Goal: Task Accomplishment & Management: Manage account settings

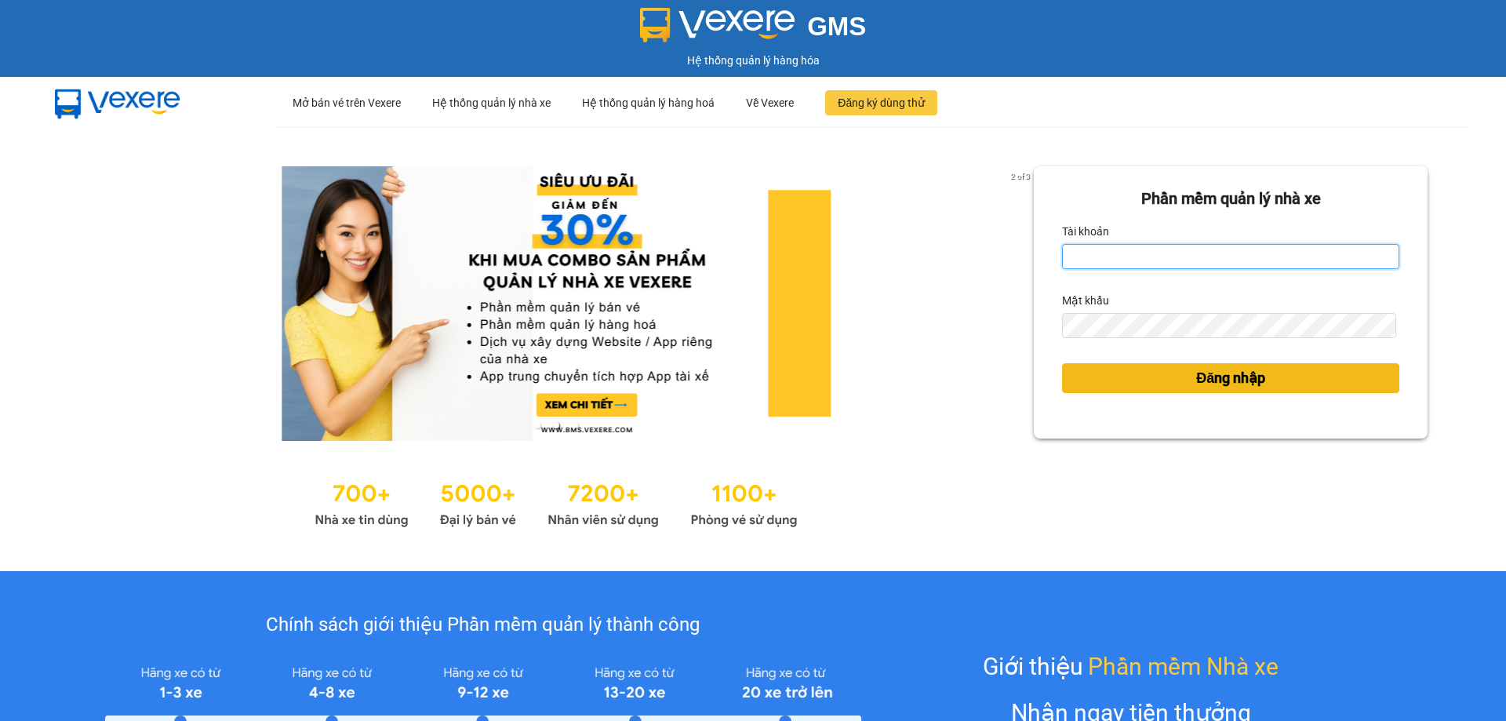
type input "trannc.tuanhung"
click at [1077, 377] on button "Đăng nhập" at bounding box center [1230, 378] width 337 height 30
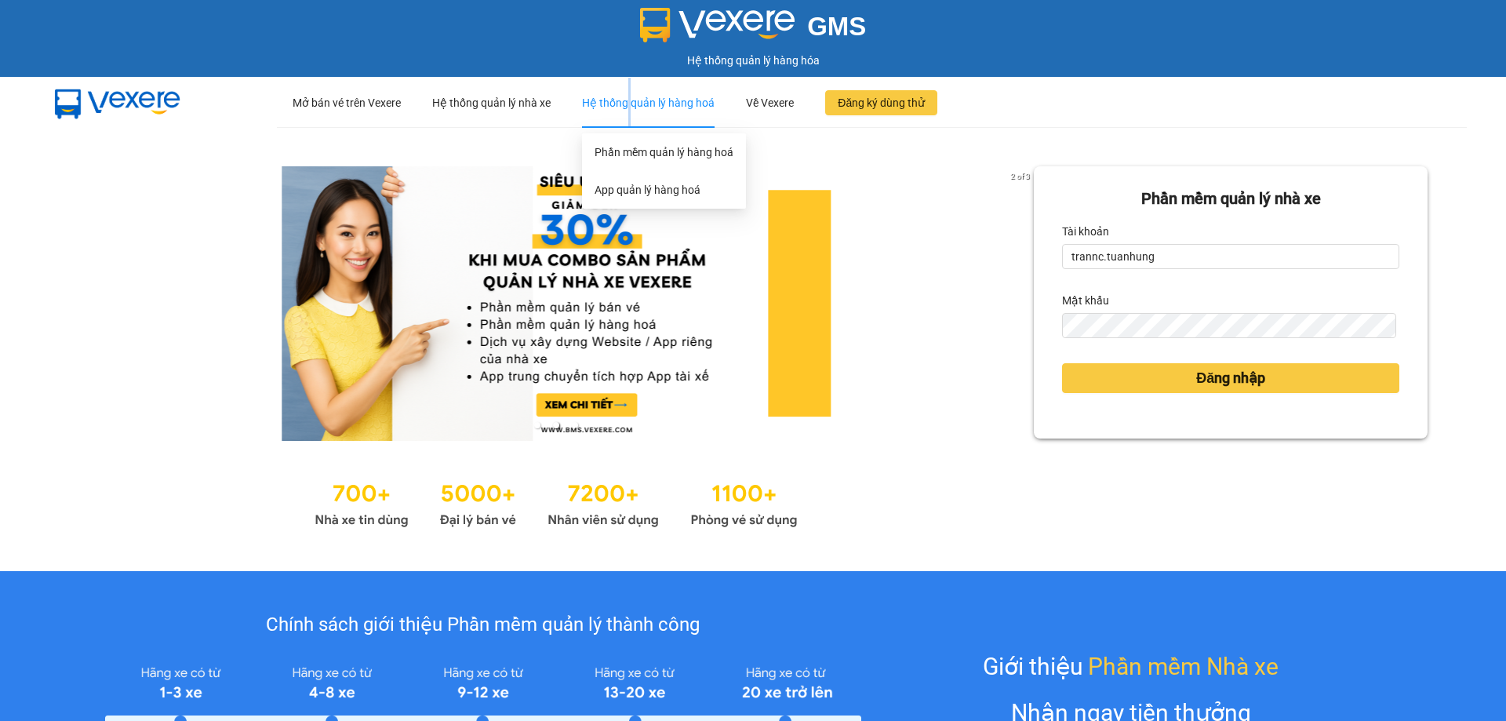
click at [629, 86] on div "Hệ thống quản lý hàng hoá" at bounding box center [648, 103] width 133 height 50
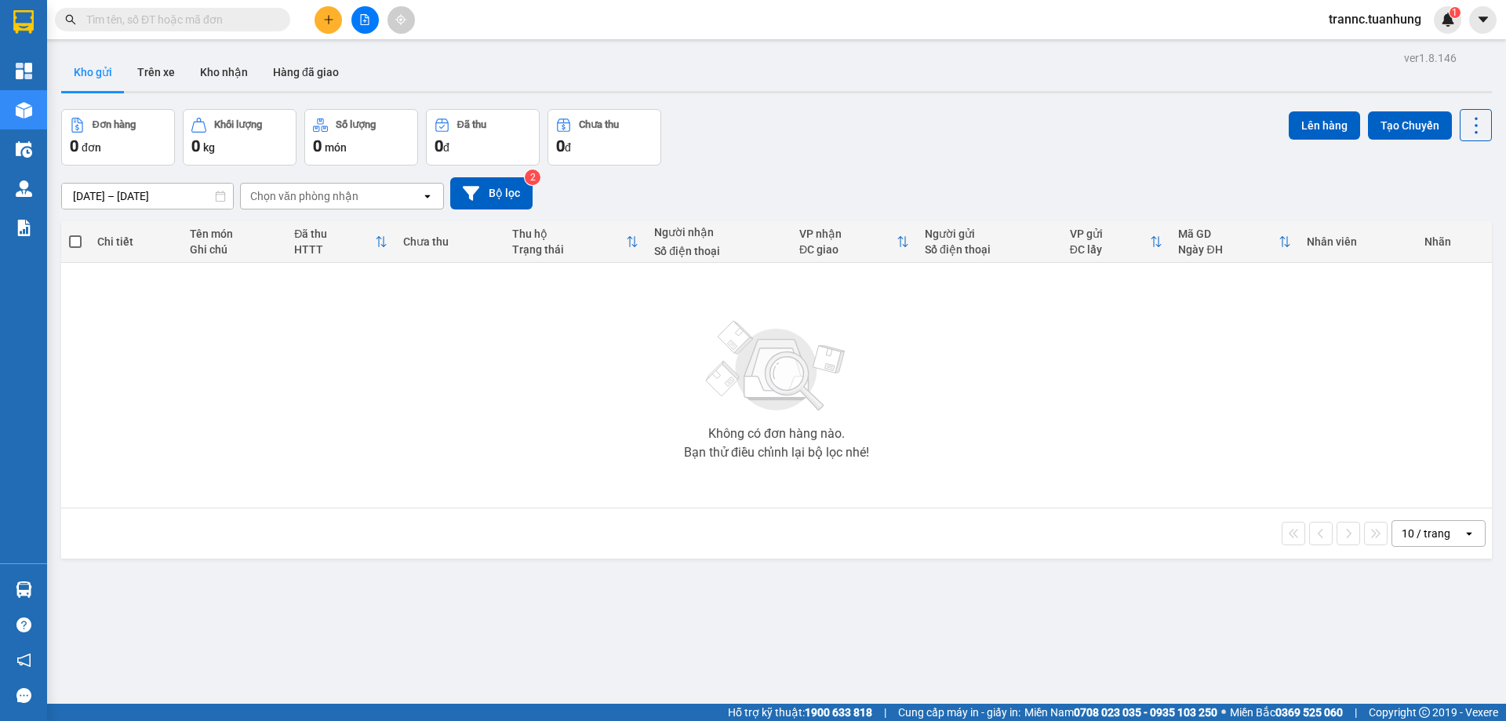
click at [217, 14] on input "text" at bounding box center [178, 19] width 185 height 17
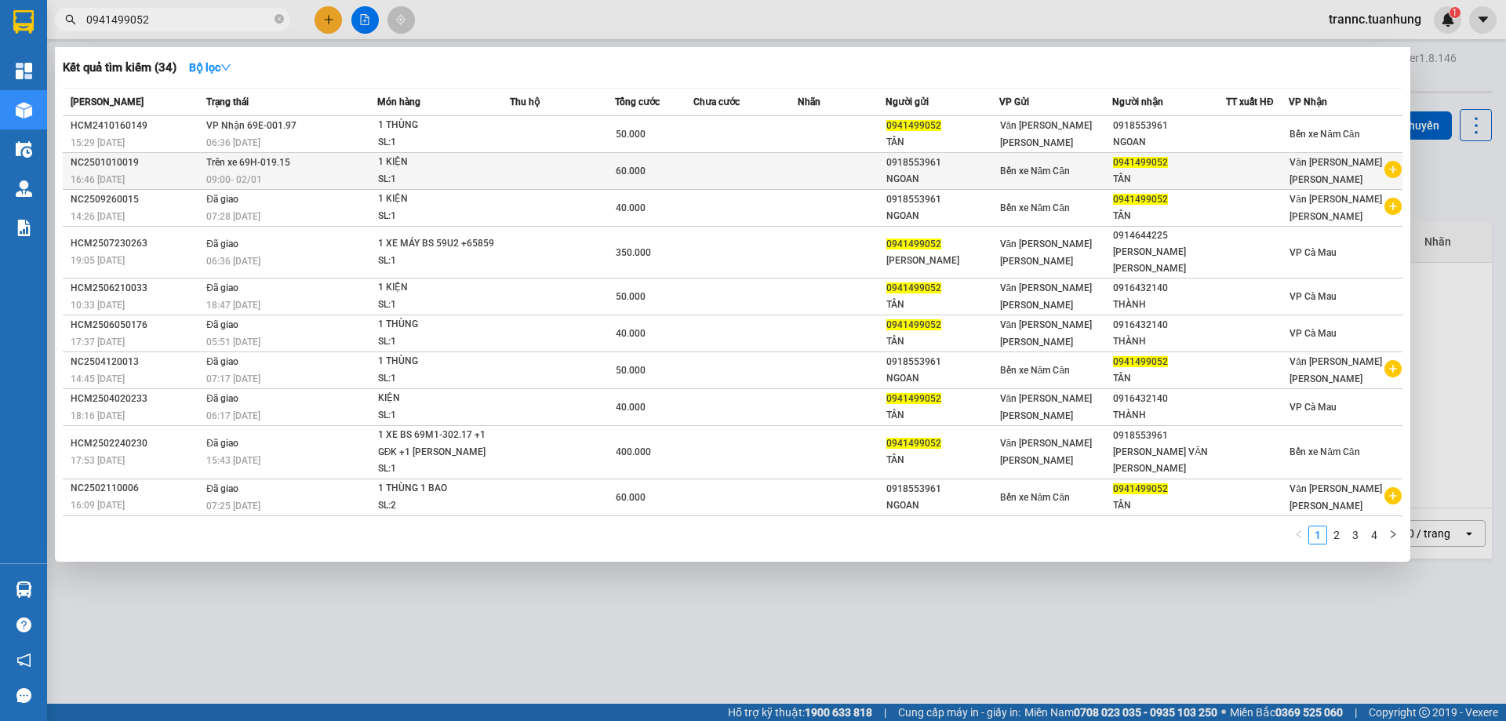
type input "0941499052"
click at [1395, 167] on icon "plus-circle" at bounding box center [1393, 169] width 17 height 17
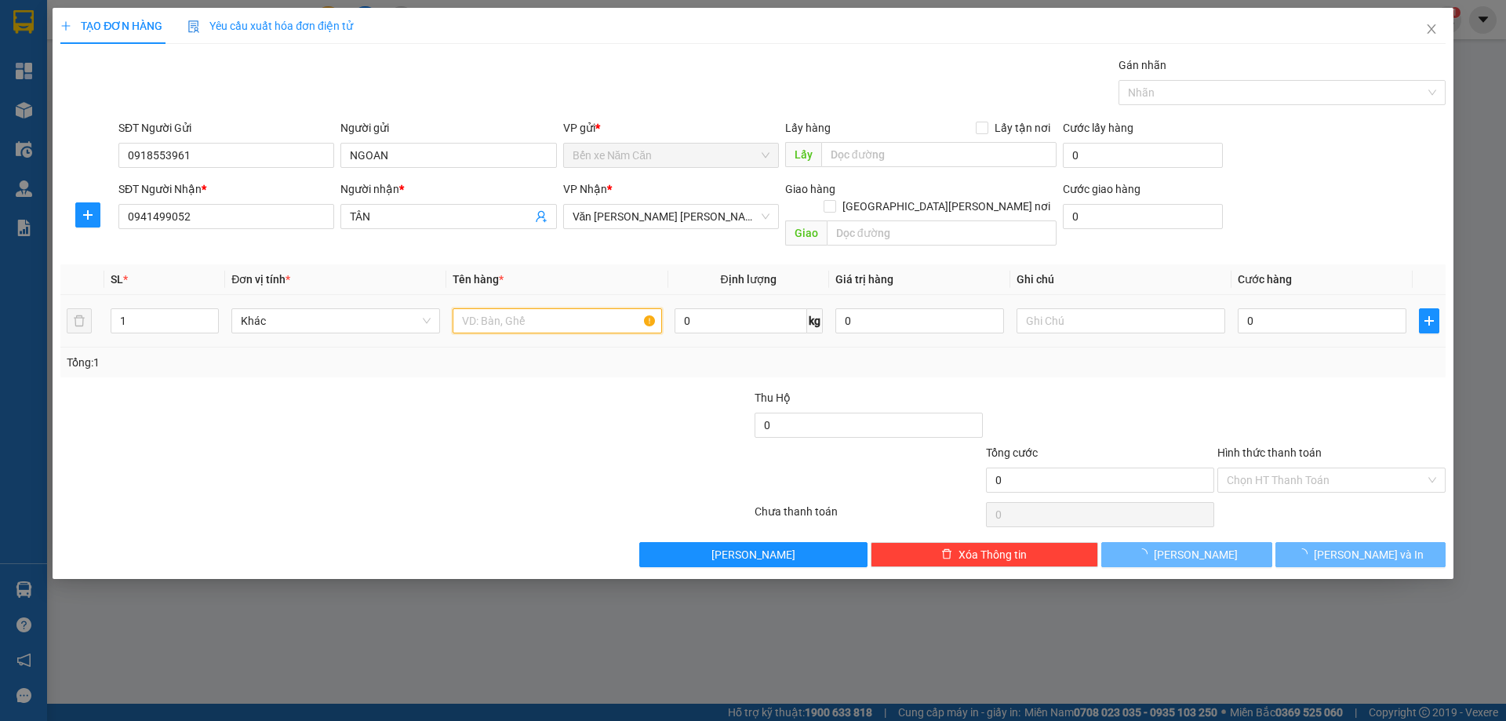
click at [522, 308] on input "text" at bounding box center [557, 320] width 209 height 25
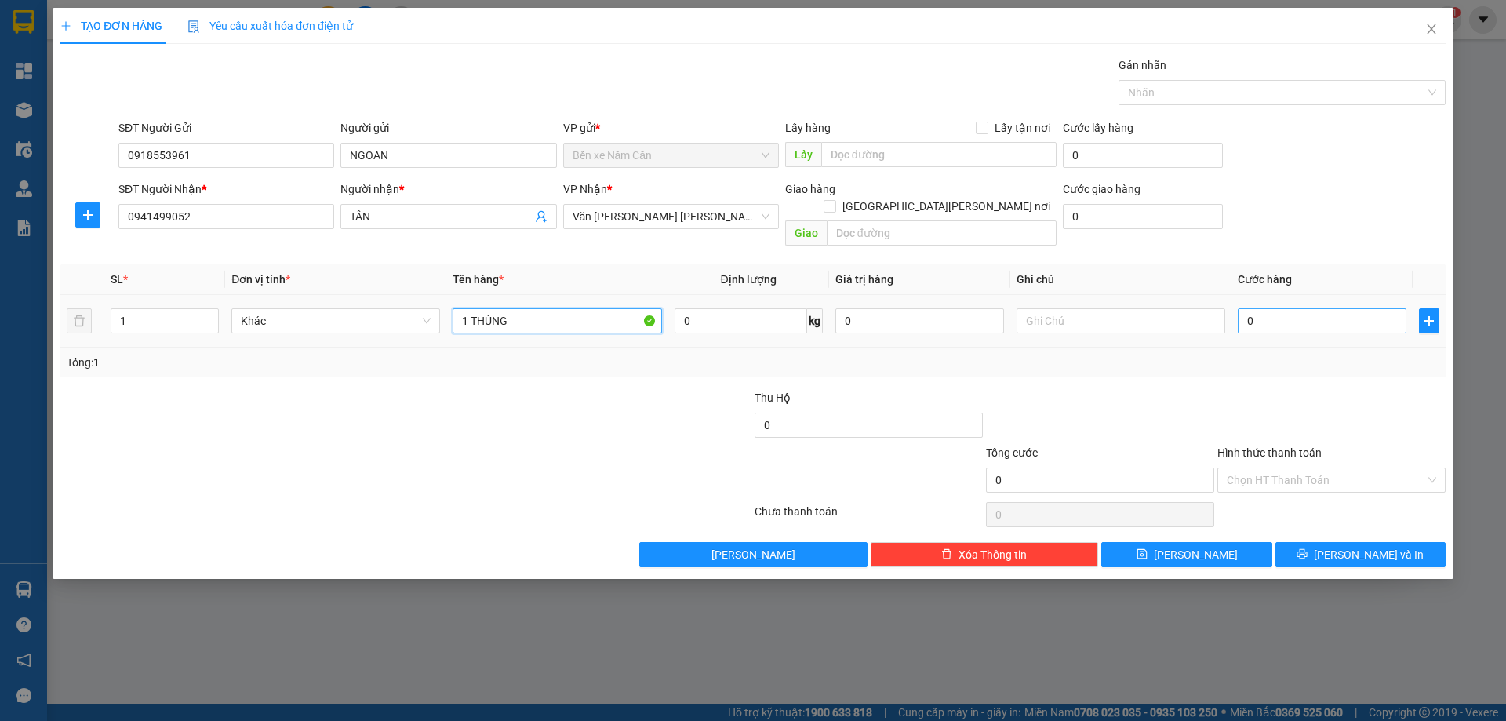
type input "1 THÙNG"
click at [1263, 308] on input "0" at bounding box center [1322, 320] width 169 height 25
type input "1"
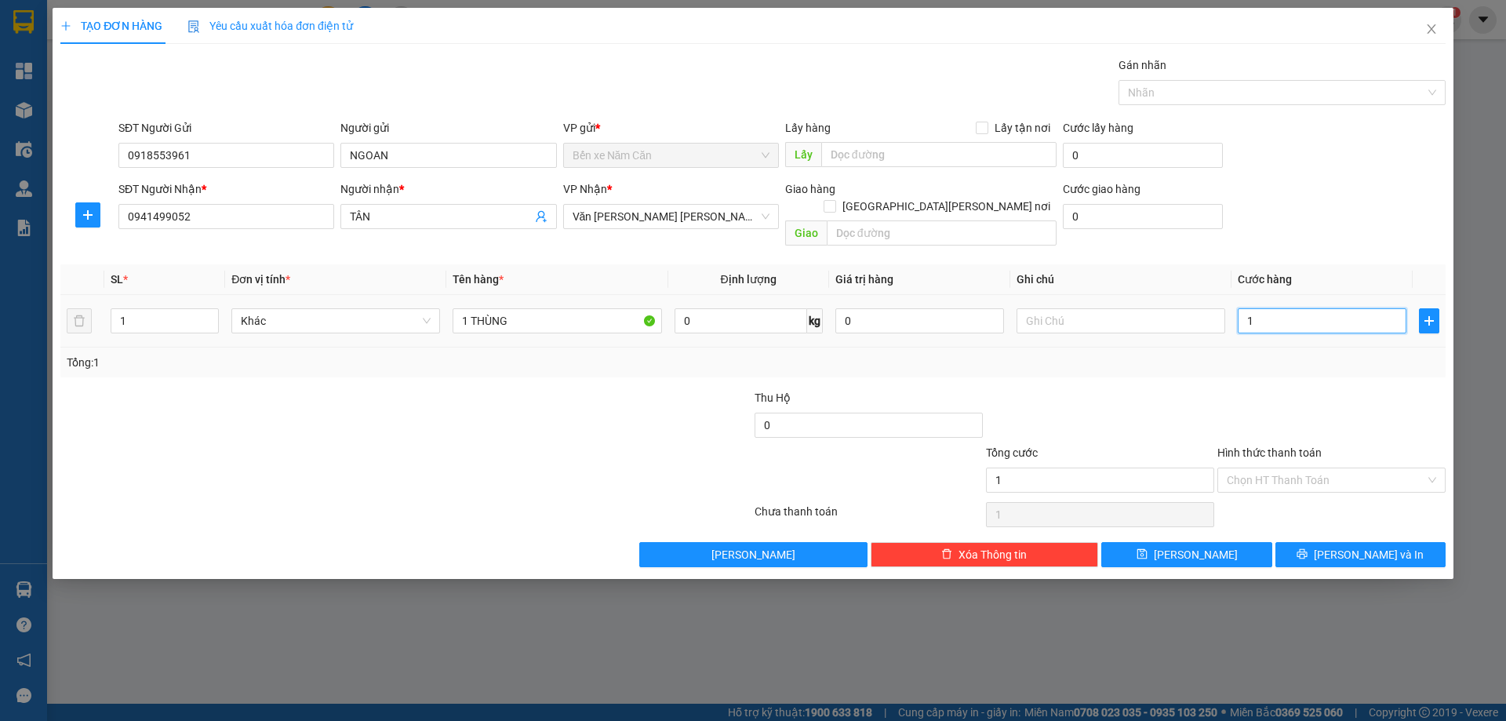
type input "0"
type input "04"
type input "4"
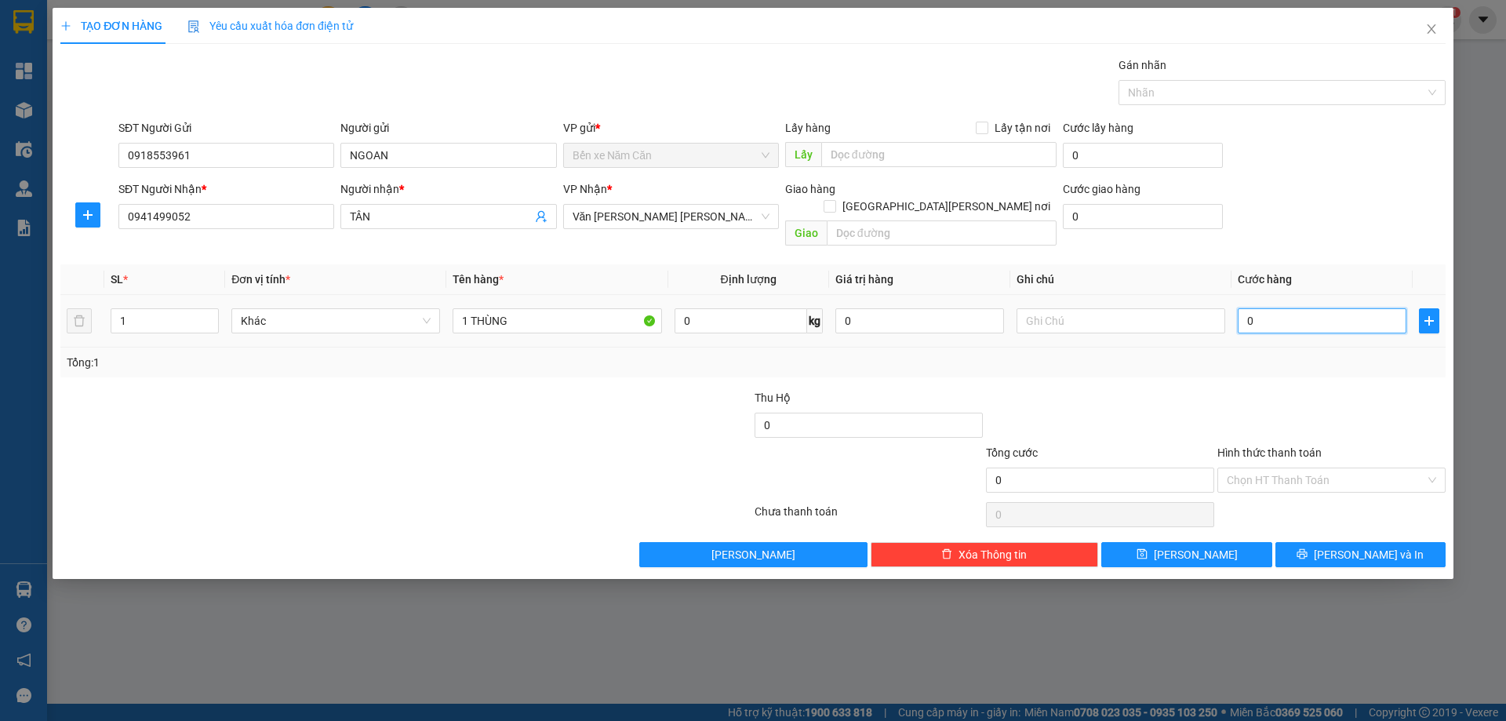
type input "4"
type input "040"
type input "40"
type input "40.000"
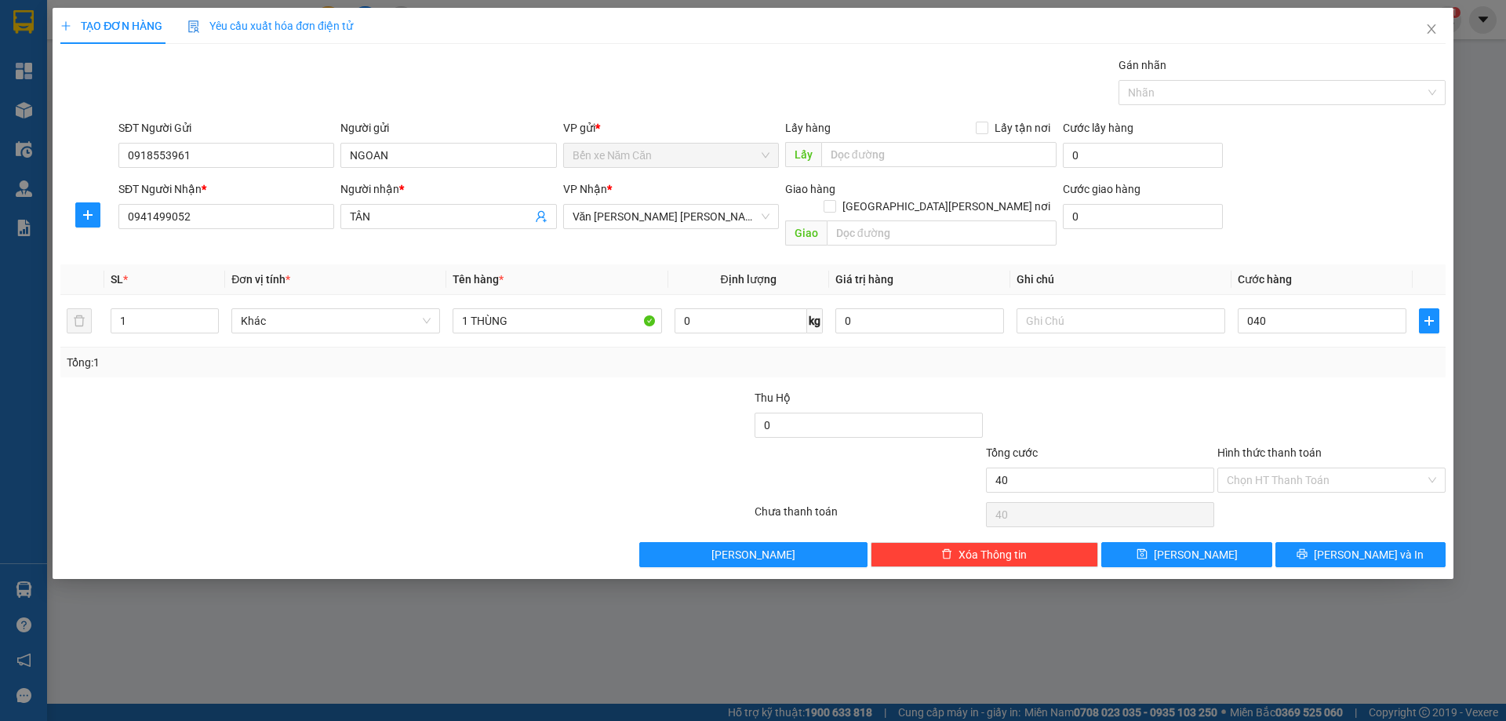
type input "40.000"
click at [1233, 362] on div "Transit Pickup Surcharge Ids Transit Deliver Surcharge Ids Transit Deliver Surc…" at bounding box center [752, 311] width 1385 height 511
click at [1277, 468] on input "Hình thức thanh toán" at bounding box center [1326, 480] width 198 height 24
click at [1284, 496] on div "Tại văn phòng" at bounding box center [1331, 494] width 209 height 17
type input "0"
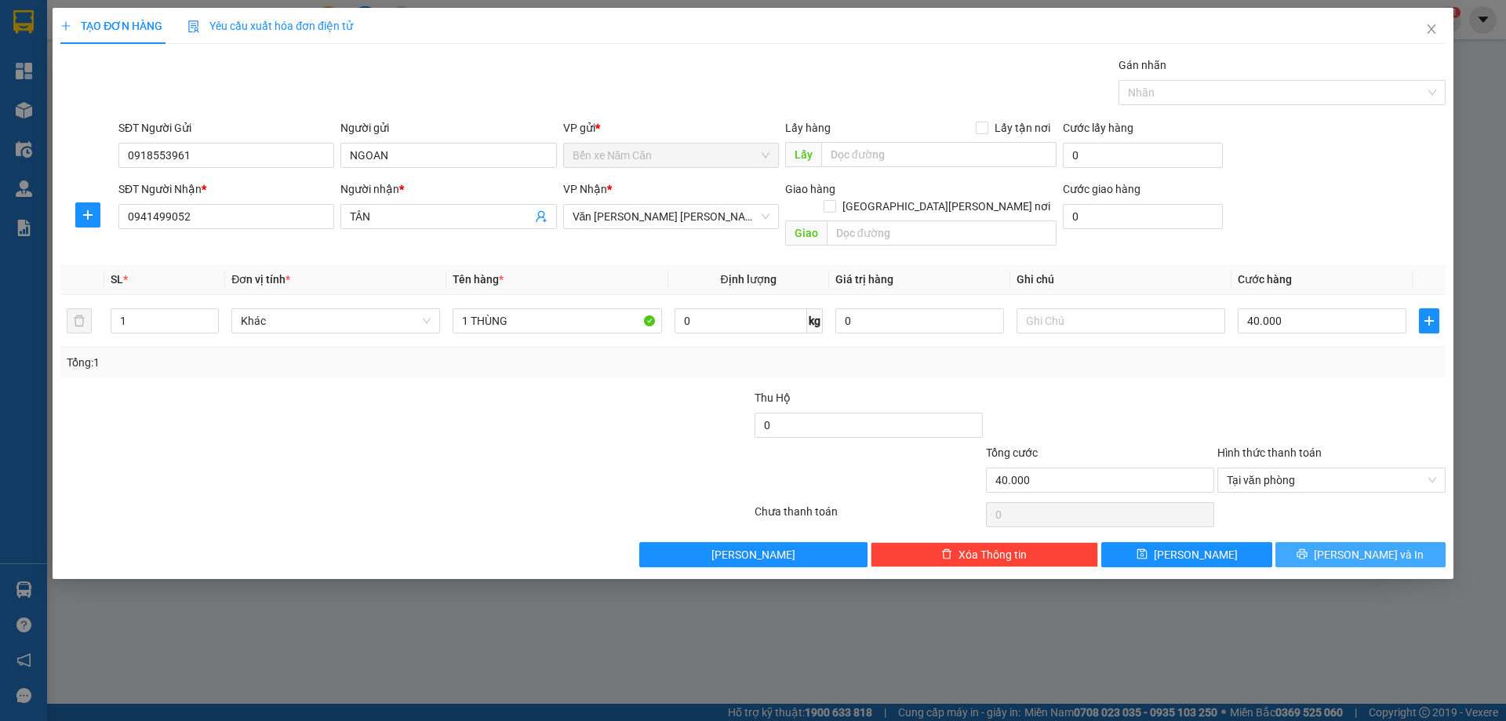
click at [1342, 542] on button "Lưu và In" at bounding box center [1361, 554] width 170 height 25
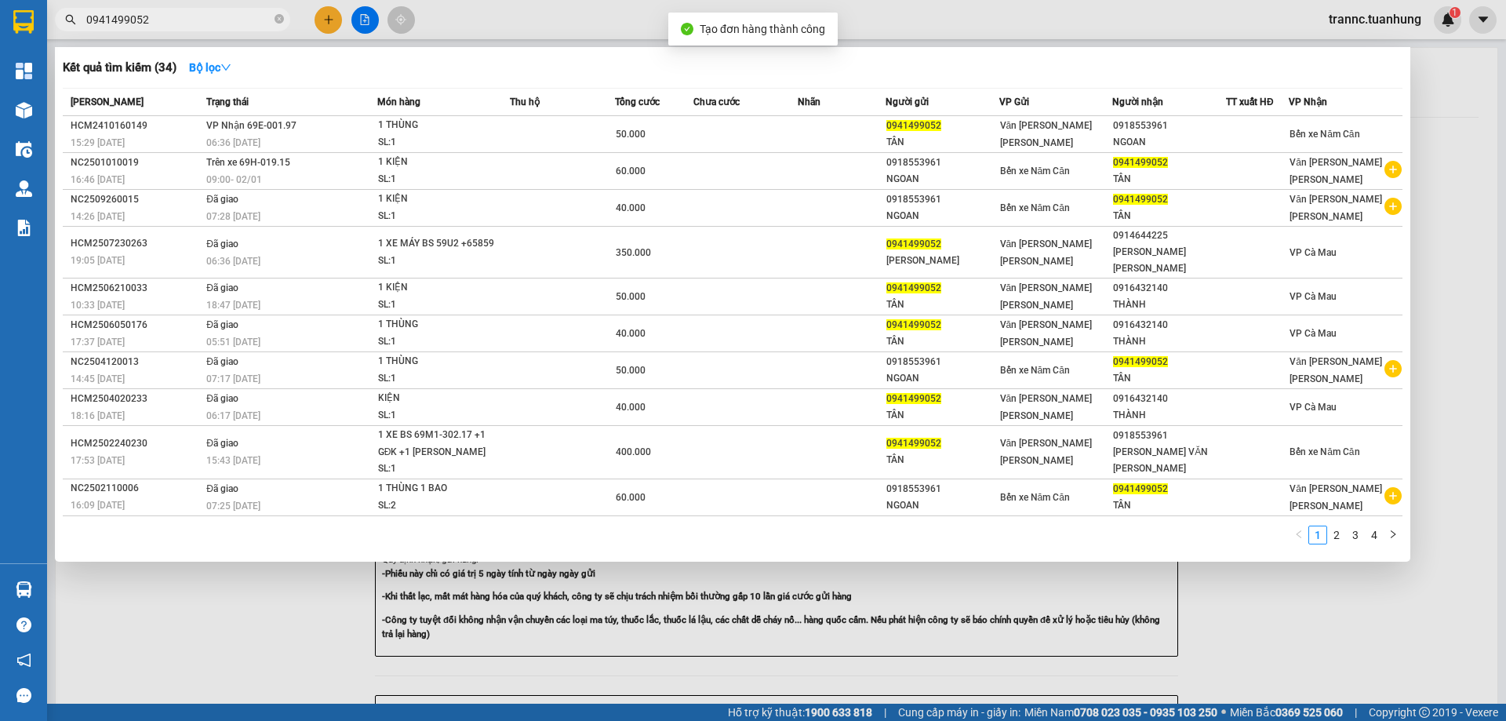
click at [1320, 620] on div at bounding box center [753, 360] width 1506 height 721
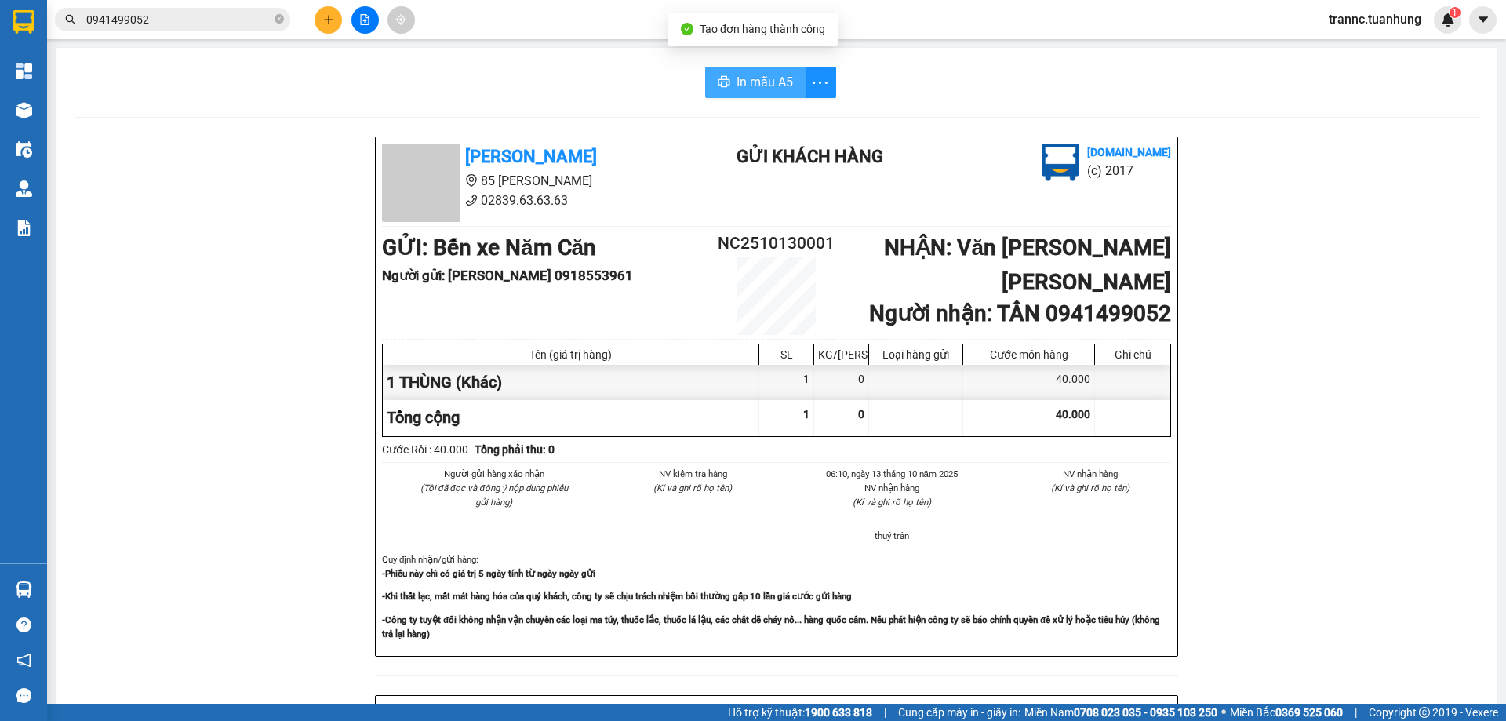
click at [758, 78] on span "In mẫu A5" at bounding box center [765, 82] width 56 height 20
click at [597, 89] on div "In mẫu A5" at bounding box center [777, 82] width 1404 height 31
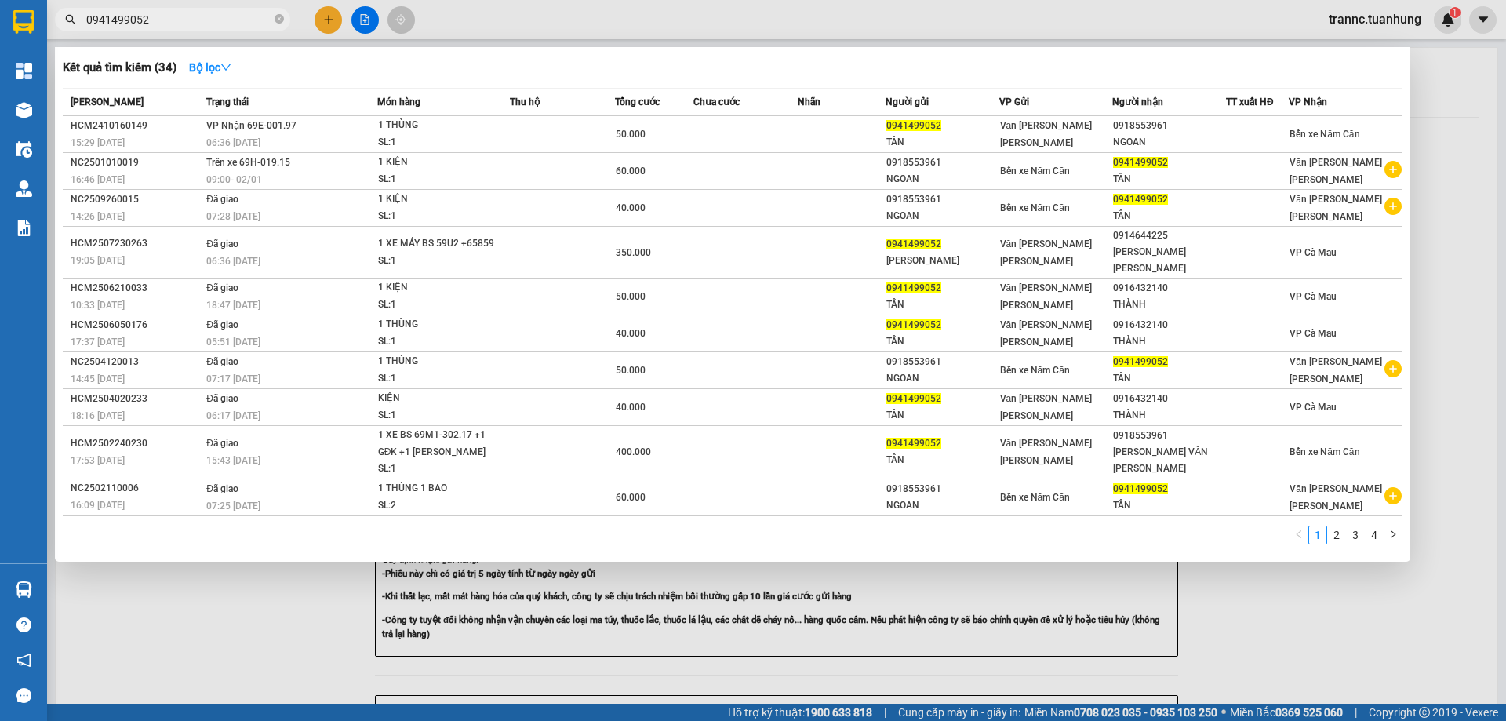
click at [236, 24] on input "0941499052" at bounding box center [178, 19] width 185 height 17
type input "0"
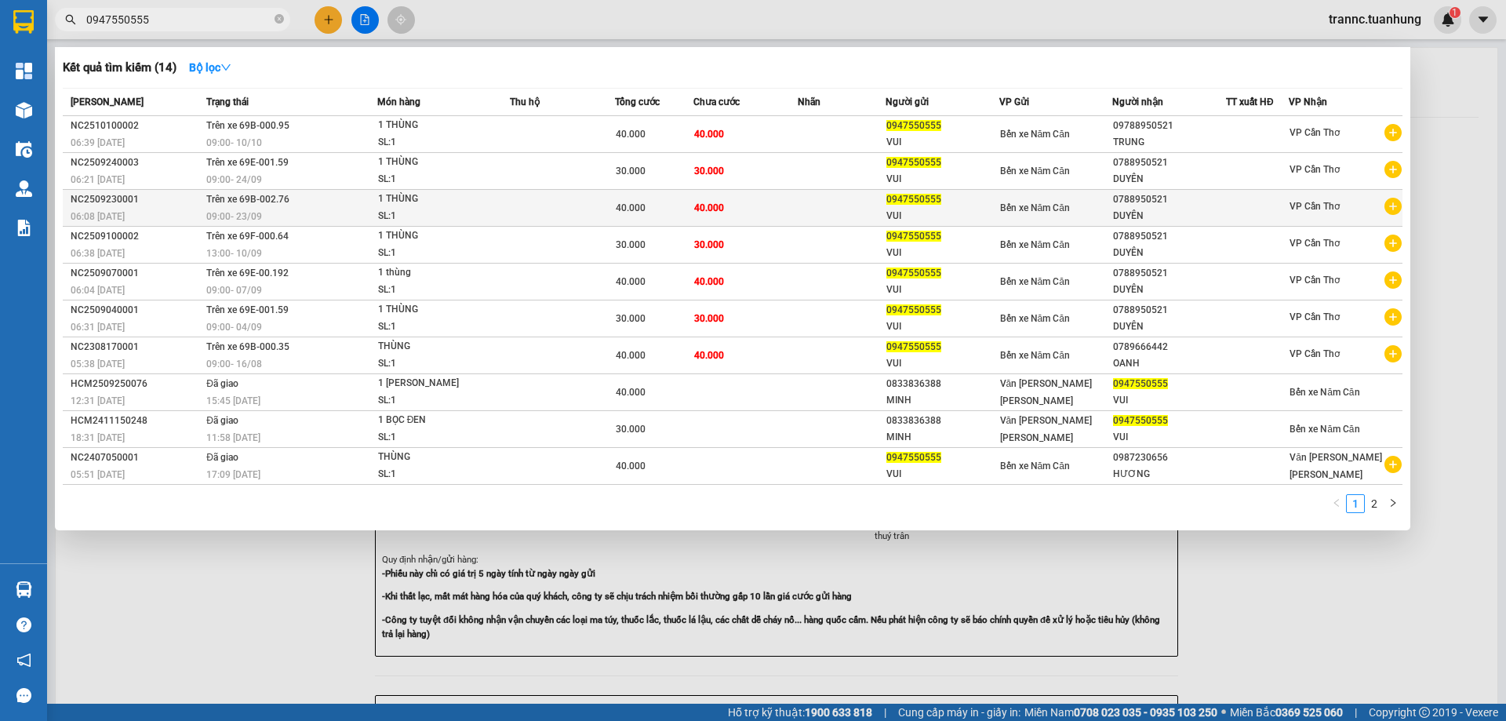
type input "0947550555"
click at [1391, 206] on icon "plus-circle" at bounding box center [1393, 206] width 17 height 17
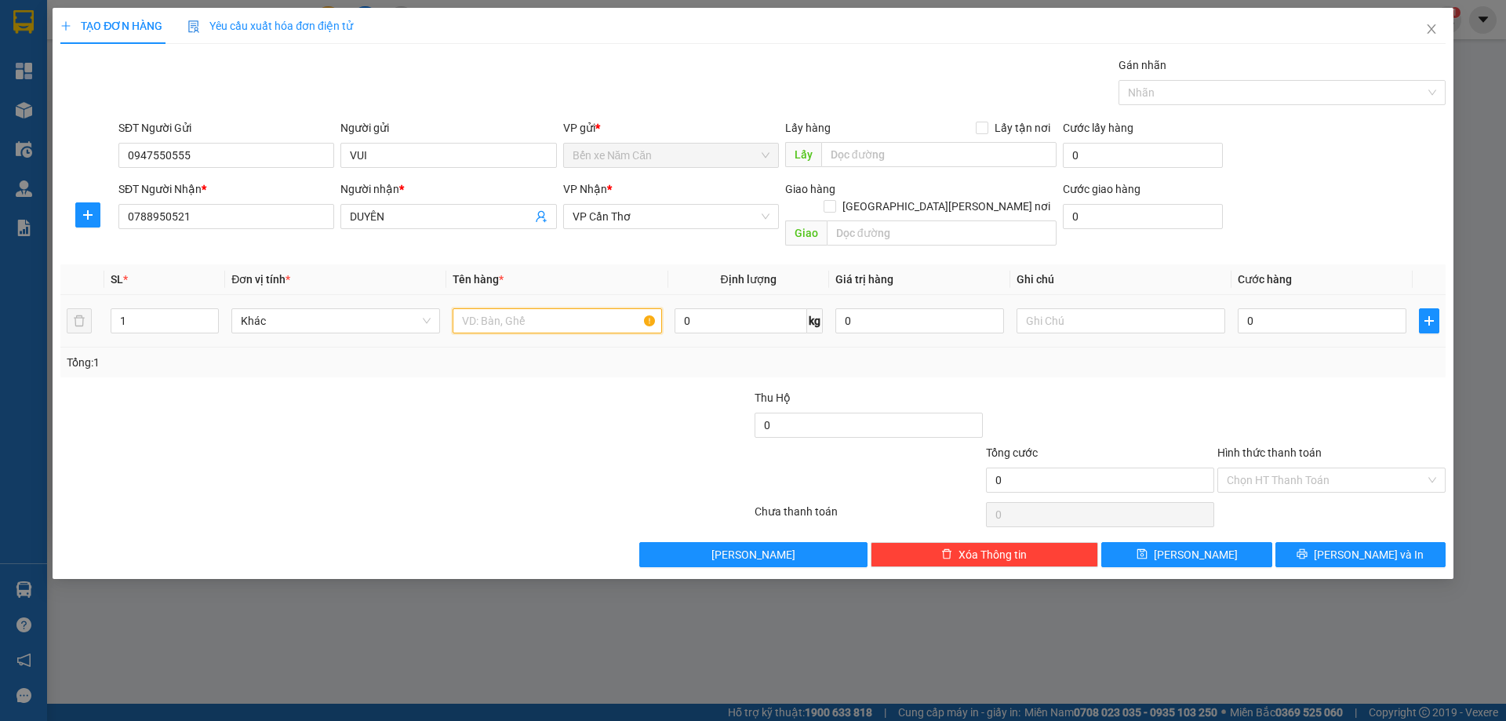
click at [522, 308] on input "text" at bounding box center [557, 320] width 209 height 25
type input "1 THÙNG"
click at [1276, 308] on input "0" at bounding box center [1322, 320] width 169 height 25
type input "4"
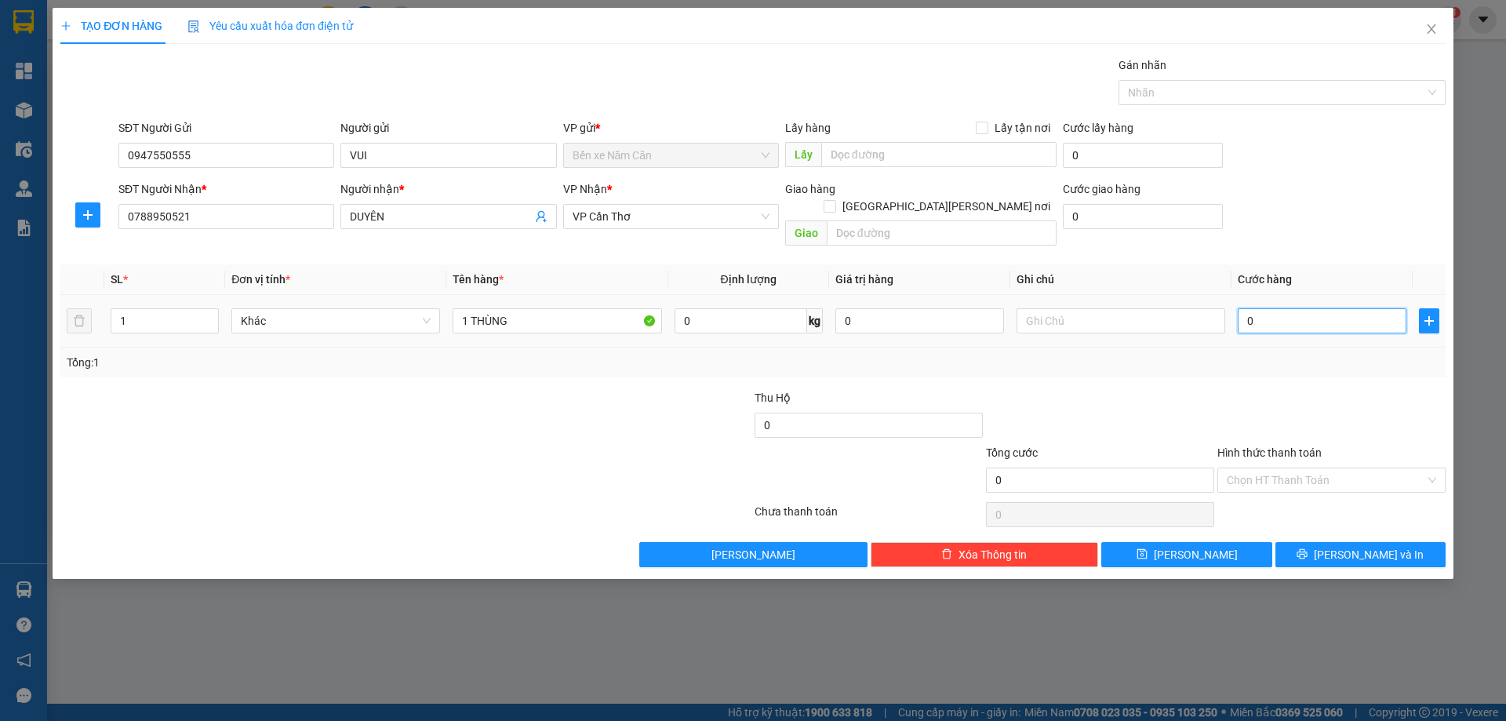
type input "4"
type input "40"
type input "40.000"
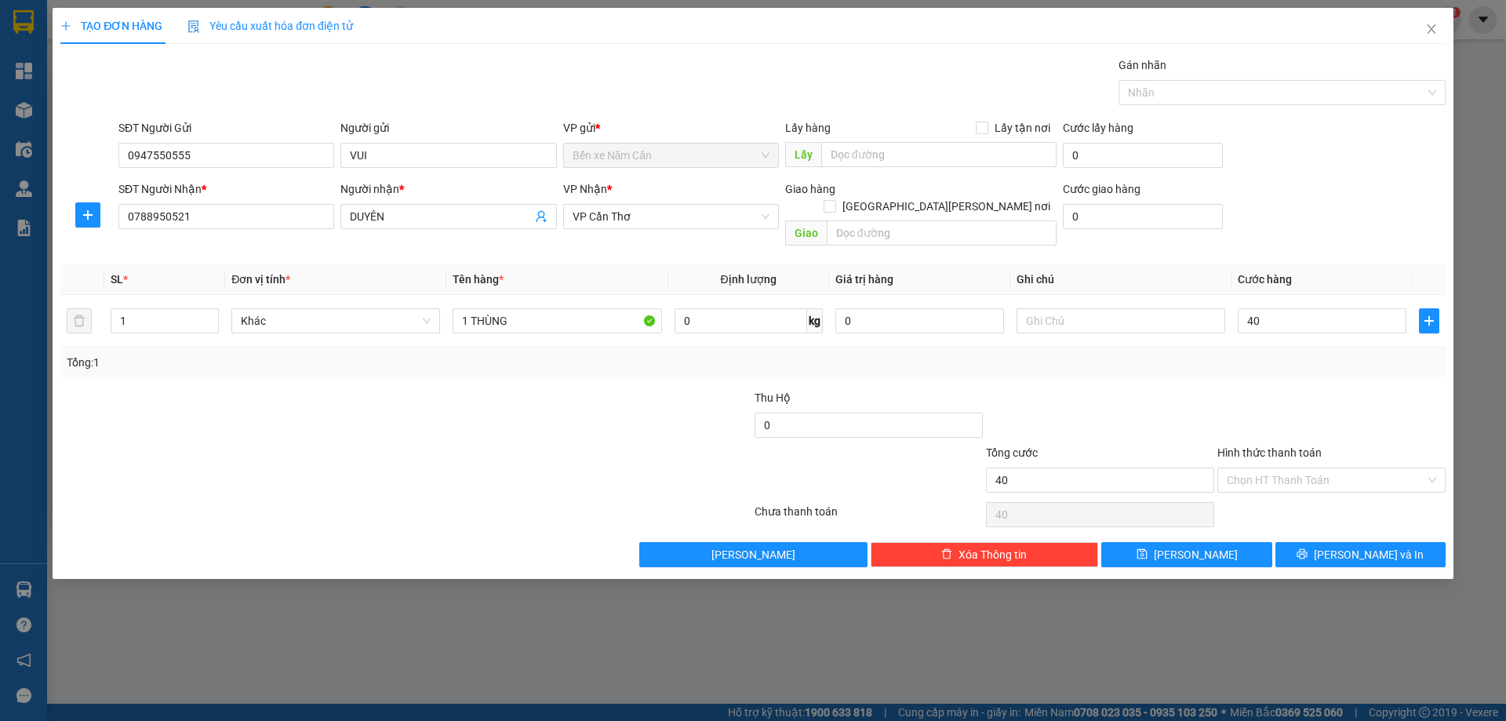
type input "40.000"
click at [1280, 389] on div at bounding box center [1331, 416] width 231 height 55
click at [1421, 542] on button "Lưu và In" at bounding box center [1361, 554] width 170 height 25
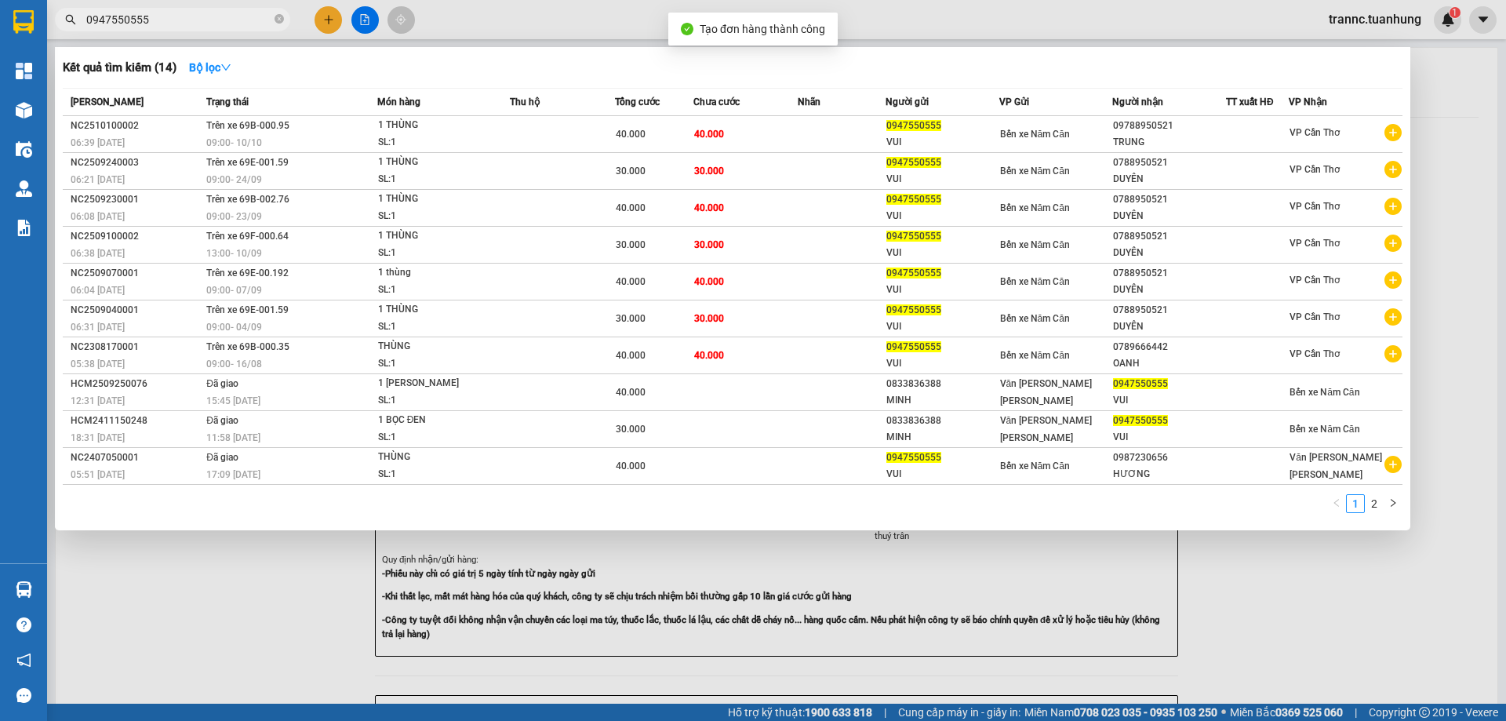
click at [1416, 623] on div at bounding box center [753, 360] width 1506 height 721
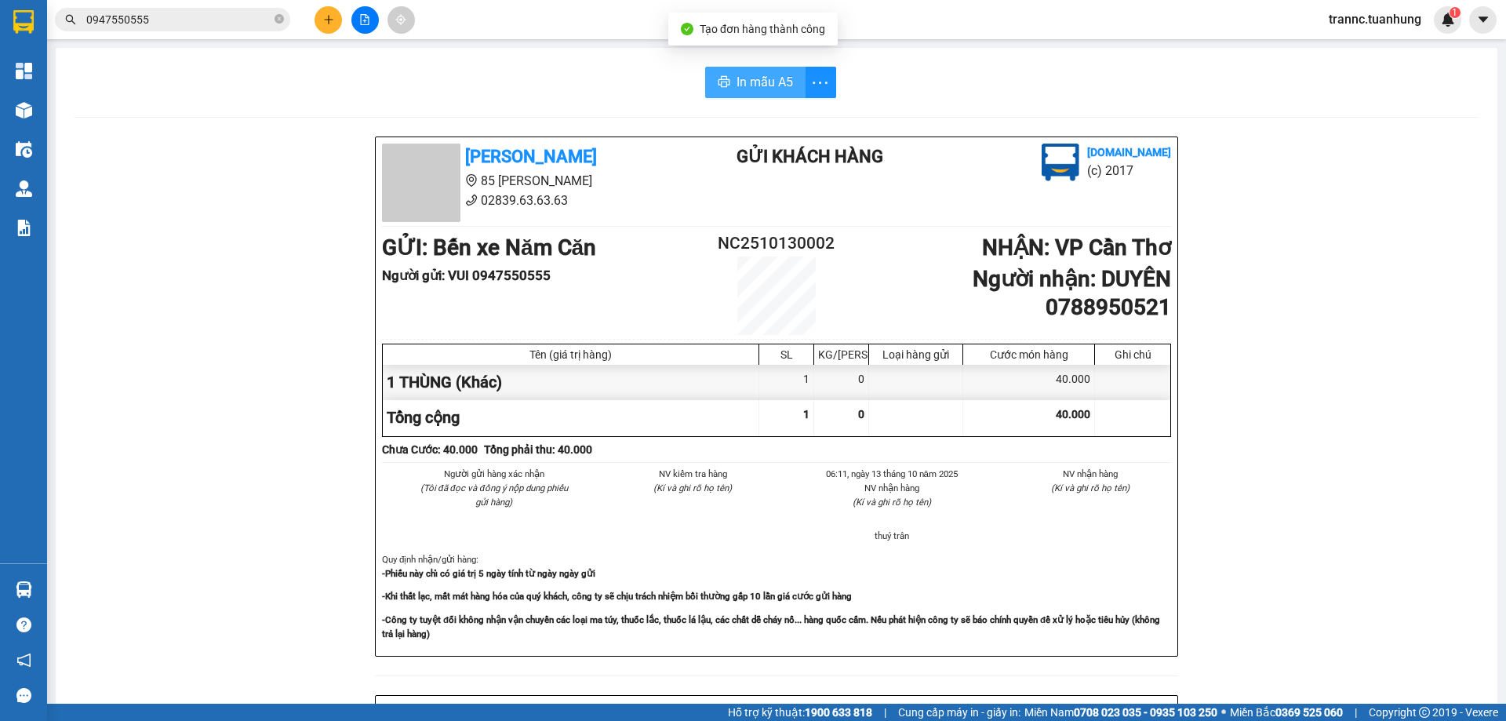
click at [729, 84] on button "In mẫu A5" at bounding box center [755, 82] width 100 height 31
click at [486, 100] on div "In mẫu A5 Tuấn Hưng 85 Lý Chiêu Hoàng 02839.63.63.63 Gửi khách hàng Vexere.com …" at bounding box center [777, 649] width 1442 height 1202
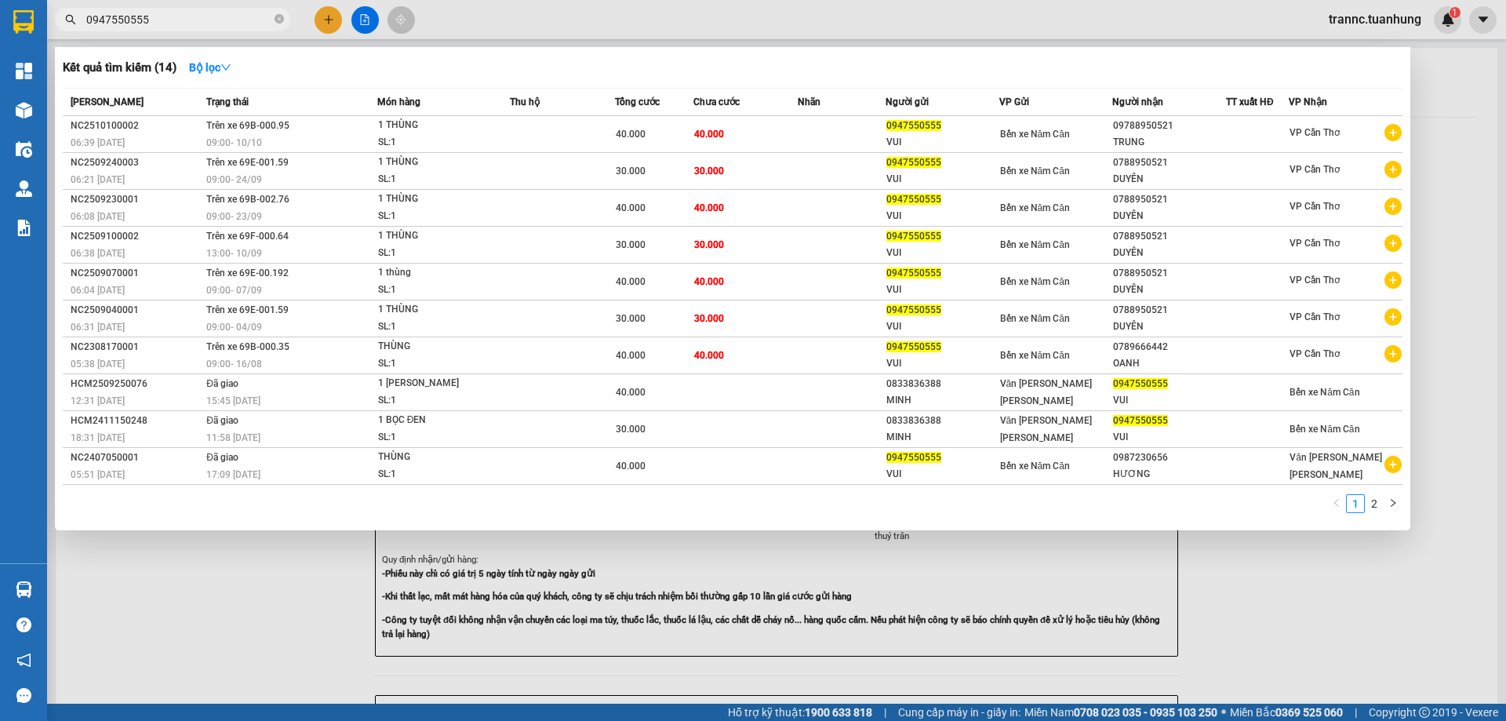
click at [274, 18] on span "0947550555" at bounding box center [172, 20] width 235 height 24
click at [271, 23] on span "0947550555" at bounding box center [172, 20] width 235 height 24
click at [278, 20] on icon "close-circle" at bounding box center [279, 18] width 9 height 9
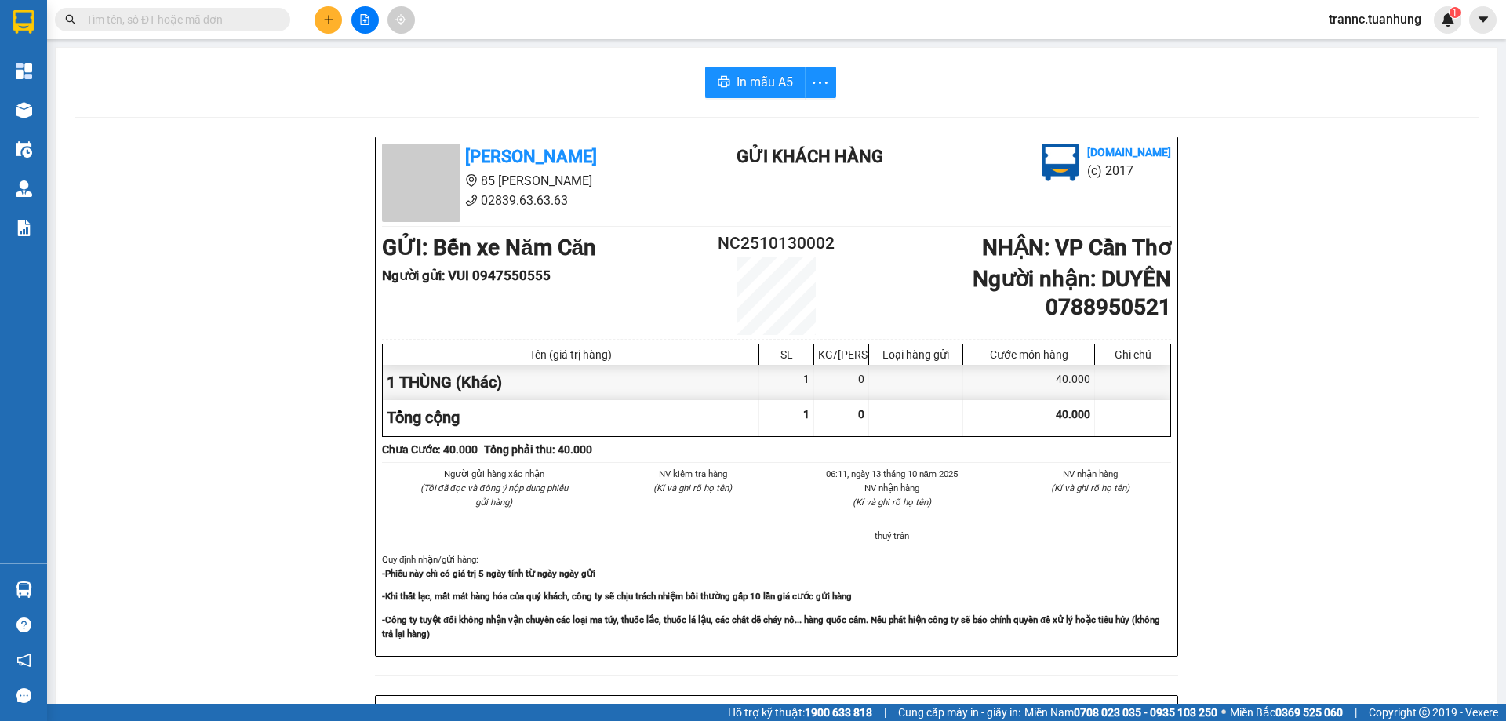
click at [238, 25] on input "text" at bounding box center [178, 19] width 185 height 17
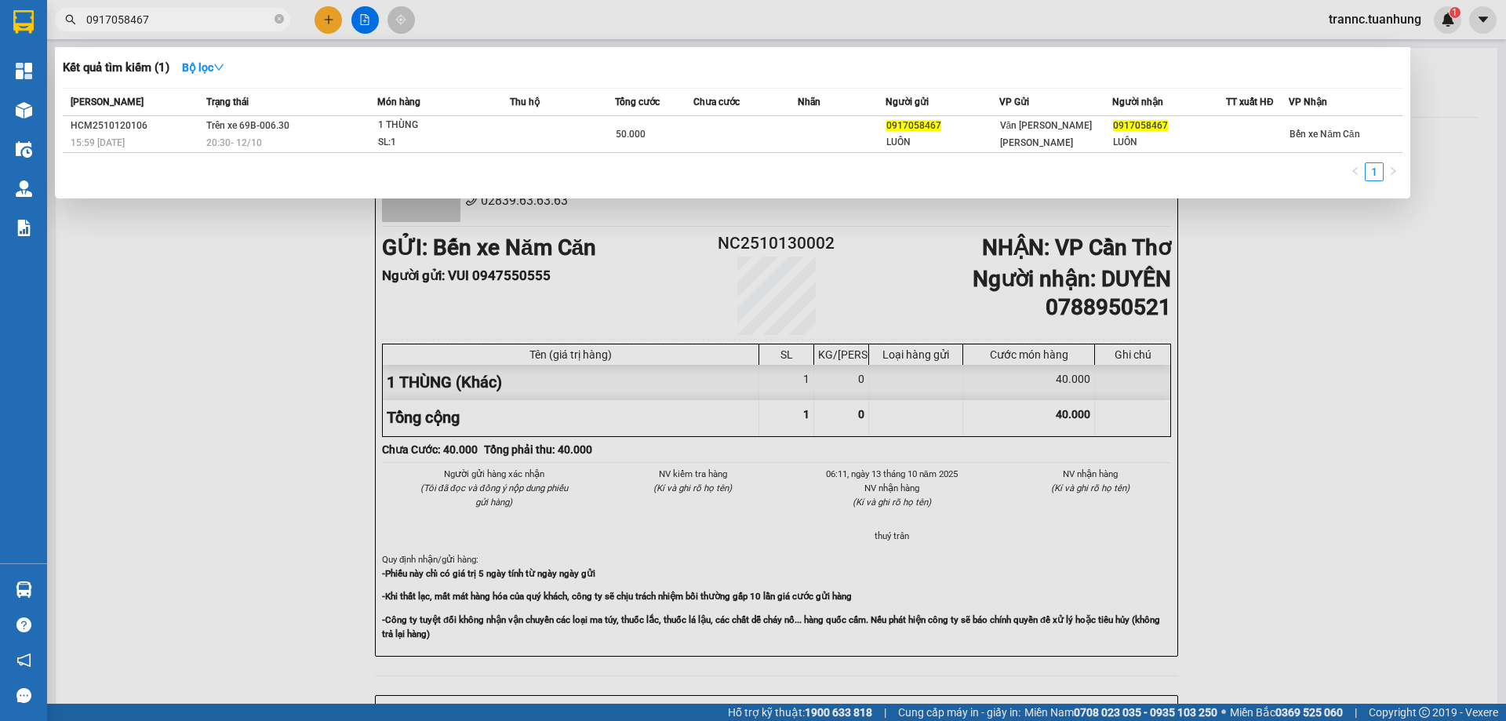
type input "0917058467"
click at [339, 351] on div at bounding box center [753, 360] width 1506 height 721
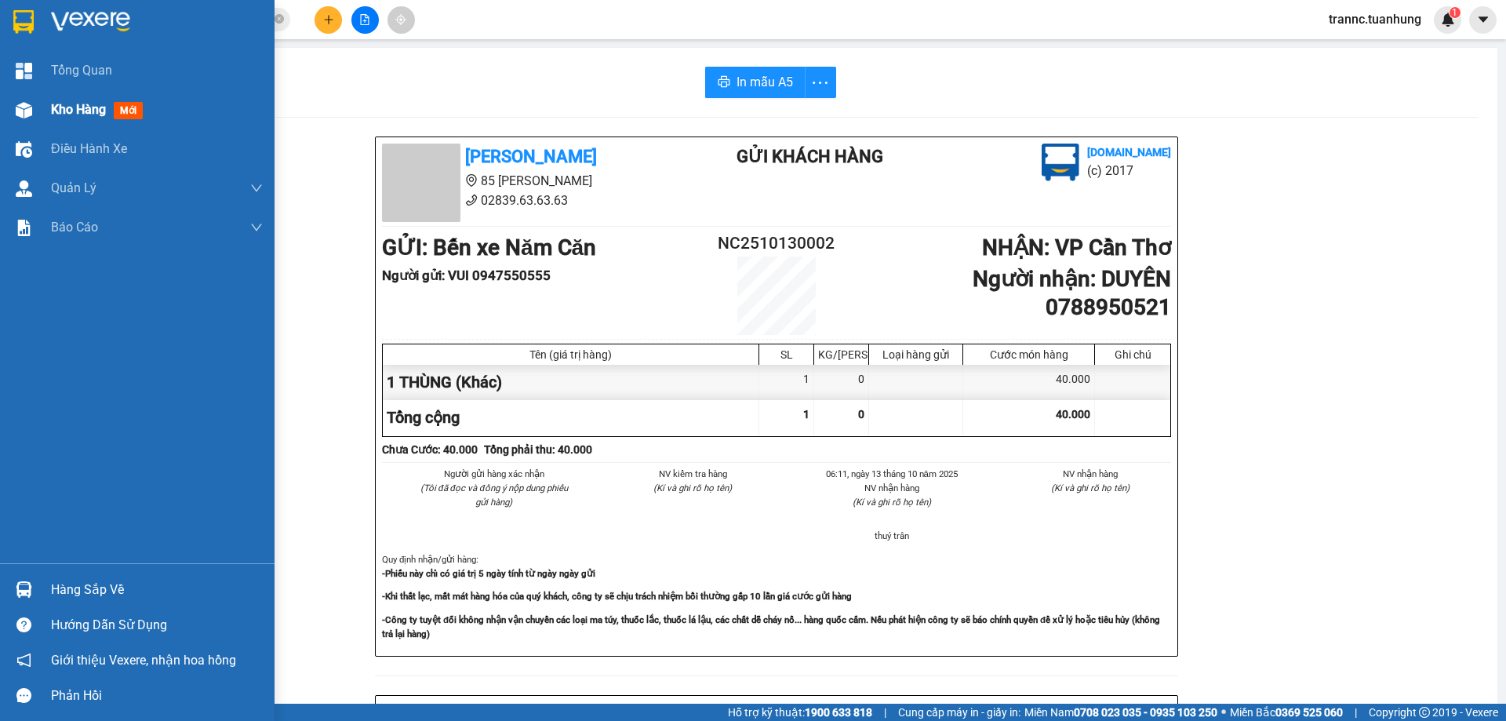
click at [133, 115] on span "mới" at bounding box center [128, 110] width 29 height 17
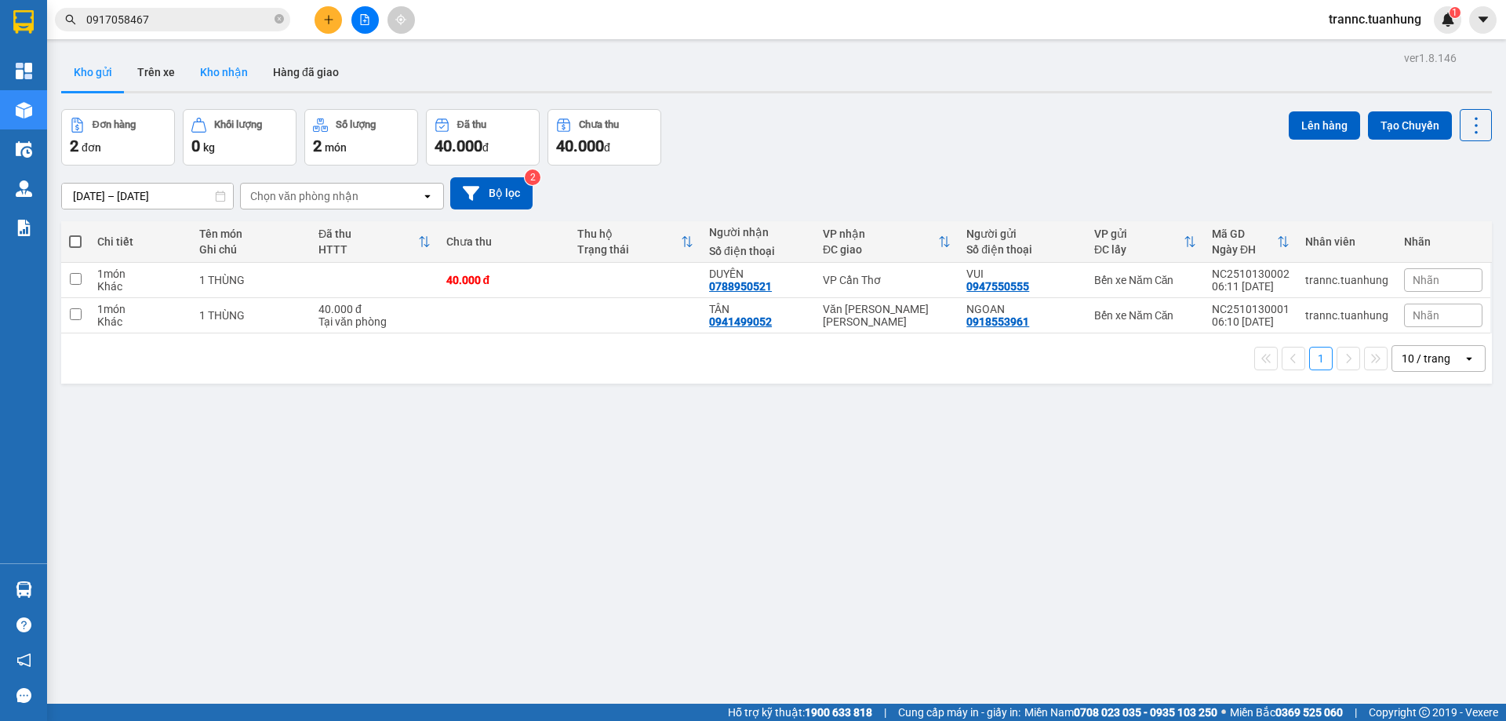
click at [239, 82] on button "Kho nhận" at bounding box center [223, 72] width 73 height 38
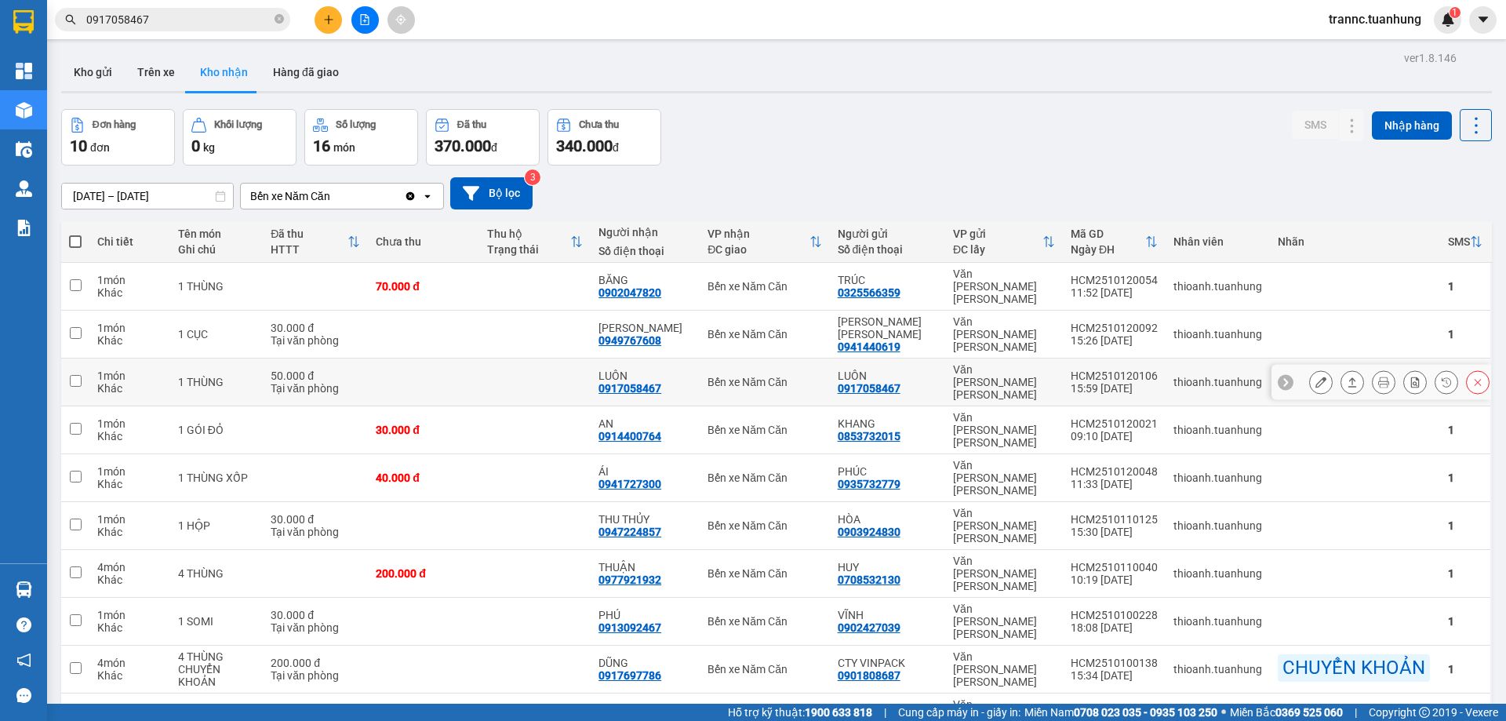
click at [528, 366] on td at bounding box center [534, 382] width 111 height 48
checkbox input "true"
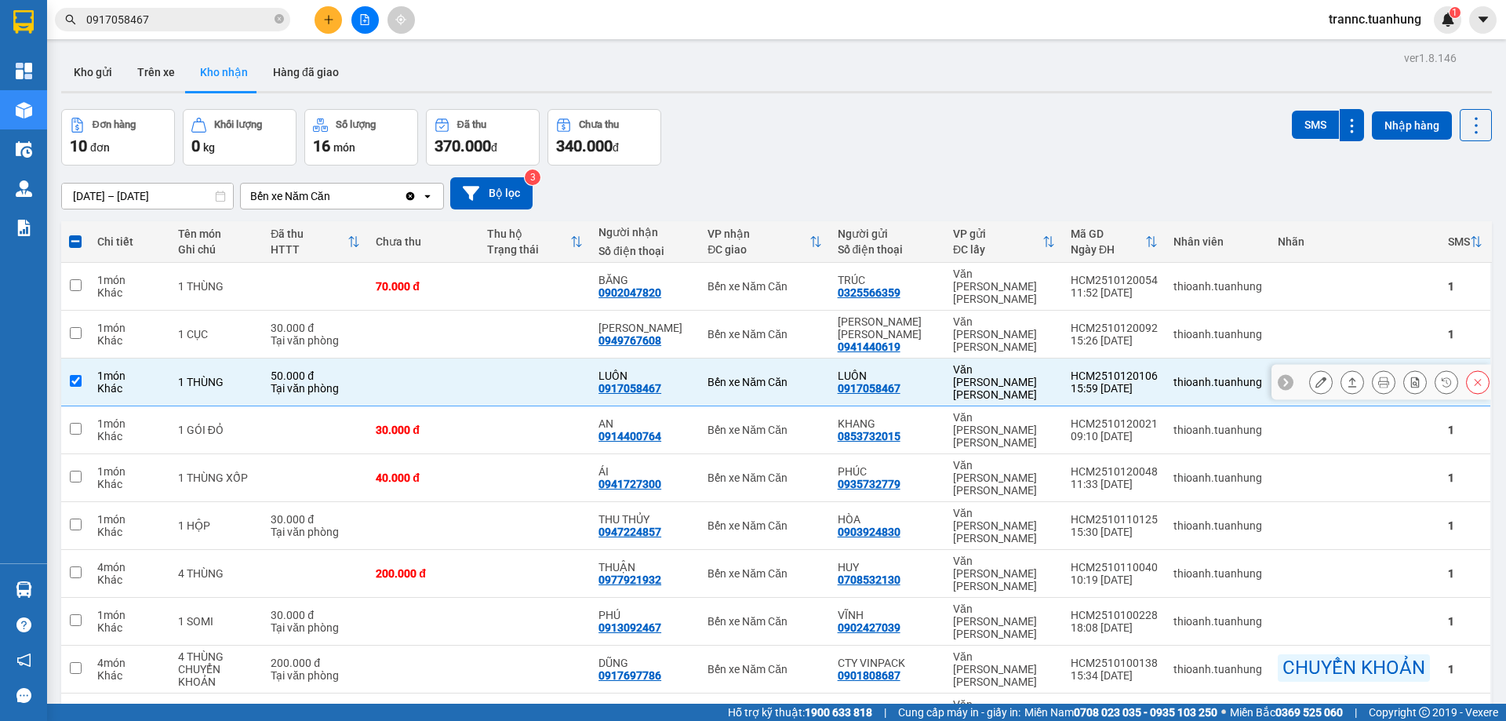
click at [1316, 377] on icon at bounding box center [1321, 382] width 11 height 11
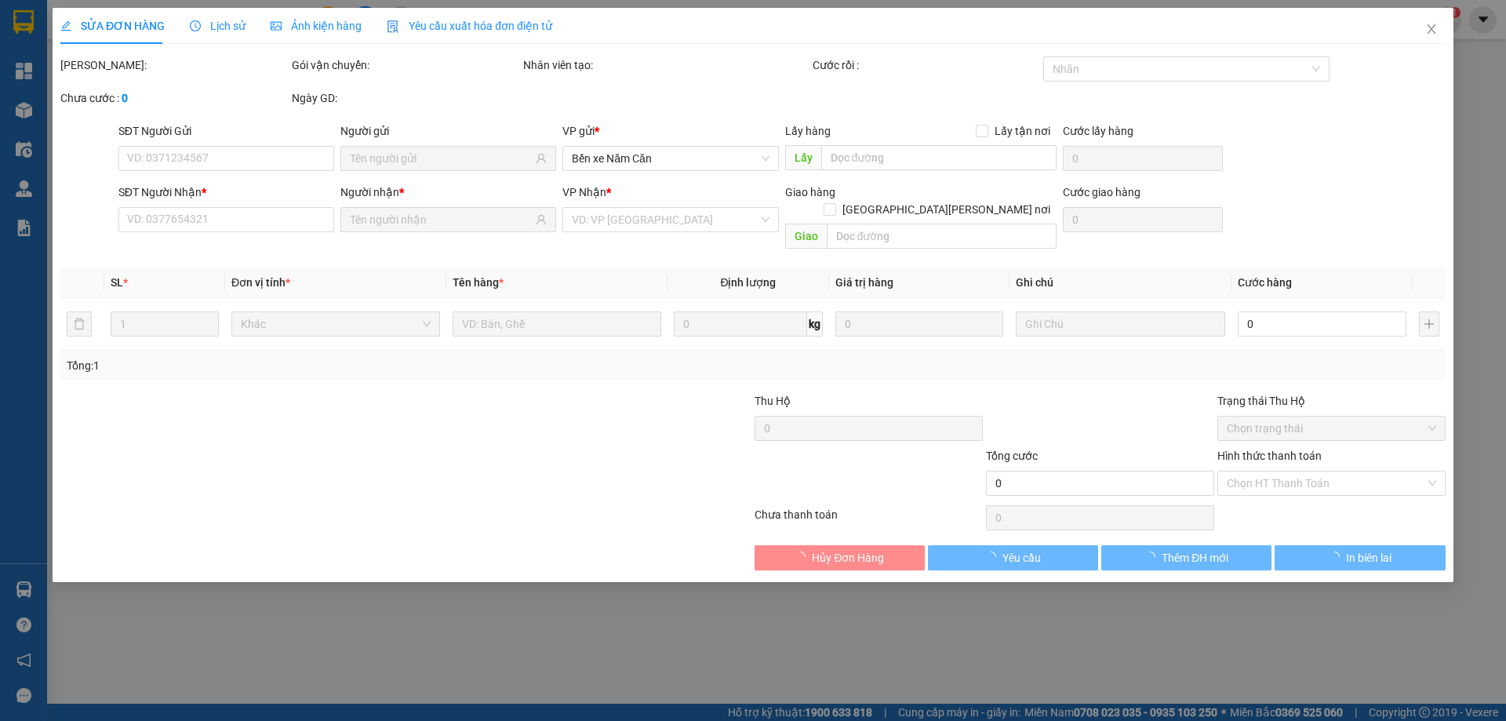
type input "0917058467"
type input "LUÔN"
type input "0917058467"
type input "LUÔN"
type input "50.000"
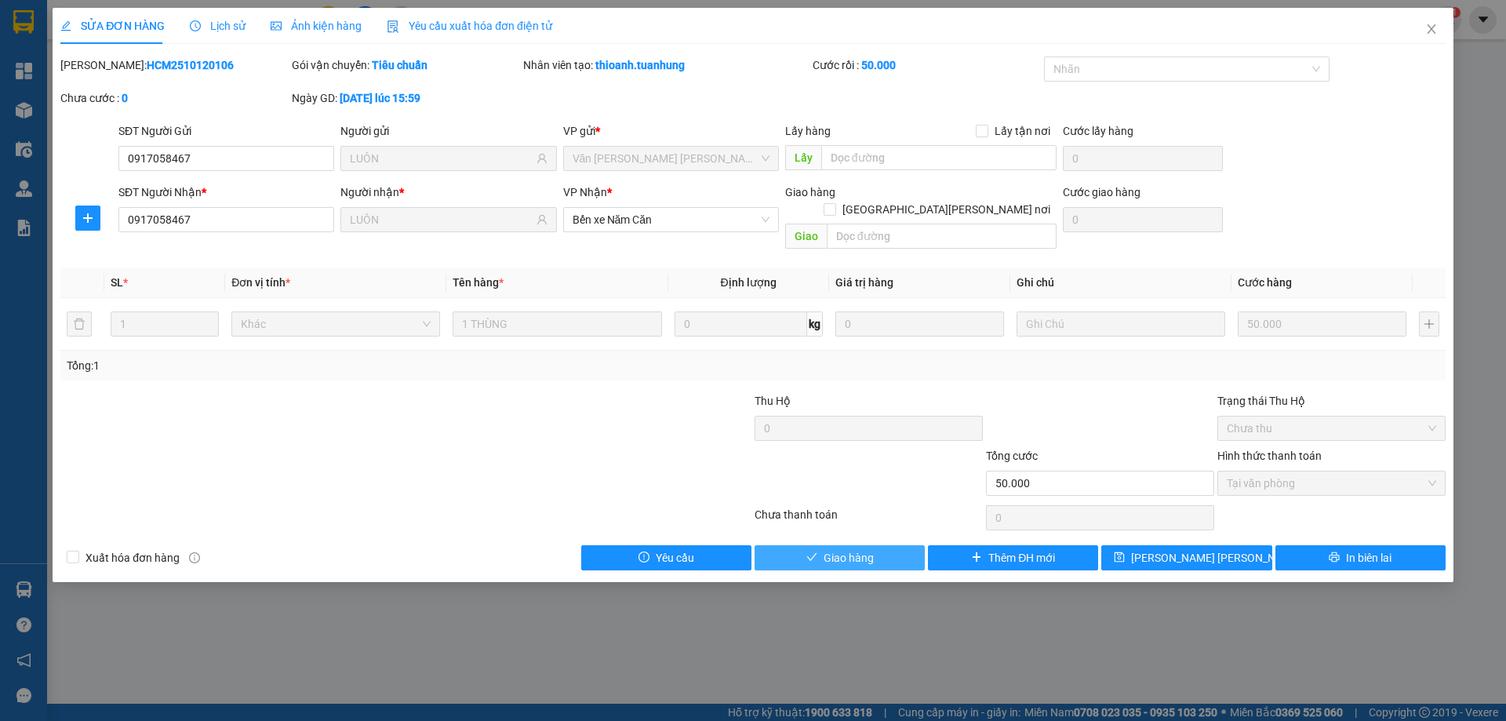
click at [864, 549] on span "Giao hàng" at bounding box center [849, 557] width 50 height 17
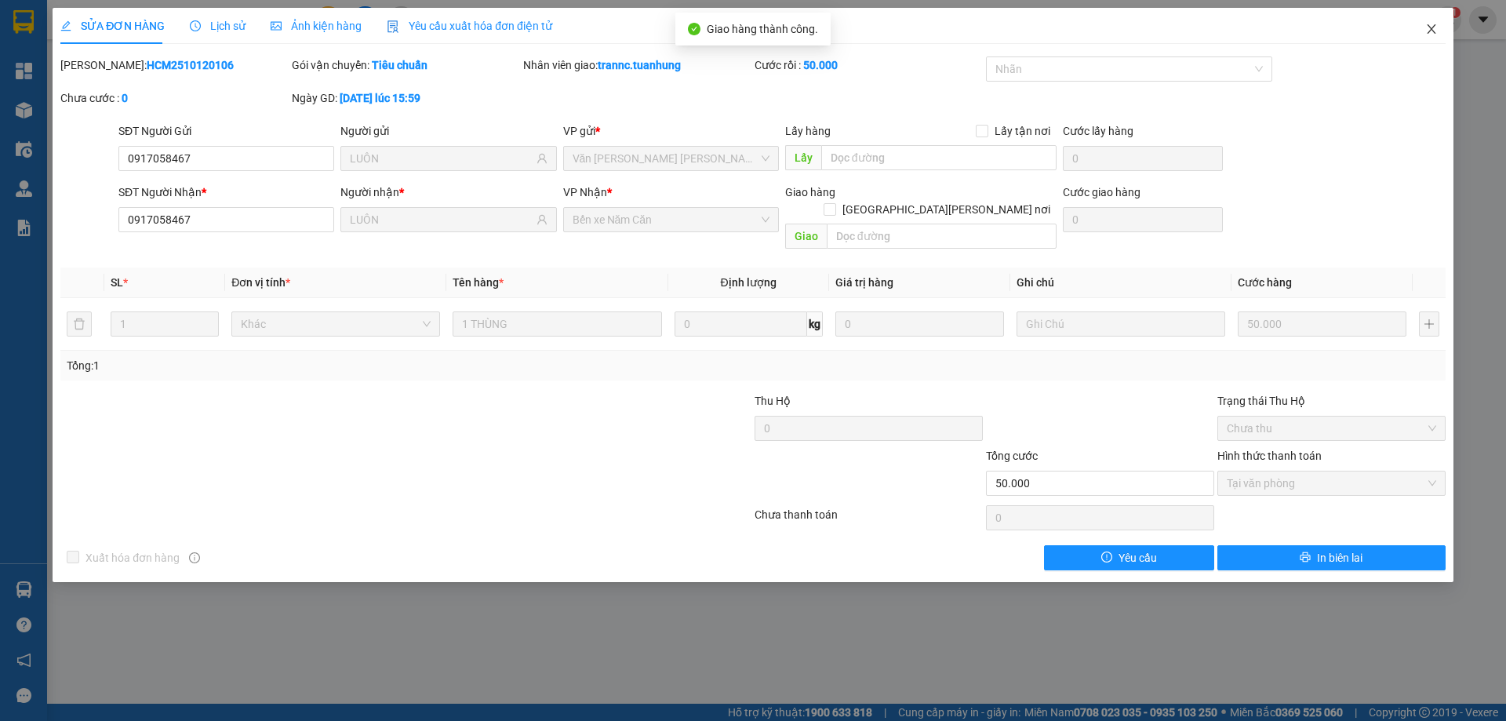
click at [1430, 29] on icon "close" at bounding box center [1431, 29] width 13 height 13
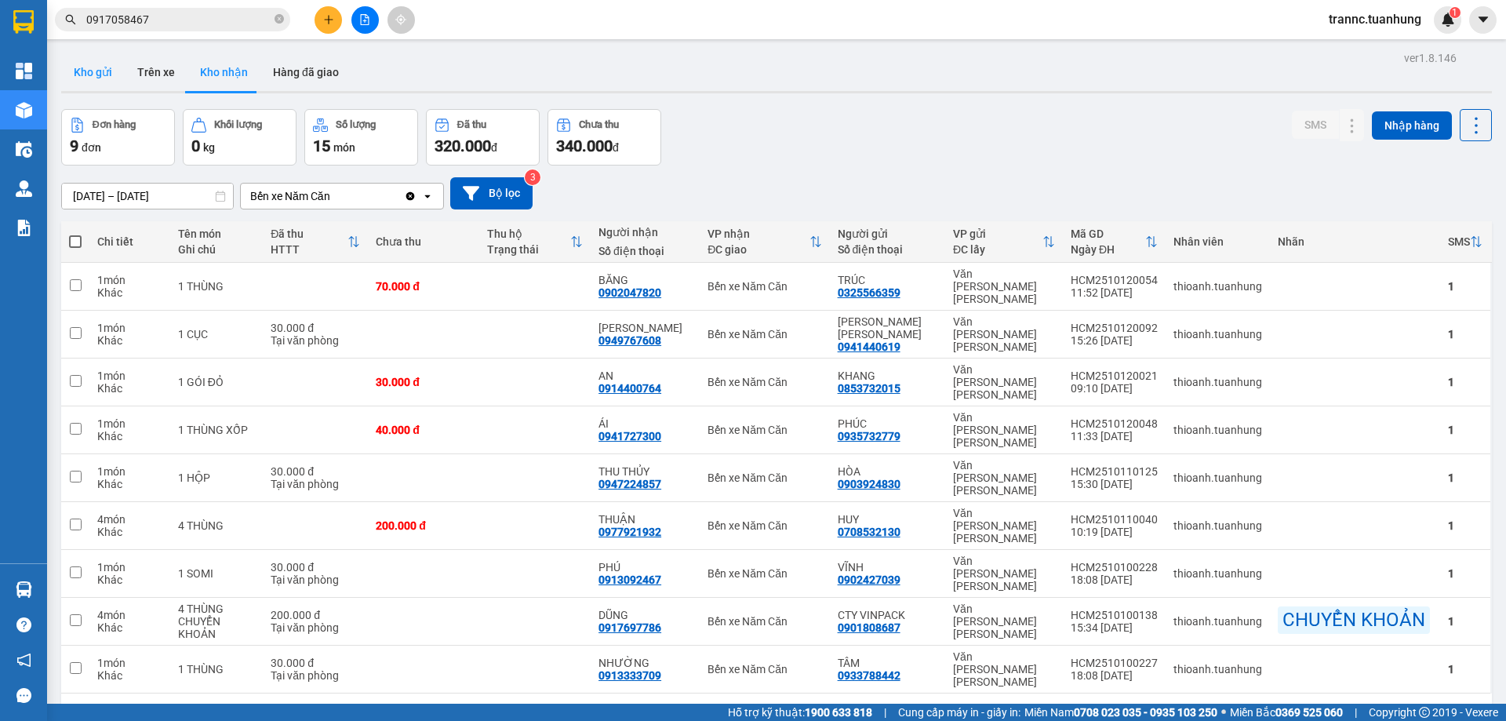
click at [88, 74] on button "Kho gửi" at bounding box center [93, 72] width 64 height 38
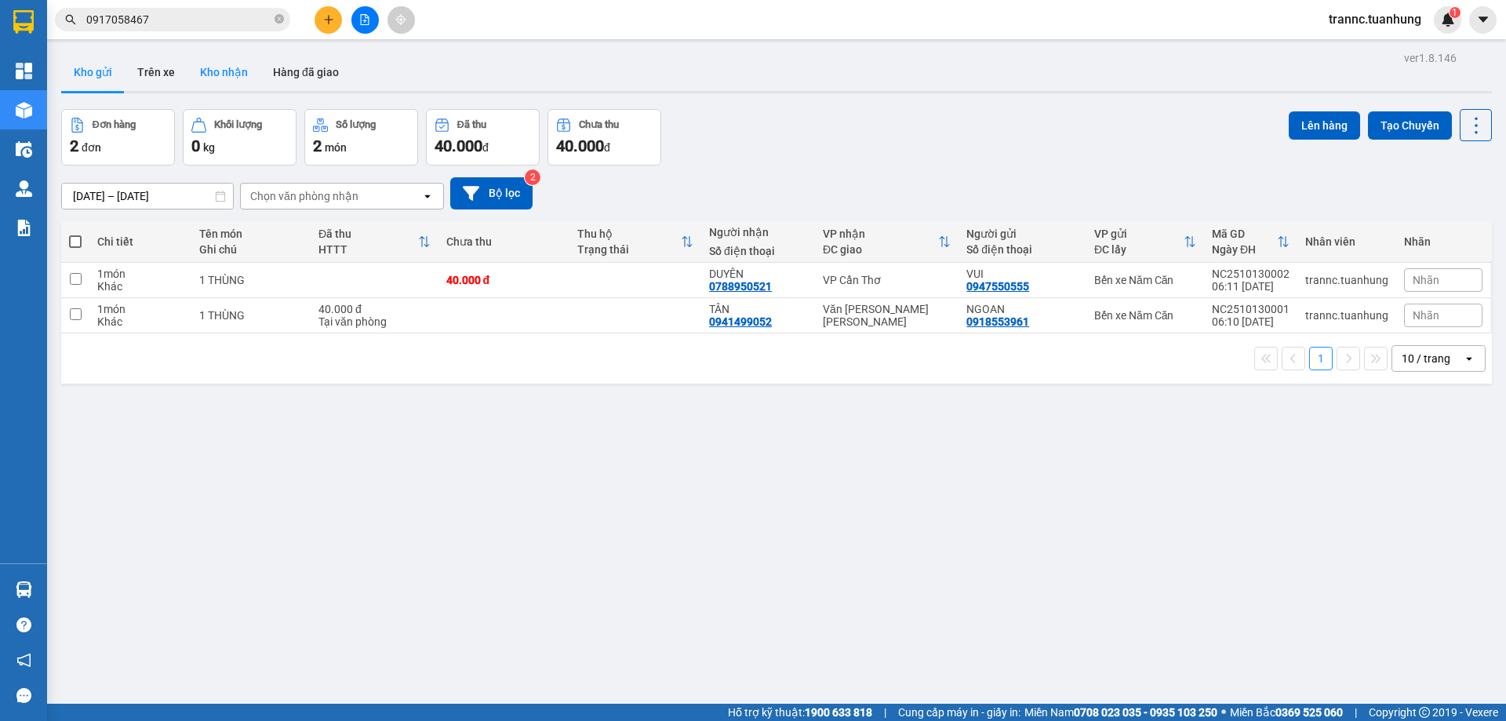
click at [238, 76] on button "Kho nhận" at bounding box center [223, 72] width 73 height 38
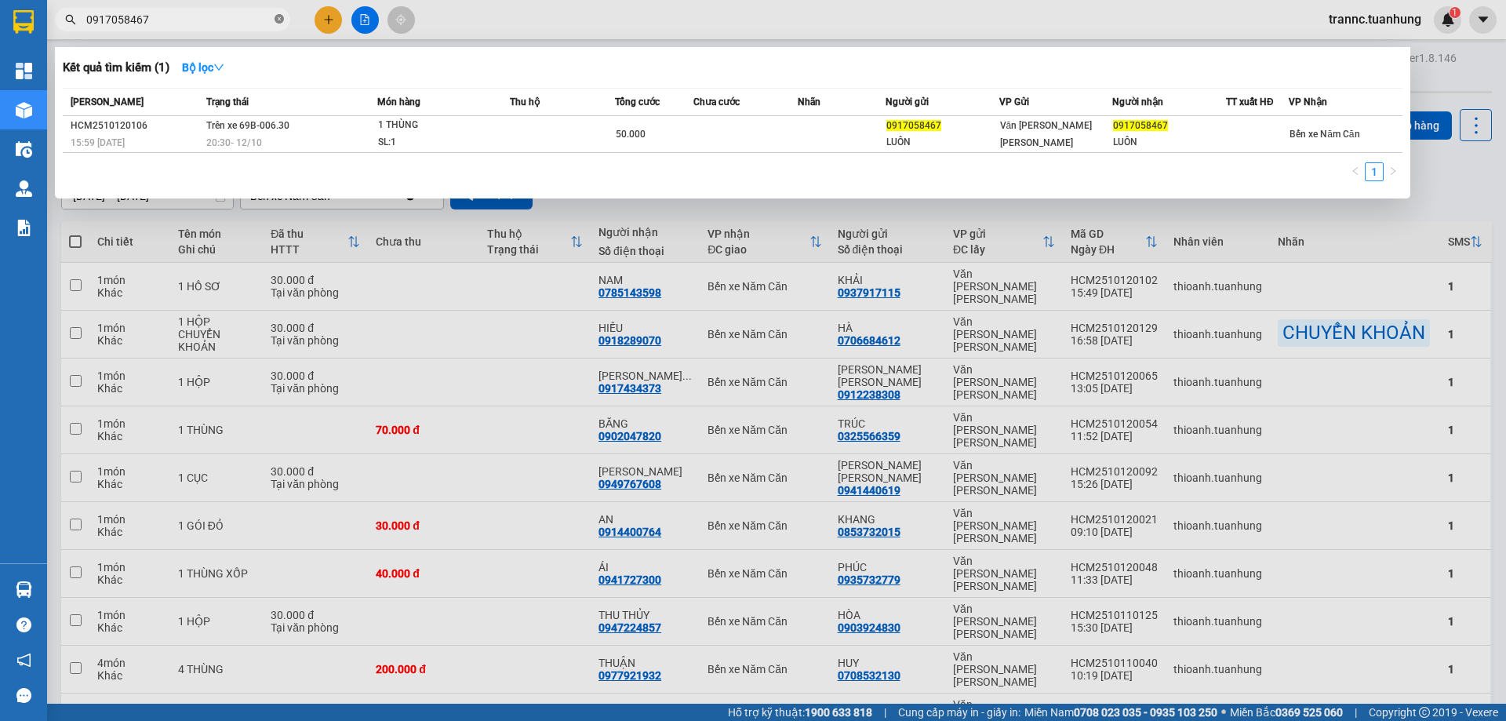
click at [280, 20] on icon "close-circle" at bounding box center [279, 18] width 9 height 9
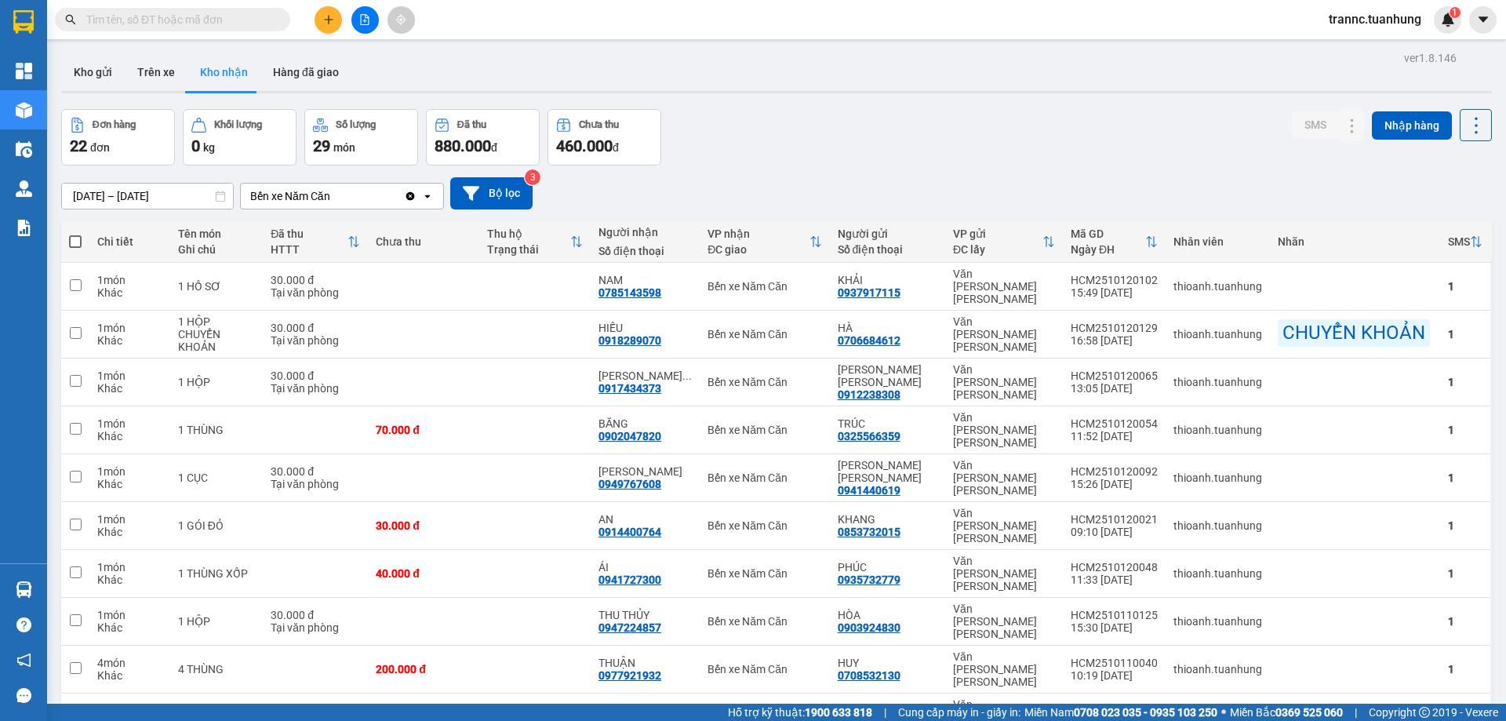
click at [222, 19] on input "text" at bounding box center [178, 19] width 185 height 17
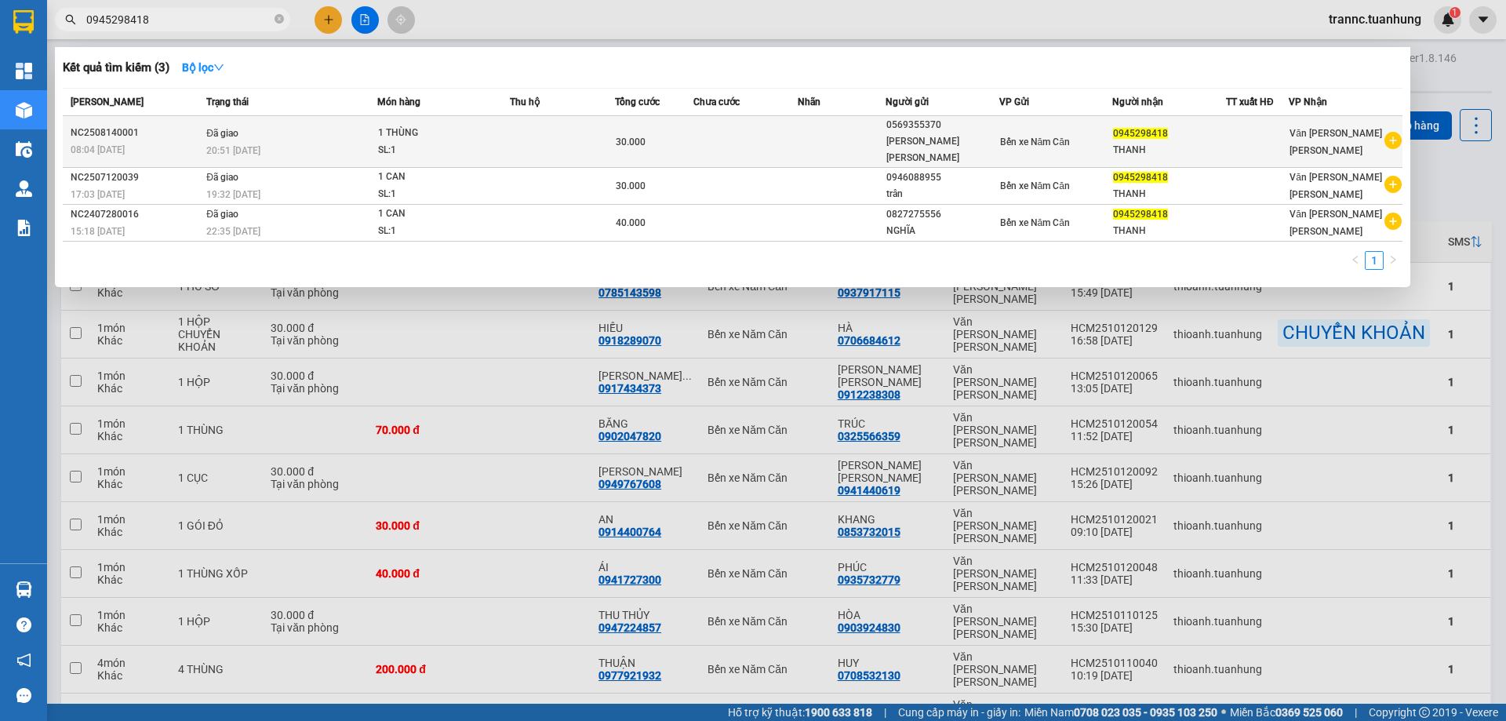
type input "0945298418"
click at [1395, 139] on icon "plus-circle" at bounding box center [1393, 140] width 17 height 17
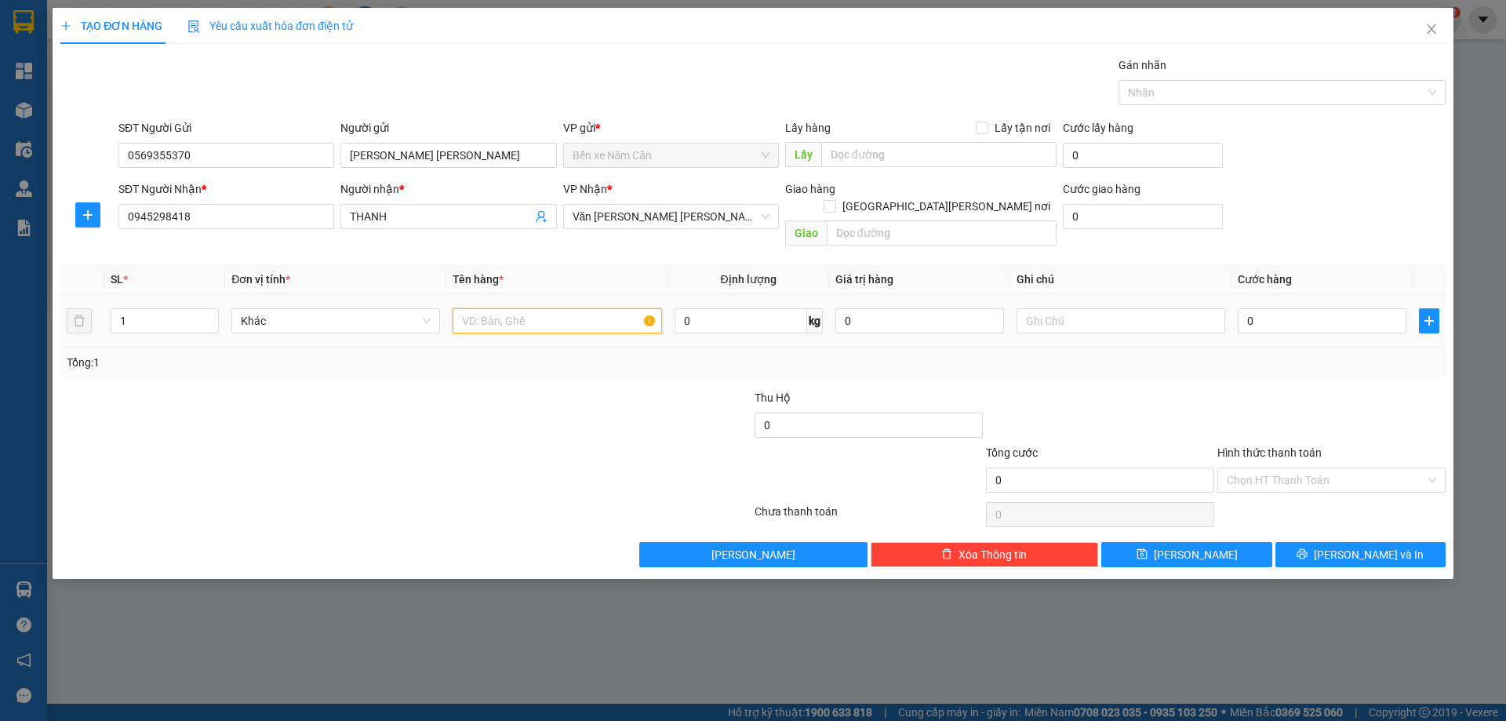
click at [608, 308] on input "text" at bounding box center [557, 320] width 209 height 25
type input "1 KIỆN"
click at [1312, 313] on input "0" at bounding box center [1322, 320] width 169 height 25
type input "4"
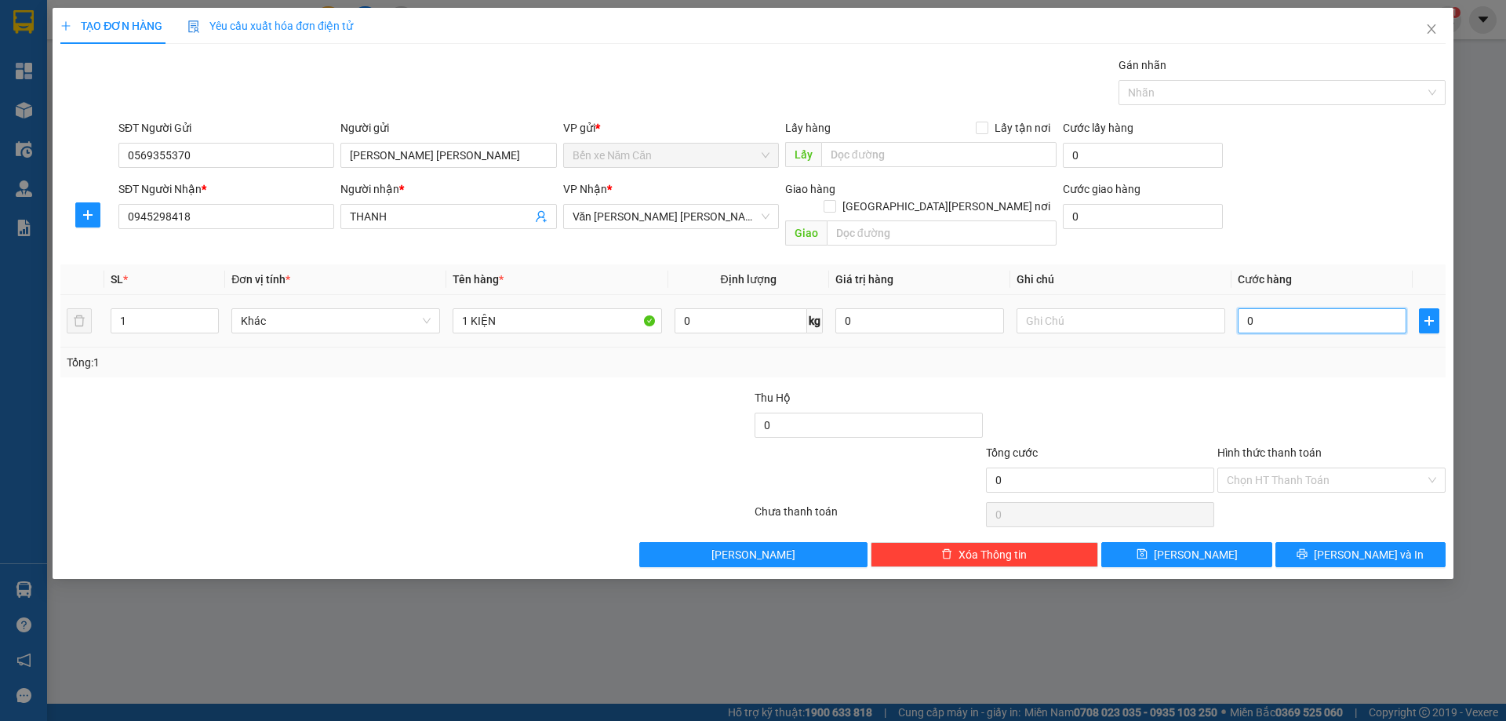
type input "4"
type input "40"
type input "40.000"
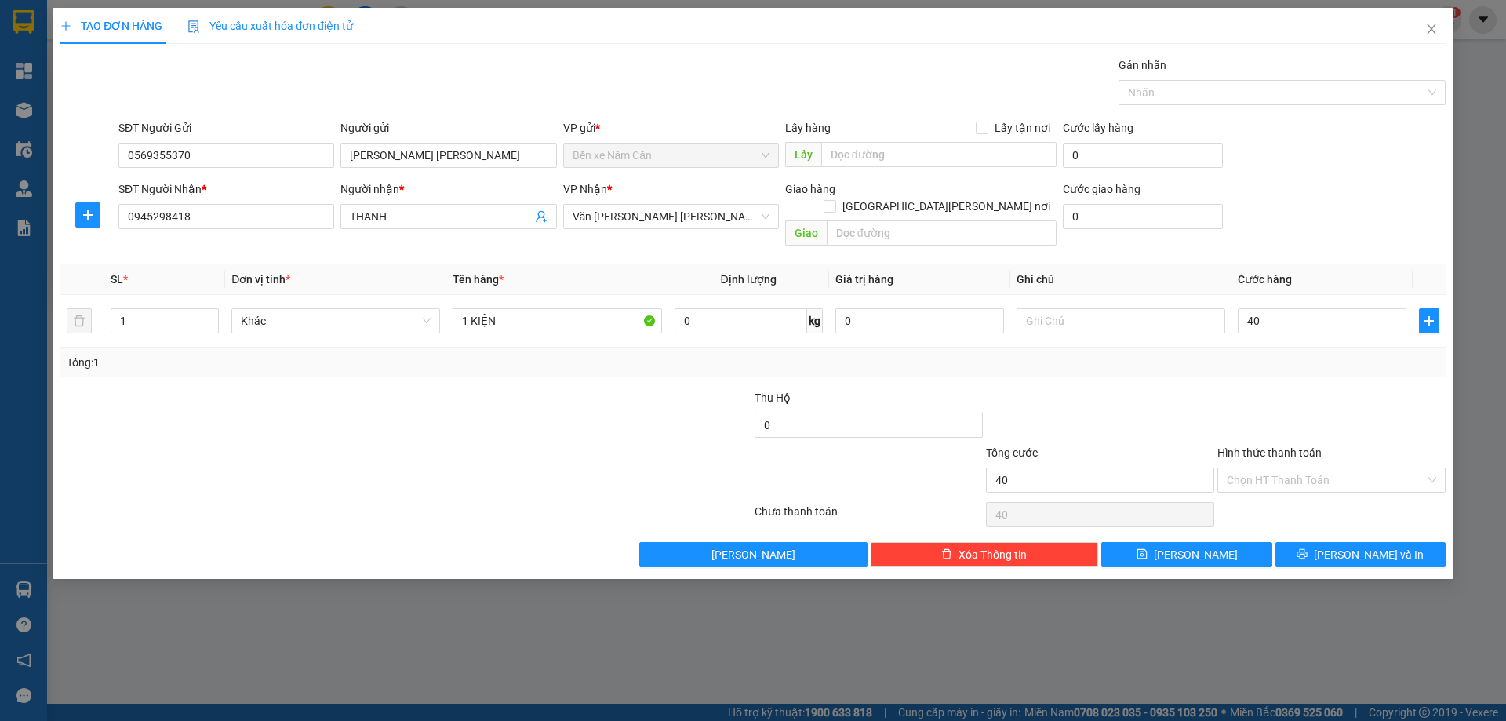
type input "40.000"
click at [1283, 363] on div "Transit Pickup Surcharge Ids Transit Deliver Surcharge Ids Transit Deliver Surc…" at bounding box center [752, 311] width 1385 height 511
click at [1303, 468] on input "Hình thức thanh toán" at bounding box center [1326, 480] width 198 height 24
click at [1315, 495] on div "Tại văn phòng" at bounding box center [1331, 494] width 209 height 17
type input "0"
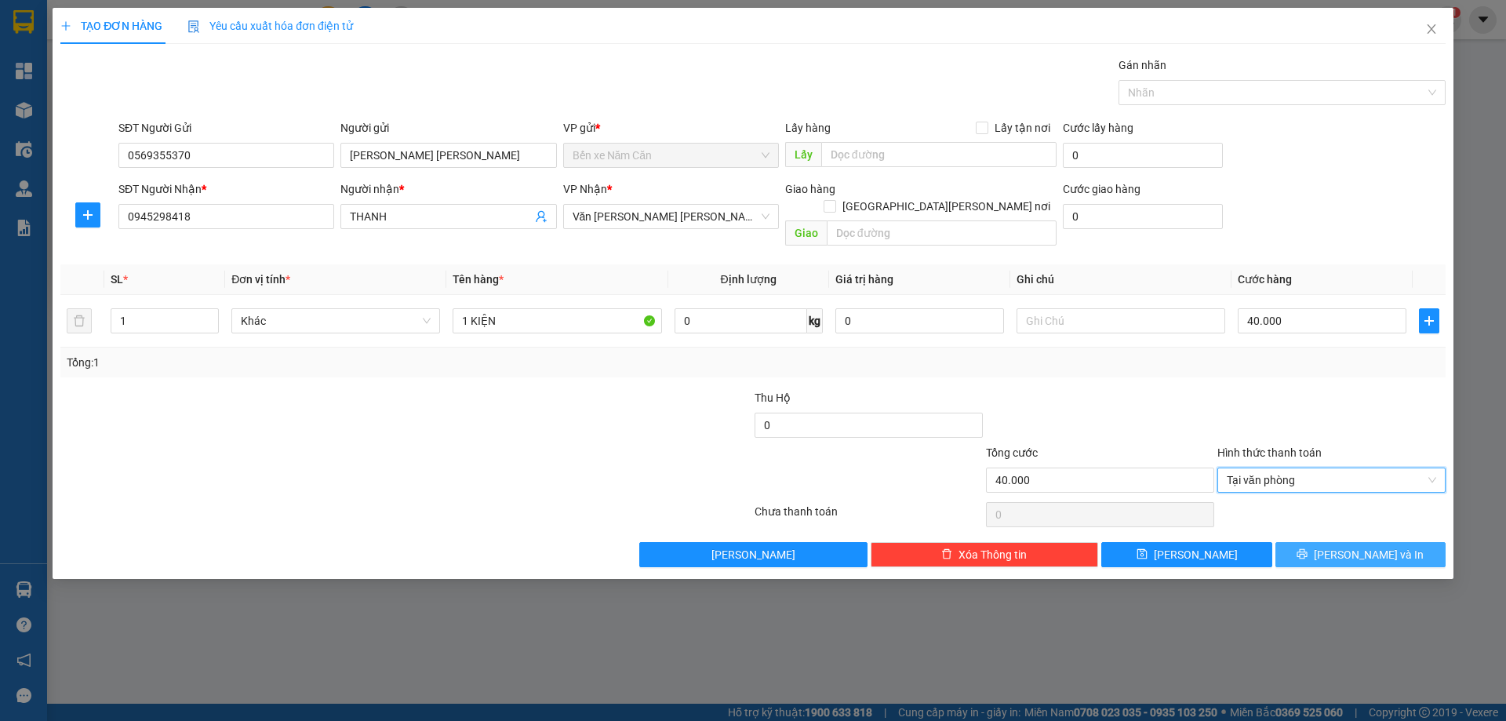
click at [1334, 542] on button "Lưu và In" at bounding box center [1361, 554] width 170 height 25
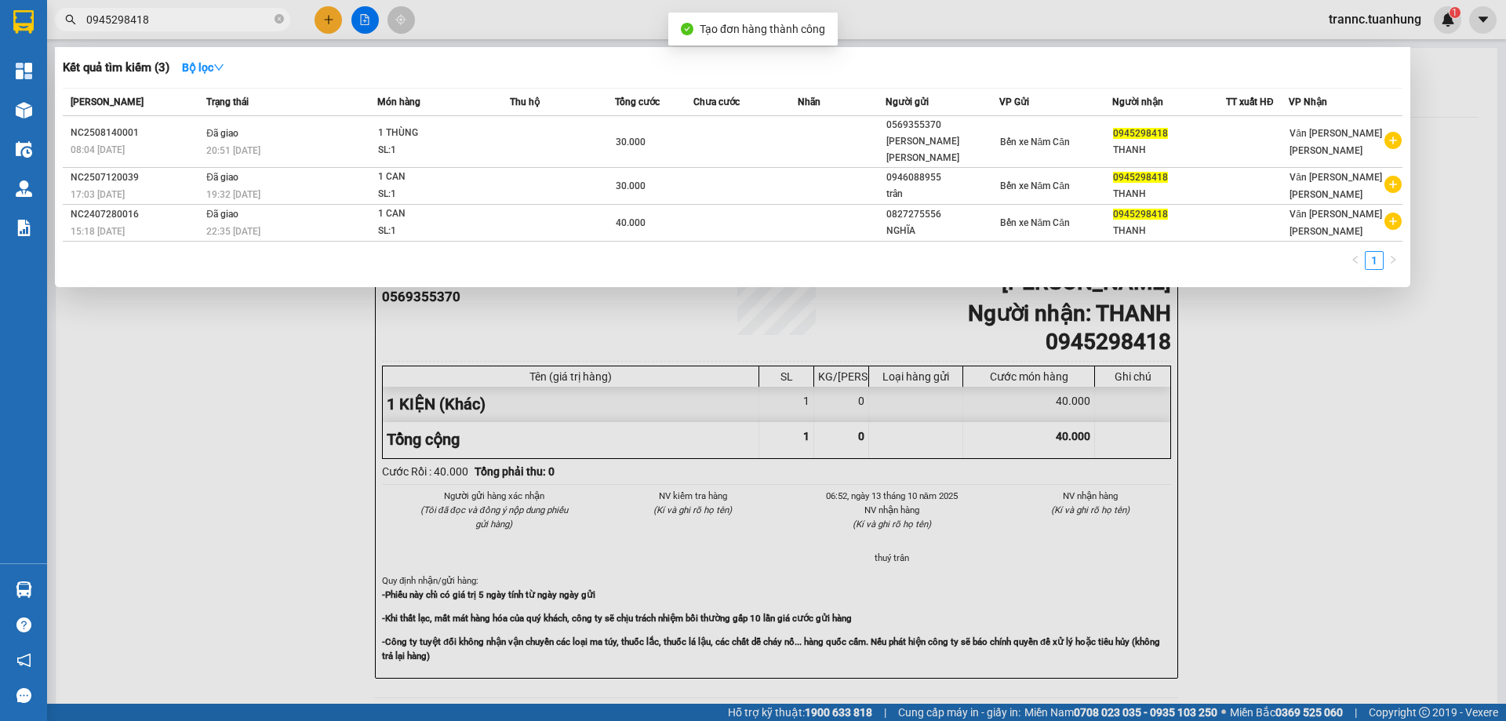
click at [1356, 599] on div at bounding box center [753, 360] width 1506 height 721
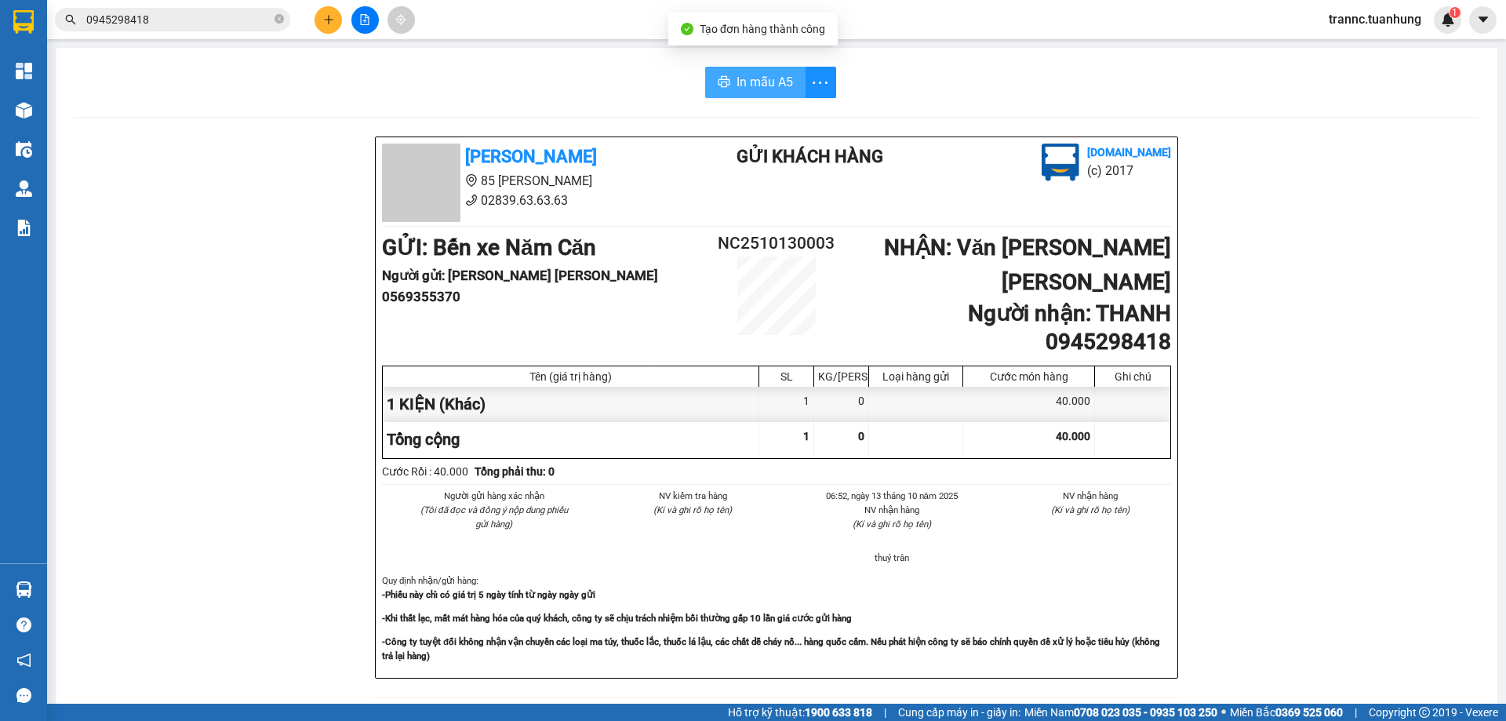
click at [750, 80] on span "In mẫu A5" at bounding box center [765, 82] width 56 height 20
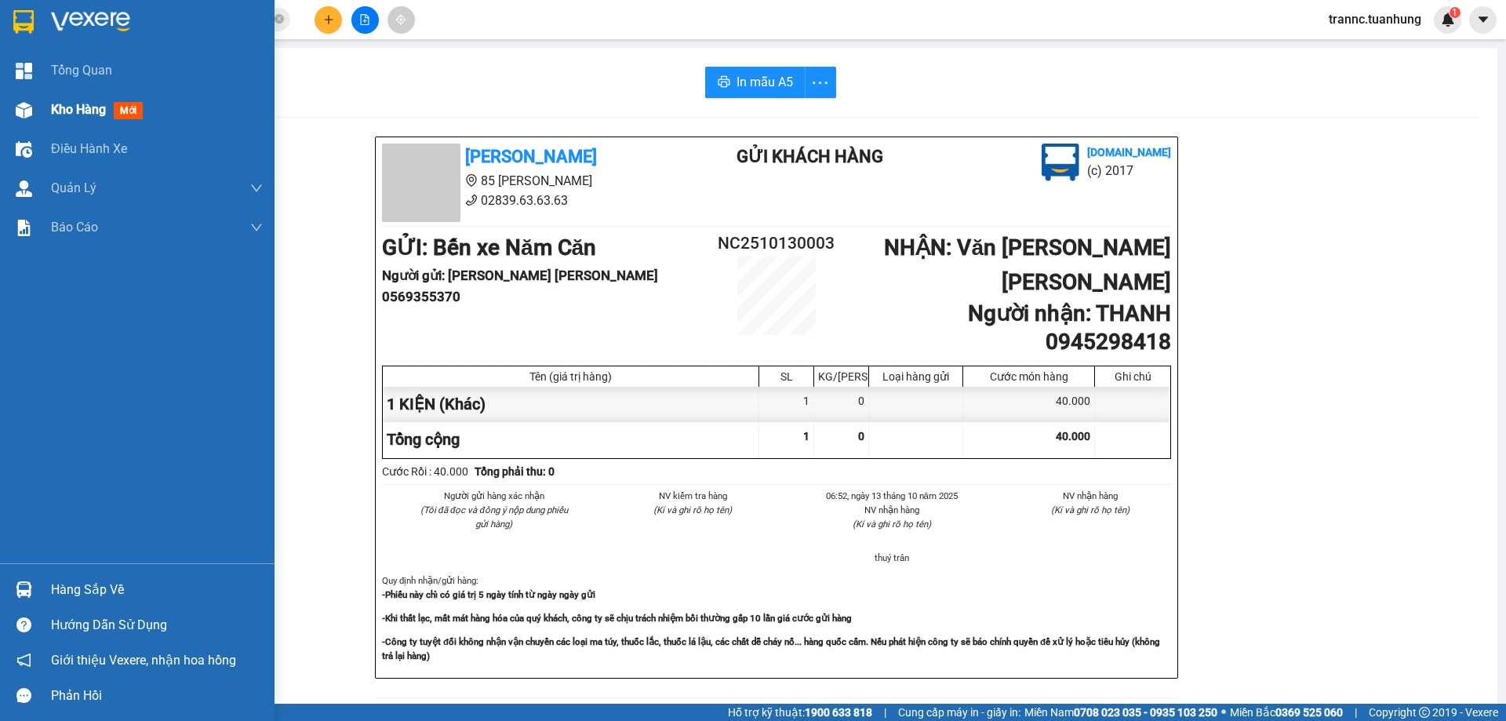
click at [138, 114] on span "mới" at bounding box center [128, 110] width 29 height 17
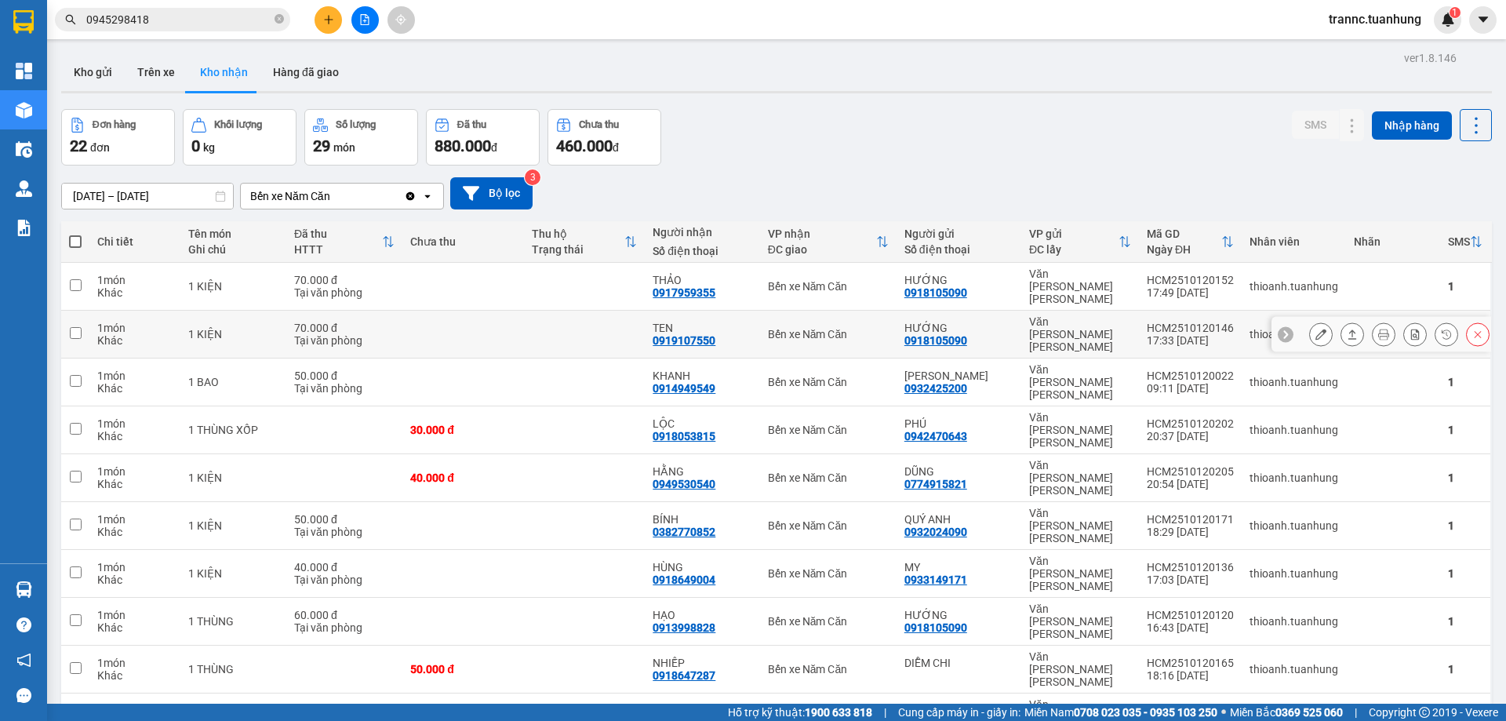
click at [524, 317] on td at bounding box center [463, 335] width 122 height 48
checkbox input "true"
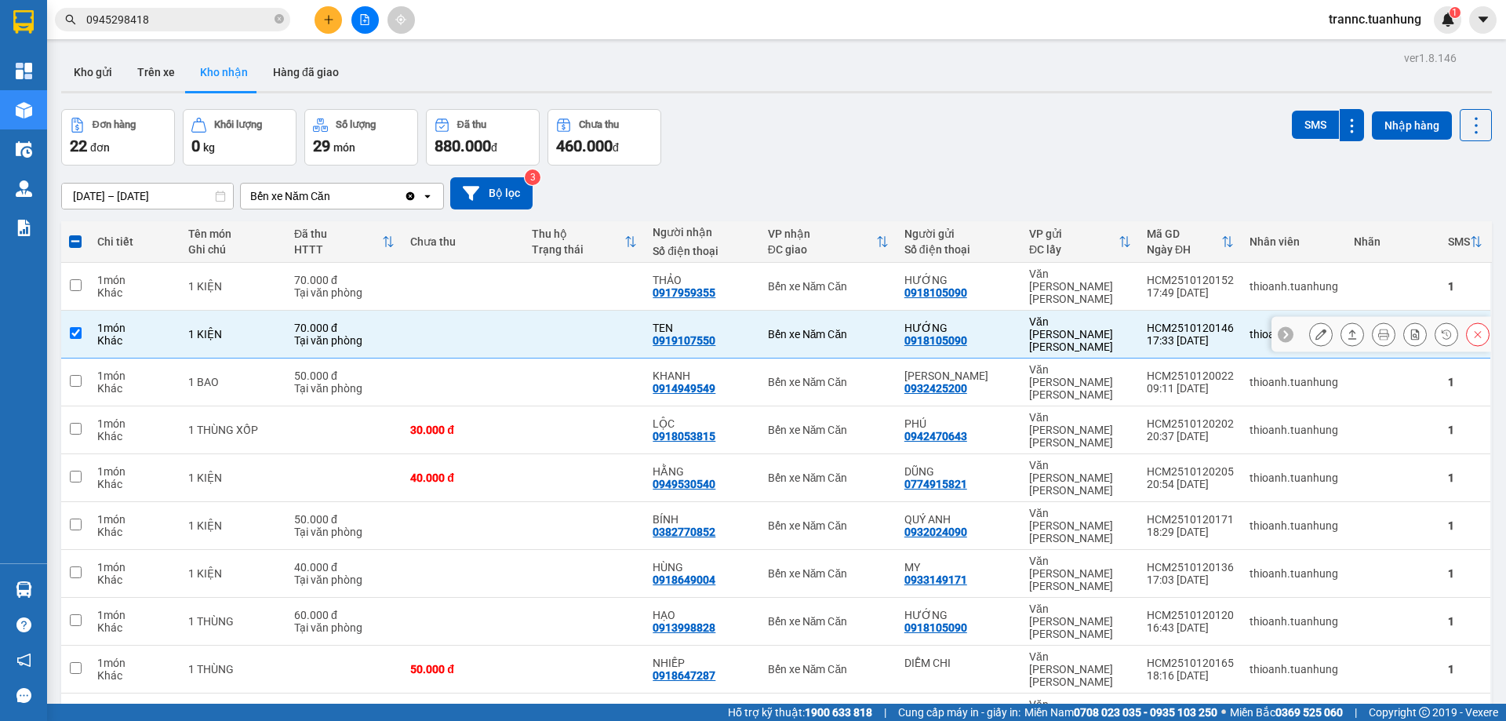
click at [1316, 329] on icon at bounding box center [1321, 334] width 11 height 11
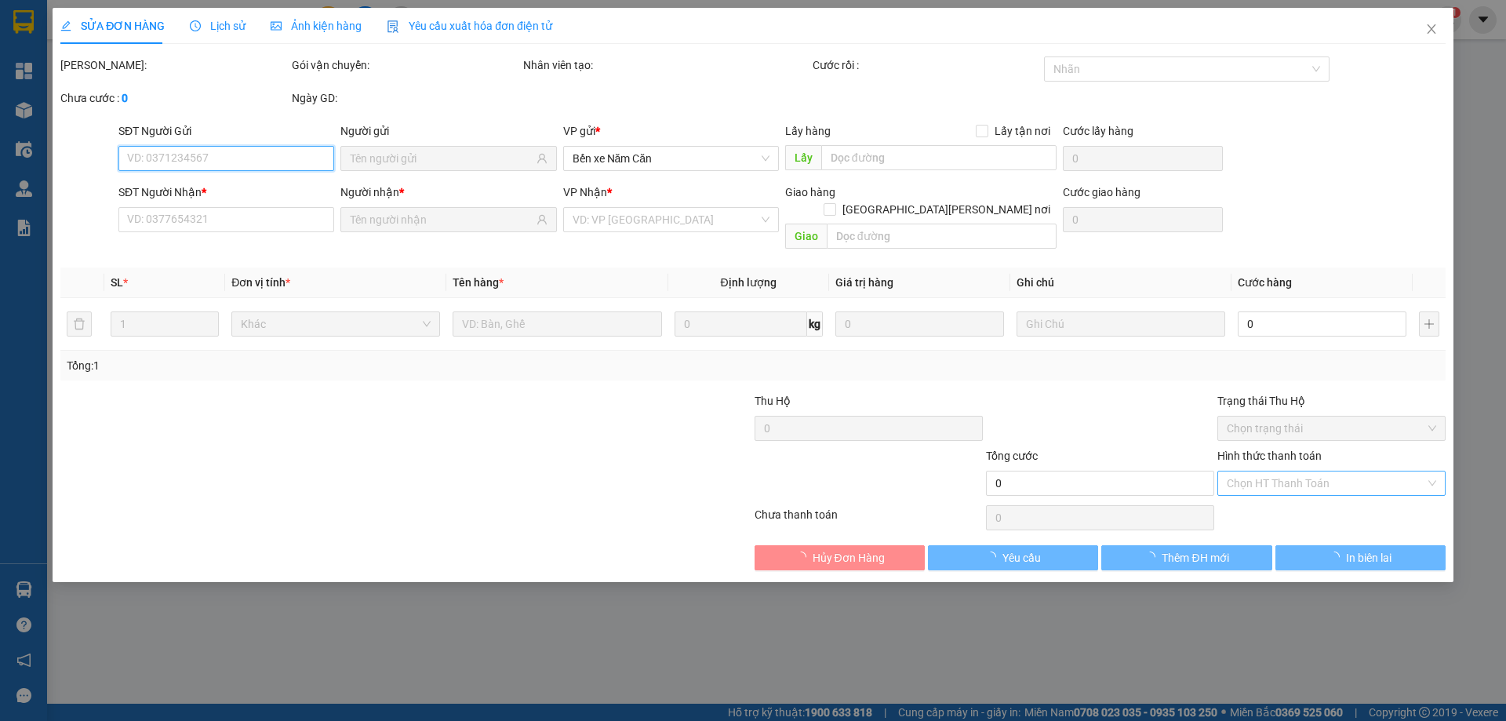
type input "0918105090"
type input "HƯỚNG"
type input "0919107550"
type input "TEN"
type input "70.000"
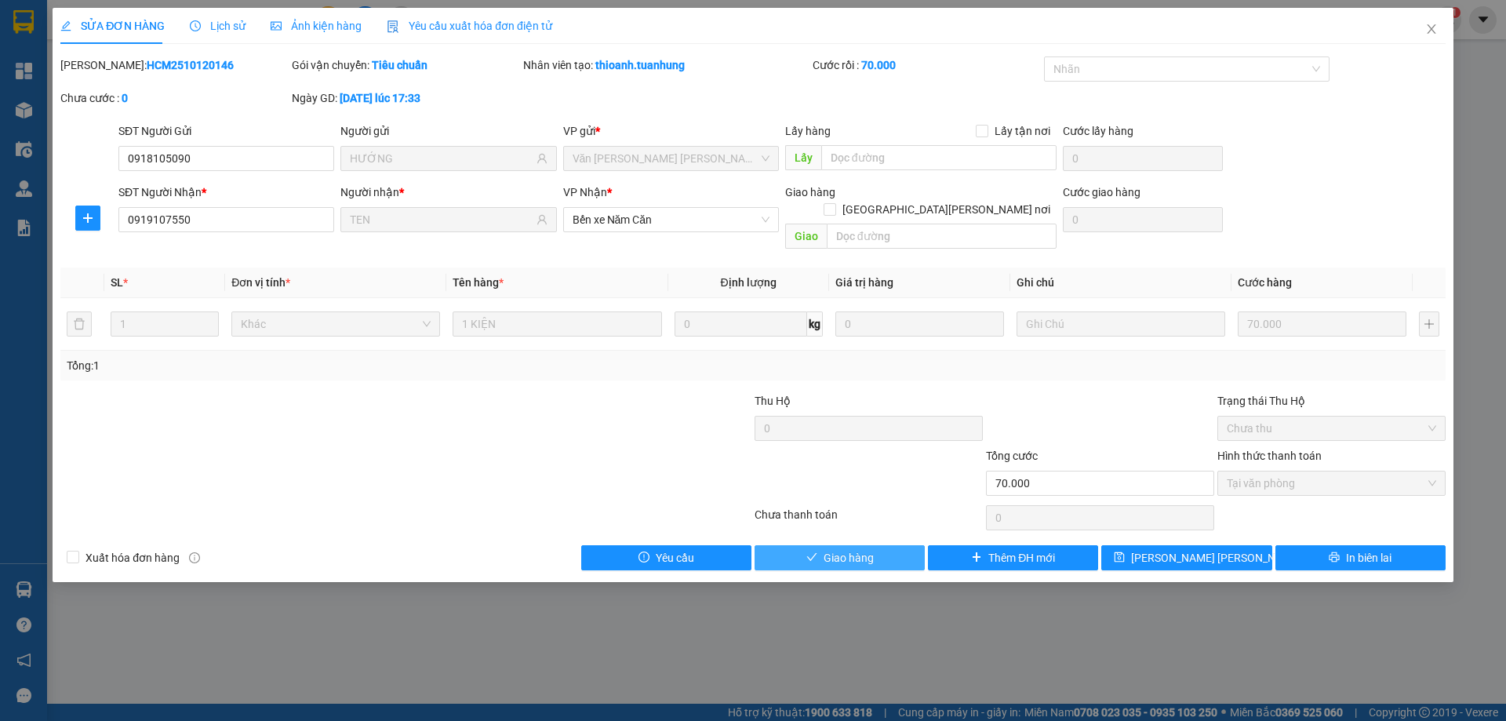
click at [879, 545] on button "Giao hàng" at bounding box center [840, 557] width 170 height 25
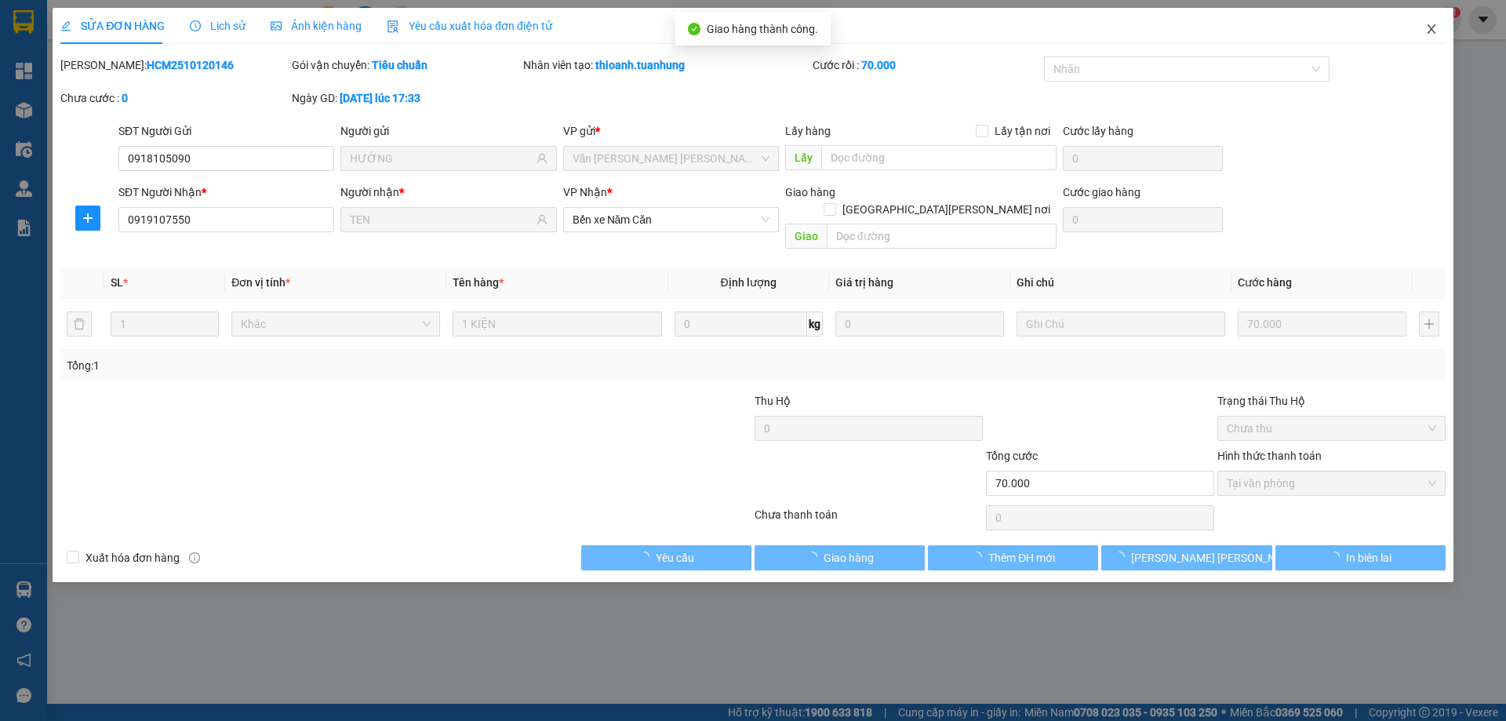
click at [1433, 27] on icon "close" at bounding box center [1431, 28] width 9 height 9
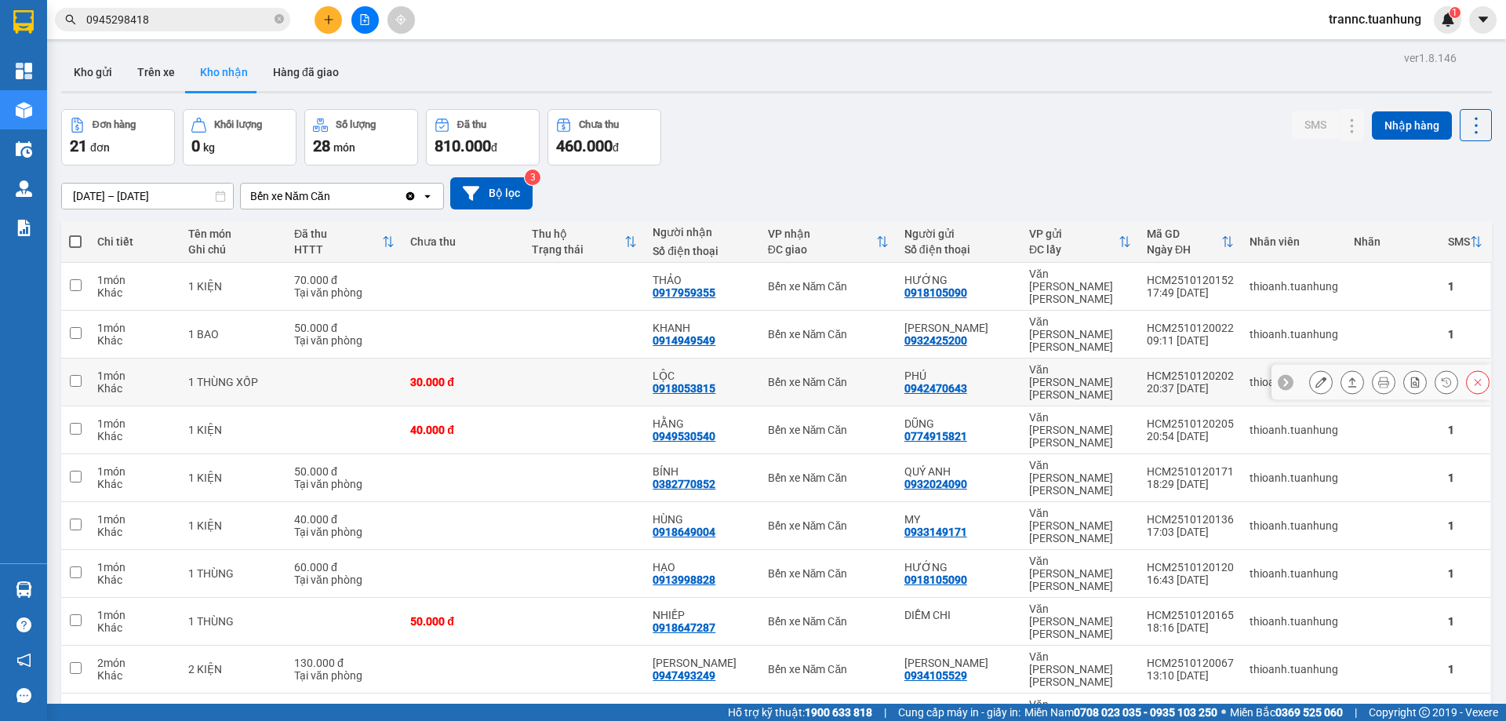
click at [708, 382] on div "0918053815" at bounding box center [684, 388] width 63 height 13
click at [781, 376] on div "Bến xe Năm Căn" at bounding box center [828, 382] width 121 height 13
checkbox input "true"
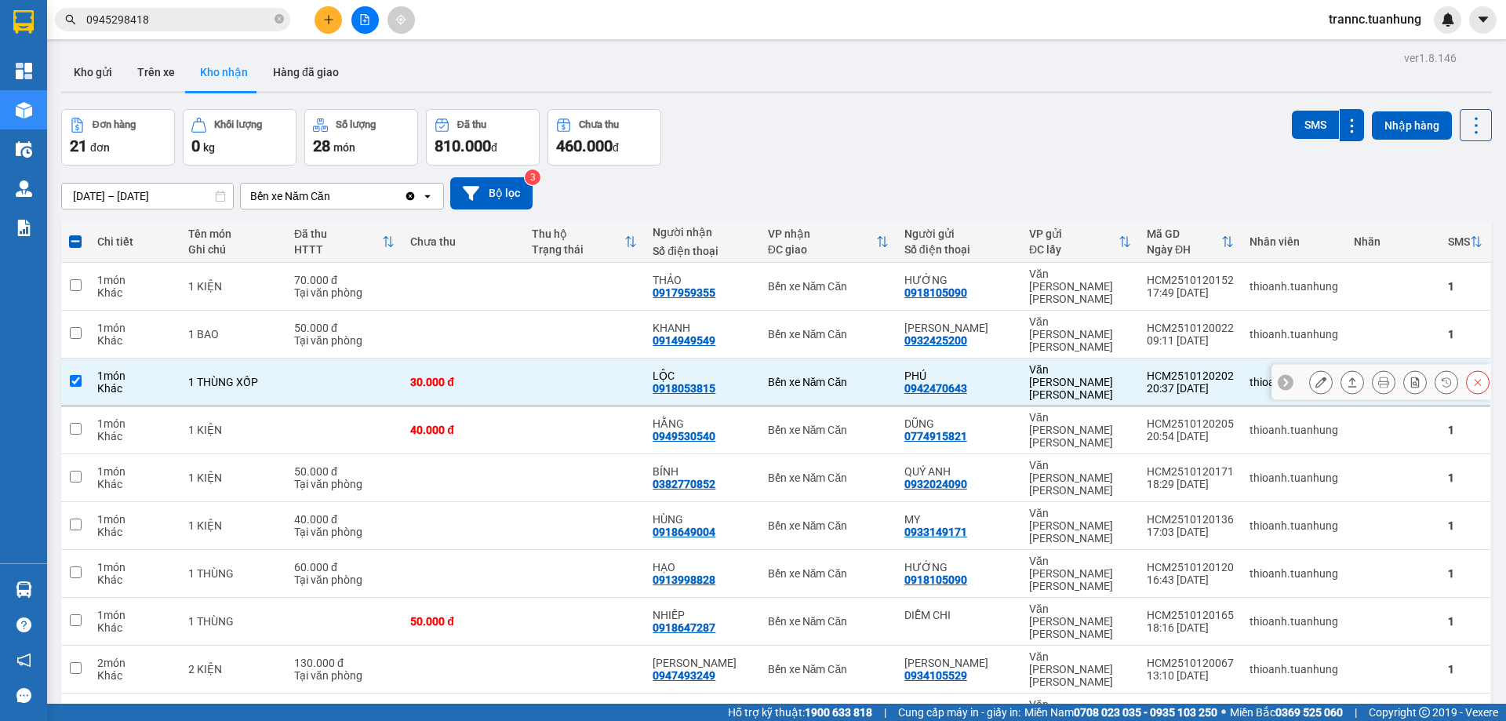
click at [1316, 377] on icon at bounding box center [1321, 382] width 11 height 11
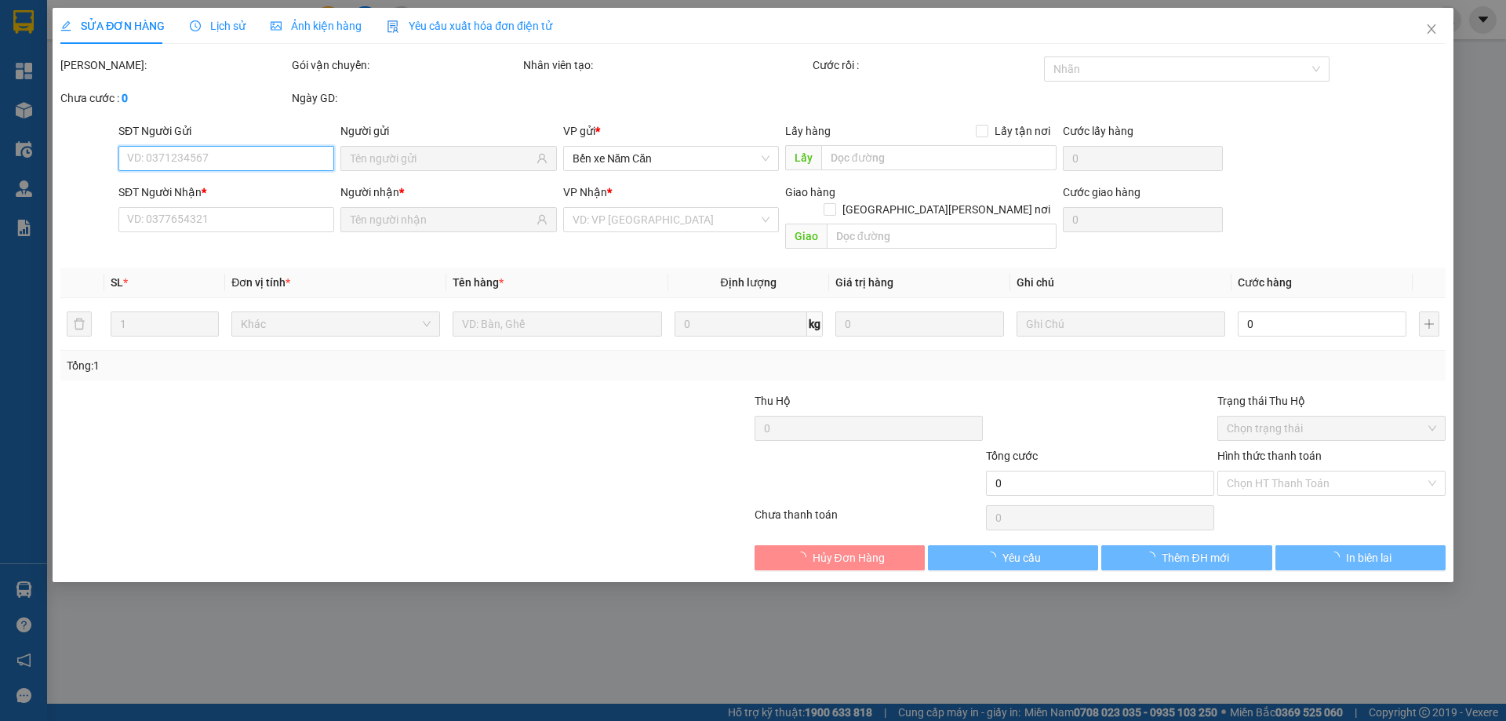
type input "0942470643"
type input "PHÚ"
type input "0918053815"
type input "LỘC"
type input "30.000"
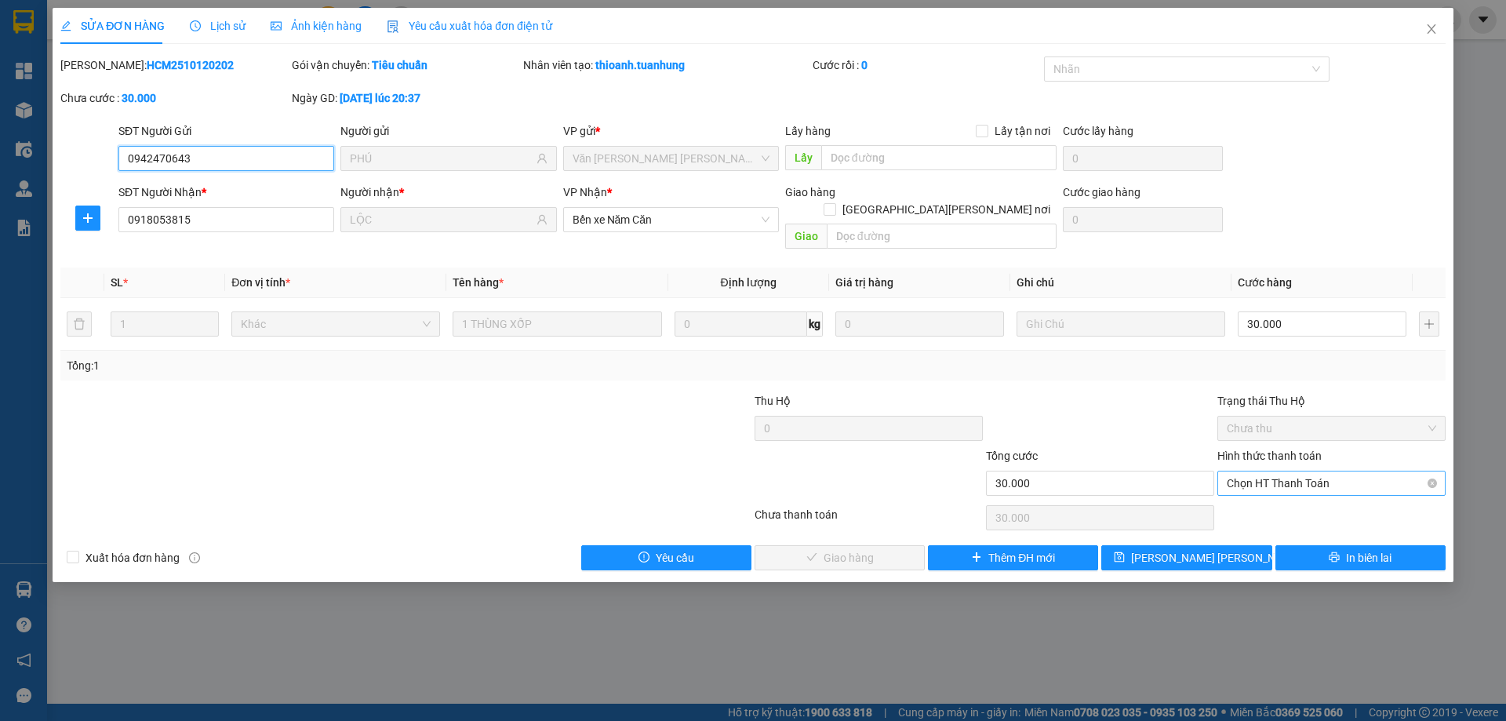
click at [1261, 471] on span "Chọn HT Thanh Toán" at bounding box center [1331, 483] width 209 height 24
click at [1260, 489] on div "Tại văn phòng" at bounding box center [1331, 497] width 209 height 17
type input "0"
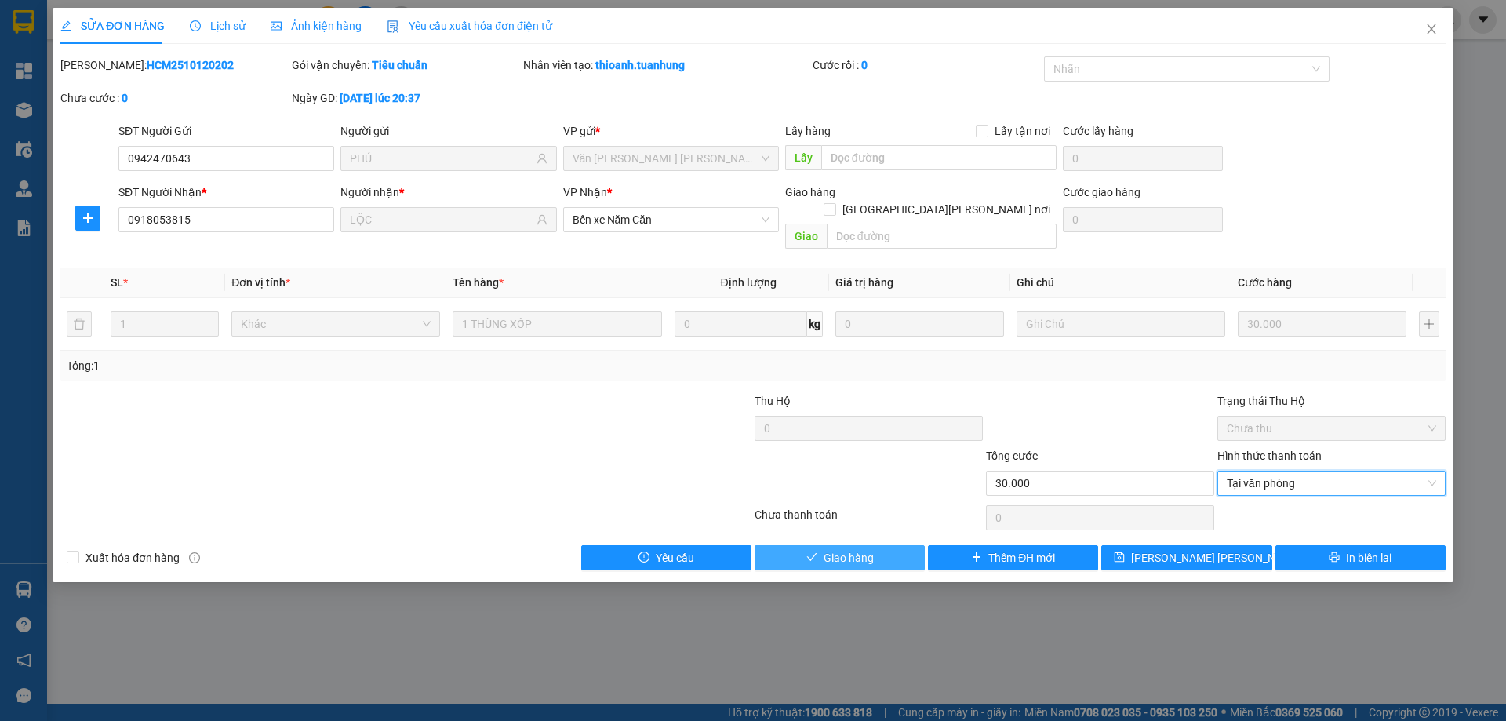
click at [900, 545] on button "Giao hàng" at bounding box center [840, 557] width 170 height 25
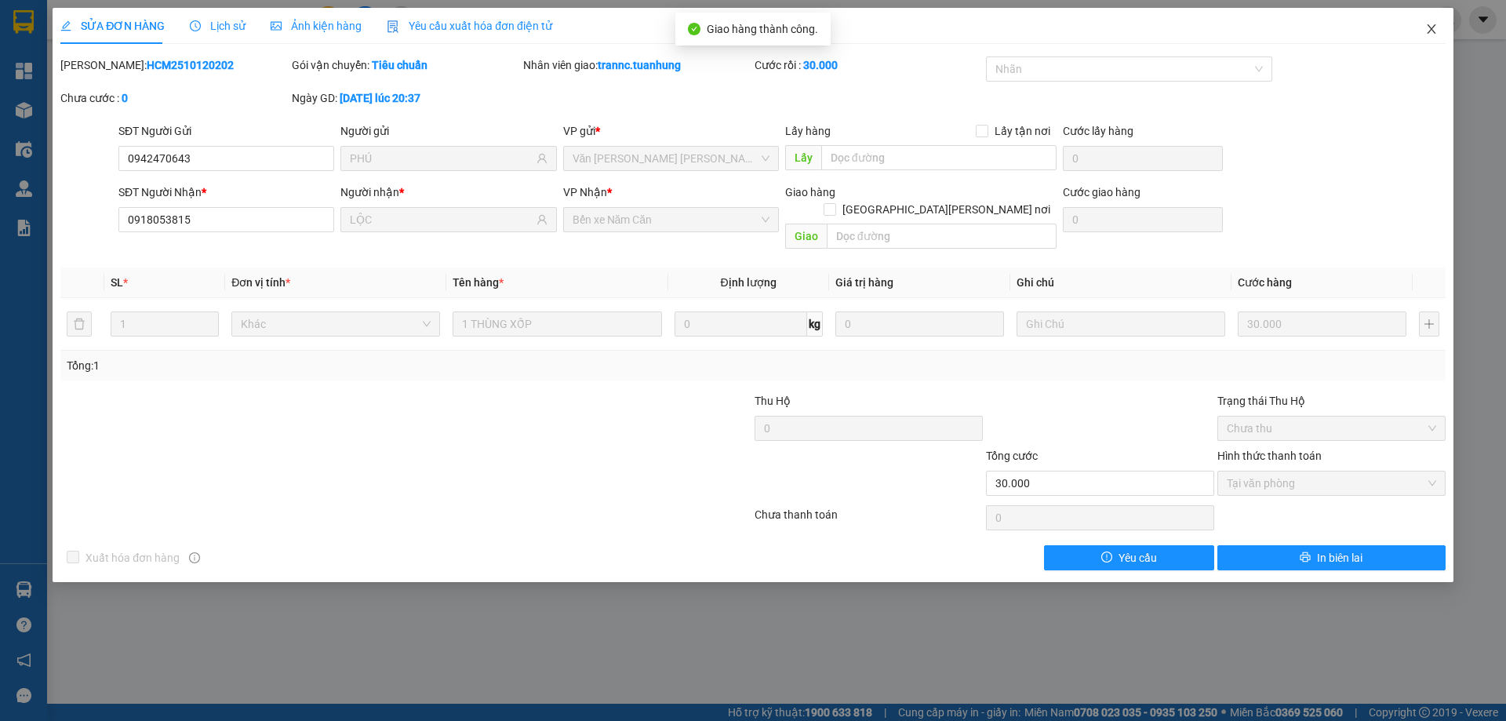
click at [1429, 30] on icon "close" at bounding box center [1431, 29] width 13 height 13
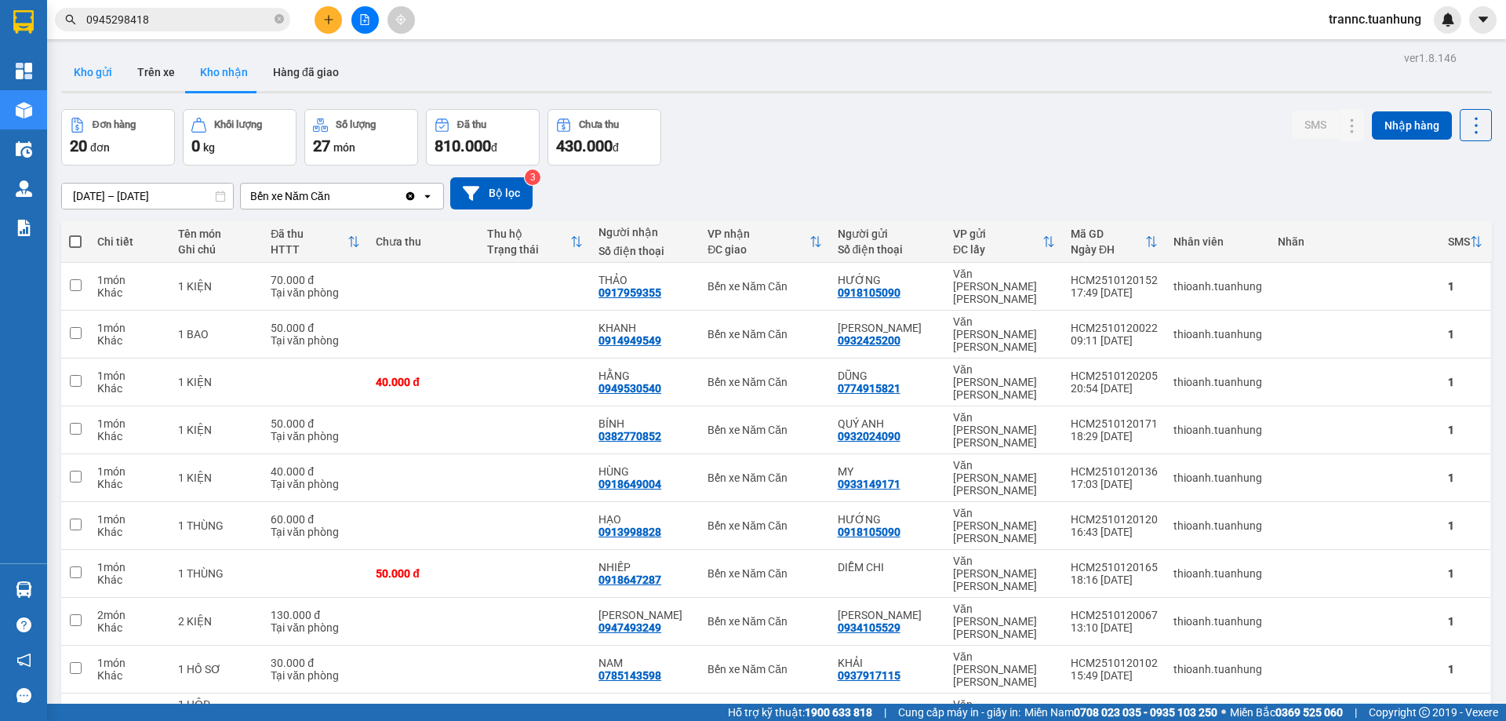
click at [114, 67] on button "Kho gửi" at bounding box center [93, 72] width 64 height 38
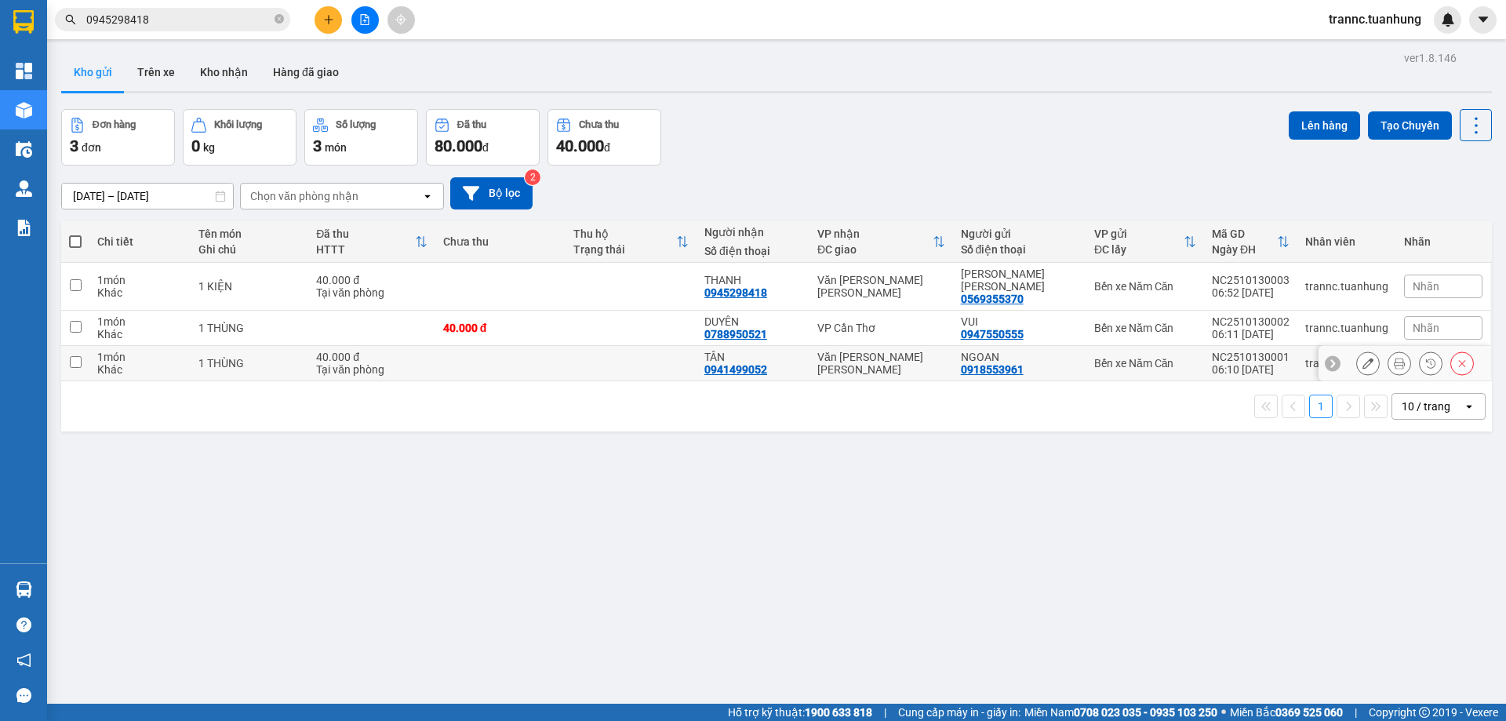
click at [527, 370] on td at bounding box center [500, 363] width 131 height 35
checkbox input "true"
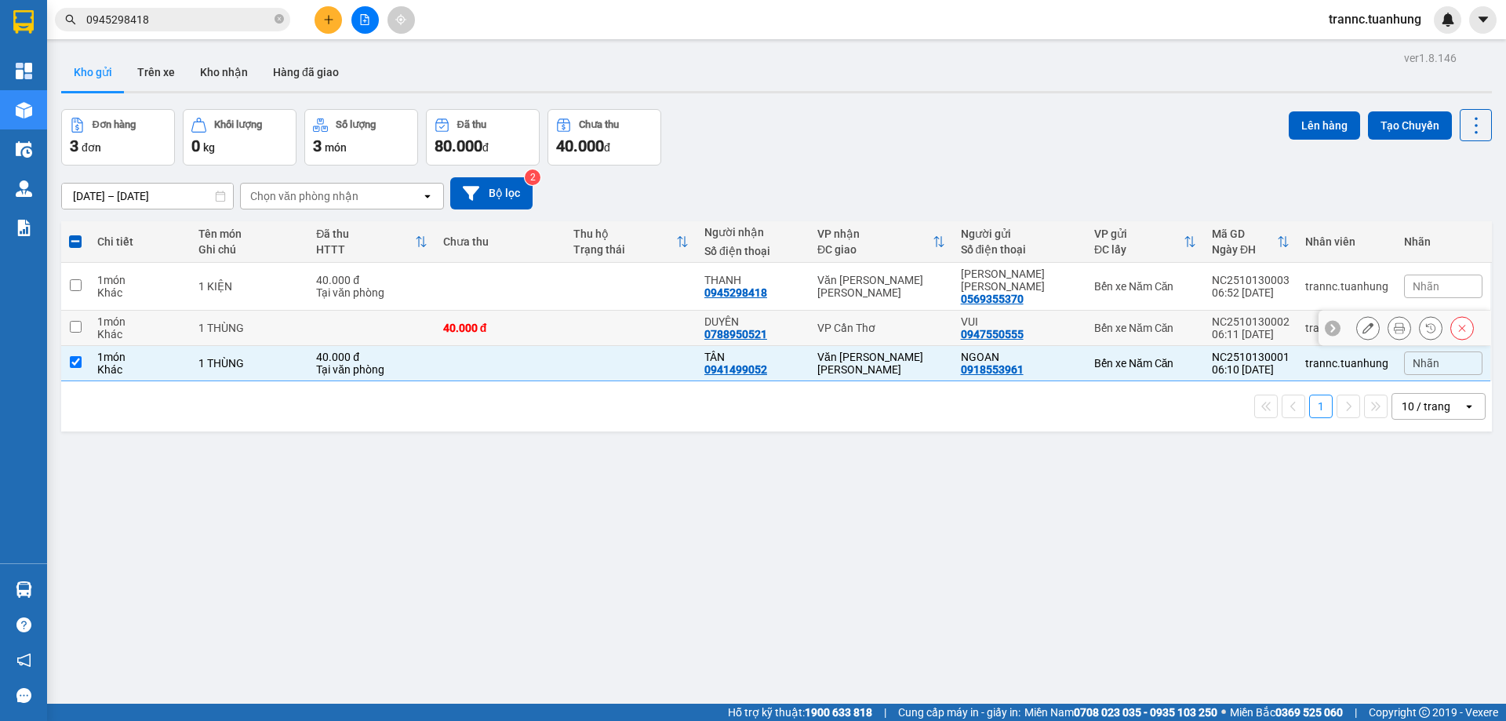
click at [527, 331] on div "40.000 đ" at bounding box center [500, 328] width 115 height 13
checkbox input "true"
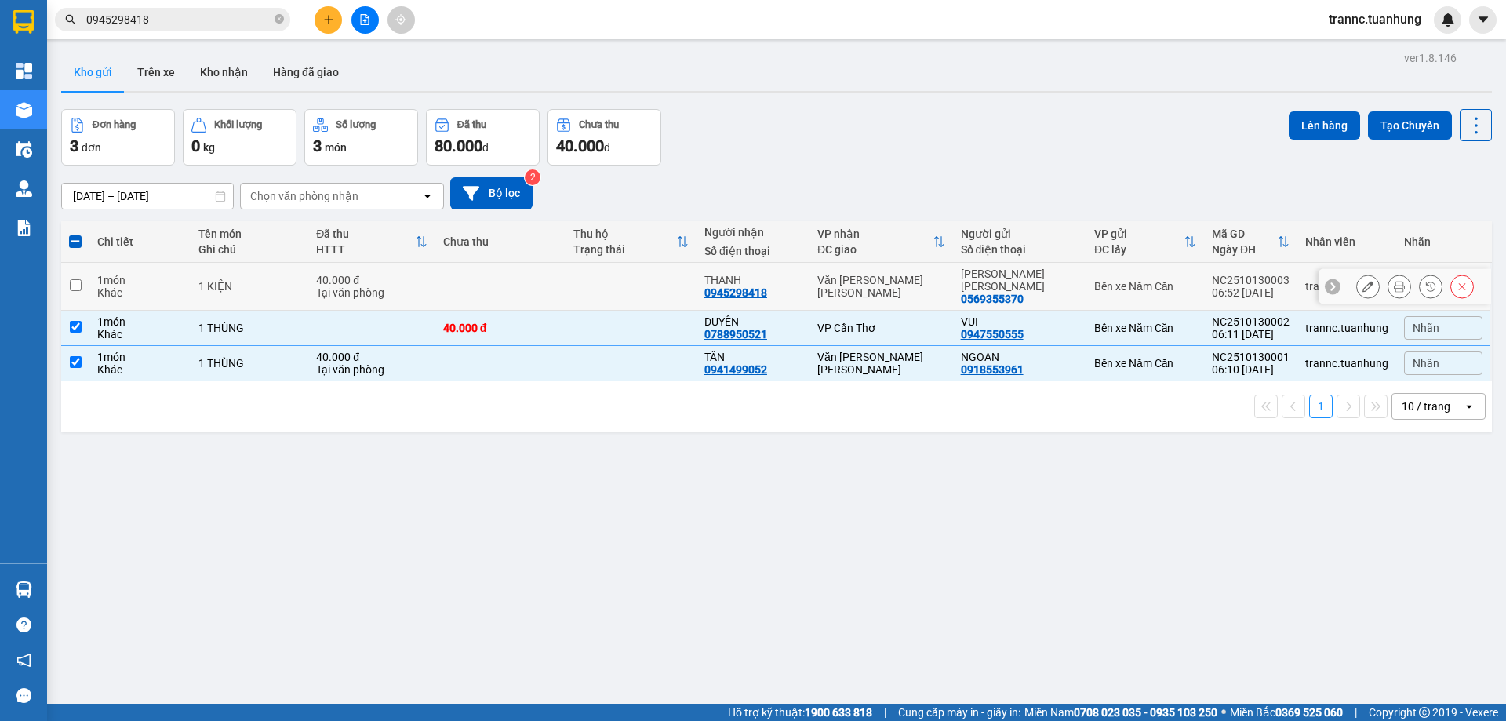
click at [537, 281] on td at bounding box center [500, 287] width 131 height 48
checkbox input "true"
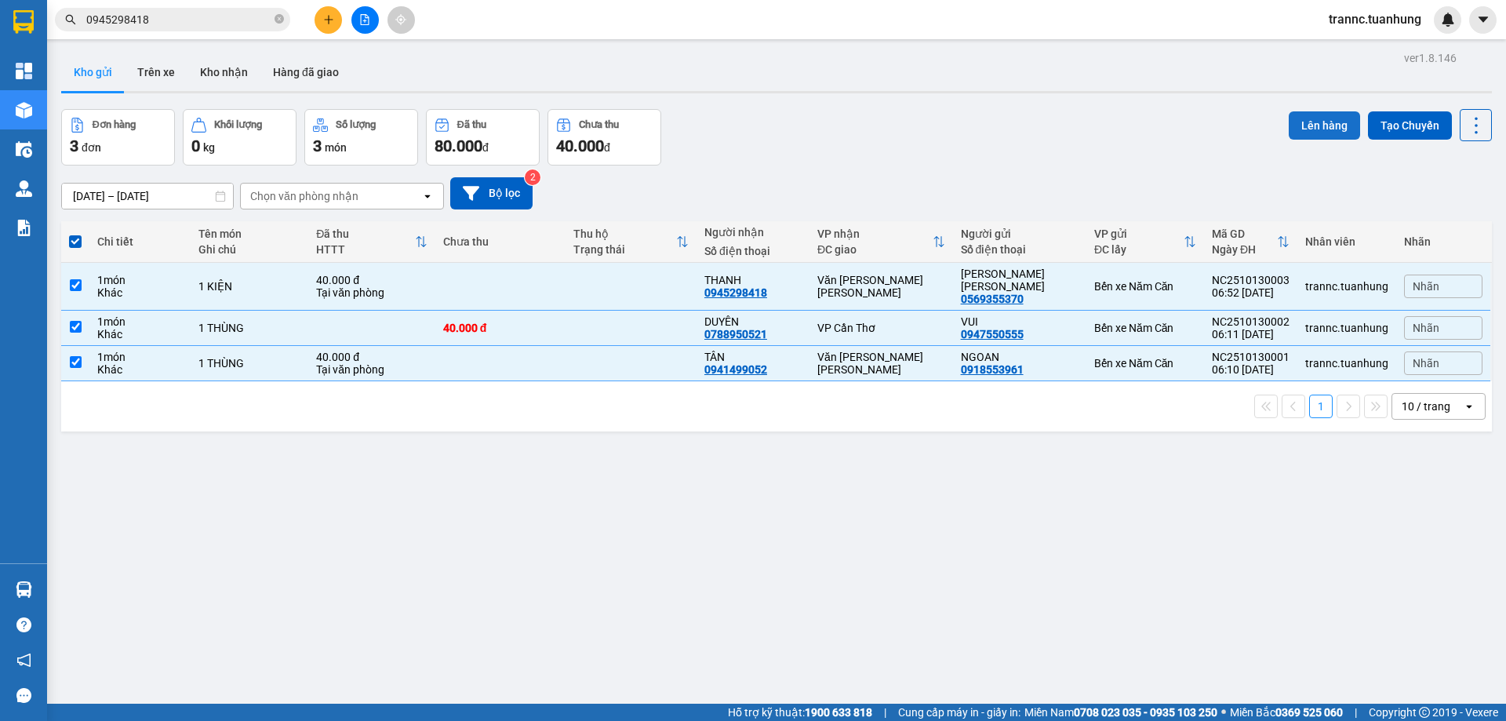
click at [1298, 126] on button "Lên hàng" at bounding box center [1324, 125] width 71 height 28
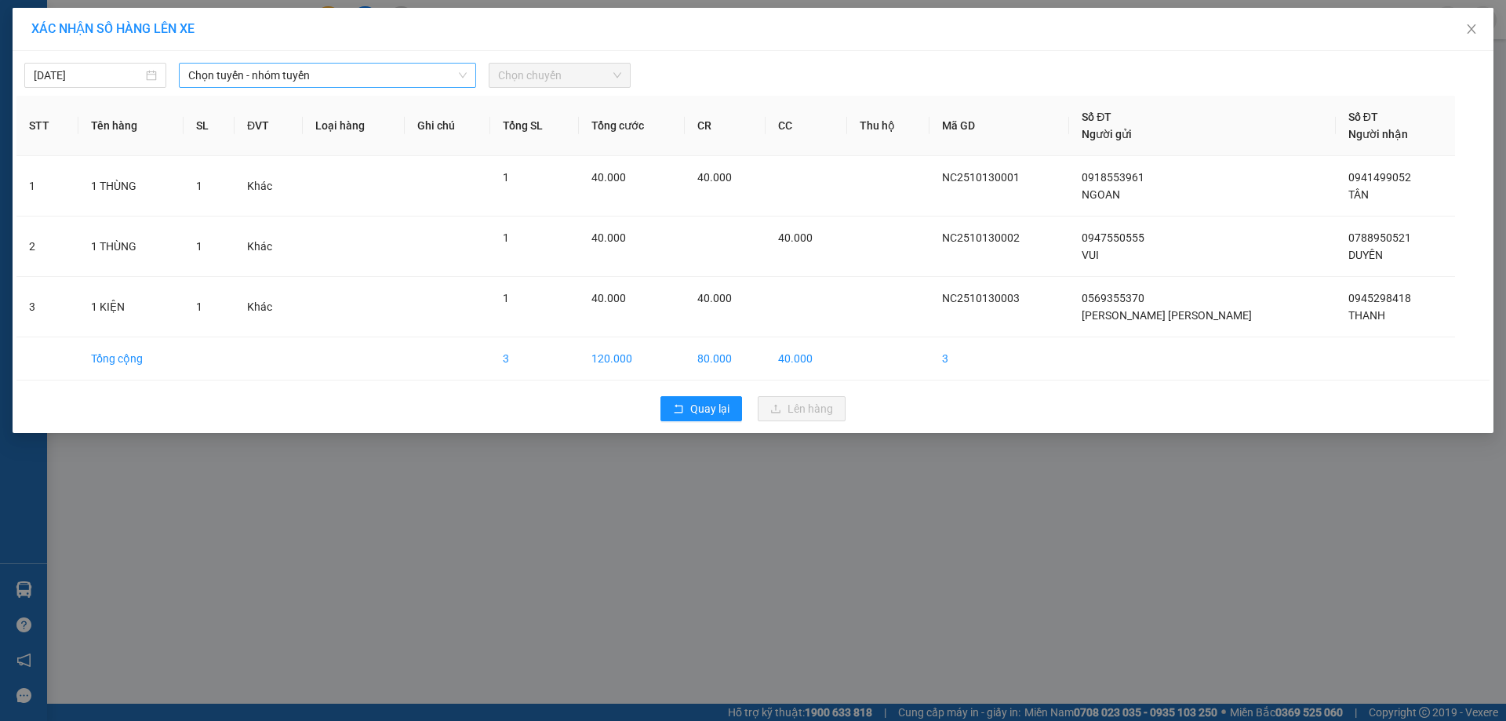
click at [257, 65] on span "Chọn tuyến - nhóm tuyến" at bounding box center [327, 76] width 278 height 24
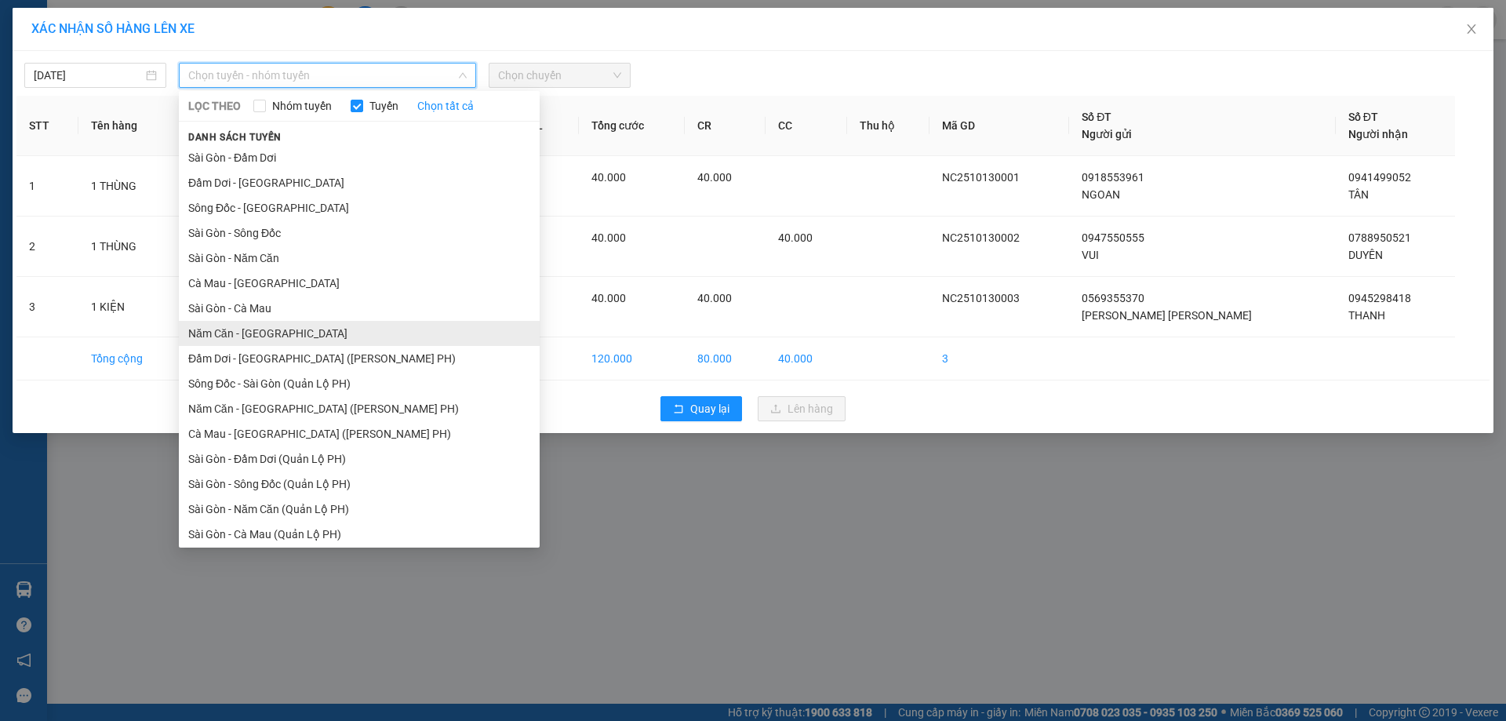
click at [231, 327] on li "Năm Căn - Sài Gòn" at bounding box center [359, 333] width 361 height 25
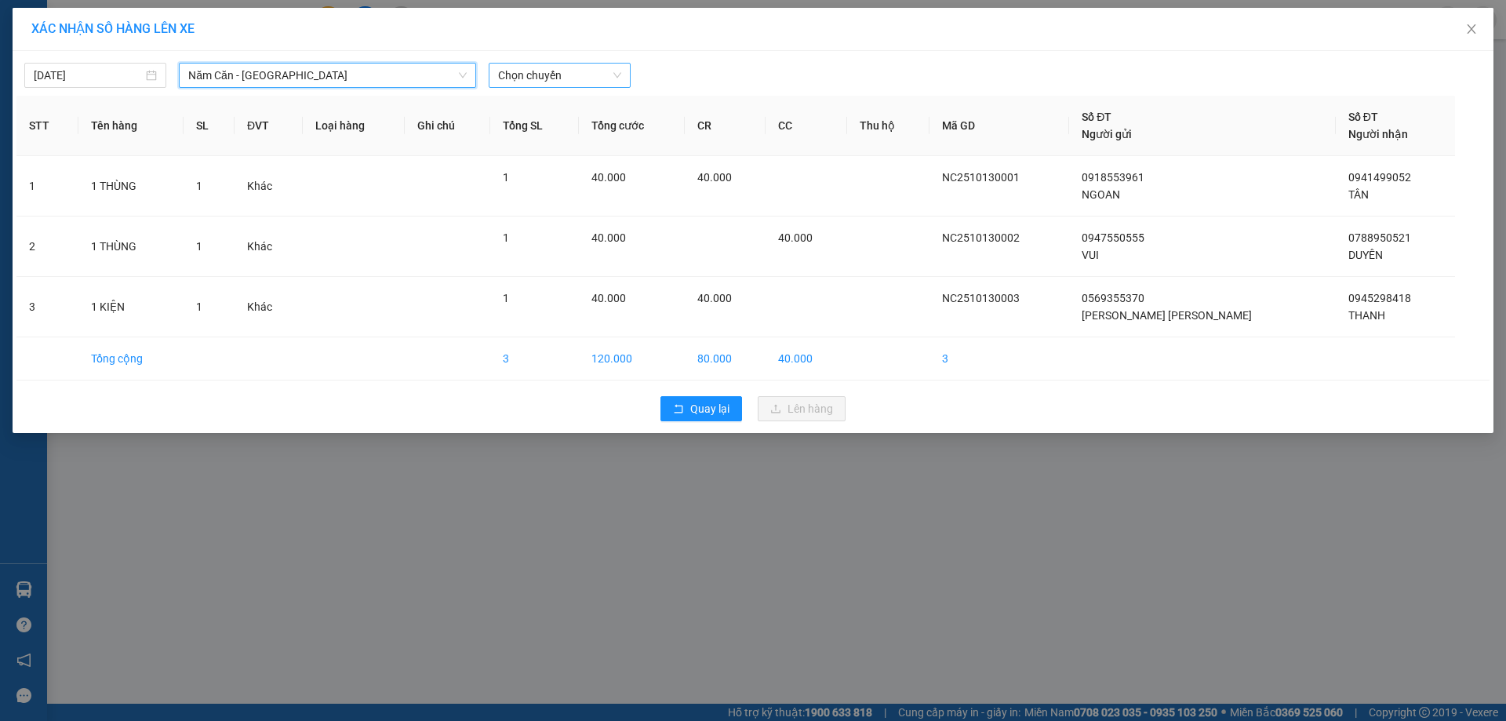
click at [511, 75] on span "Chọn chuyến" at bounding box center [559, 76] width 123 height 24
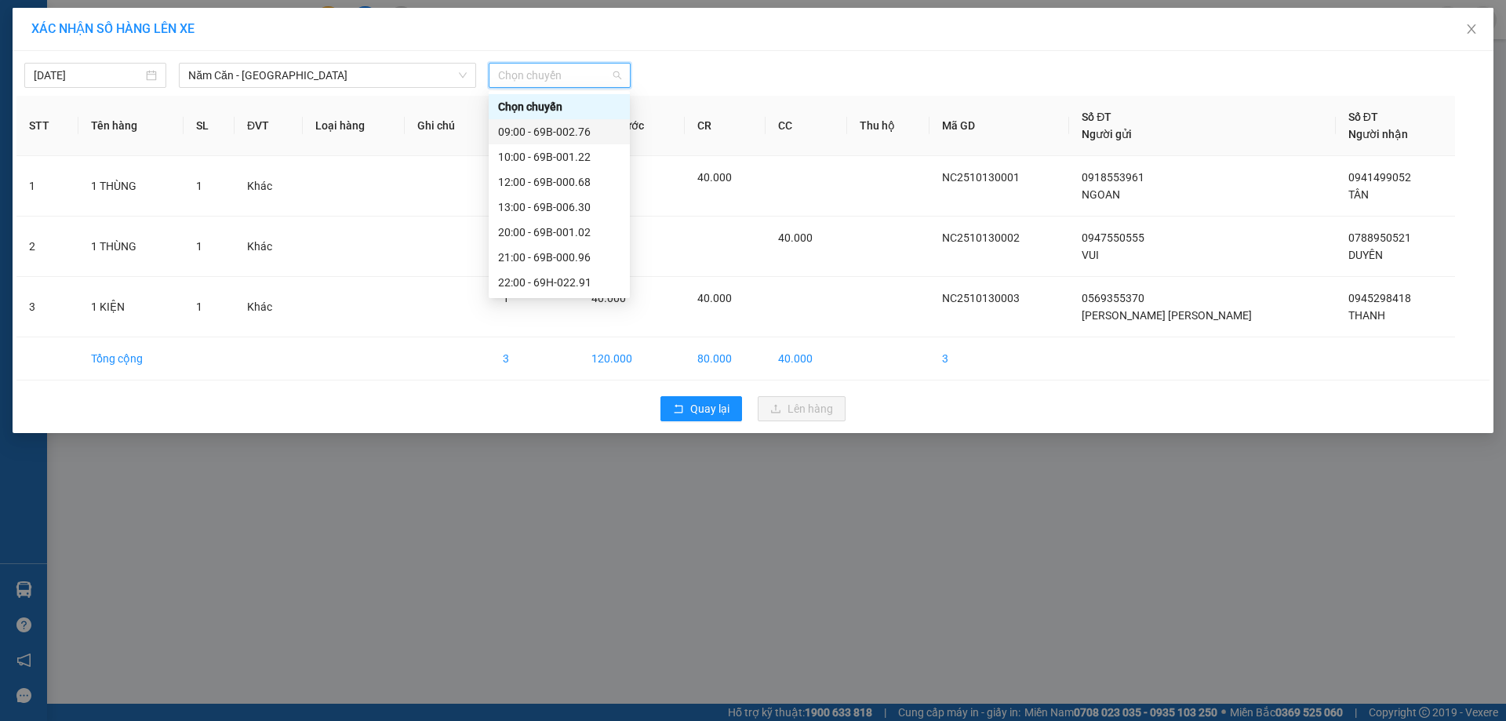
click at [583, 129] on div "09:00 - 69B-002.76" at bounding box center [559, 131] width 122 height 17
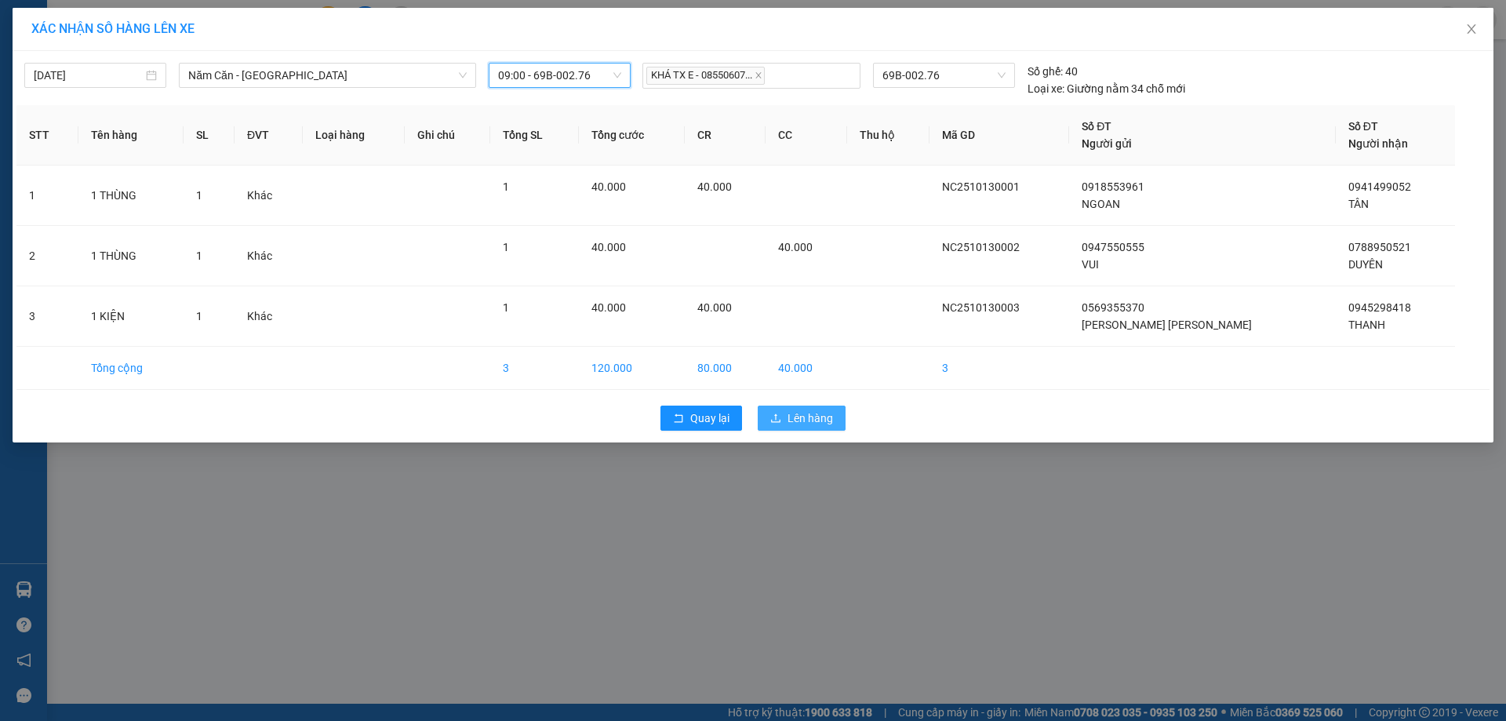
click at [799, 418] on span "Lên hàng" at bounding box center [810, 417] width 45 height 17
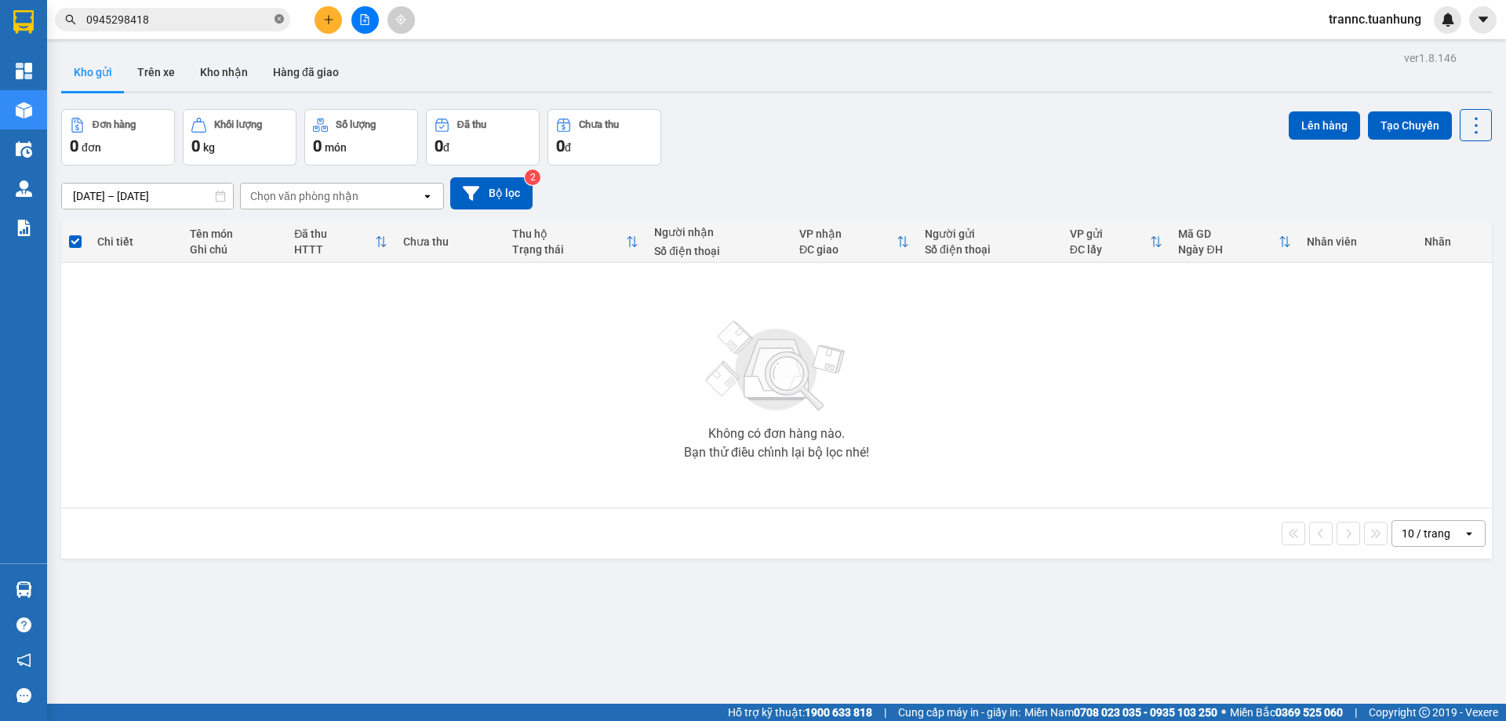
click at [278, 20] on icon "close-circle" at bounding box center [279, 18] width 9 height 9
click at [223, 75] on button "Kho nhận" at bounding box center [223, 72] width 73 height 38
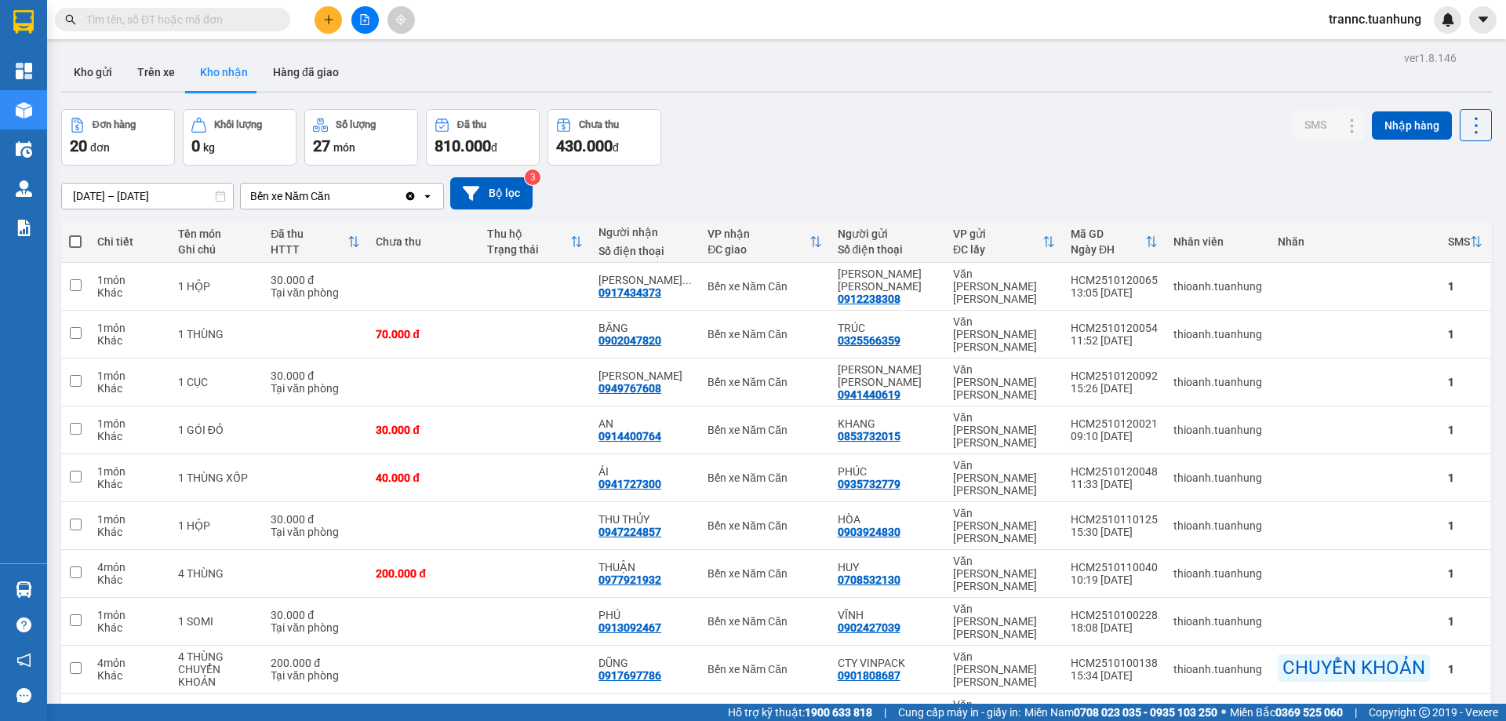
click at [209, 25] on input "text" at bounding box center [178, 19] width 185 height 17
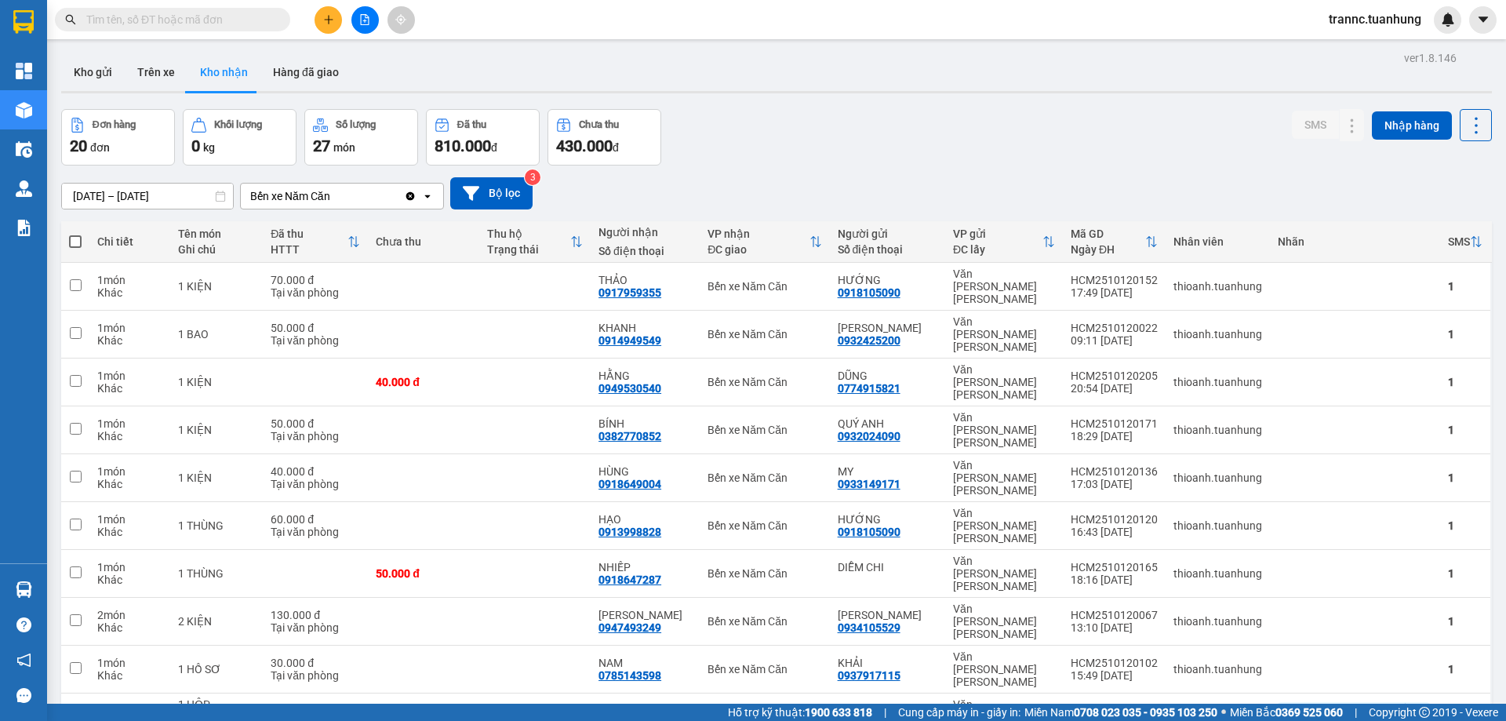
click at [253, 24] on input "text" at bounding box center [178, 19] width 185 height 17
click at [661, 382] on div "0949530540" at bounding box center [630, 388] width 63 height 13
click at [549, 358] on td at bounding box center [534, 382] width 111 height 48
checkbox input "true"
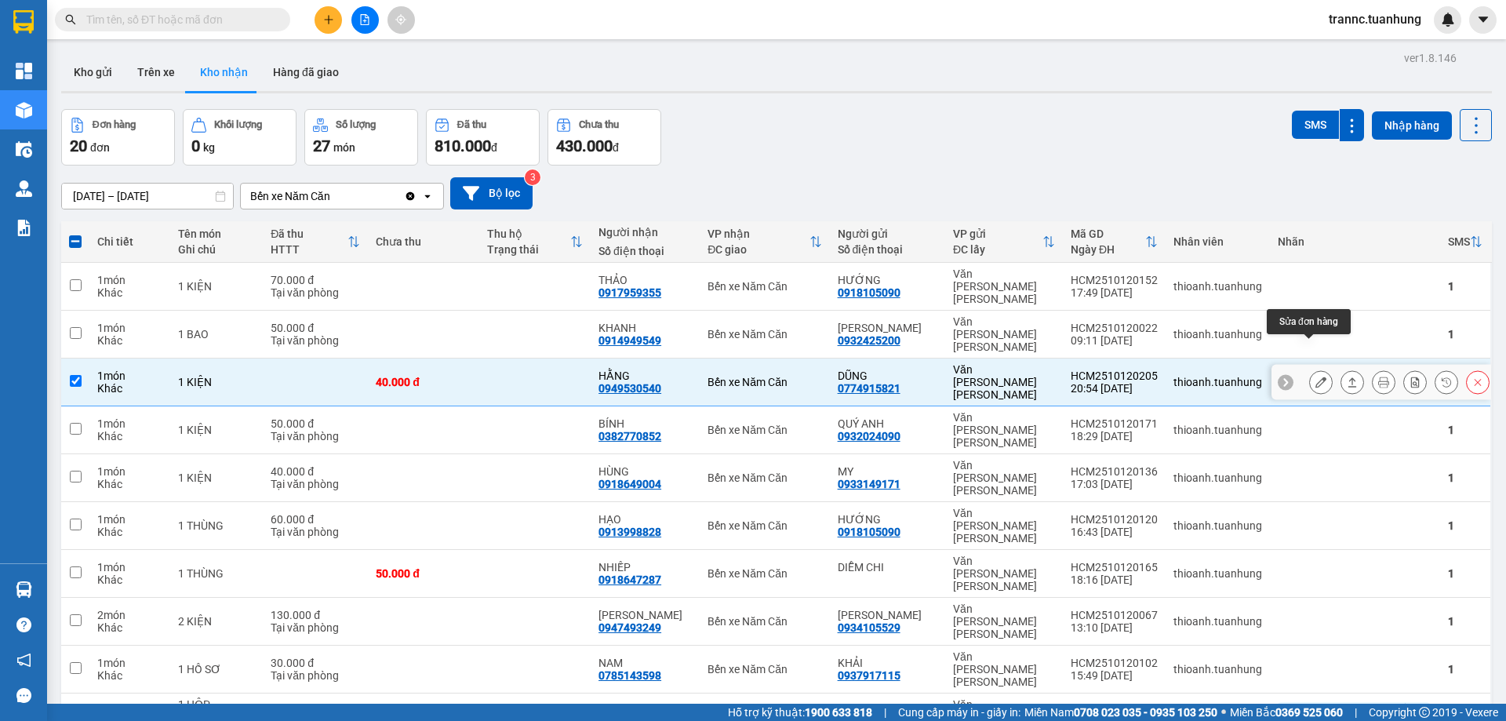
click at [1316, 377] on icon at bounding box center [1321, 382] width 11 height 11
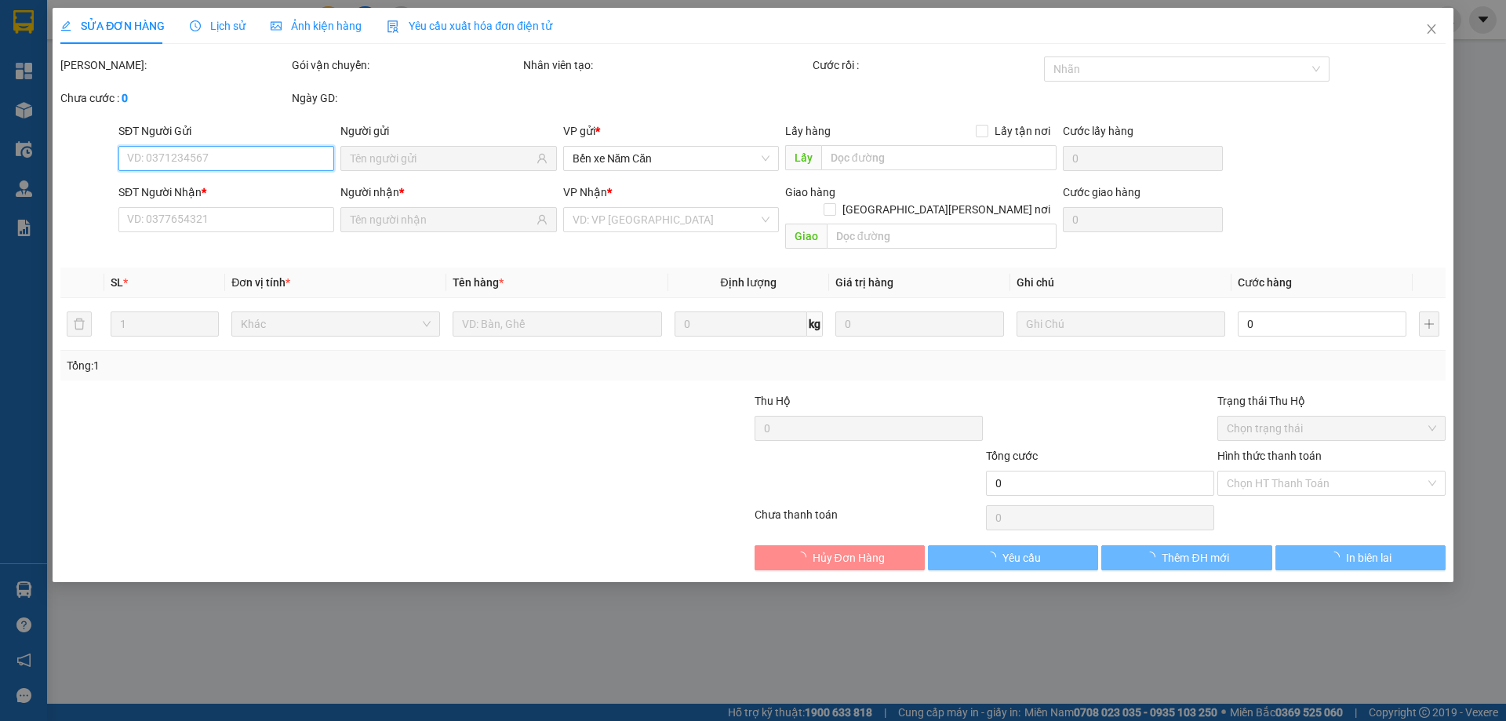
type input "0774915821"
type input "DŨNG"
type input "0949530540"
type input "HẰNG"
type input "40.000"
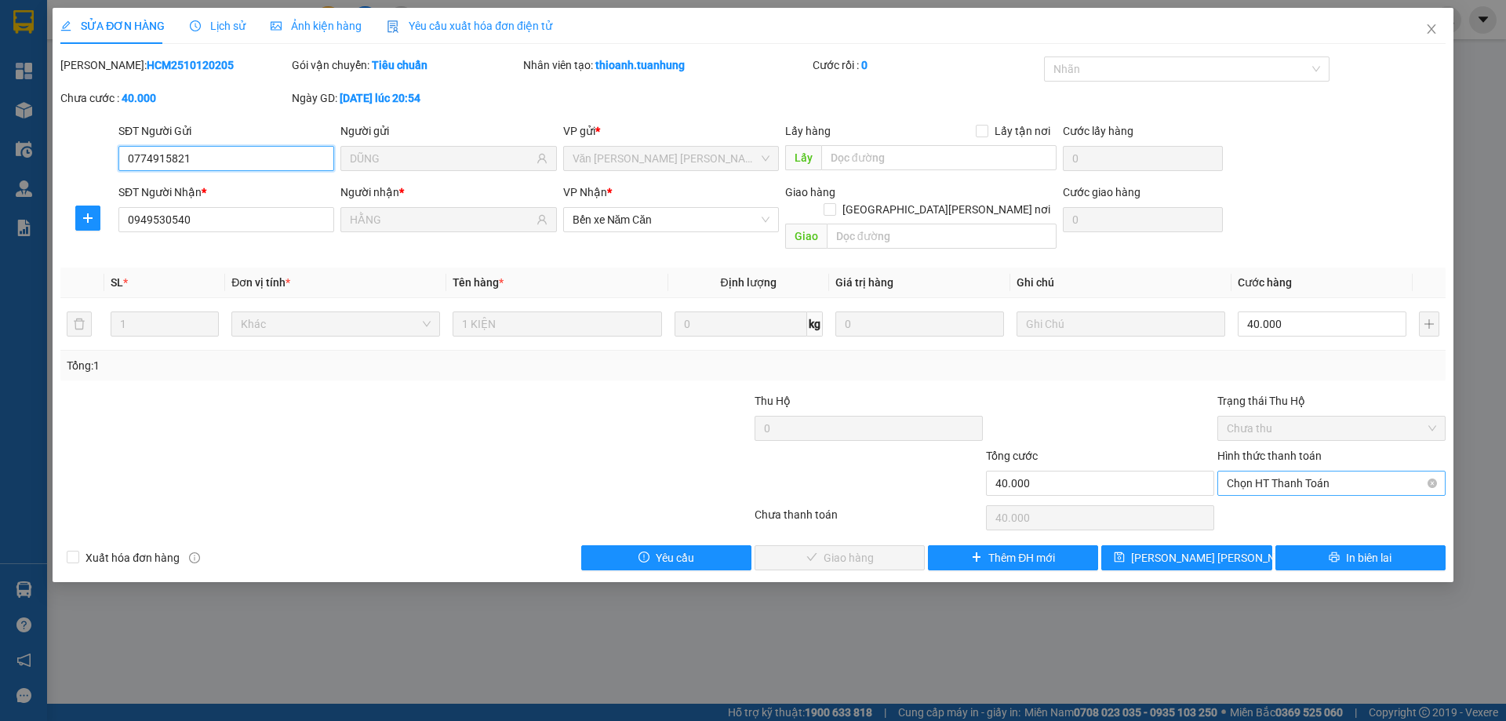
click at [1272, 471] on span "Chọn HT Thanh Toán" at bounding box center [1331, 483] width 209 height 24
click at [1268, 495] on div "Tại văn phòng" at bounding box center [1331, 497] width 209 height 17
type input "0"
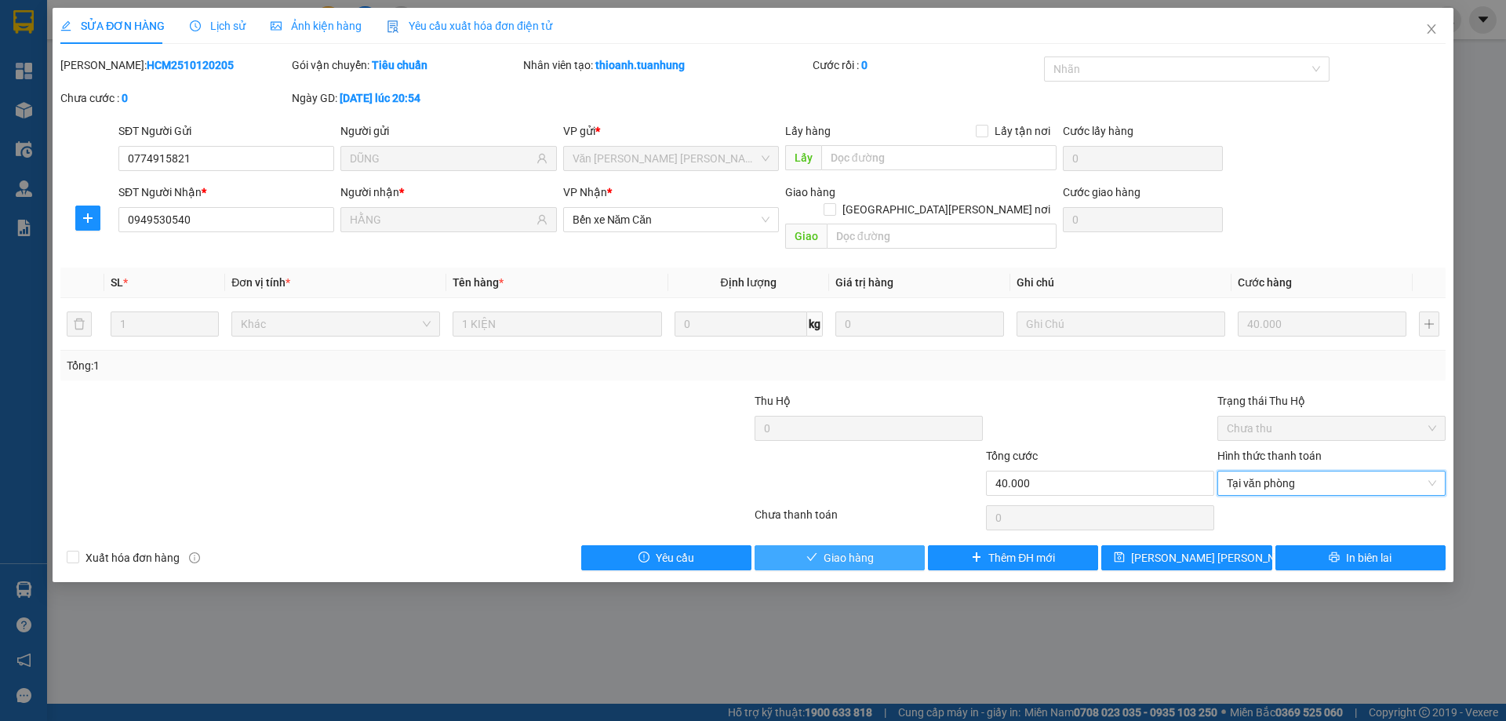
click at [845, 549] on span "Giao hàng" at bounding box center [849, 557] width 50 height 17
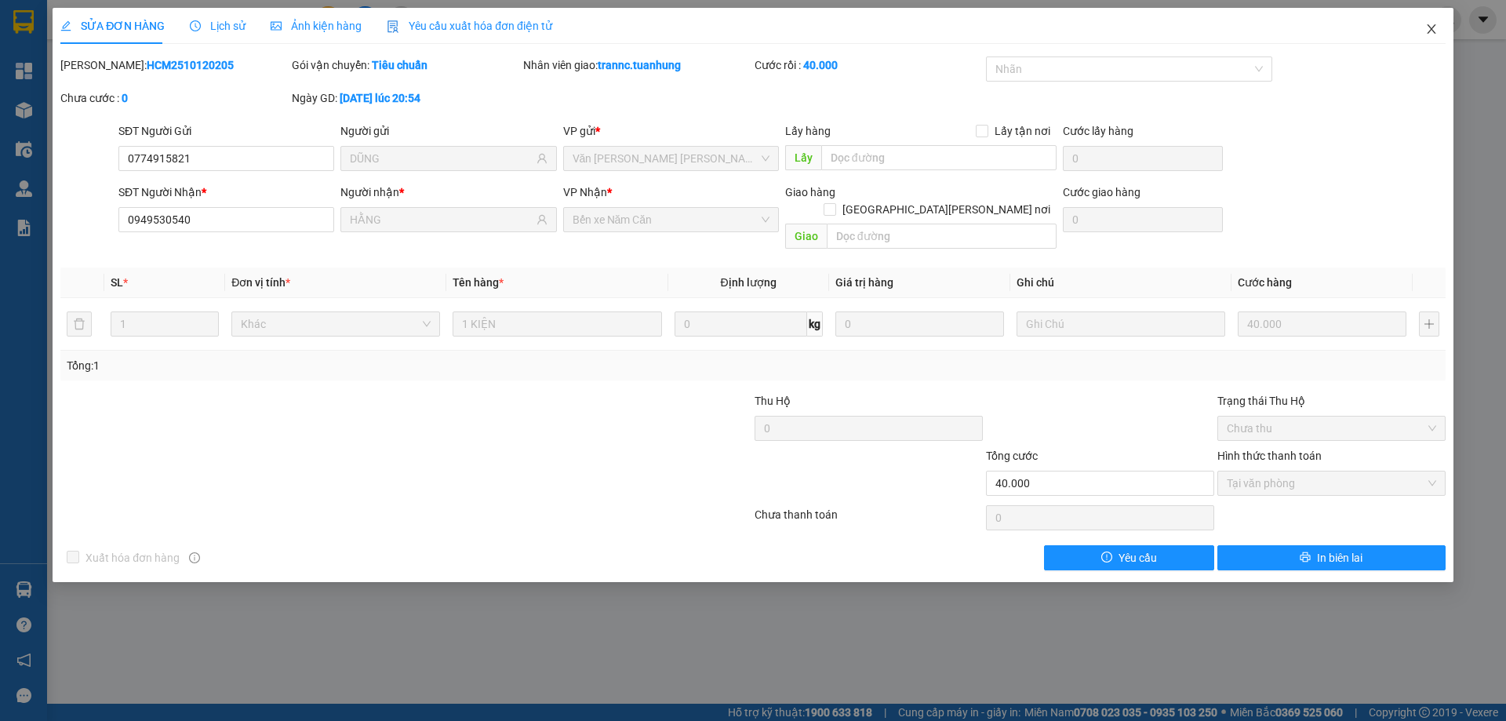
click at [1433, 27] on icon "close" at bounding box center [1431, 28] width 9 height 9
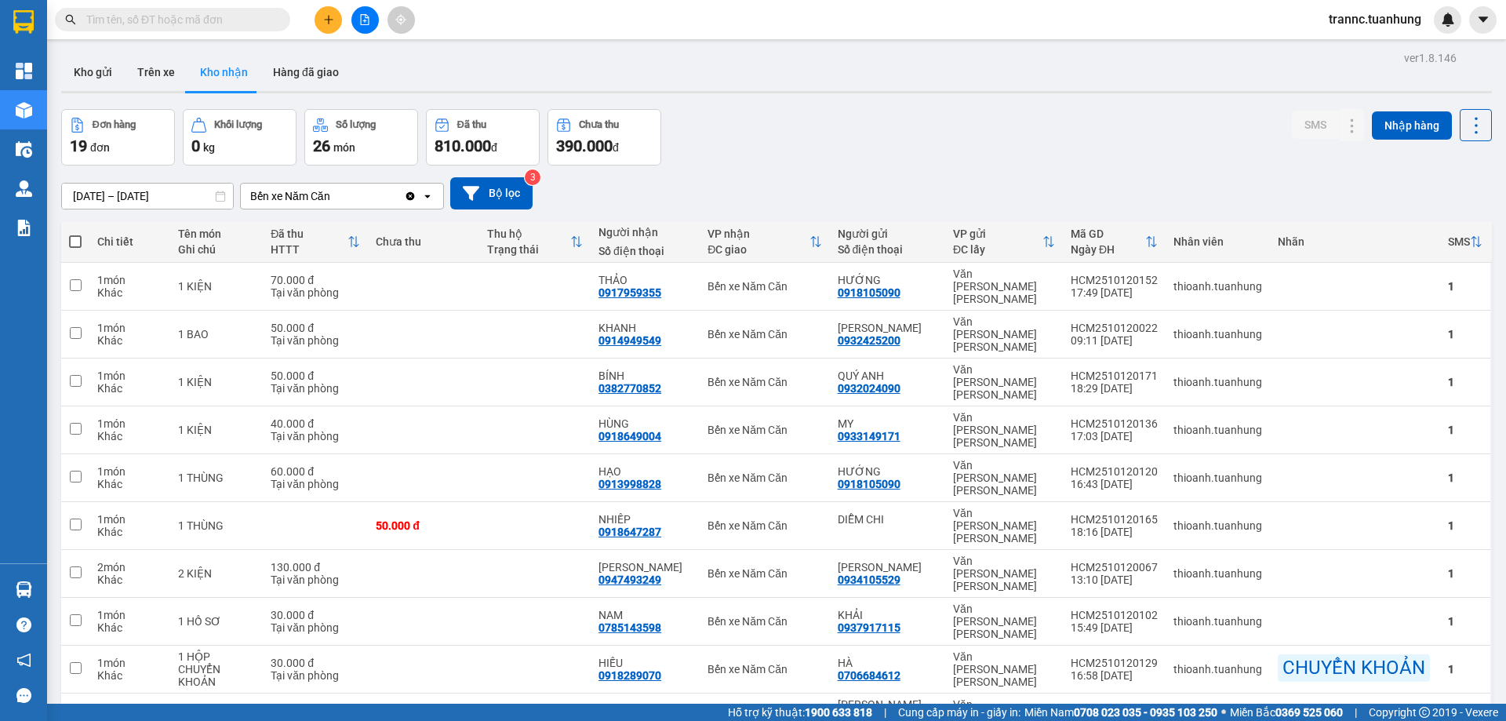
click at [256, 20] on input "text" at bounding box center [178, 19] width 185 height 17
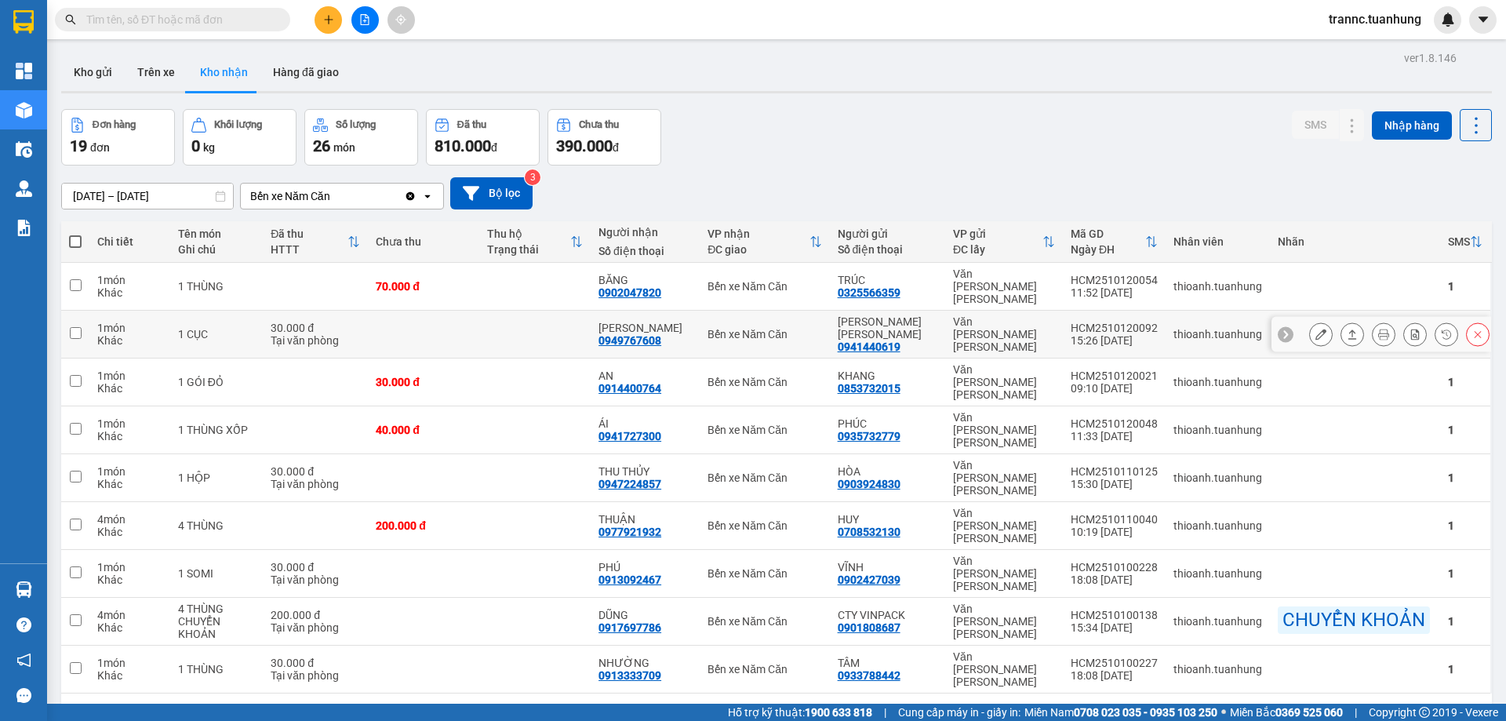
click at [642, 322] on div "TRẦN CÂU" at bounding box center [645, 328] width 93 height 13
checkbox input "true"
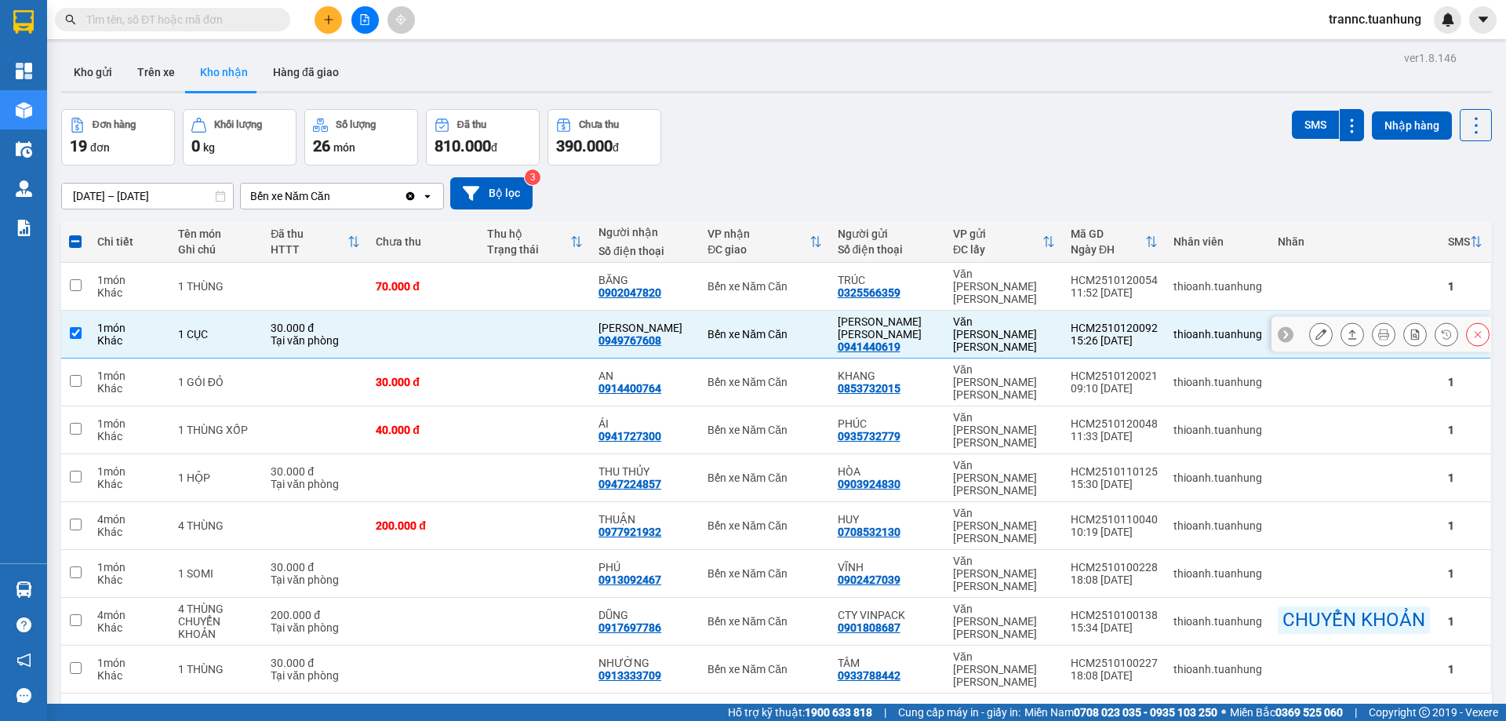
click at [1316, 329] on icon at bounding box center [1321, 334] width 11 height 11
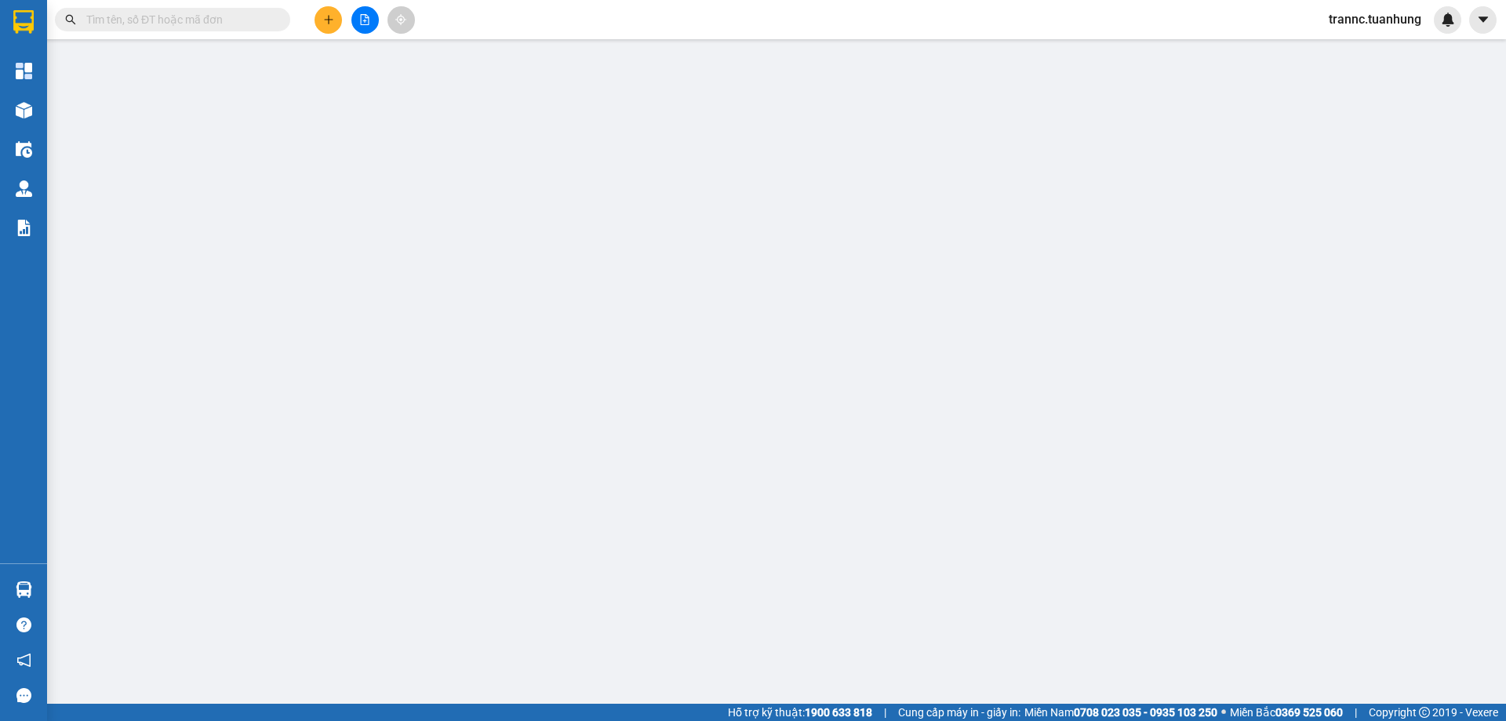
type input "0941440619"
type input "TRẦN TRỌNG NHÂN"
type input "0949767608"
type input "TRẦN CÂU"
type input "30.000"
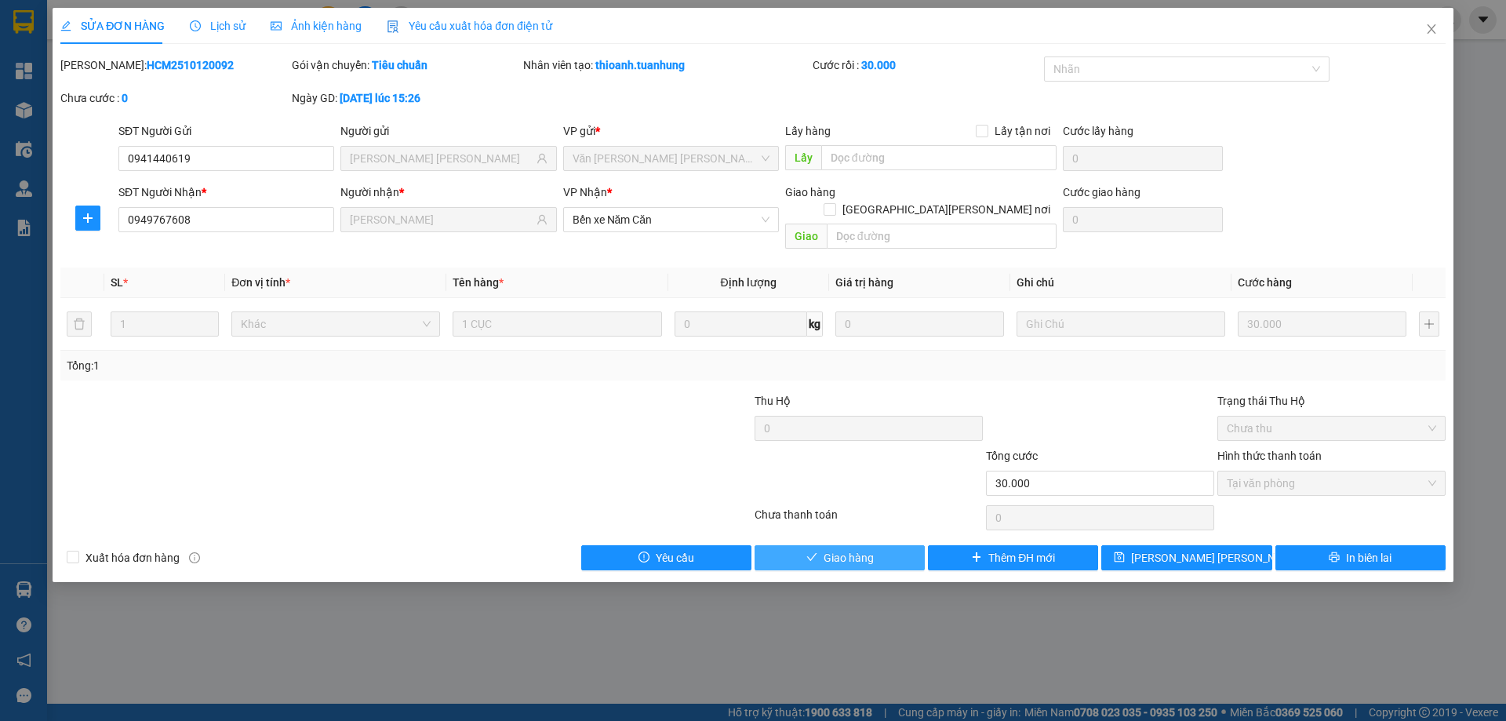
click at [861, 549] on span "Giao hàng" at bounding box center [849, 557] width 50 height 17
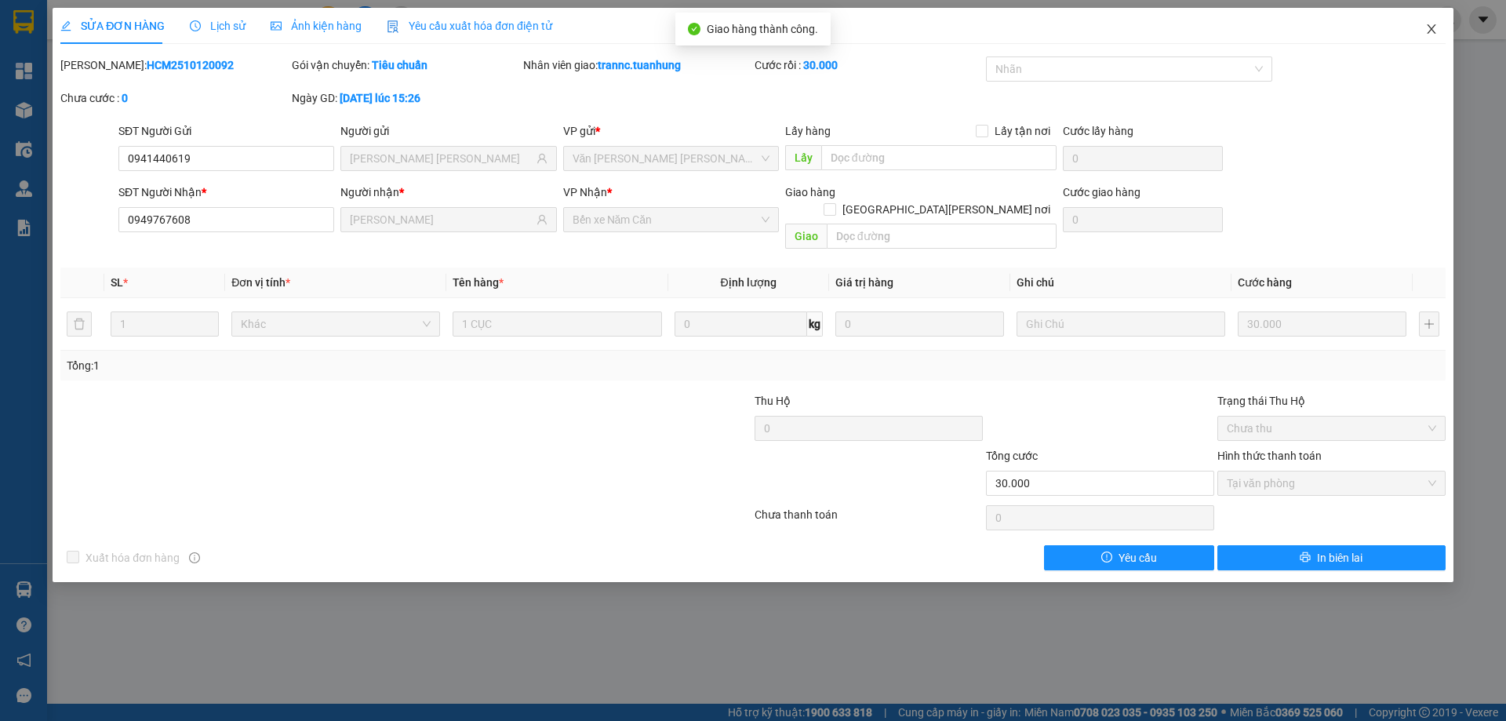
click at [1432, 31] on icon "close" at bounding box center [1431, 29] width 13 height 13
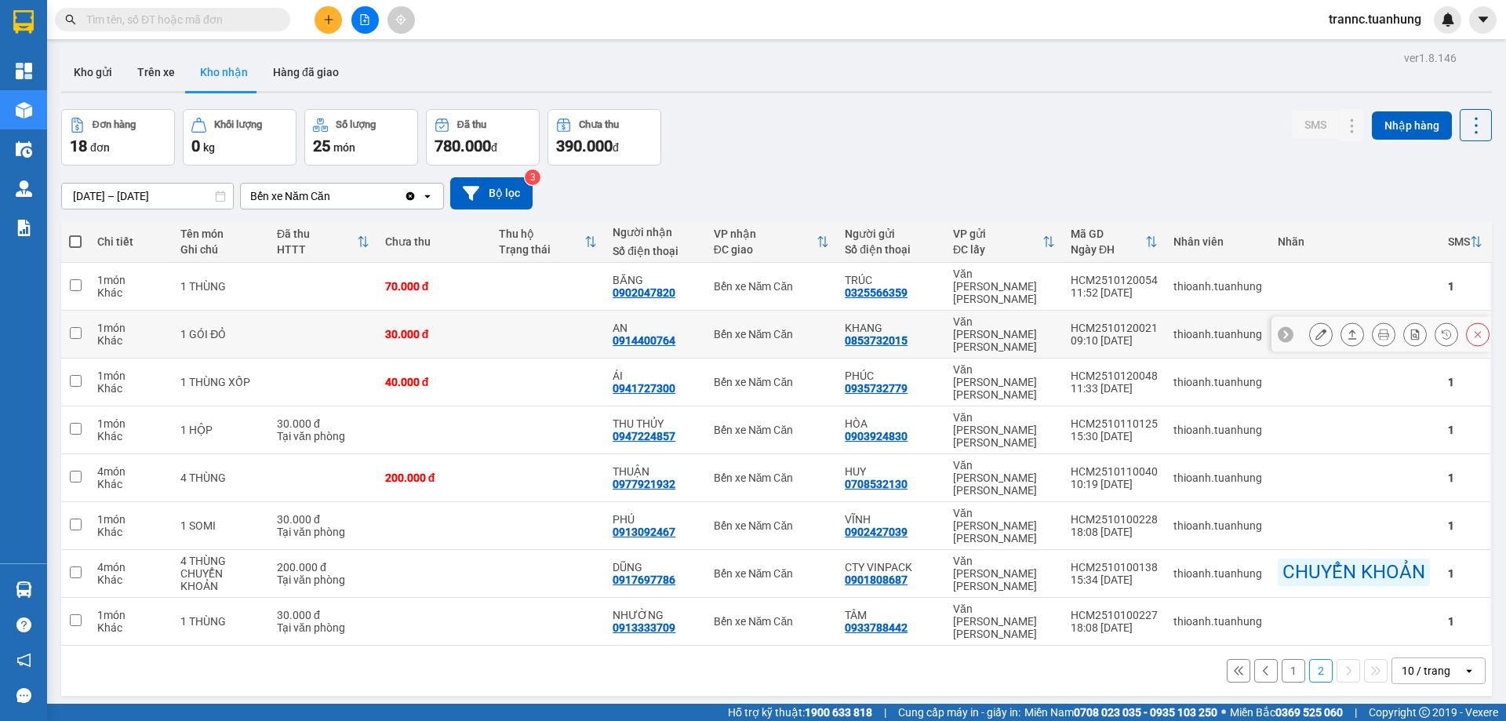
click at [518, 315] on td at bounding box center [548, 335] width 114 height 48
checkbox input "true"
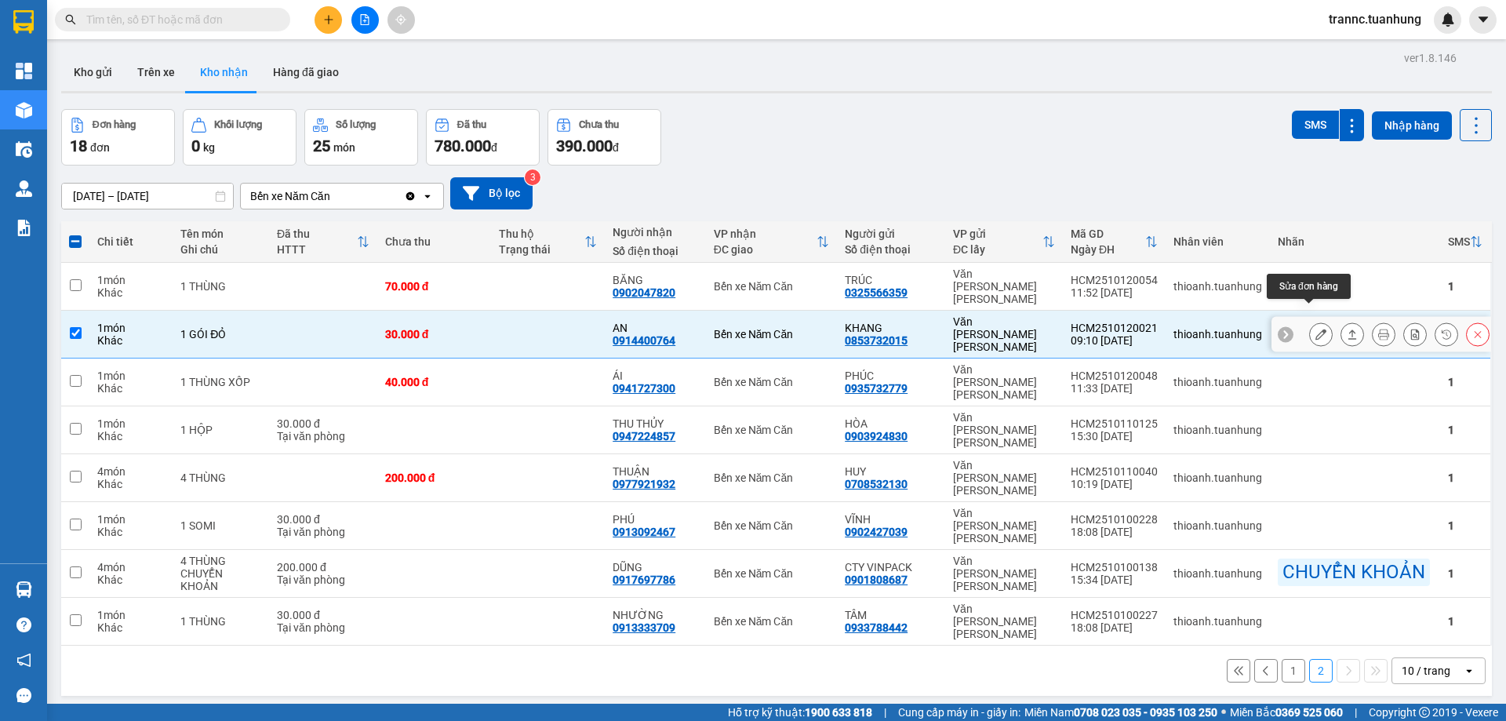
click at [1316, 329] on icon at bounding box center [1321, 334] width 11 height 11
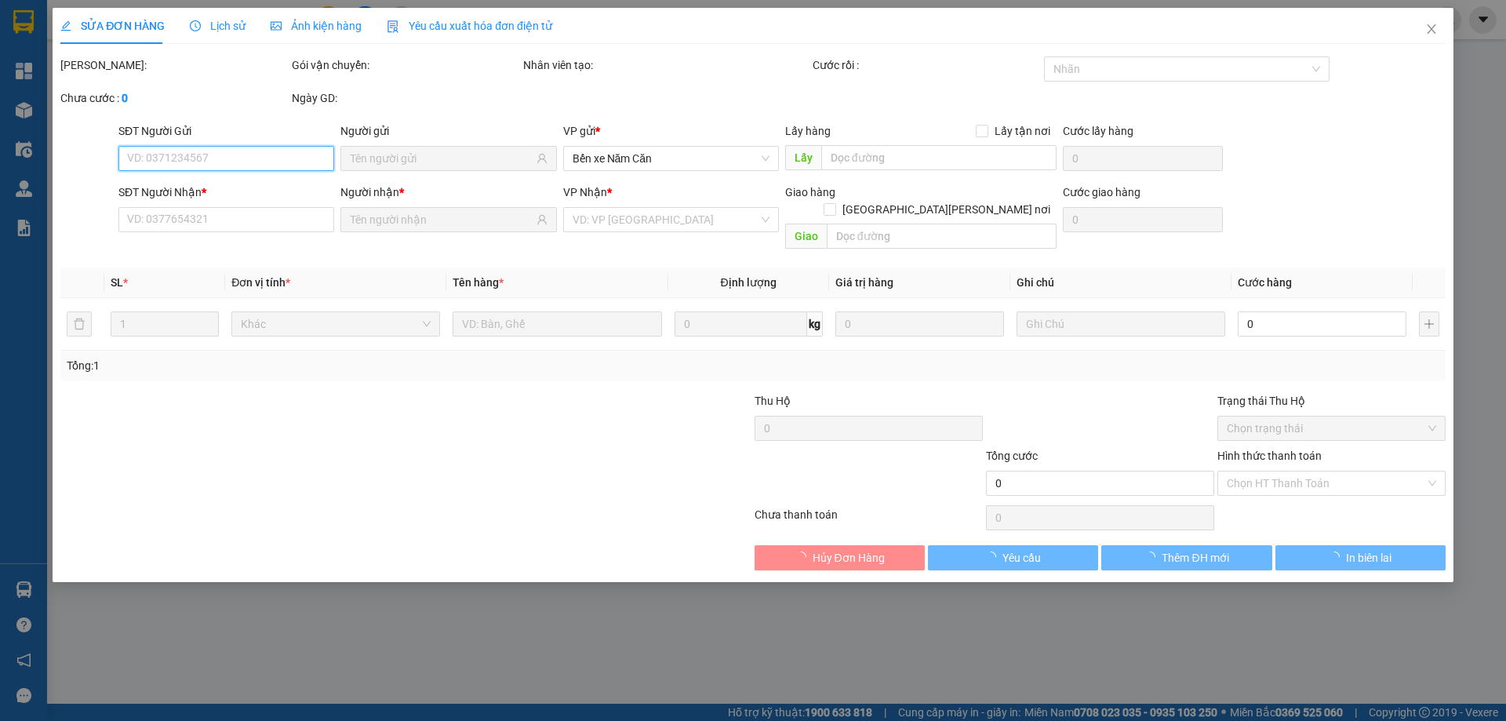
type input "0853732015"
type input "KHANG"
type input "0914400764"
type input "AN"
type input "30.000"
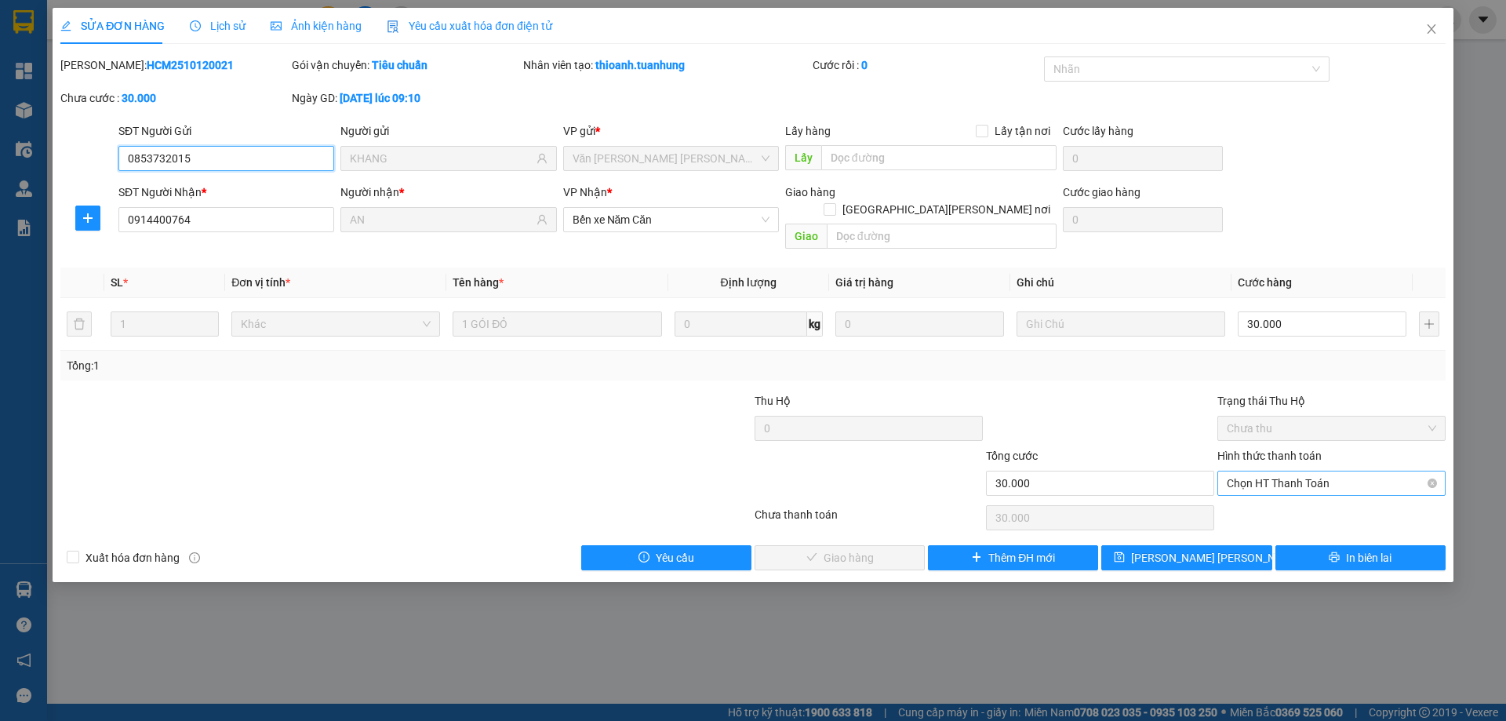
click at [1258, 471] on span "Chọn HT Thanh Toán" at bounding box center [1331, 483] width 209 height 24
click at [1236, 489] on div "Tại văn phòng" at bounding box center [1331, 497] width 209 height 17
type input "0"
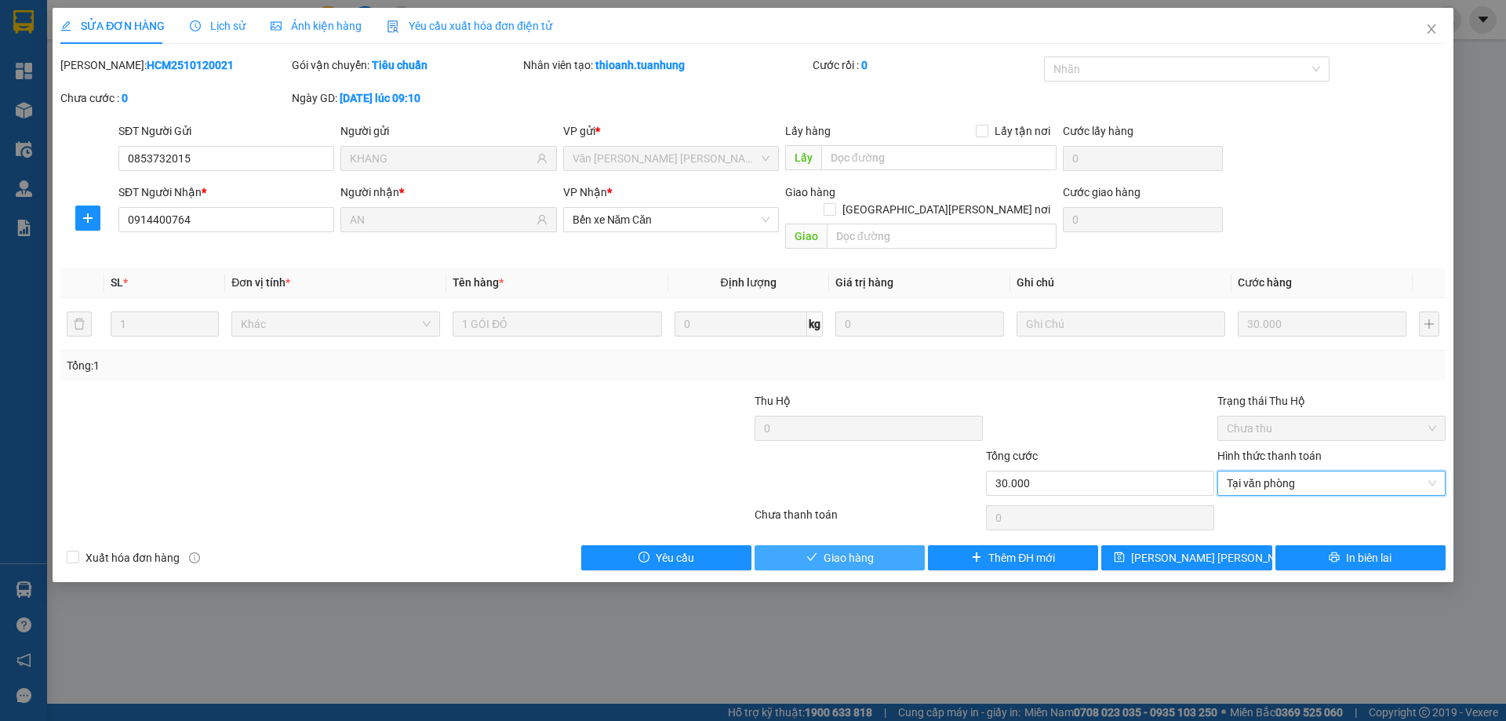
click at [896, 547] on button "Giao hàng" at bounding box center [840, 557] width 170 height 25
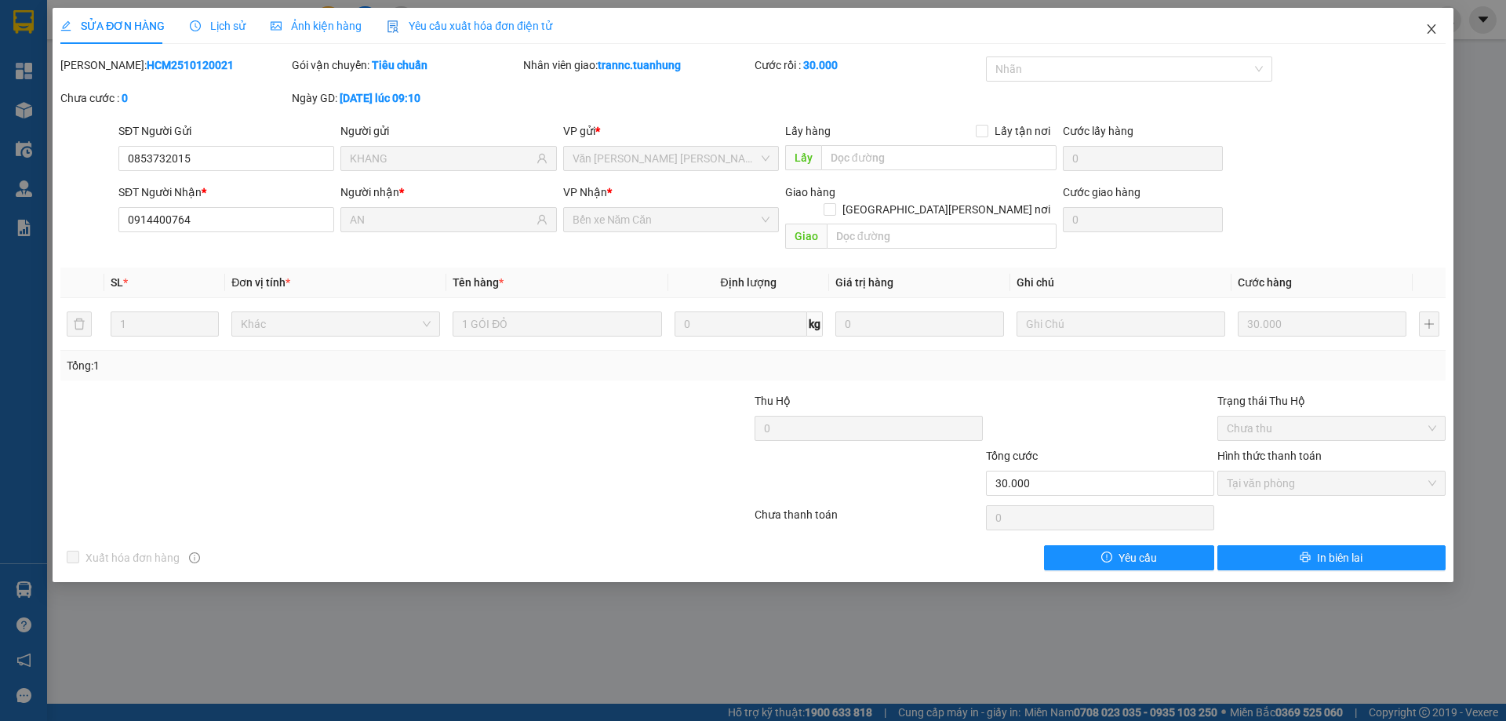
click at [1436, 25] on icon "close" at bounding box center [1431, 29] width 13 height 13
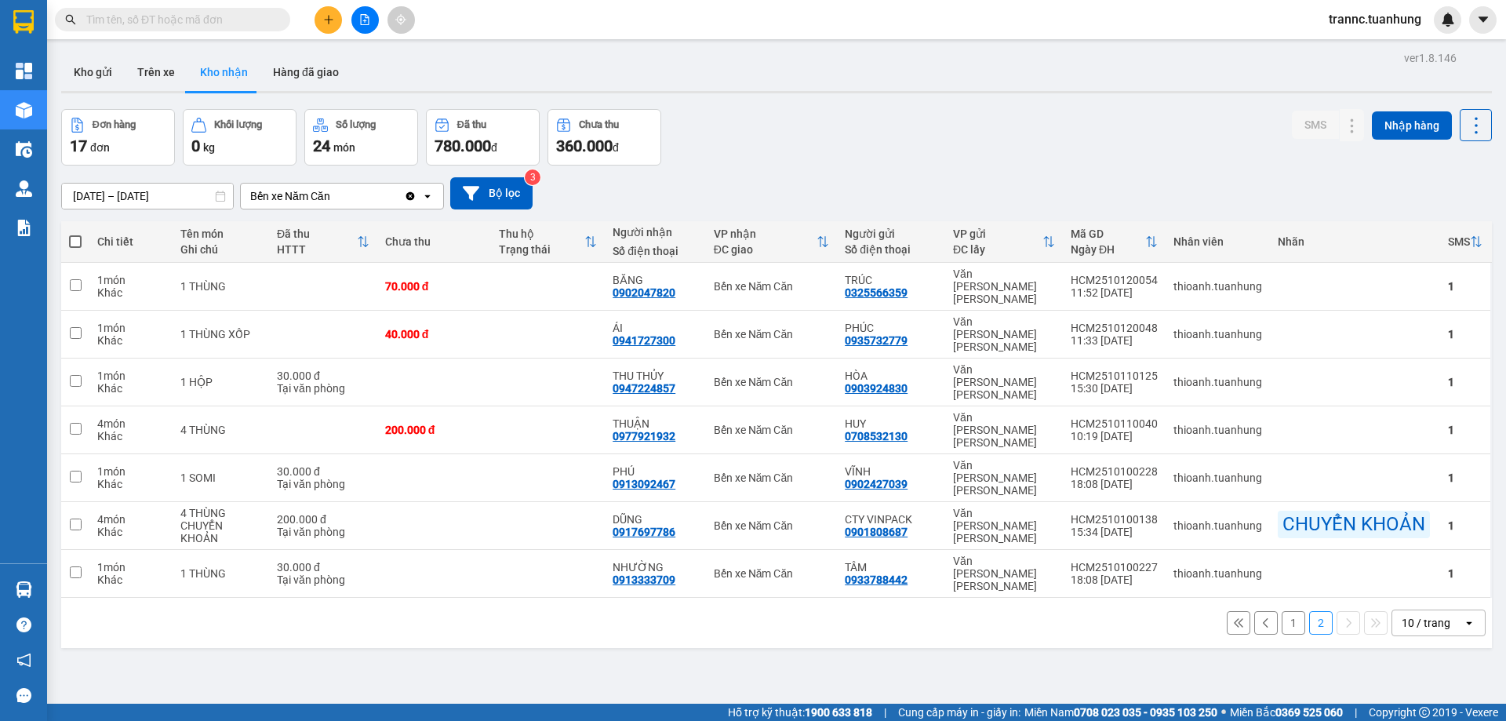
click at [1282, 611] on button "1" at bounding box center [1294, 623] width 24 height 24
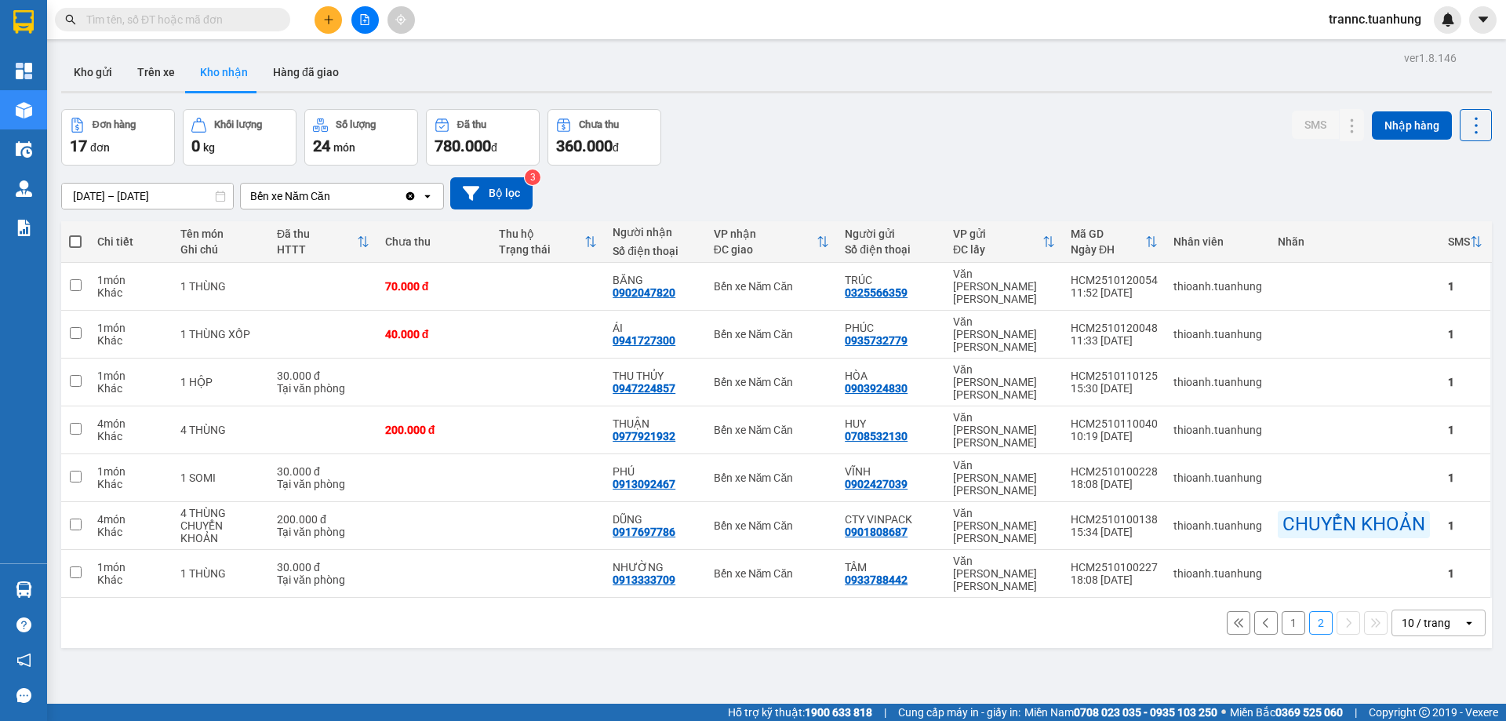
click at [1282, 611] on button "1" at bounding box center [1294, 623] width 24 height 24
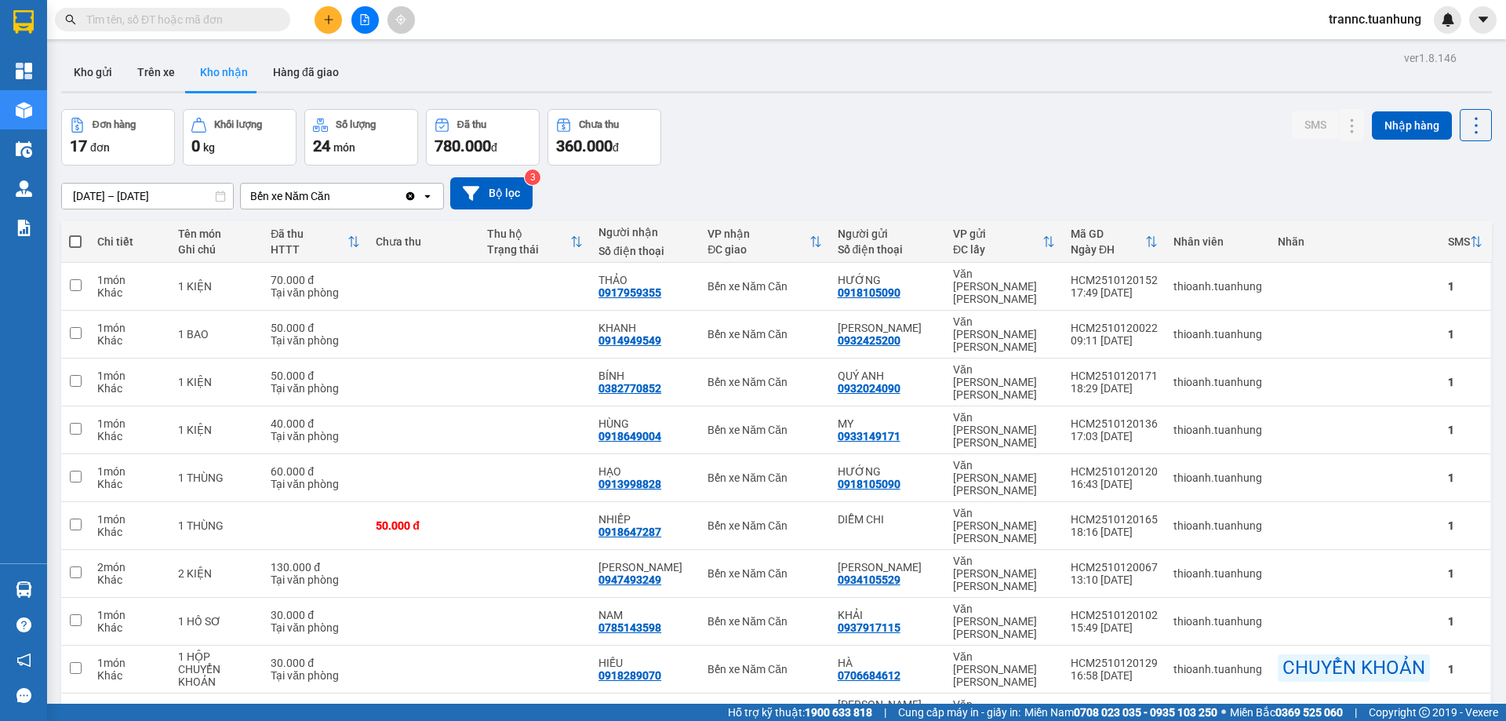
click at [238, 26] on input "text" at bounding box center [178, 19] width 185 height 17
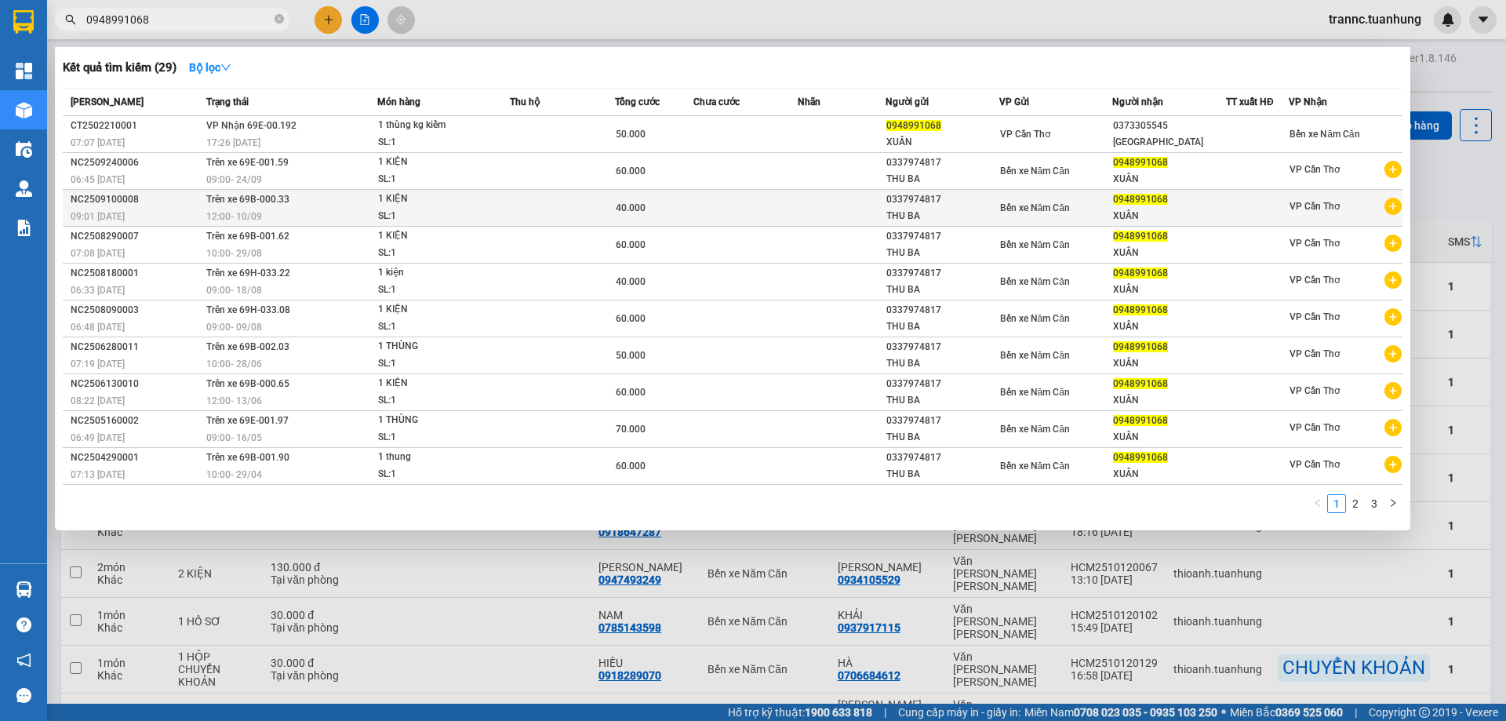
type input "0948991068"
click at [1390, 208] on icon "plus-circle" at bounding box center [1393, 206] width 17 height 17
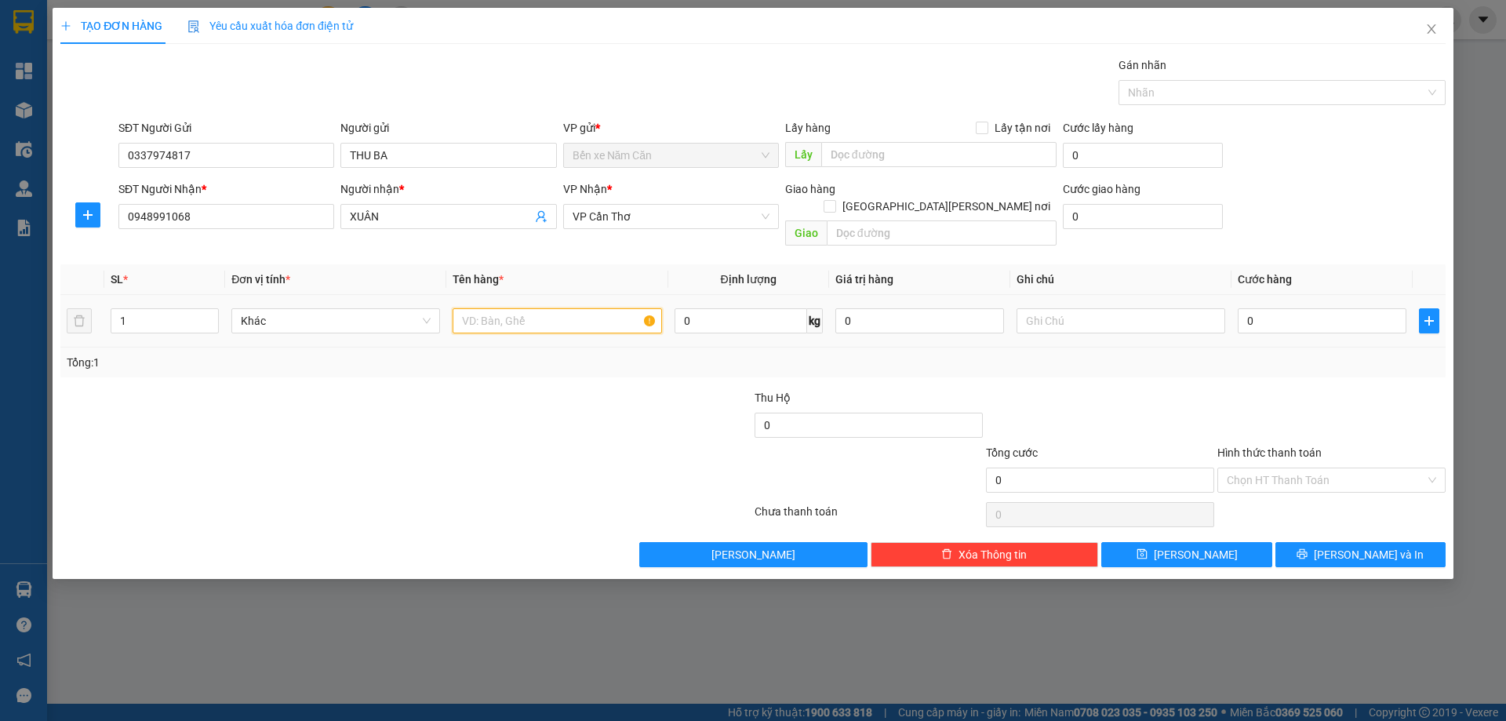
click at [548, 308] on input "text" at bounding box center [557, 320] width 209 height 25
type input "1 KIỆN"
click at [1257, 308] on input "0" at bounding box center [1322, 320] width 169 height 25
type input "6"
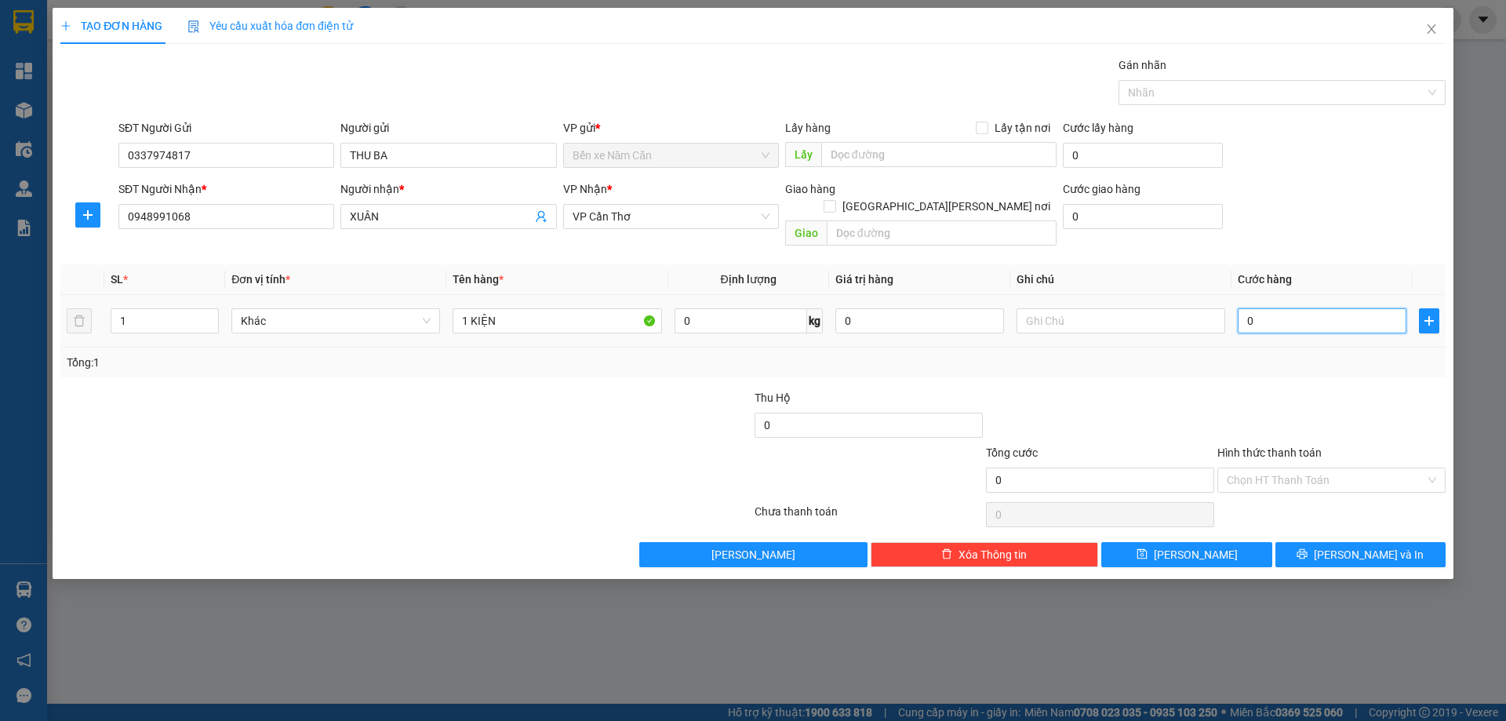
type input "6"
type input "60"
type input "60.000"
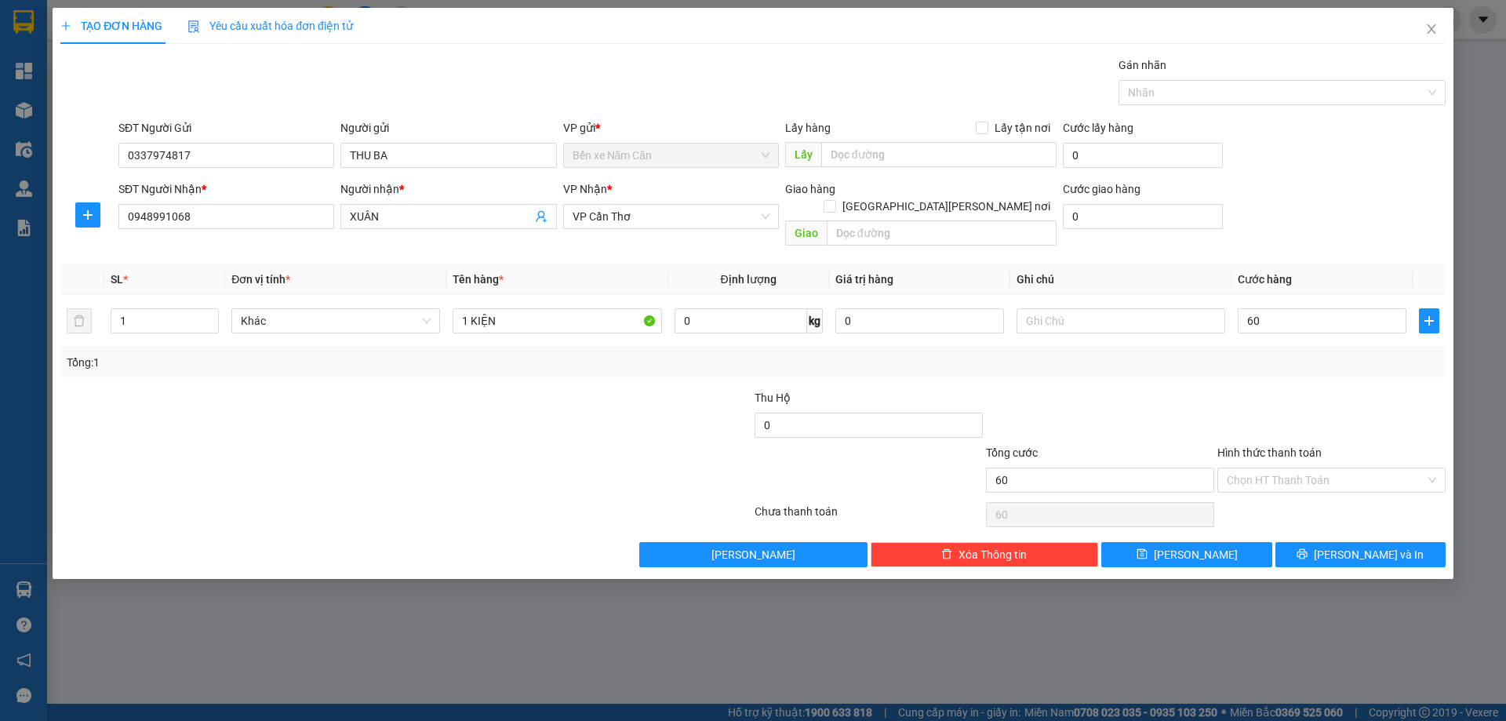
type input "60.000"
click at [1257, 402] on div at bounding box center [1331, 416] width 231 height 55
click at [1261, 468] on input "Hình thức thanh toán" at bounding box center [1326, 480] width 198 height 24
click at [1280, 490] on div "Tại văn phòng" at bounding box center [1331, 494] width 209 height 17
type input "0"
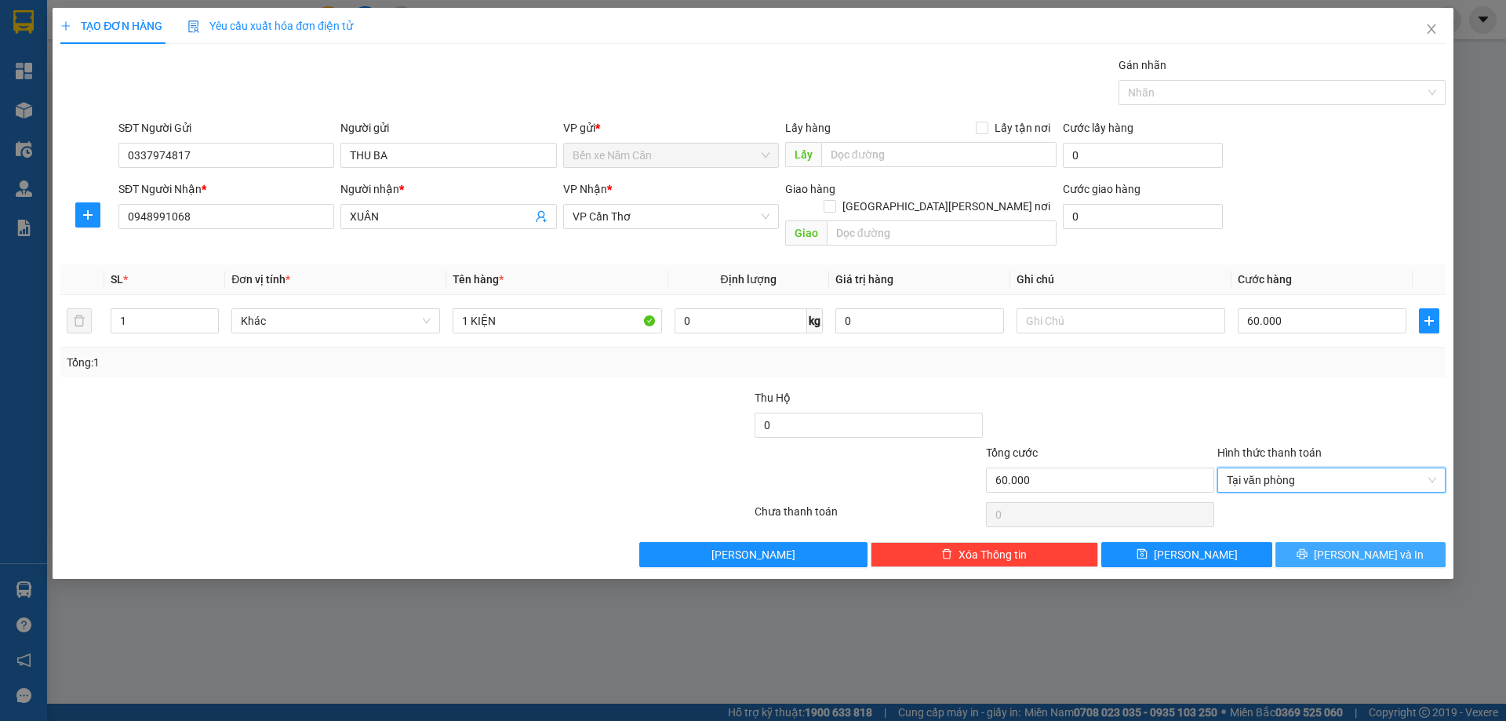
click at [1308, 548] on icon "printer" at bounding box center [1302, 553] width 11 height 11
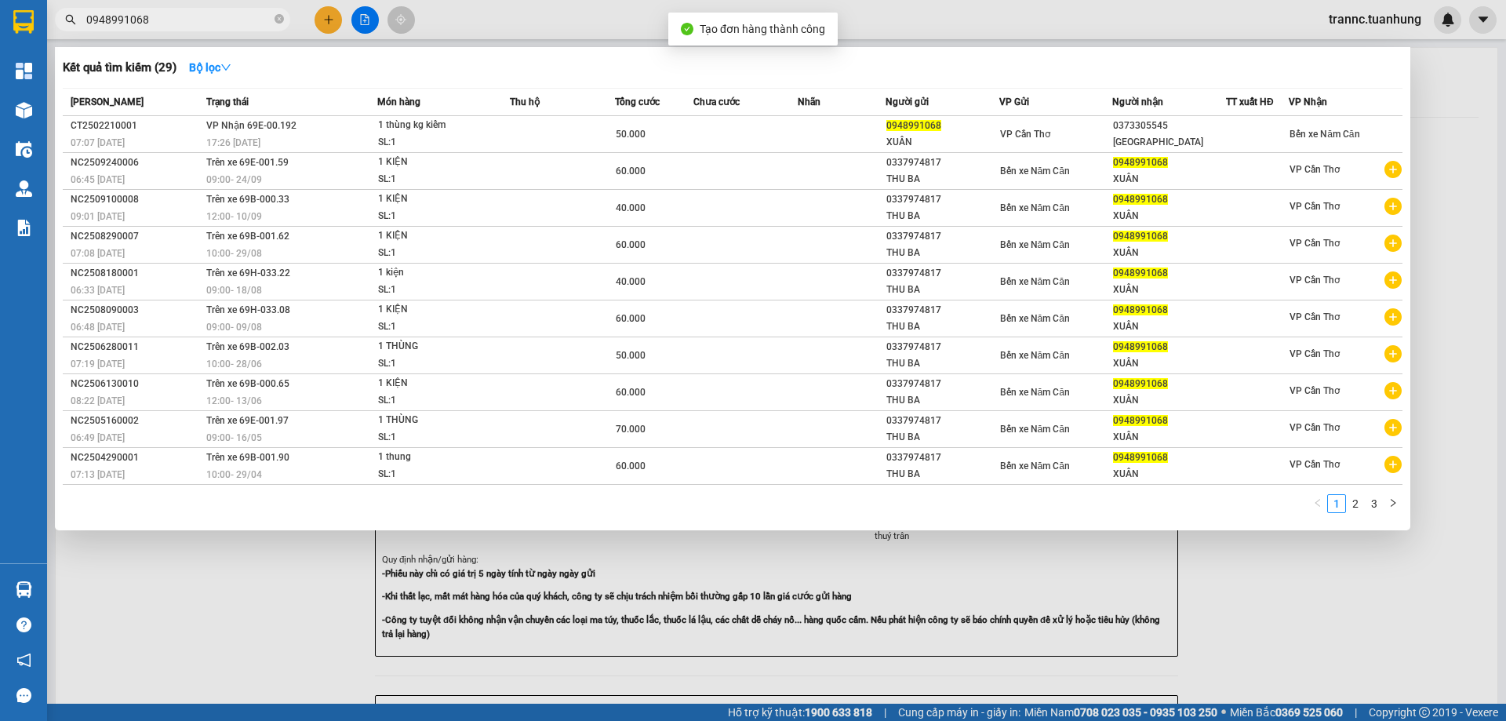
click at [1341, 631] on div at bounding box center [753, 360] width 1506 height 721
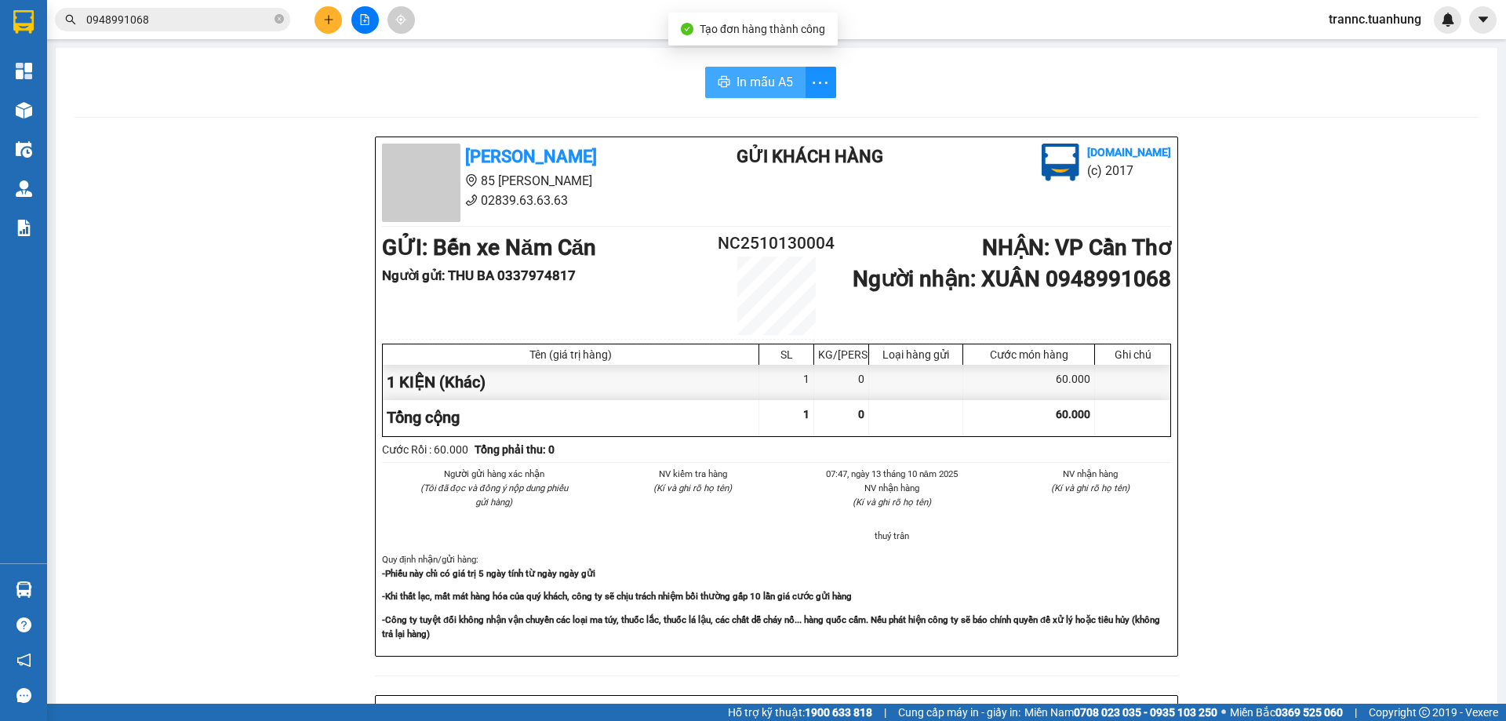
click at [777, 83] on span "In mẫu A5" at bounding box center [765, 82] width 56 height 20
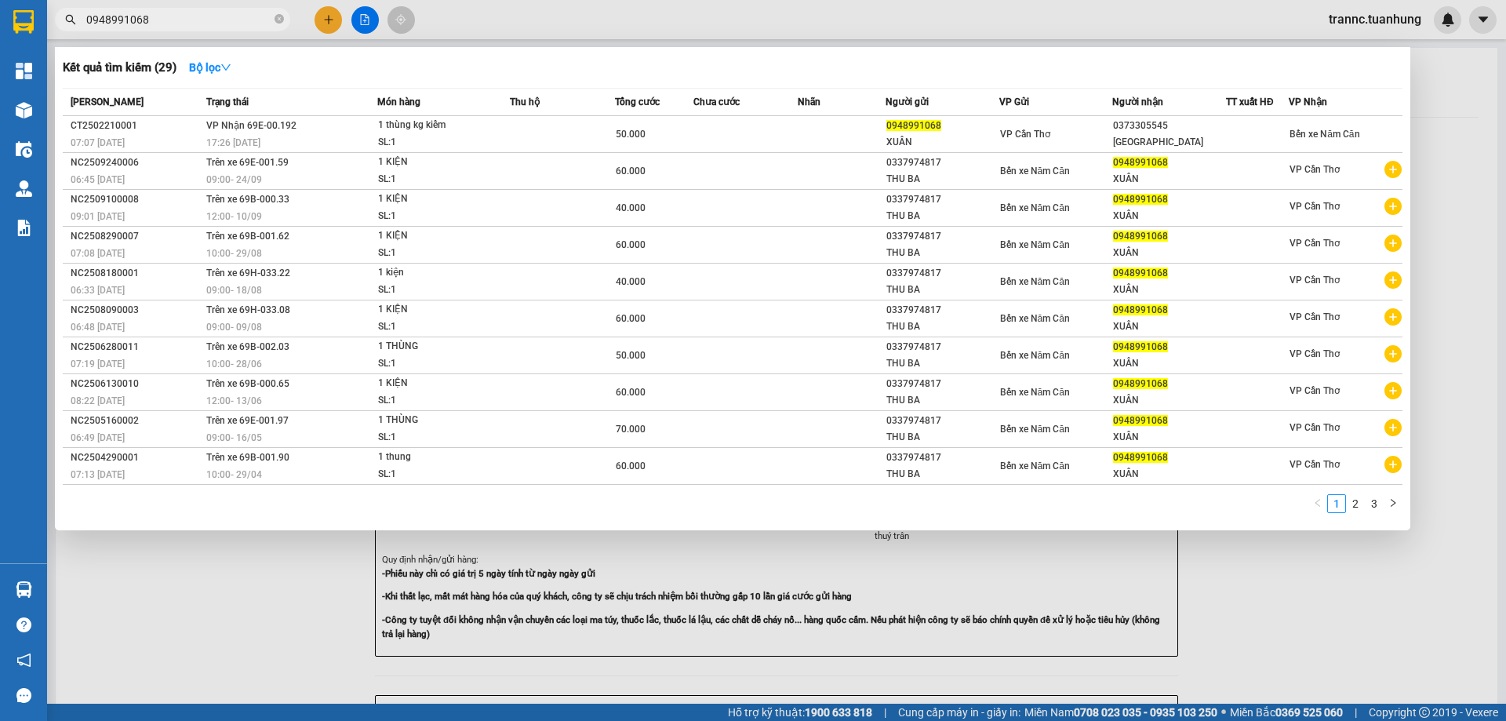
click at [228, 23] on input "0948991068" at bounding box center [178, 19] width 185 height 17
type input "0"
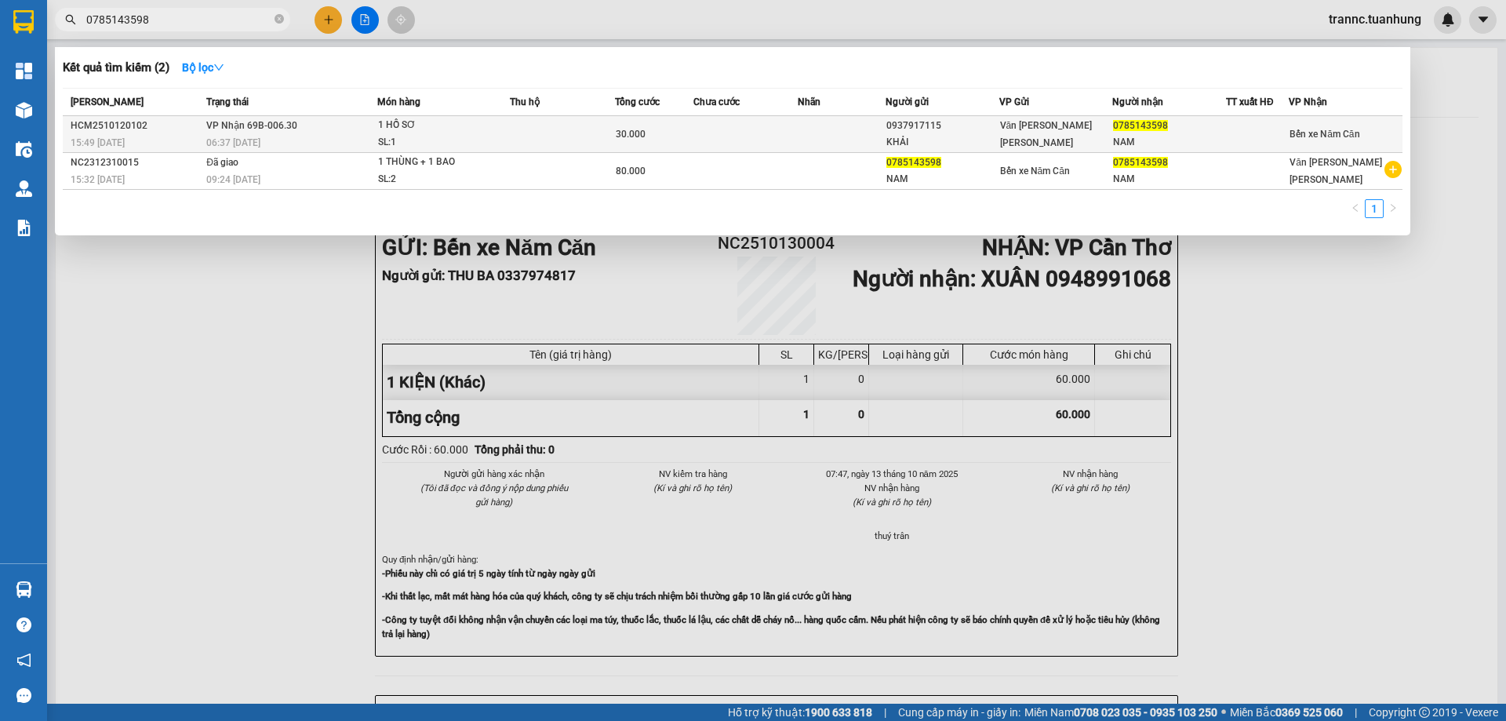
type input "0785143598"
click at [307, 136] on div "06:37 - 13/10" at bounding box center [291, 142] width 170 height 17
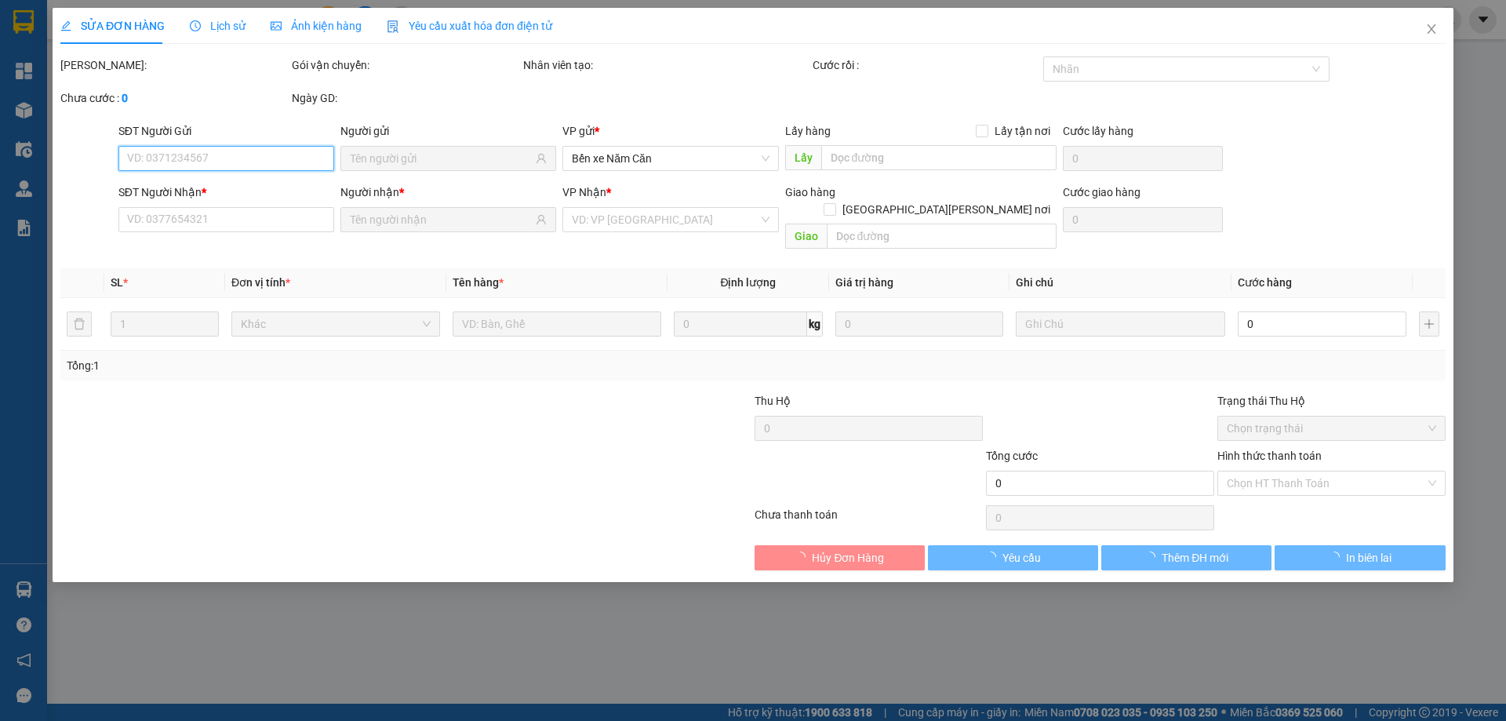
type input "0937917115"
type input "KHẢI"
type input "0785143598"
type input "NAM"
type input "30.000"
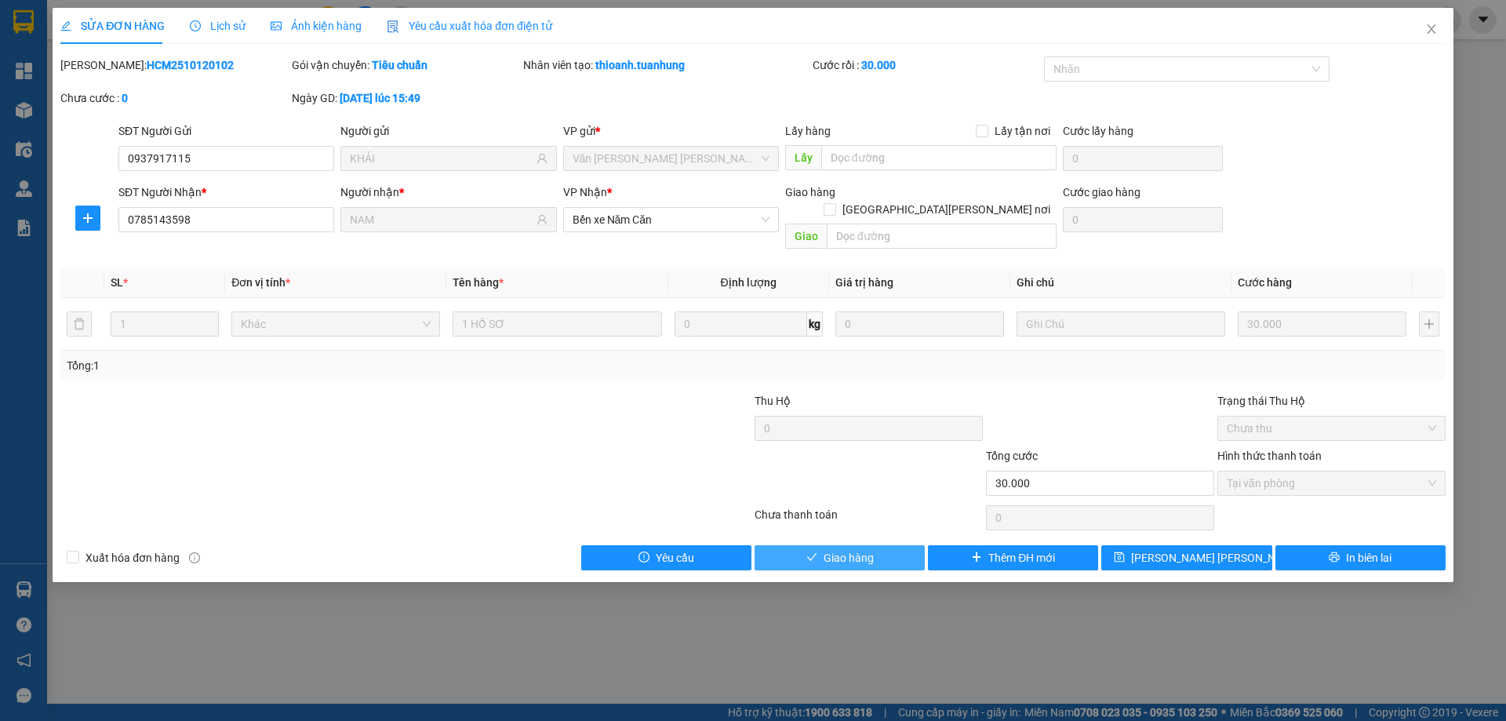
click at [819, 545] on button "Giao hàng" at bounding box center [840, 557] width 170 height 25
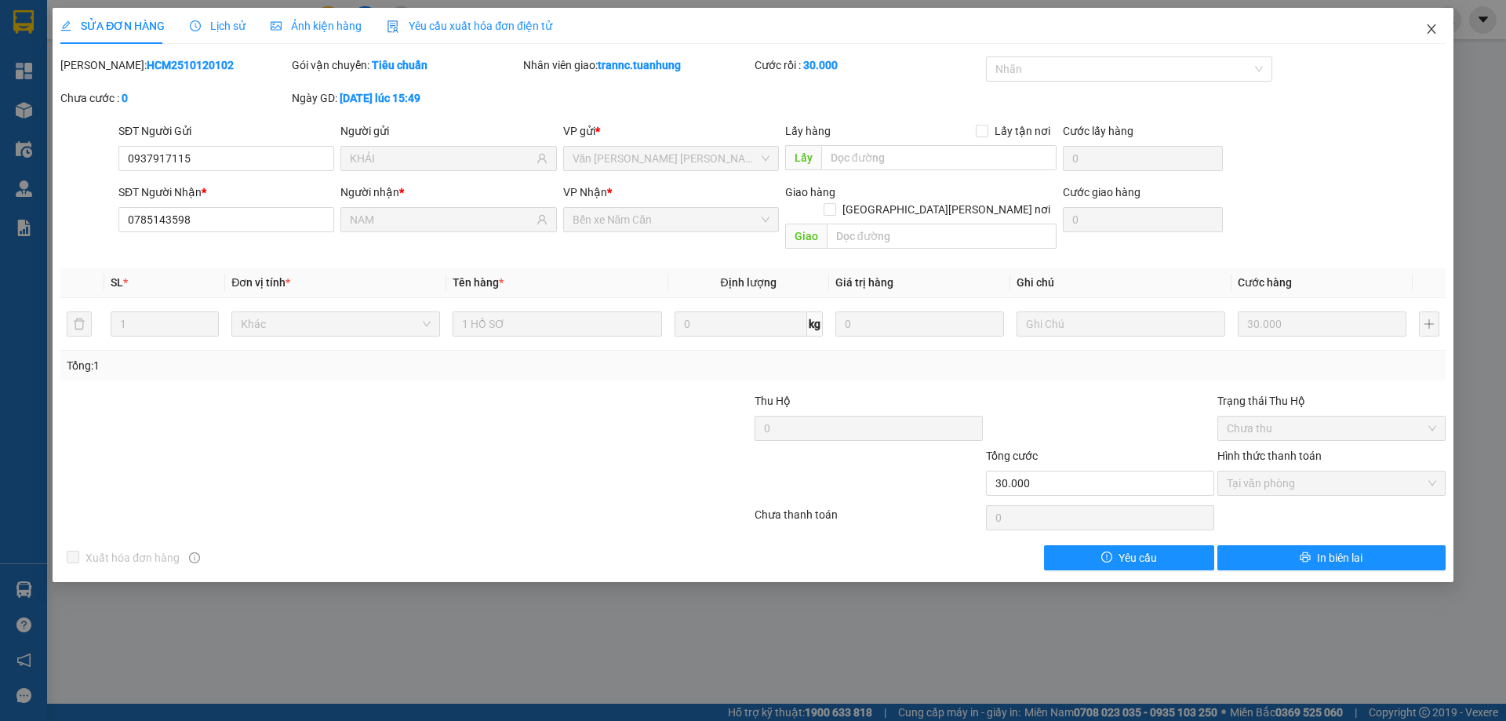
click at [1432, 29] on icon "close" at bounding box center [1431, 29] width 13 height 13
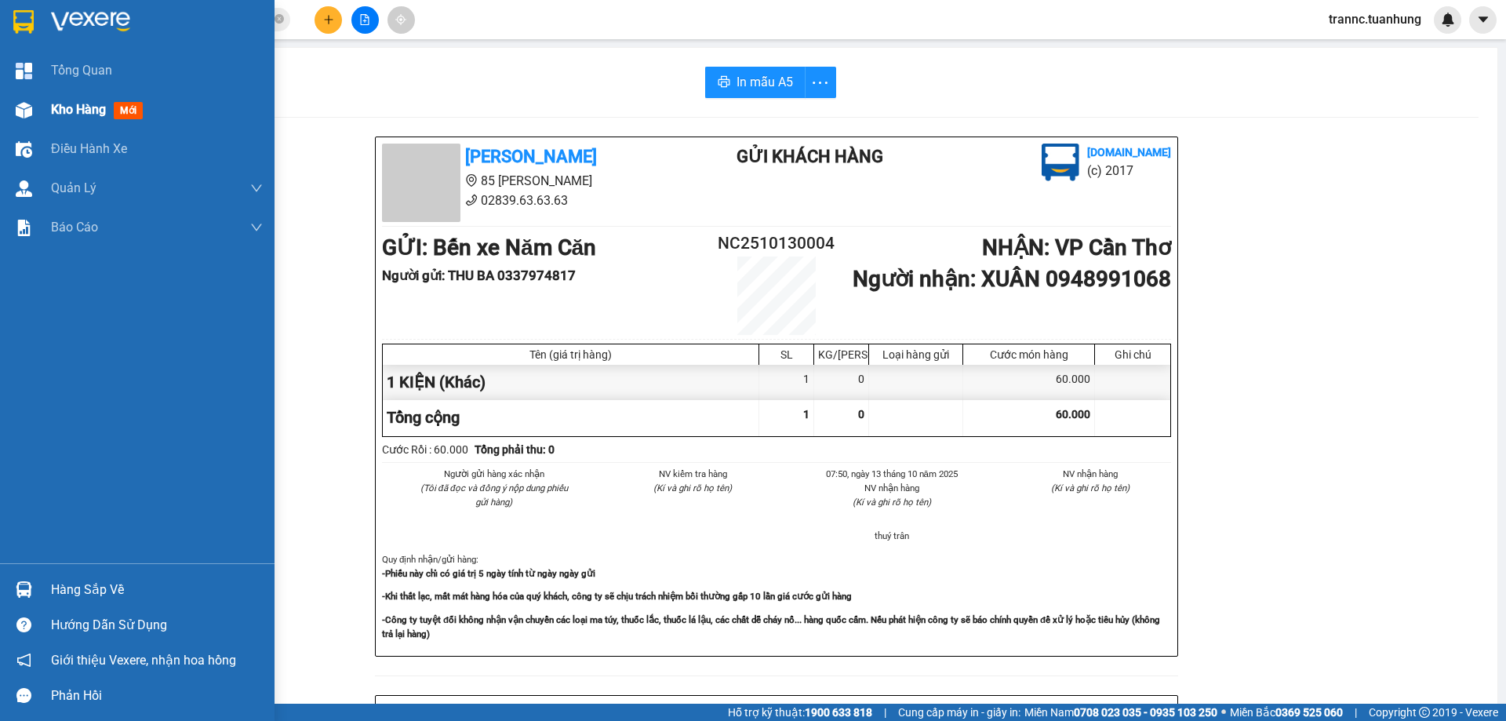
click at [127, 113] on span "mới" at bounding box center [128, 110] width 29 height 17
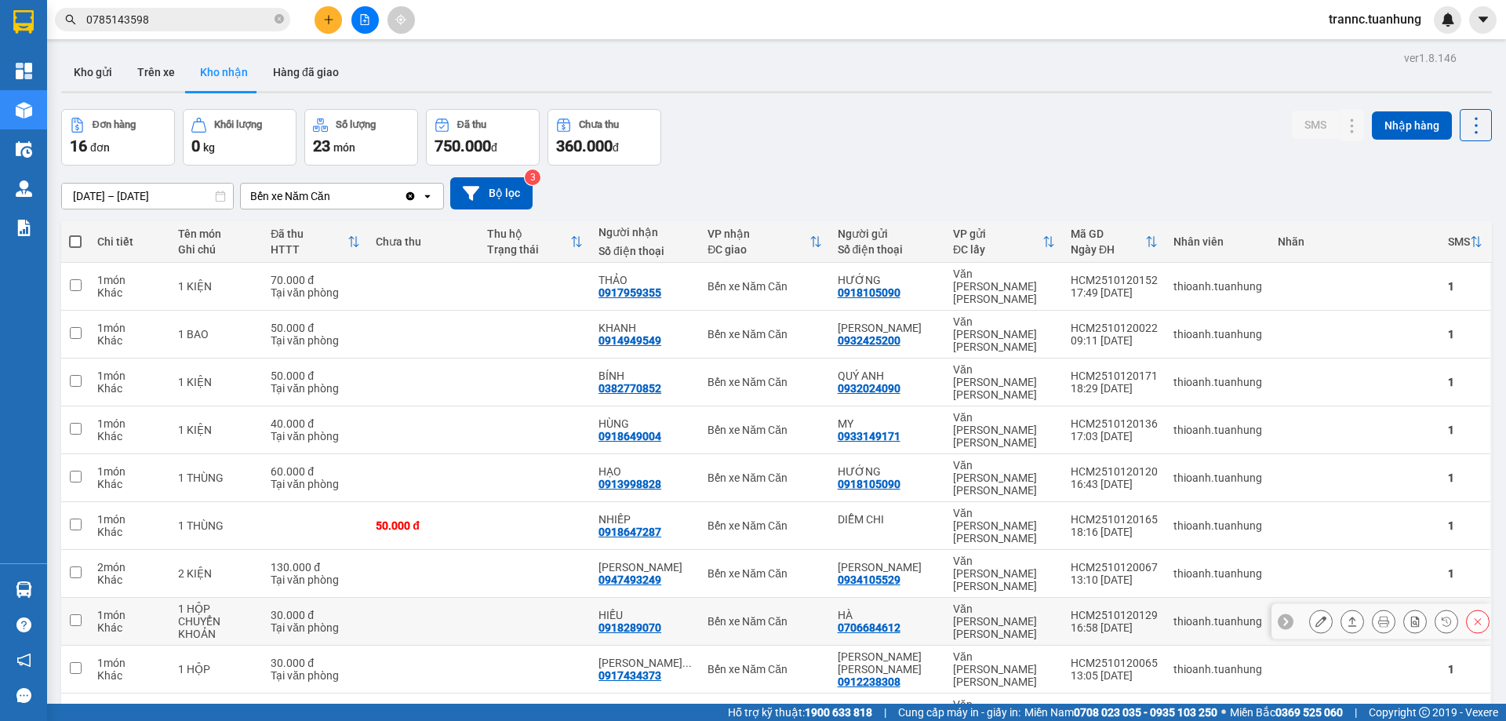
click at [698, 598] on td "HIẾU 0918289070" at bounding box center [645, 622] width 109 height 48
checkbox input "true"
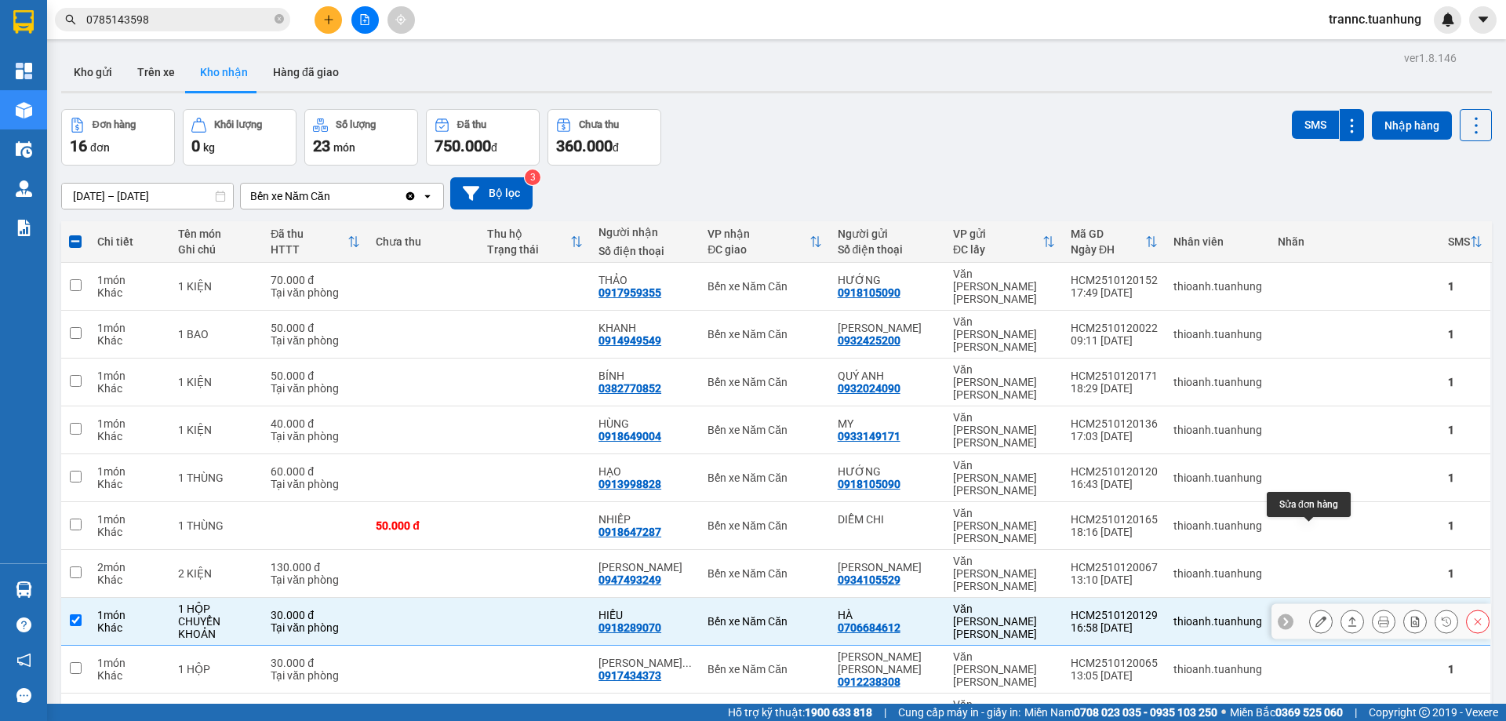
click at [1316, 616] on icon at bounding box center [1321, 621] width 11 height 11
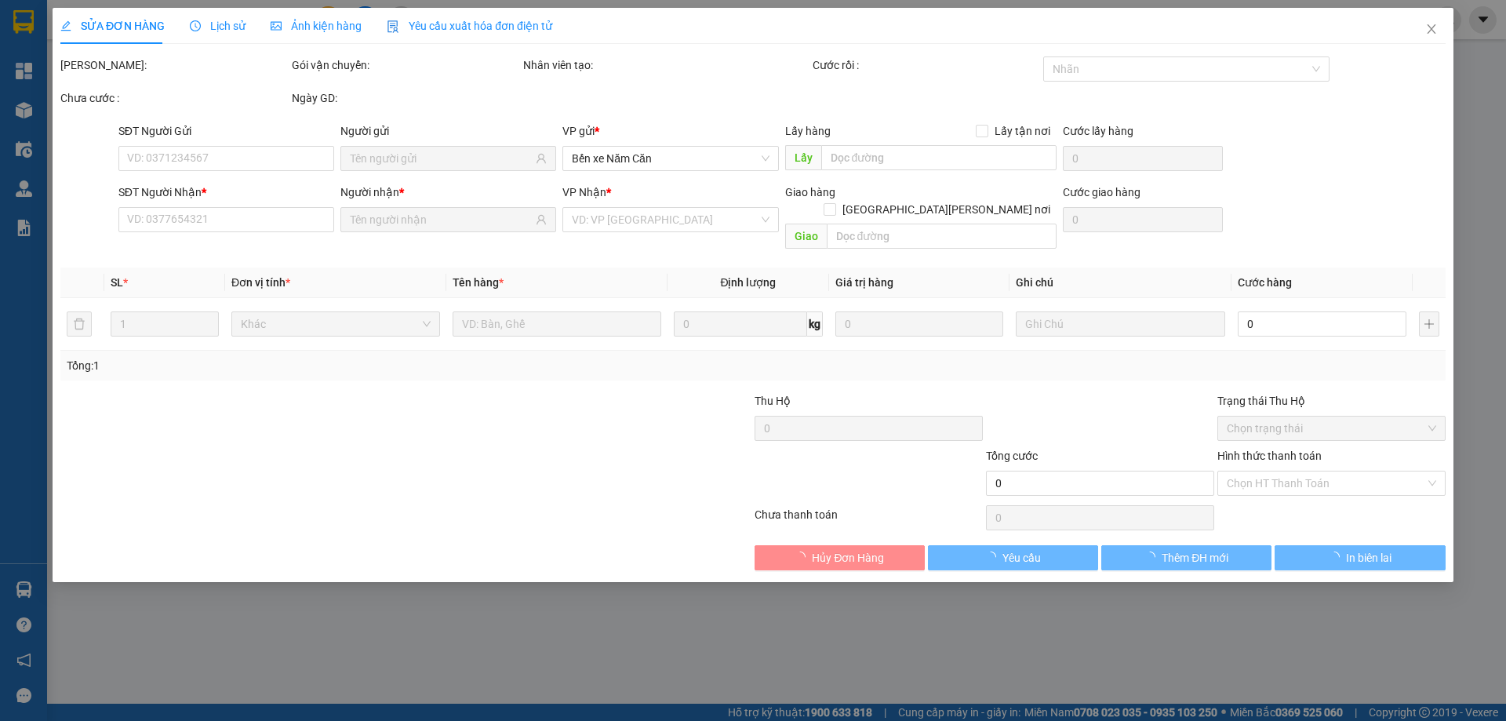
type input "0706684612"
type input "HÀ"
type input "0918289070"
type input "HIẾU"
type input "30.000"
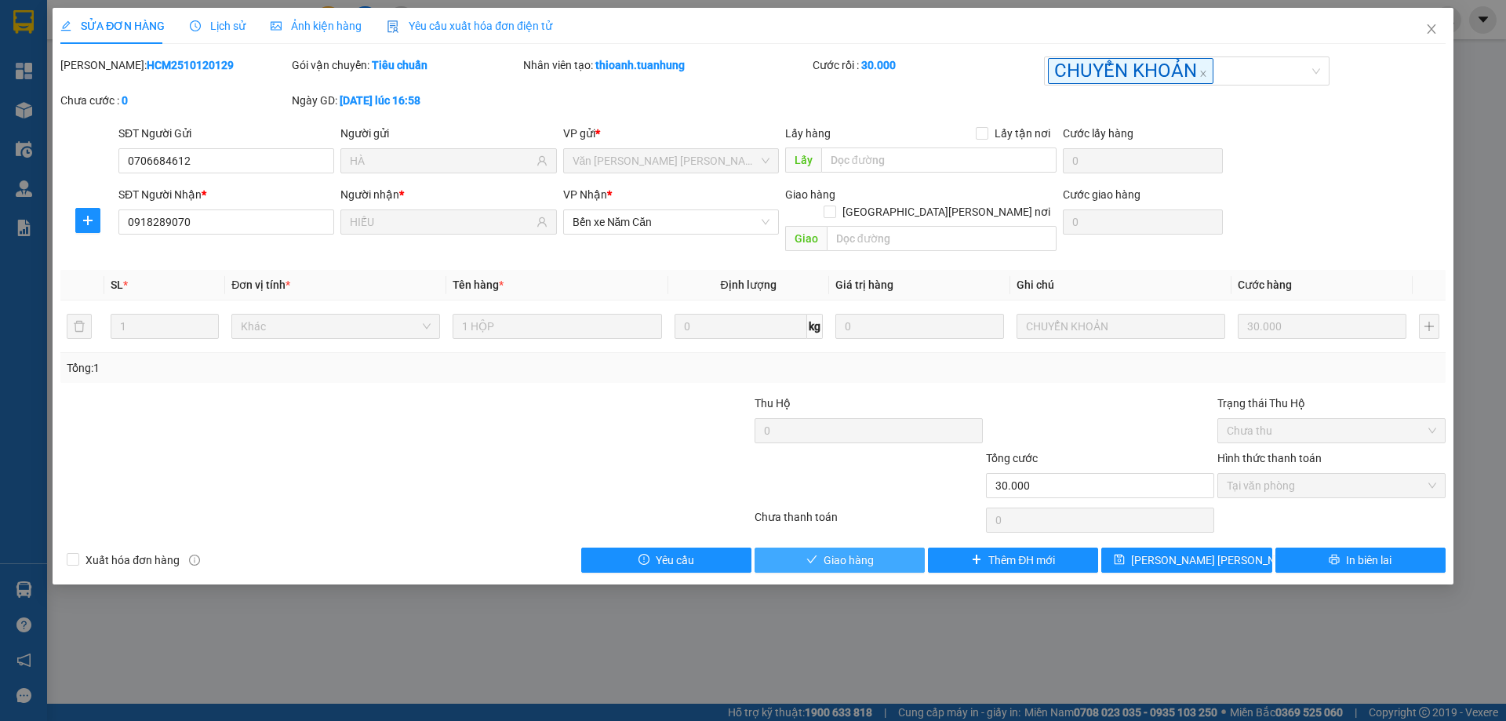
click at [879, 548] on button "Giao hàng" at bounding box center [840, 560] width 170 height 25
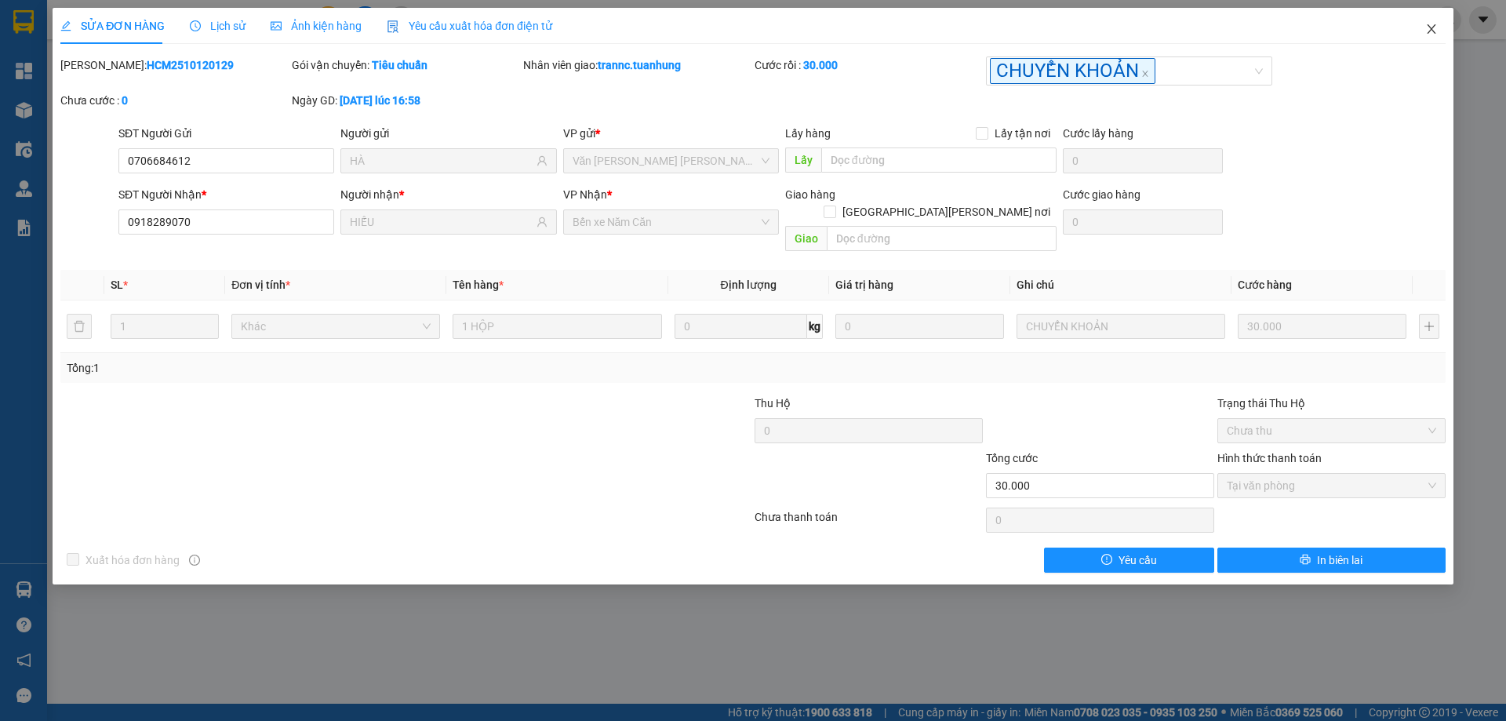
click at [1439, 27] on span "Close" at bounding box center [1432, 30] width 44 height 44
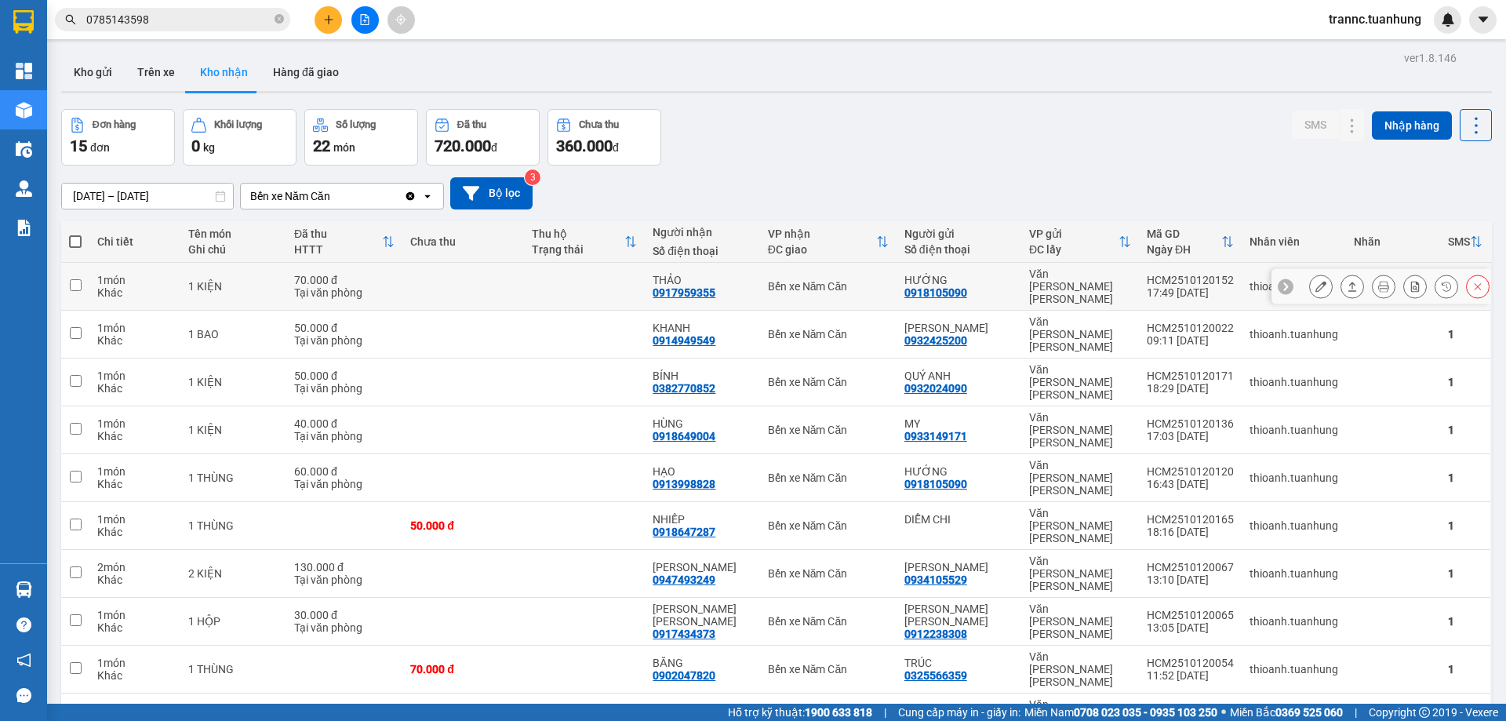
click at [607, 273] on td at bounding box center [585, 287] width 122 height 48
checkbox input "true"
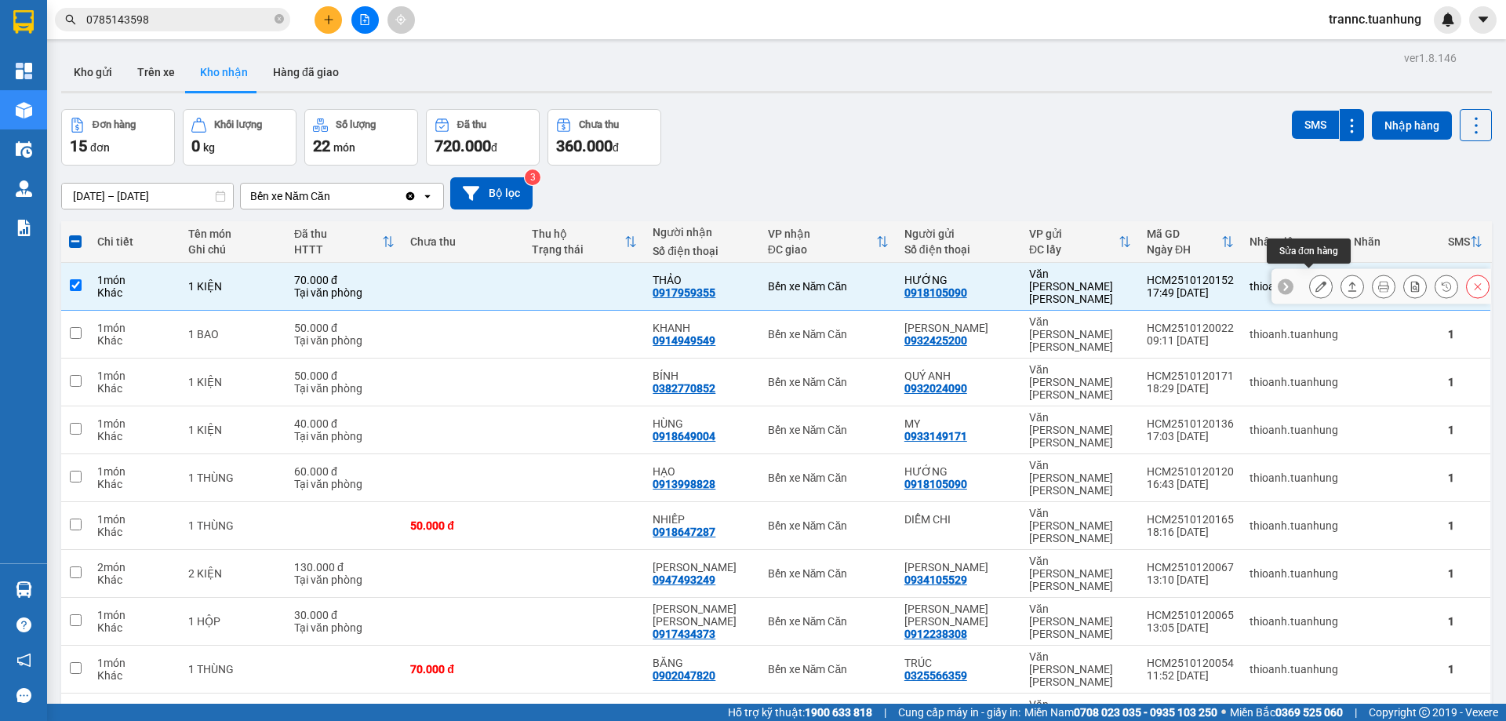
click at [1310, 282] on button at bounding box center [1321, 286] width 22 height 27
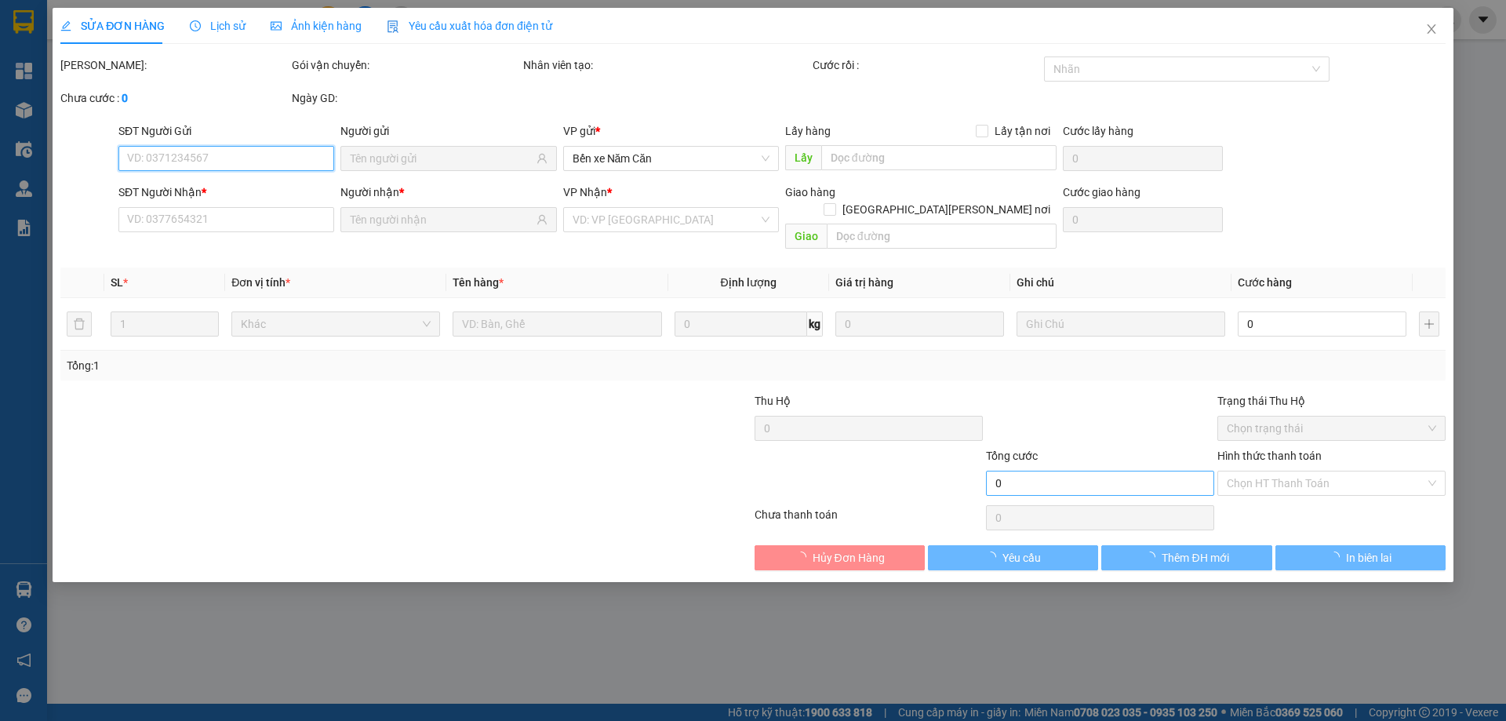
type input "0918105090"
type input "HƯỚNG"
type input "0917959355"
type input "THẢO"
type input "70.000"
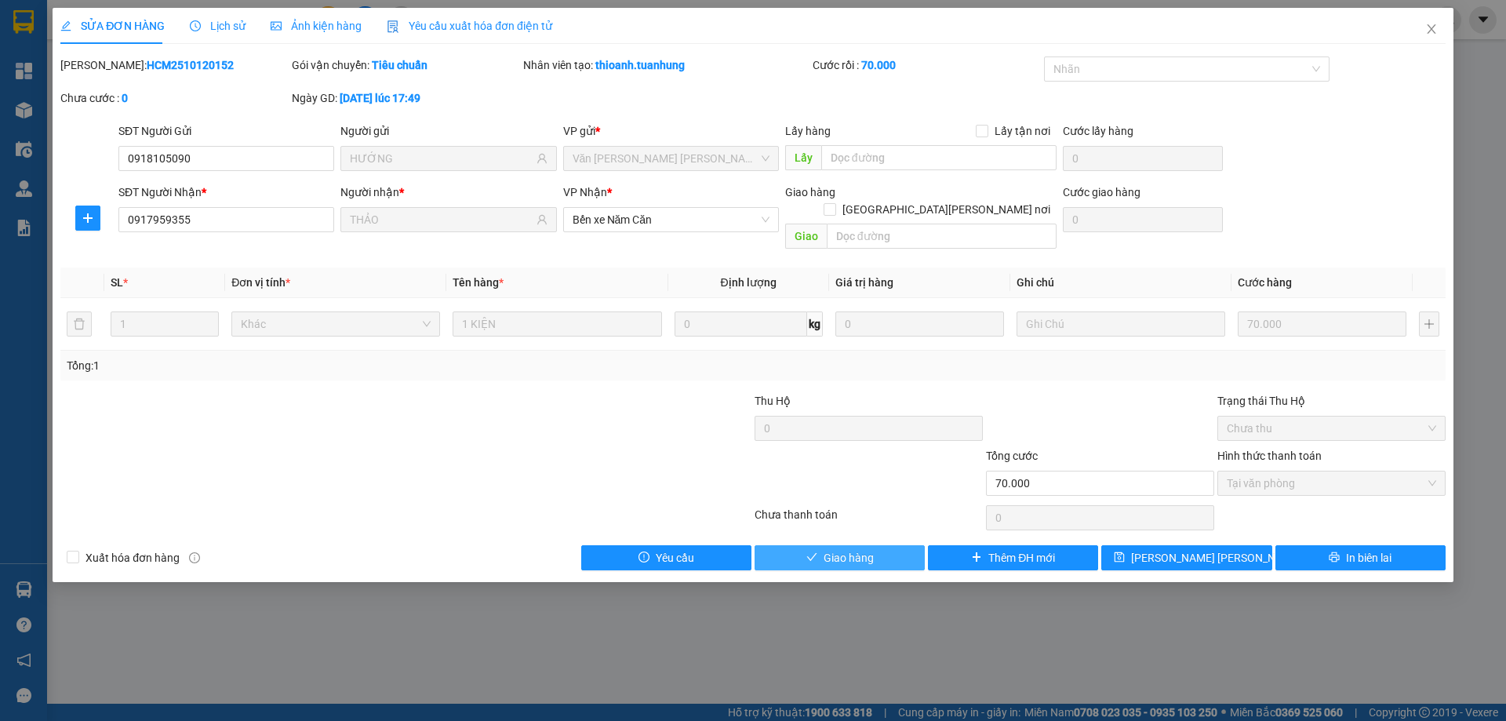
click at [857, 549] on span "Giao hàng" at bounding box center [849, 557] width 50 height 17
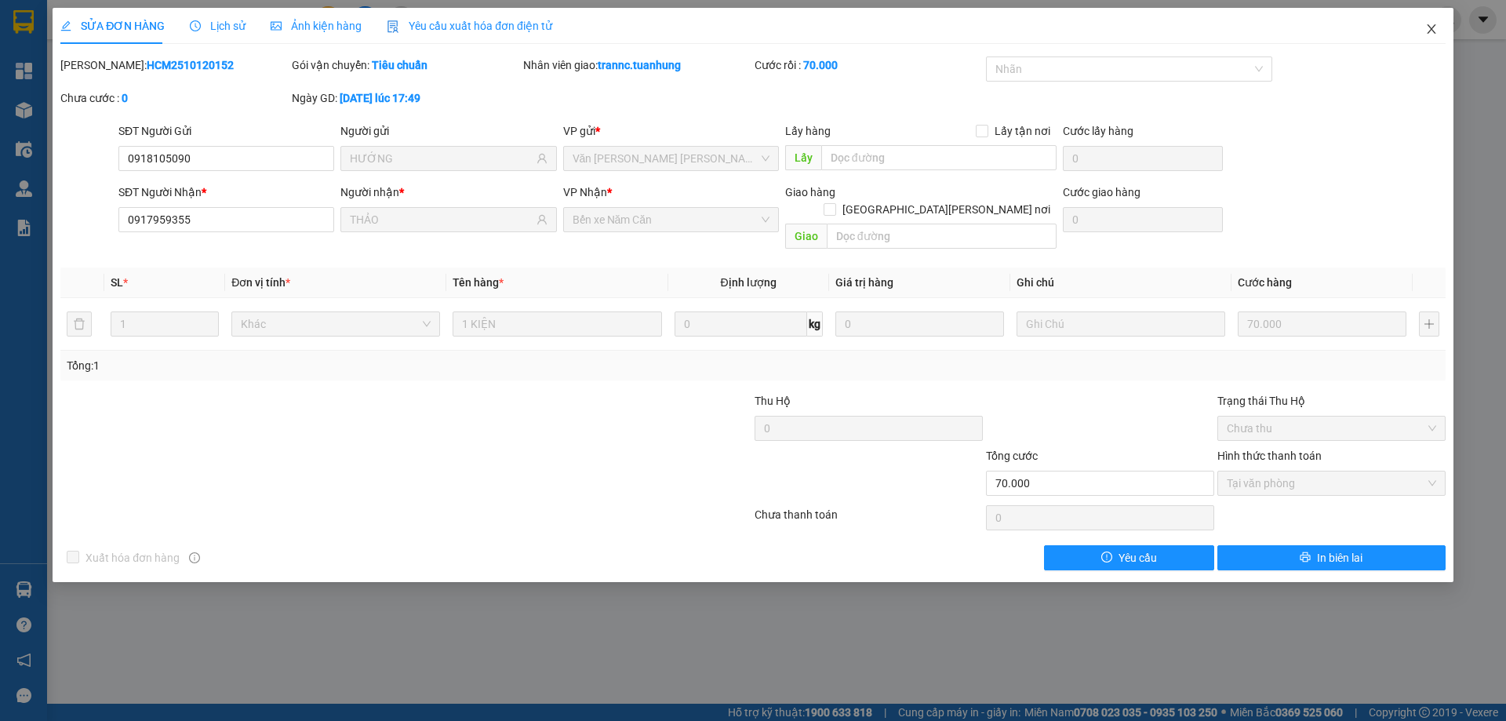
click at [1437, 29] on icon "close" at bounding box center [1431, 29] width 13 height 13
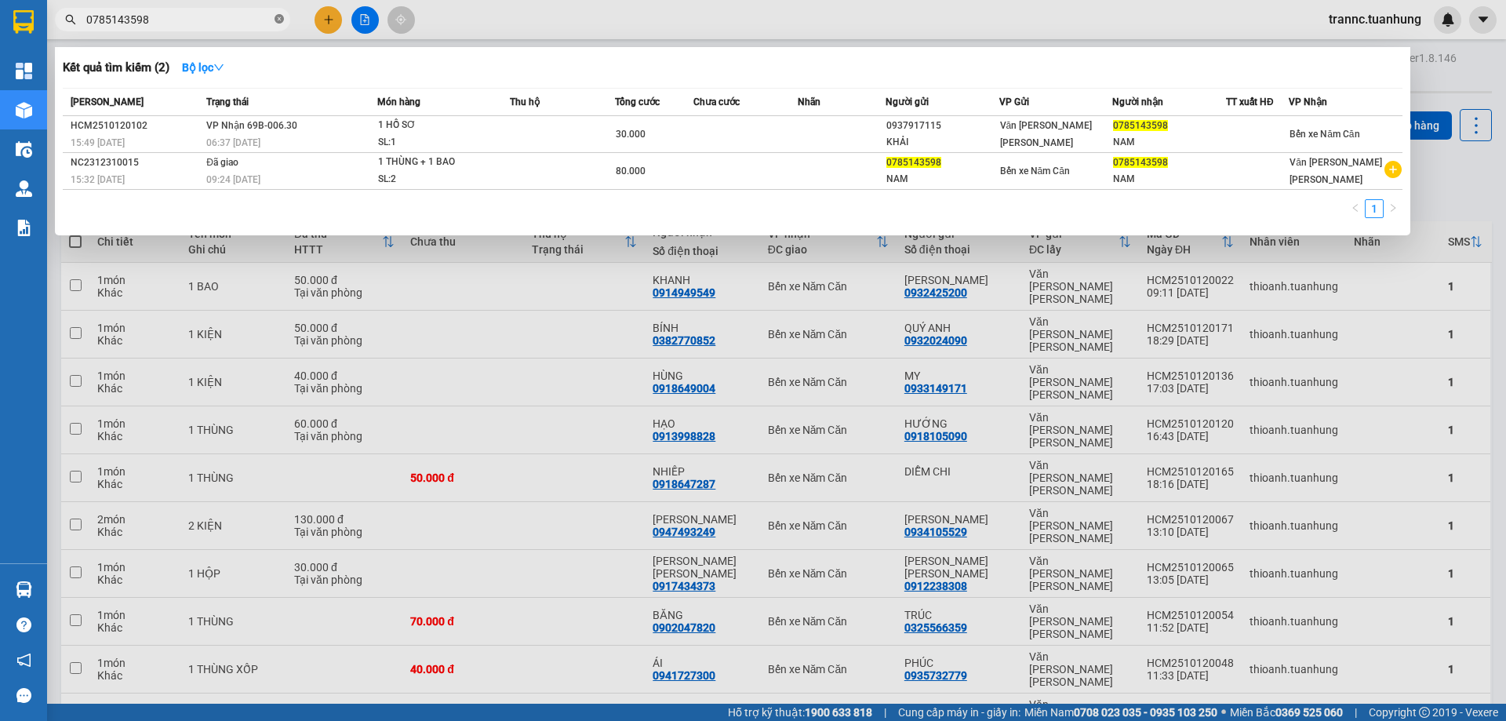
click at [282, 23] on icon "close-circle" at bounding box center [279, 18] width 9 height 9
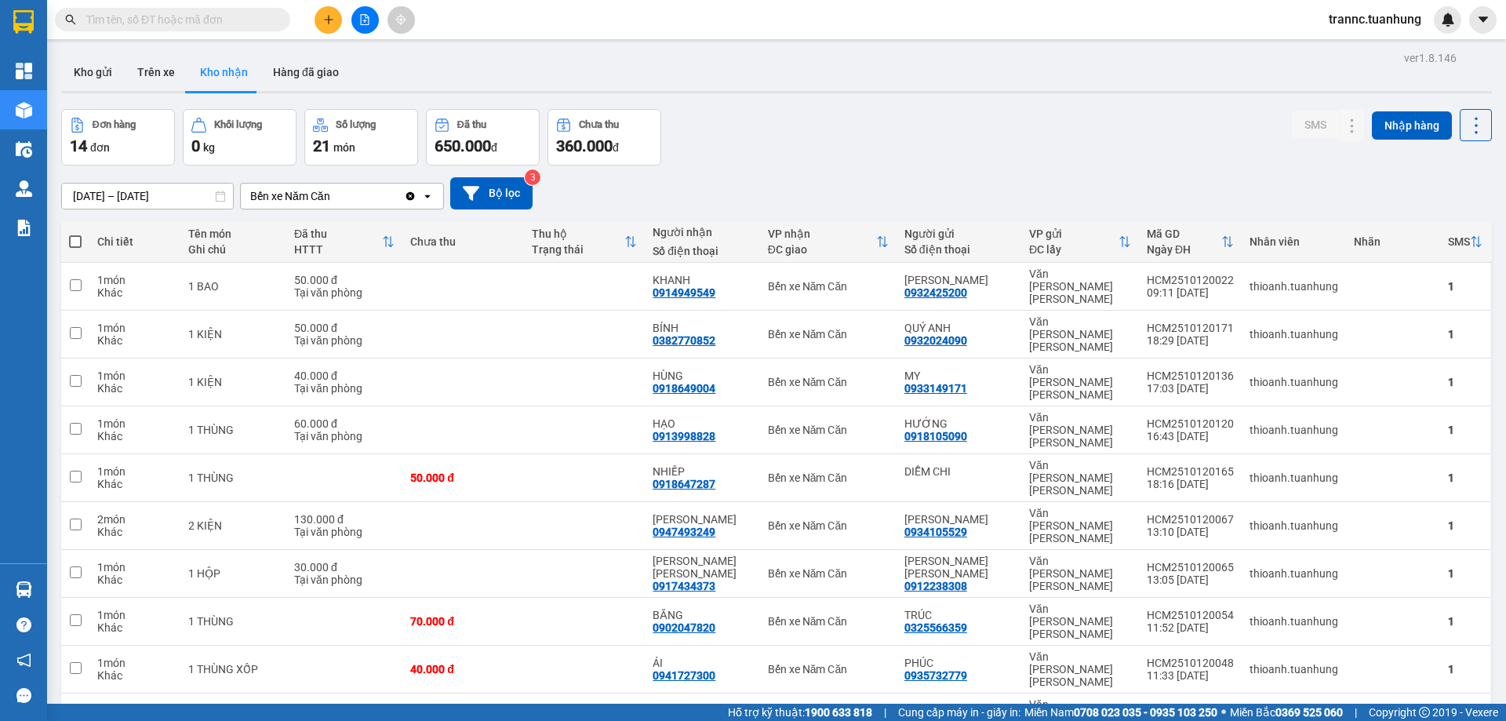
click at [253, 24] on input "text" at bounding box center [178, 19] width 185 height 17
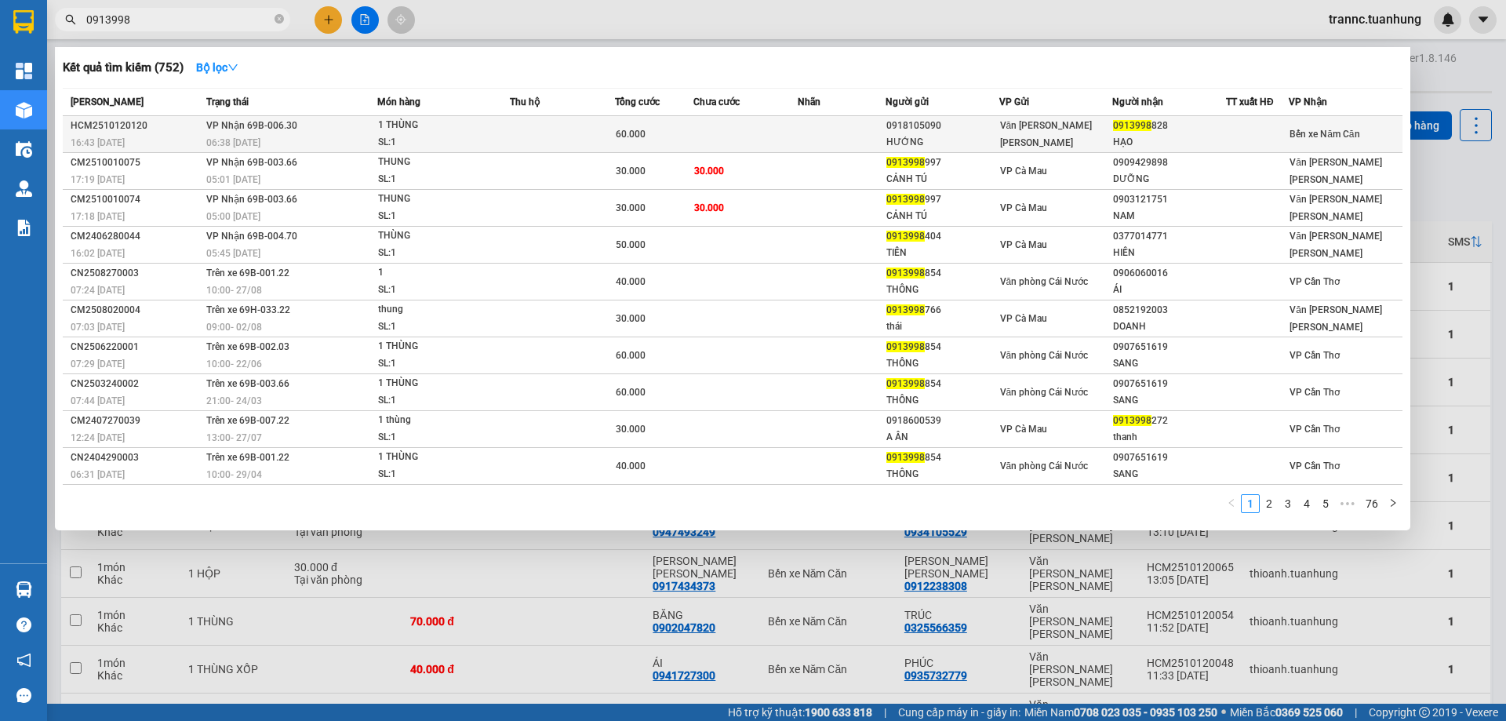
type input "0913998"
click at [852, 136] on td at bounding box center [841, 134] width 87 height 37
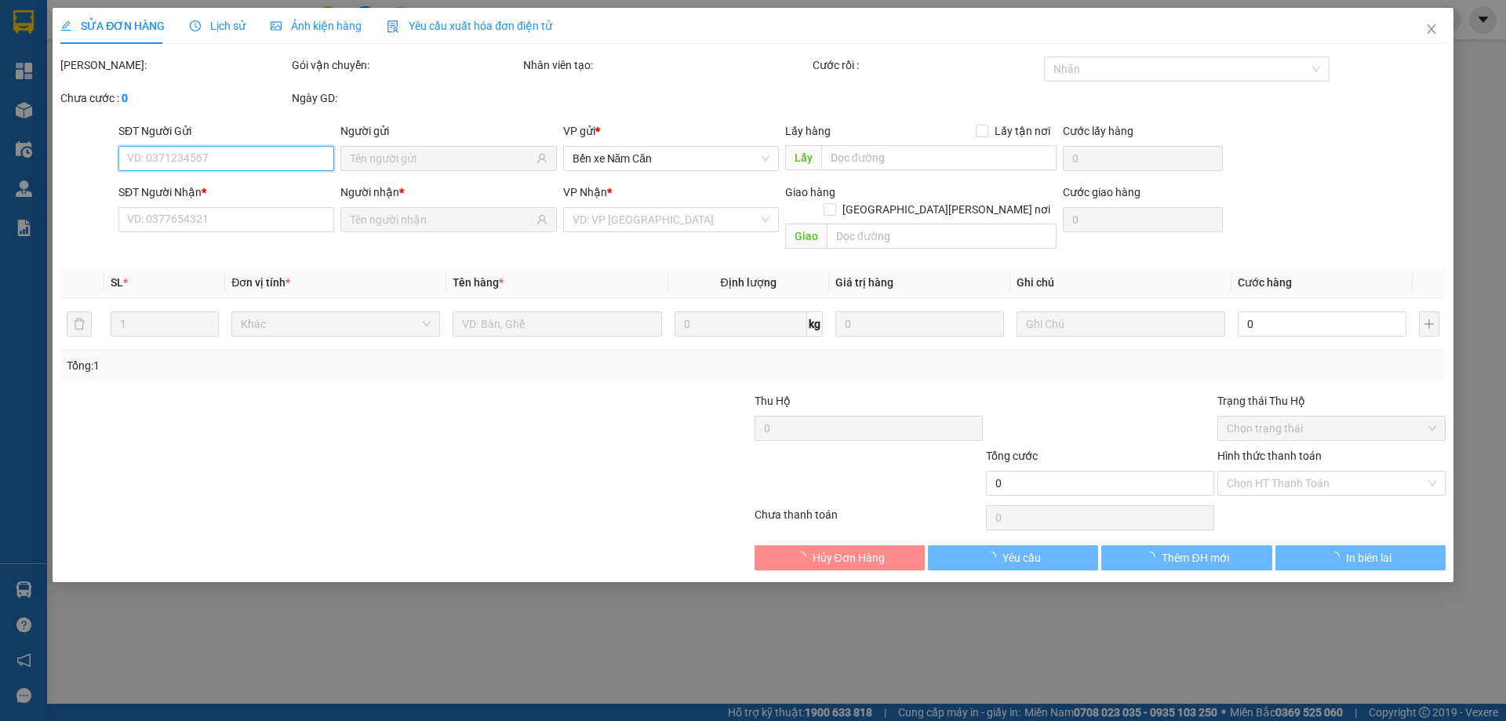
type input "0918105090"
type input "HƯỚNG"
type input "0913998828"
type input "HẠO"
type input "60.000"
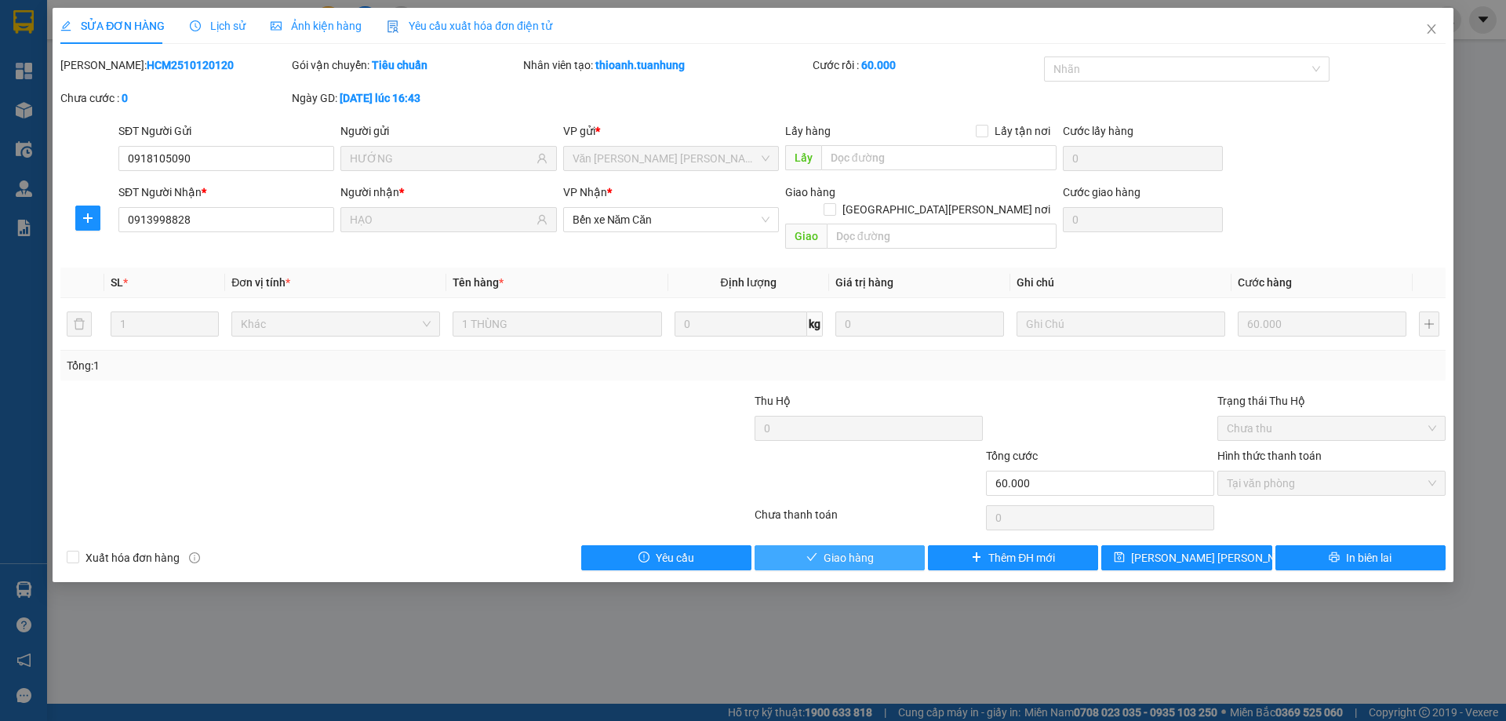
click at [890, 545] on button "Giao hàng" at bounding box center [840, 557] width 170 height 25
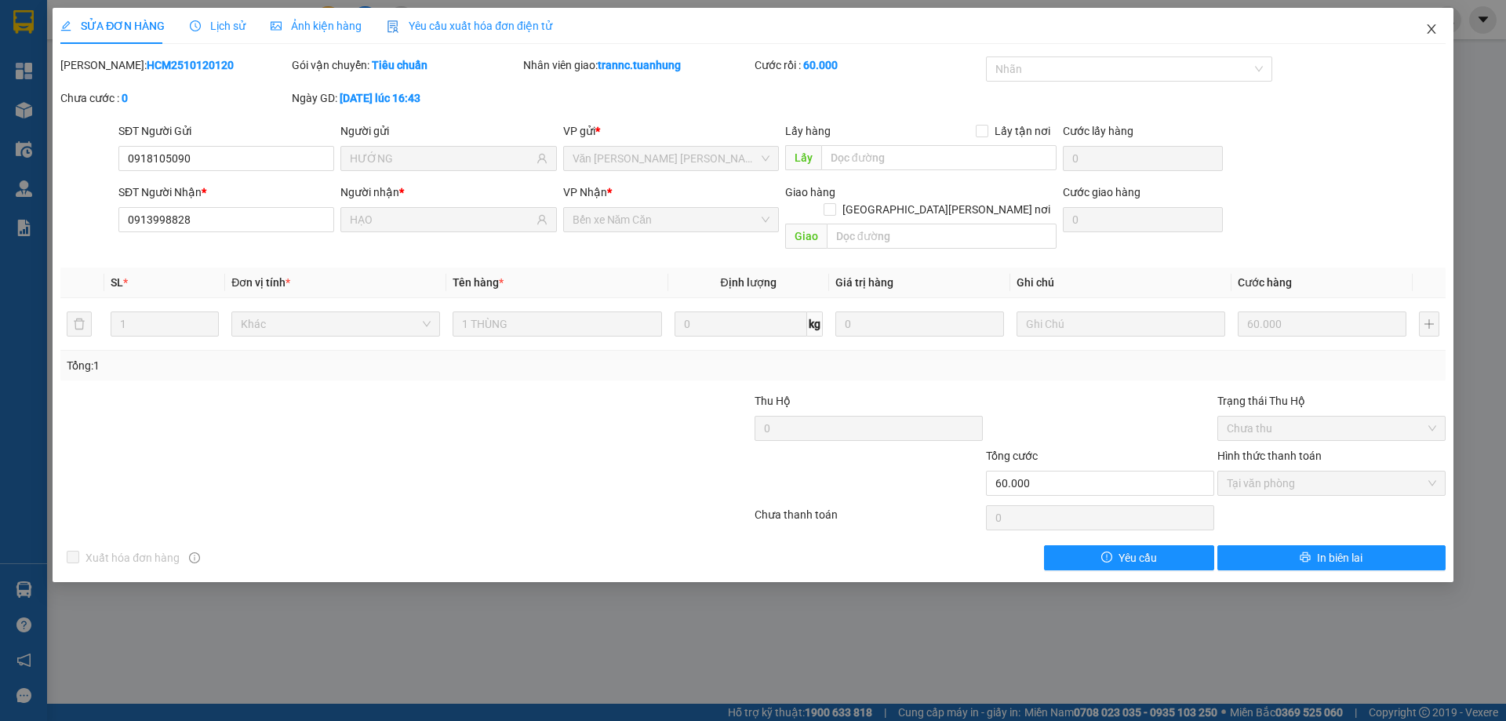
click at [1428, 29] on icon "close" at bounding box center [1431, 29] width 13 height 13
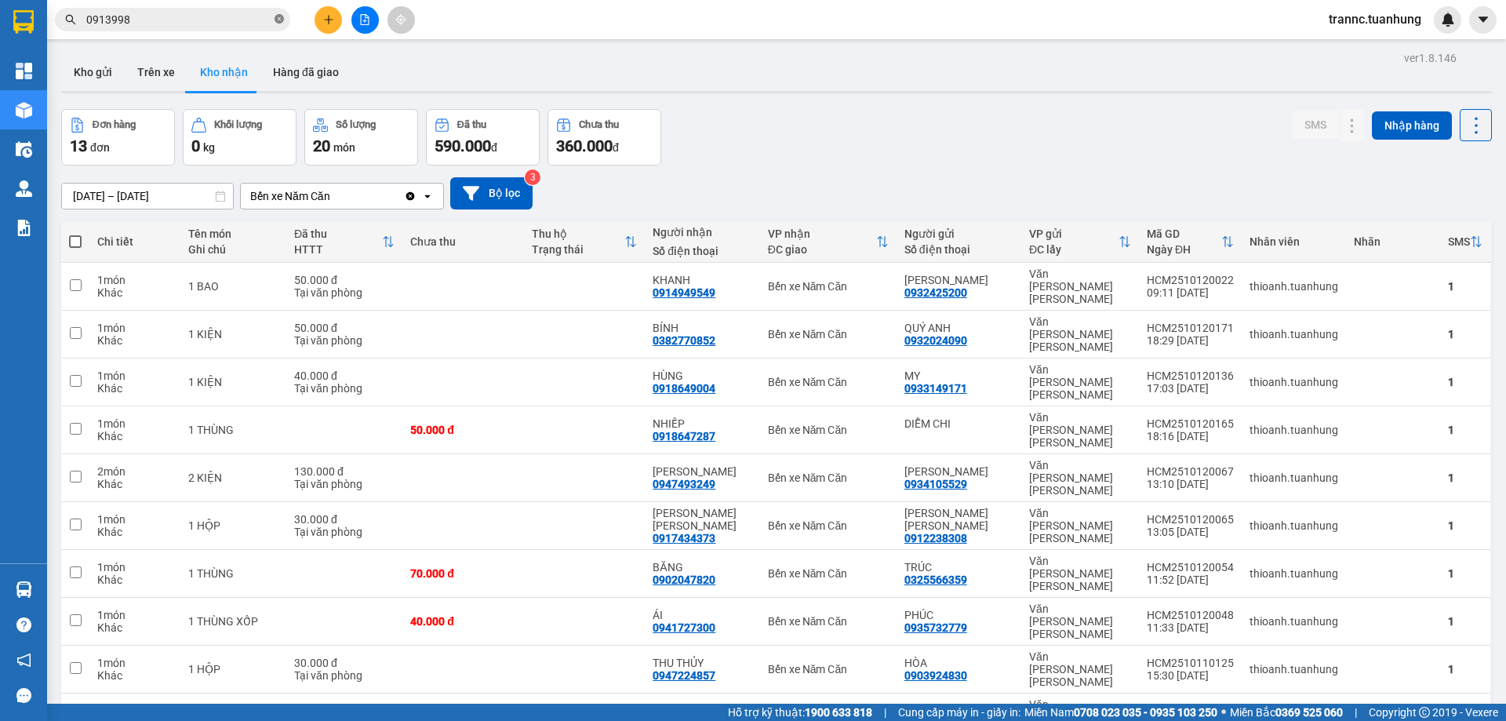
click at [278, 20] on icon "close-circle" at bounding box center [279, 18] width 9 height 9
click at [264, 19] on input "text" at bounding box center [178, 19] width 185 height 17
click at [253, 22] on input "text" at bounding box center [178, 19] width 185 height 17
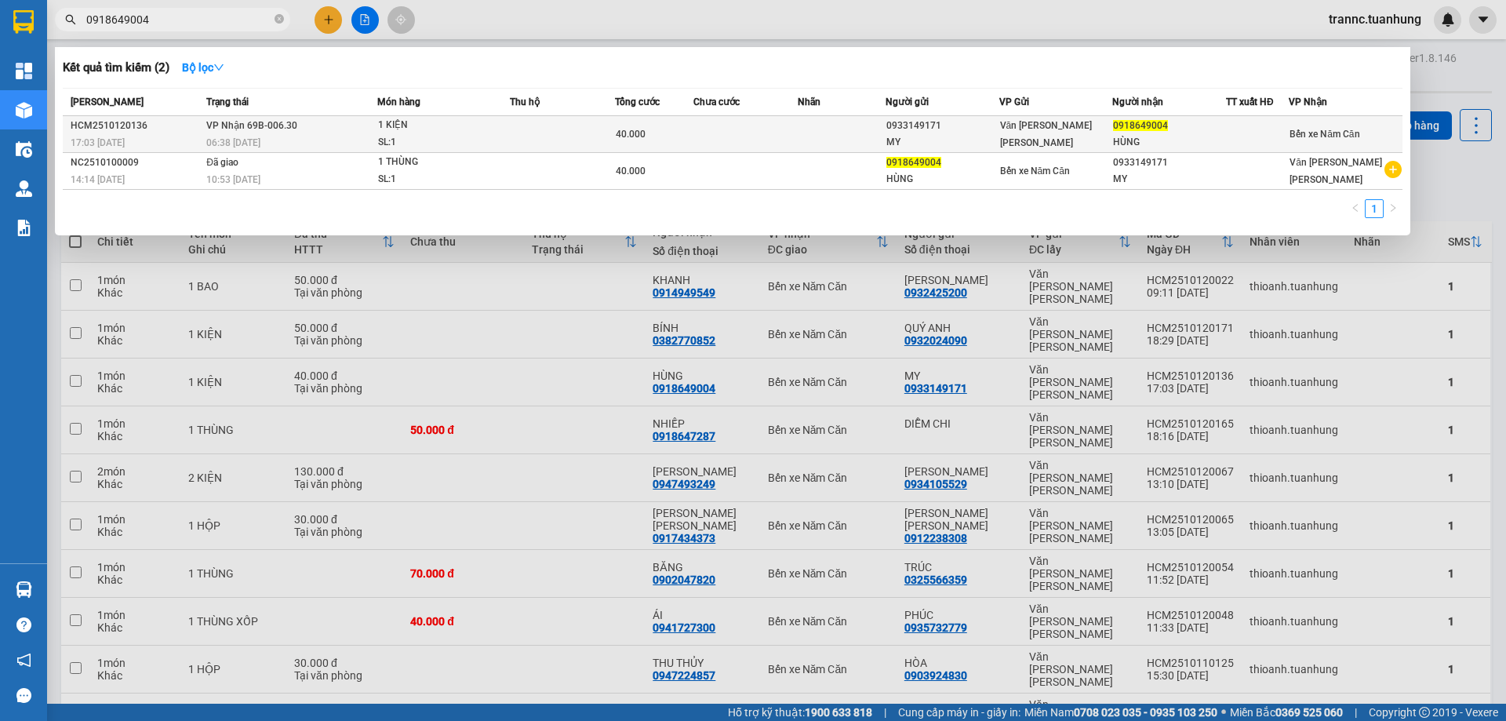
type input "0918649004"
click at [323, 135] on div "06:38 - 13/10" at bounding box center [291, 142] width 170 height 17
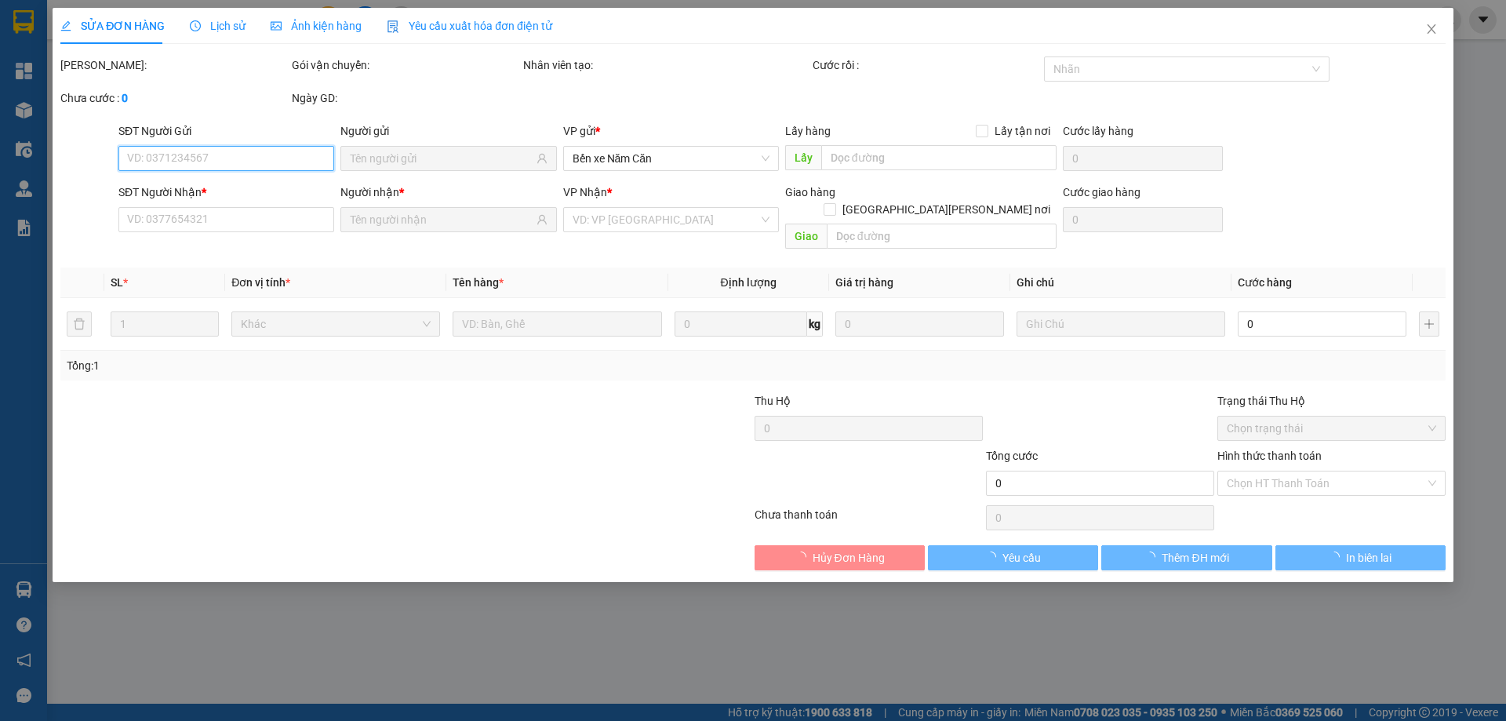
type input "0933149171"
type input "MY"
type input "0918649004"
type input "HÙNG"
type input "40.000"
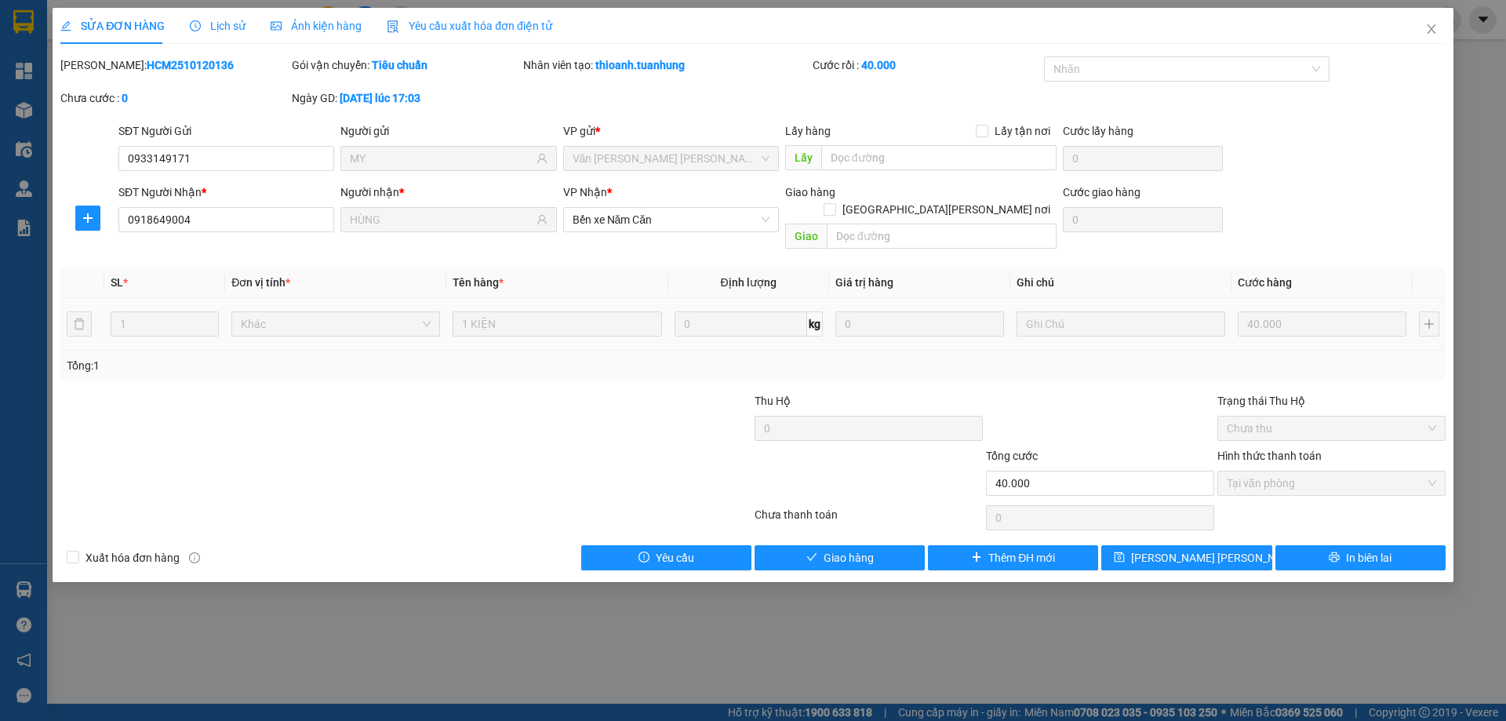
click at [886, 555] on div "SỬA ĐƠN HÀNG Lịch sử Ảnh kiện hàng Yêu cầu xuất hóa đơn điện tử Total Paid Fee …" at bounding box center [753, 295] width 1401 height 574
click at [886, 548] on button "Giao hàng" at bounding box center [840, 557] width 170 height 25
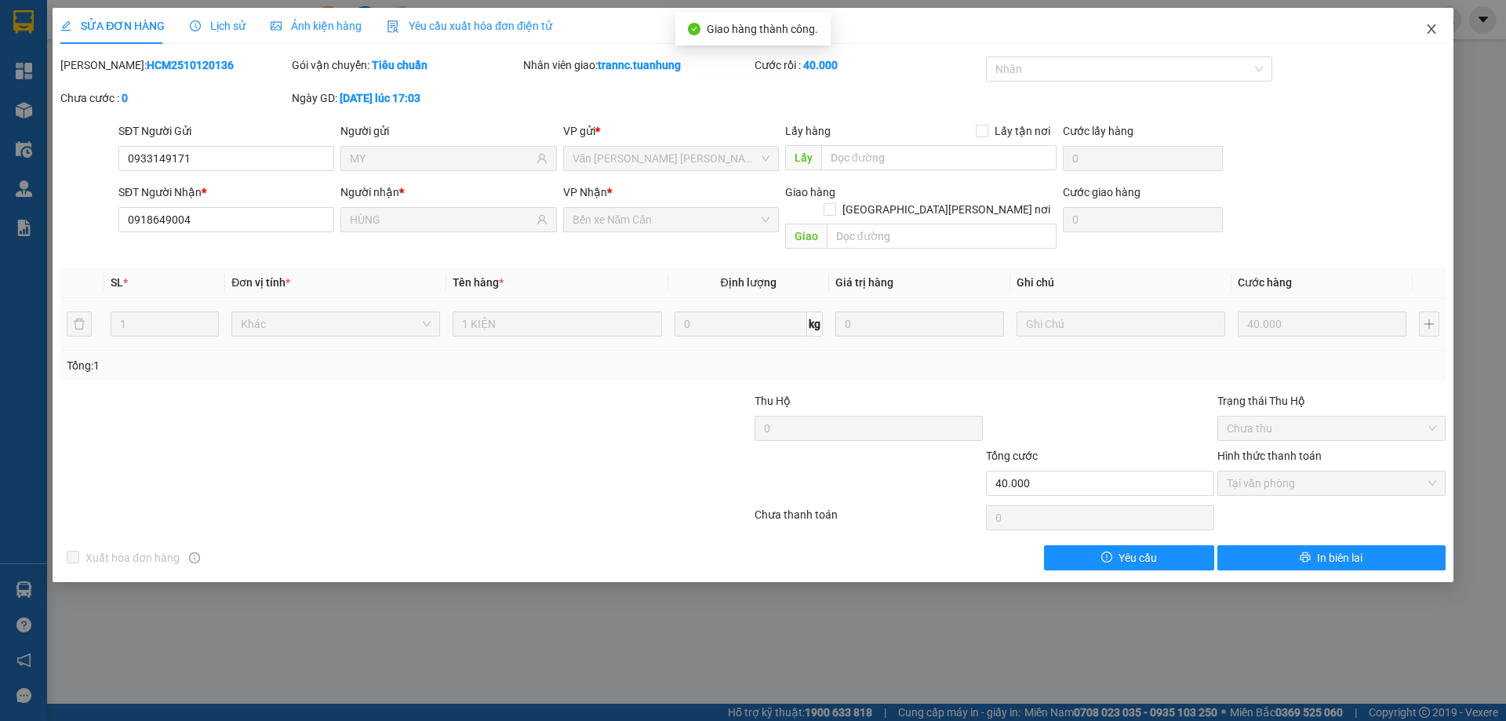
click at [1430, 31] on icon "close" at bounding box center [1431, 29] width 13 height 13
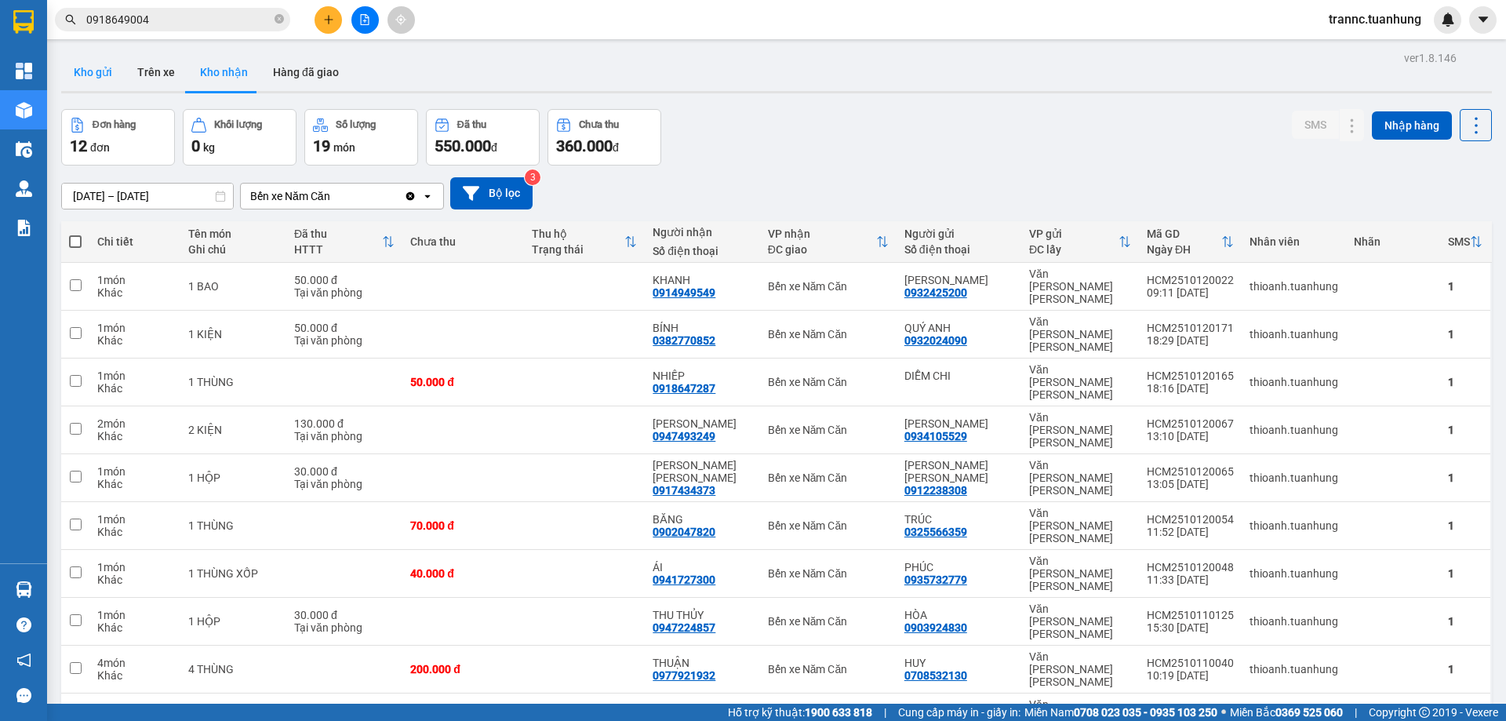
click at [87, 90] on button "Kho gửi" at bounding box center [93, 72] width 64 height 38
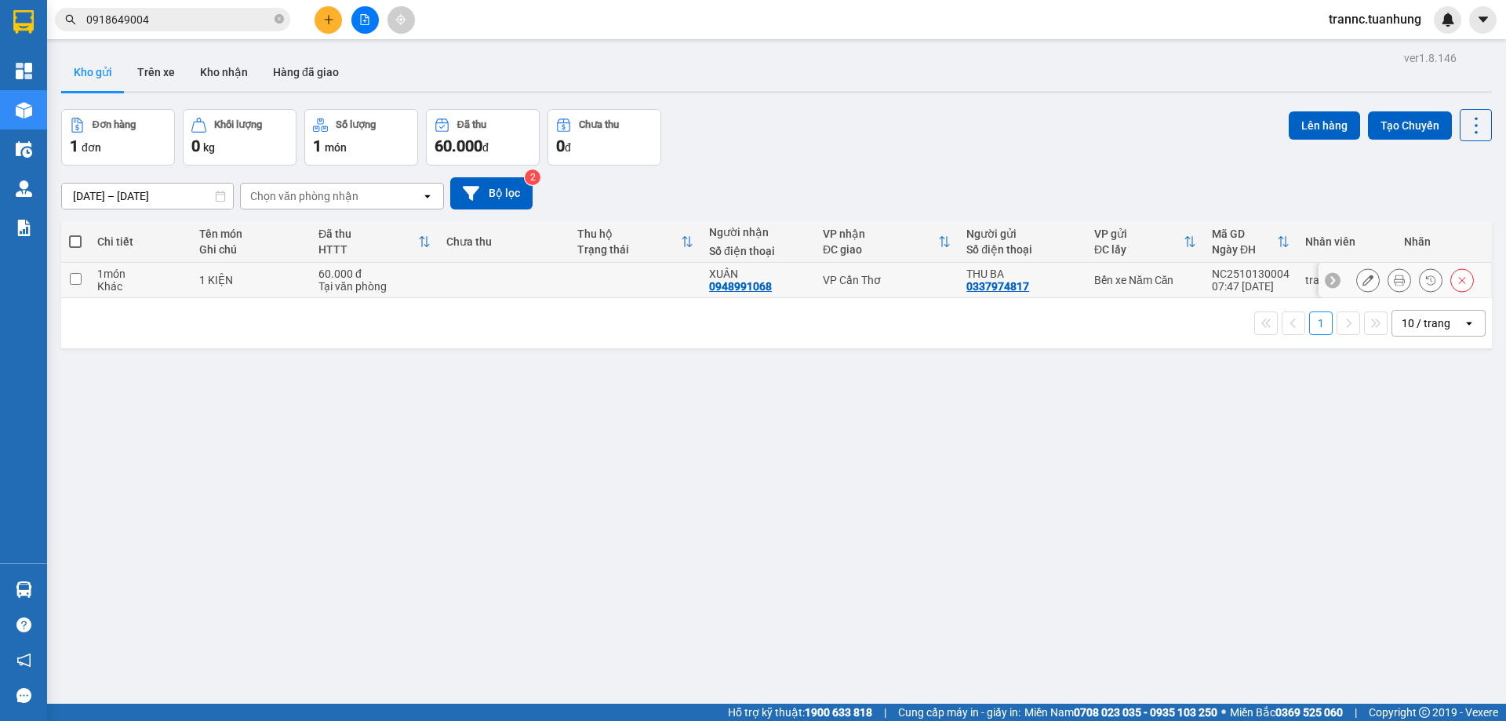
click at [663, 286] on td at bounding box center [636, 280] width 132 height 35
checkbox input "true"
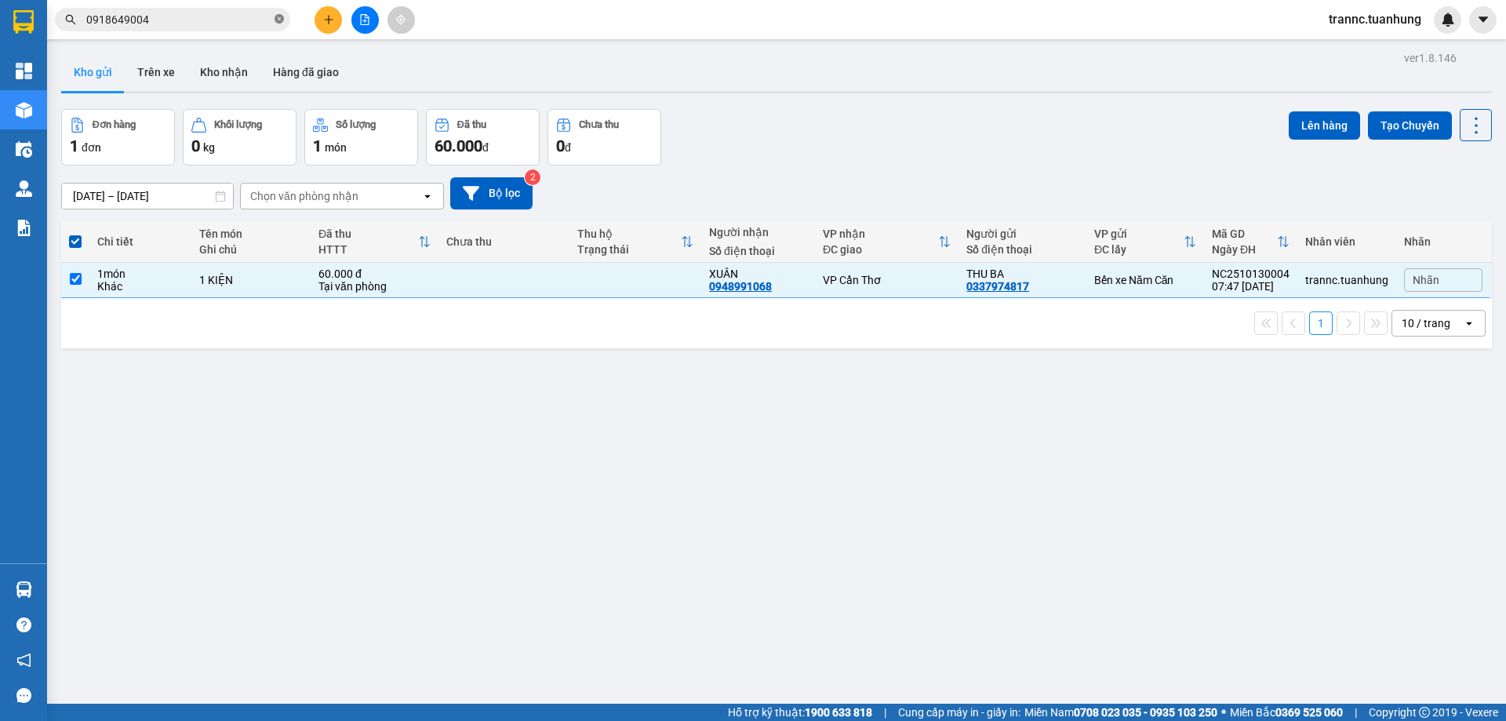
click at [280, 13] on span at bounding box center [279, 20] width 9 height 15
click at [238, 16] on input "text" at bounding box center [178, 19] width 185 height 17
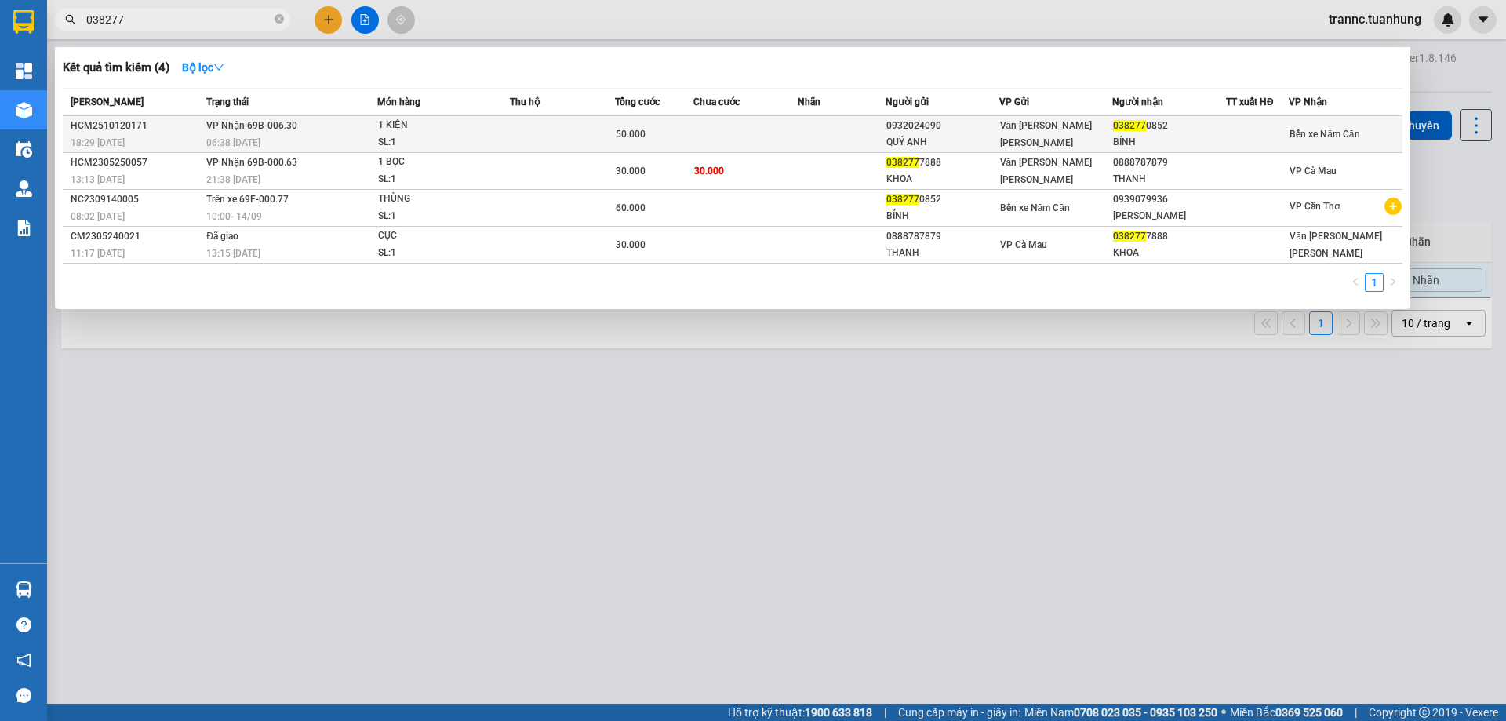
type input "038277"
click at [435, 133] on div "1 KIỆN" at bounding box center [437, 125] width 118 height 17
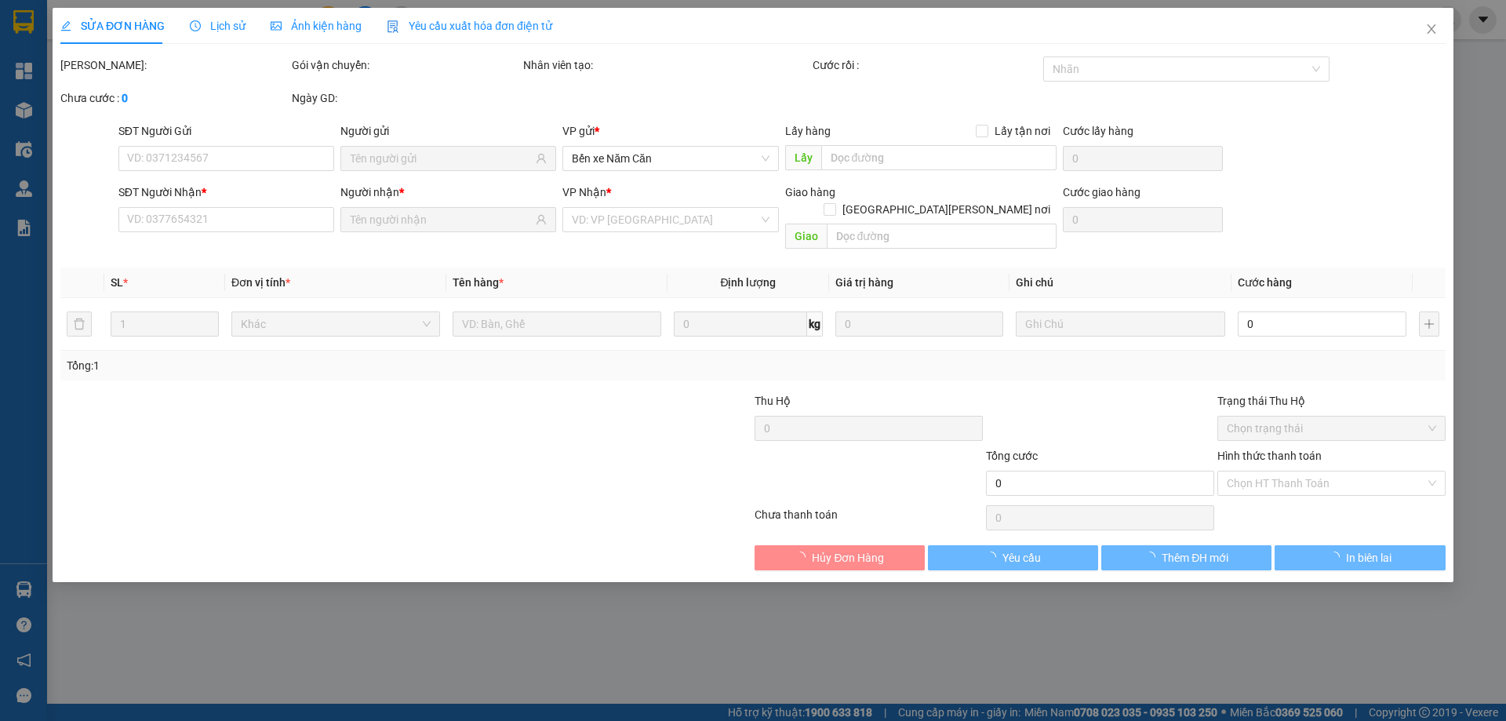
type input "0932024090"
type input "QUÝ ANH"
type input "0382770852"
type input "BÍNH"
type input "50.000"
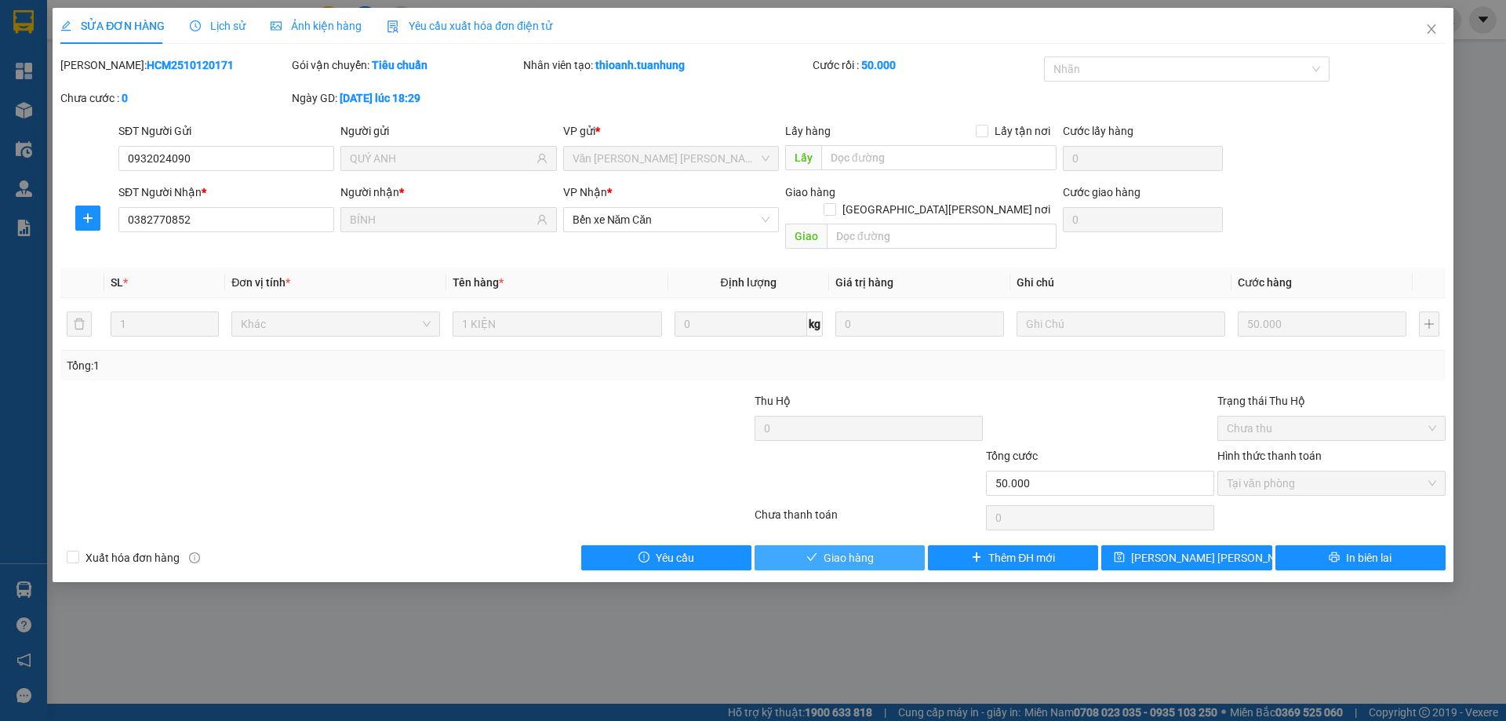
click at [894, 545] on button "Giao hàng" at bounding box center [840, 557] width 170 height 25
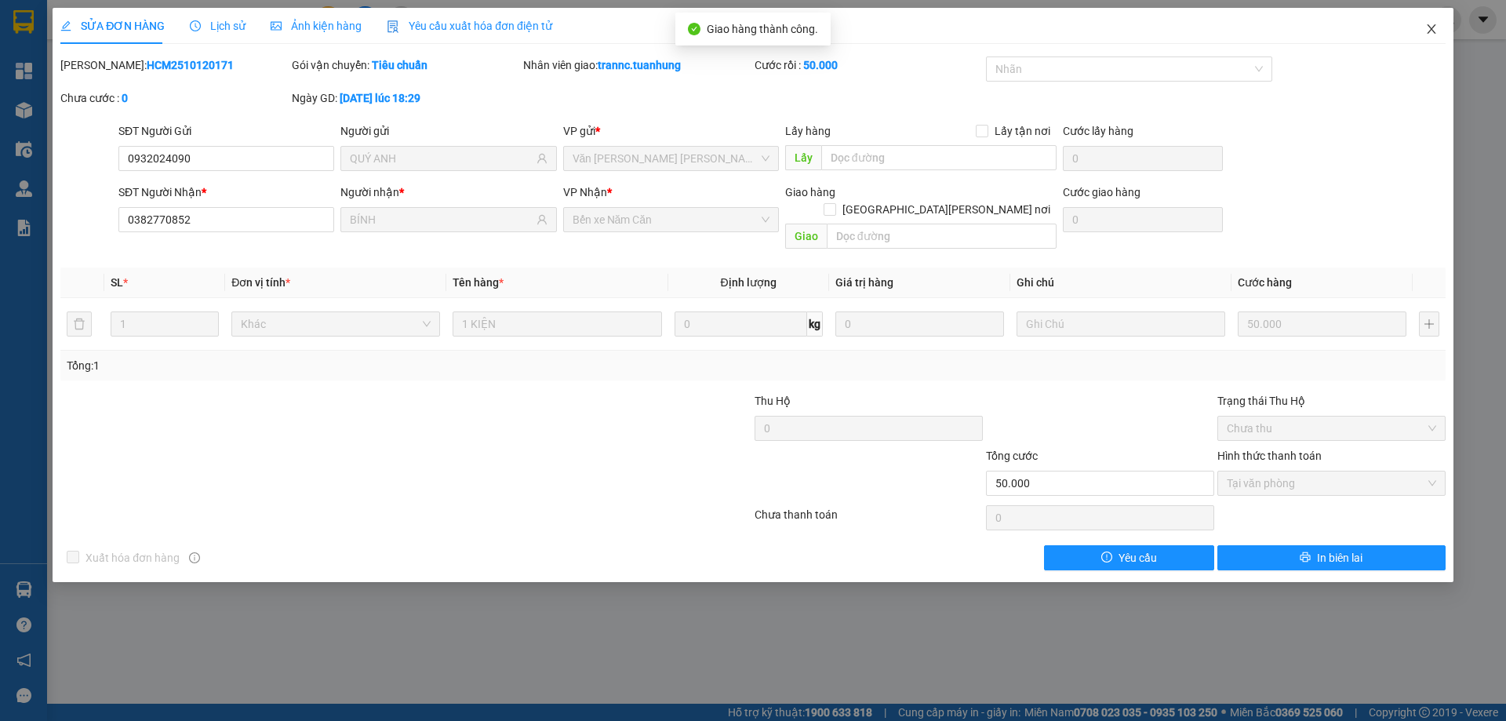
click at [1432, 29] on icon "close" at bounding box center [1431, 28] width 9 height 9
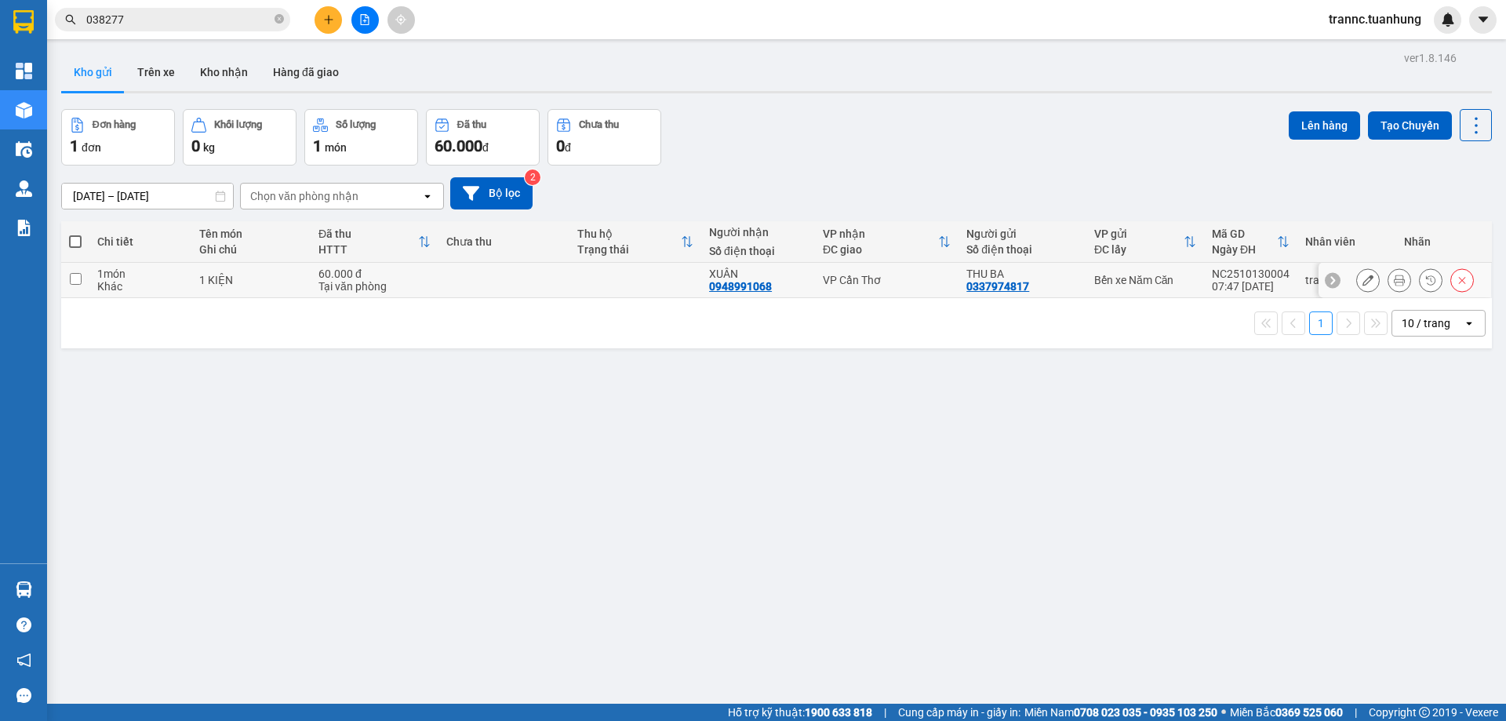
click at [582, 296] on td at bounding box center [636, 280] width 132 height 35
checkbox input "true"
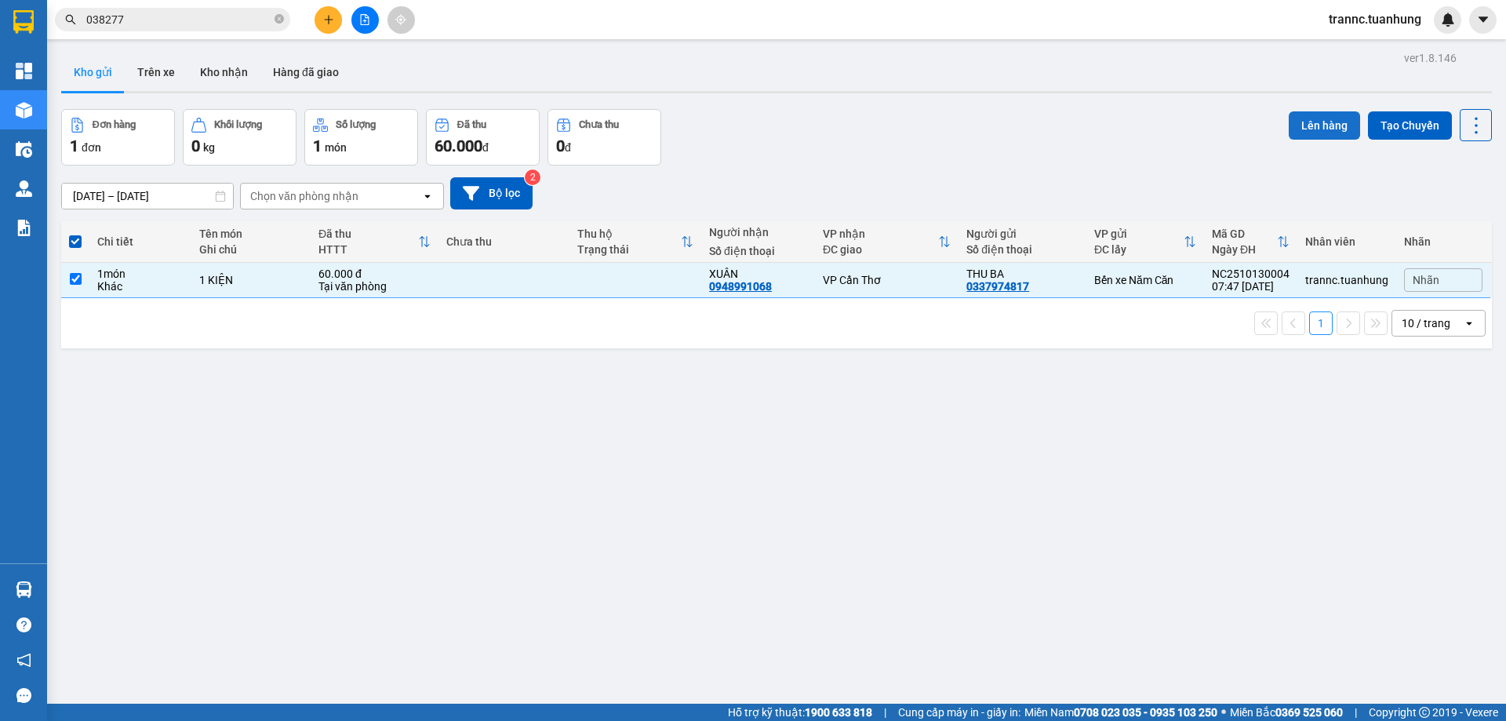
click at [1330, 129] on button "Lên hàng" at bounding box center [1324, 125] width 71 height 28
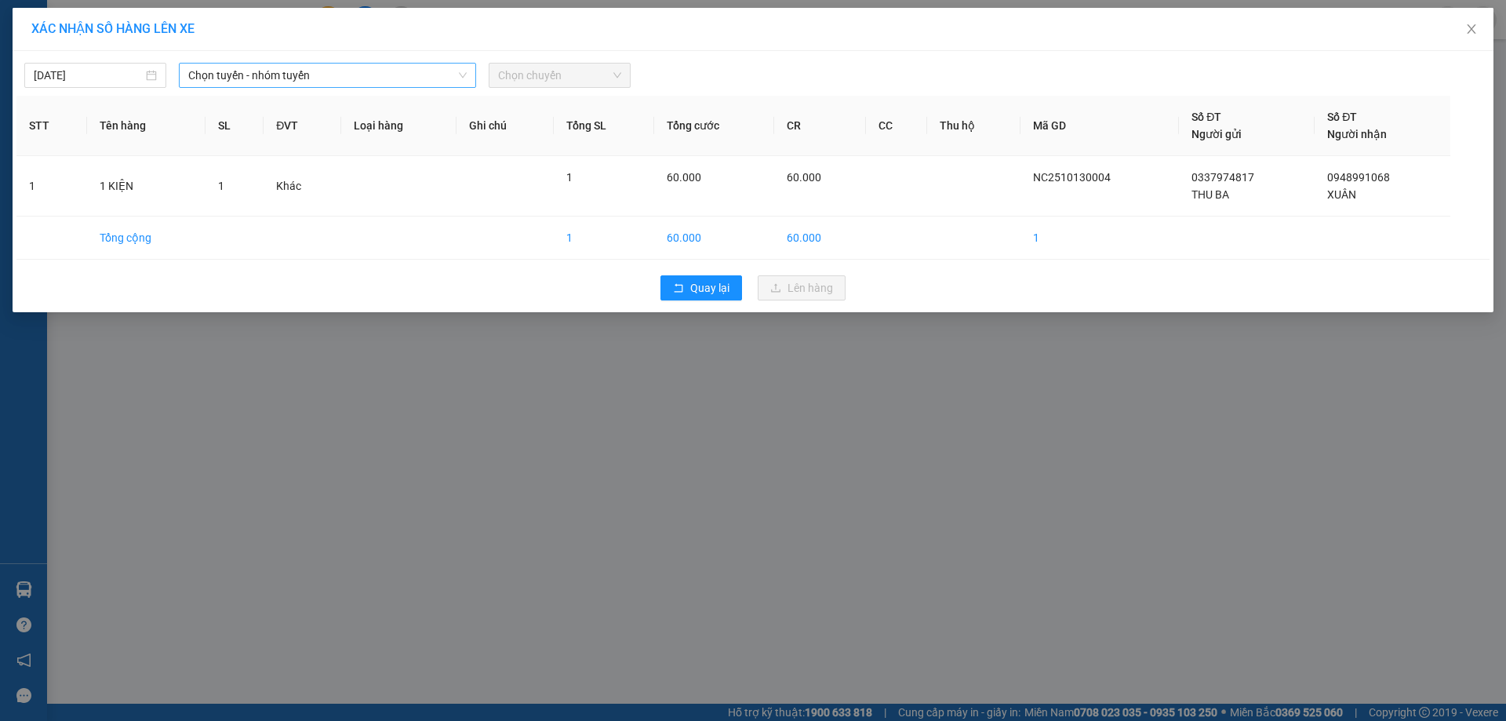
click at [327, 79] on span "Chọn tuyến - nhóm tuyến" at bounding box center [327, 76] width 278 height 24
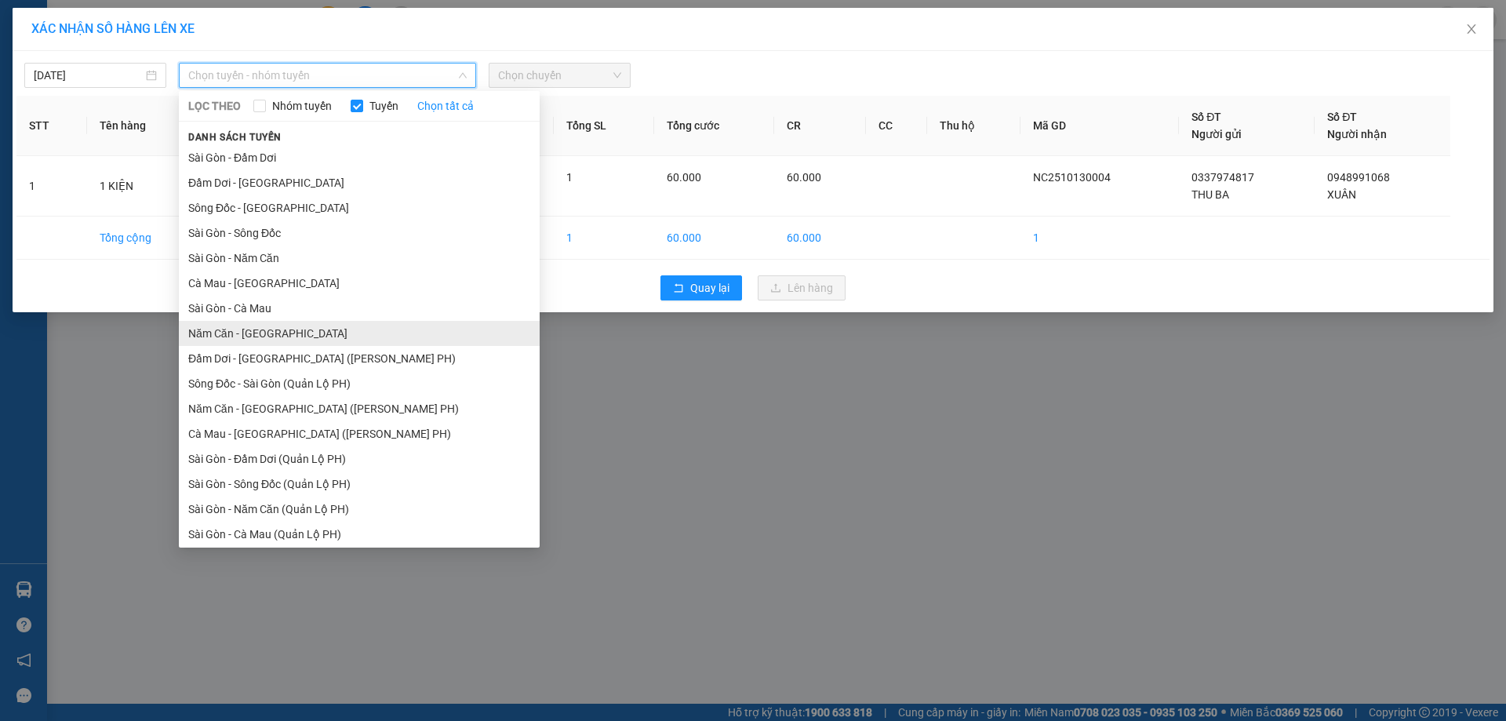
click at [245, 332] on li "Năm Căn - Sài Gòn" at bounding box center [359, 333] width 361 height 25
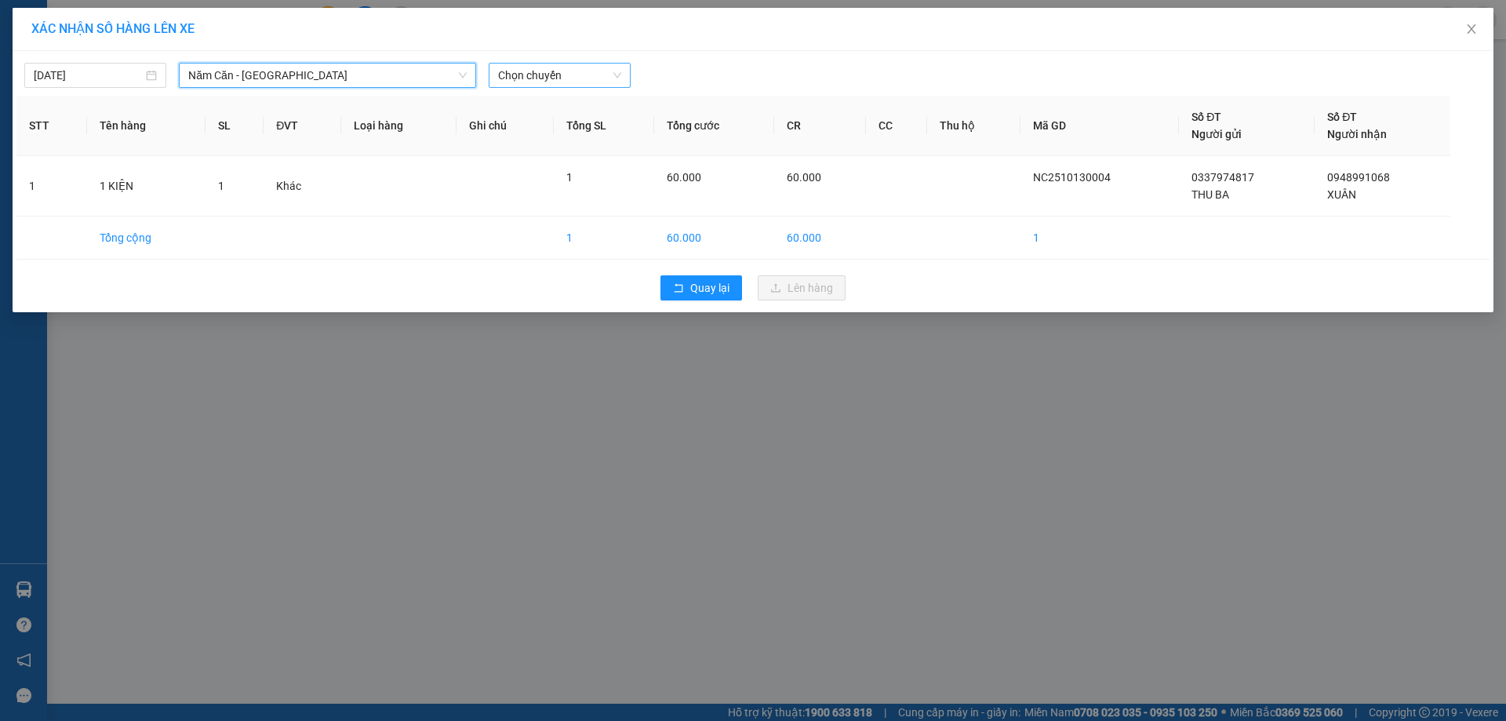
click at [579, 82] on span "Chọn chuyến" at bounding box center [559, 76] width 123 height 24
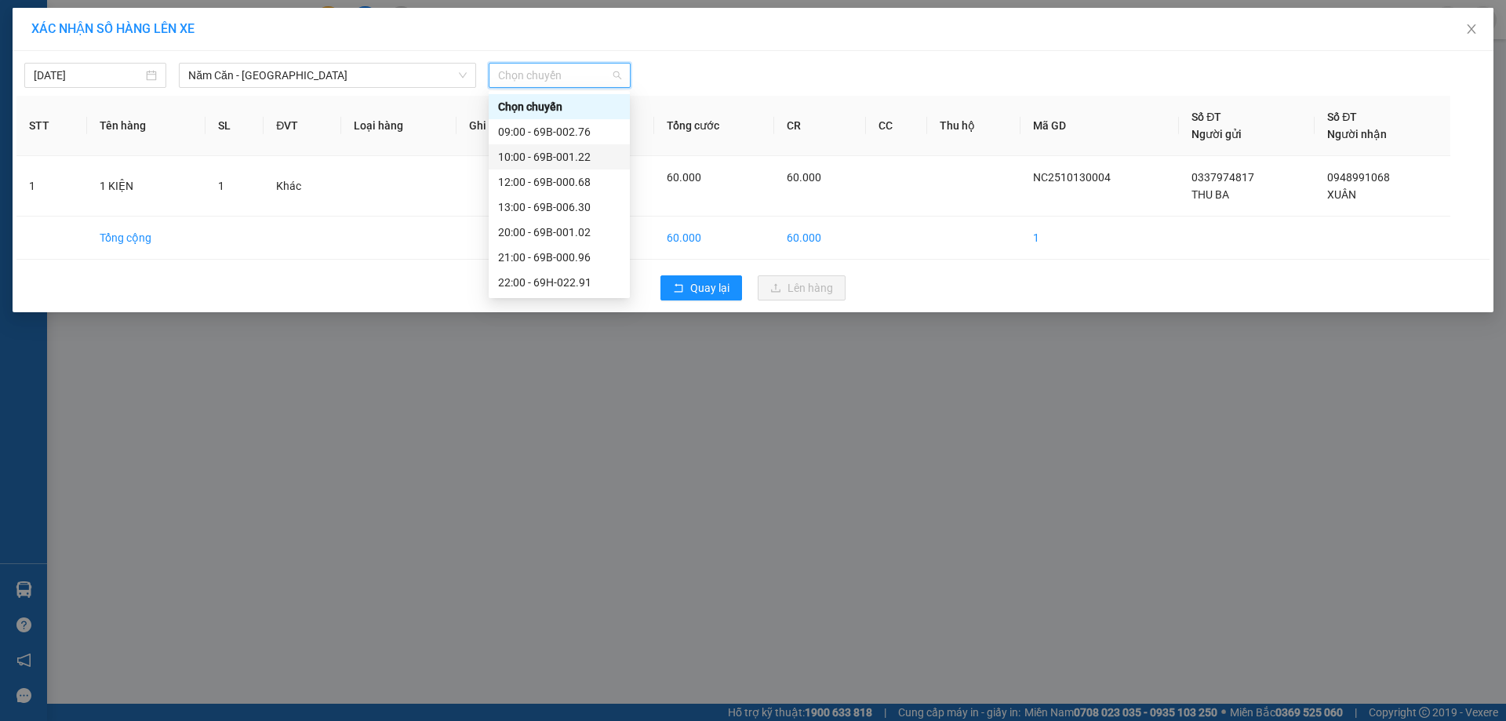
click at [591, 155] on div "10:00 - 69B-001.22" at bounding box center [559, 156] width 122 height 17
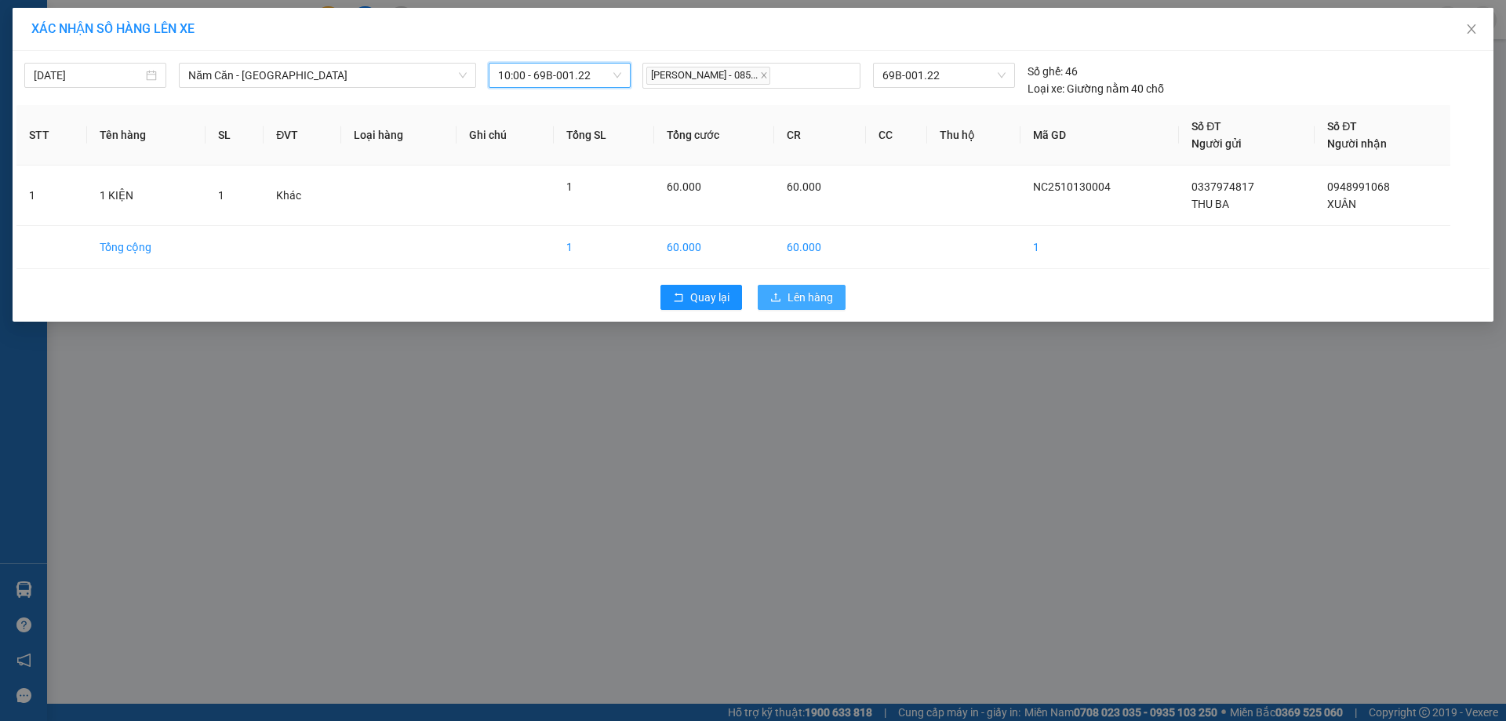
click at [789, 298] on span "Lên hàng" at bounding box center [810, 297] width 45 height 17
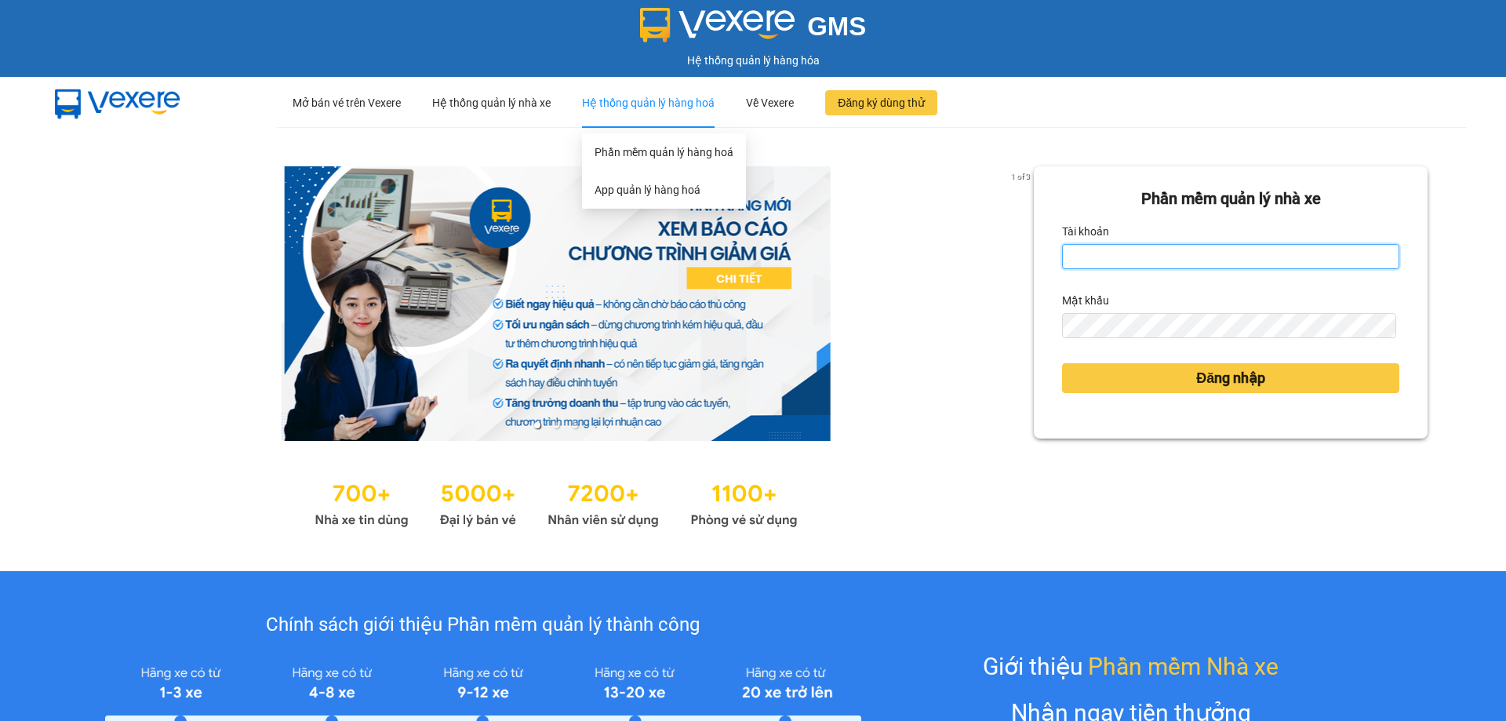
type input "trannc.tuanhung"
click at [687, 104] on div "Hệ thống quản lý hàng hoá" at bounding box center [648, 103] width 133 height 50
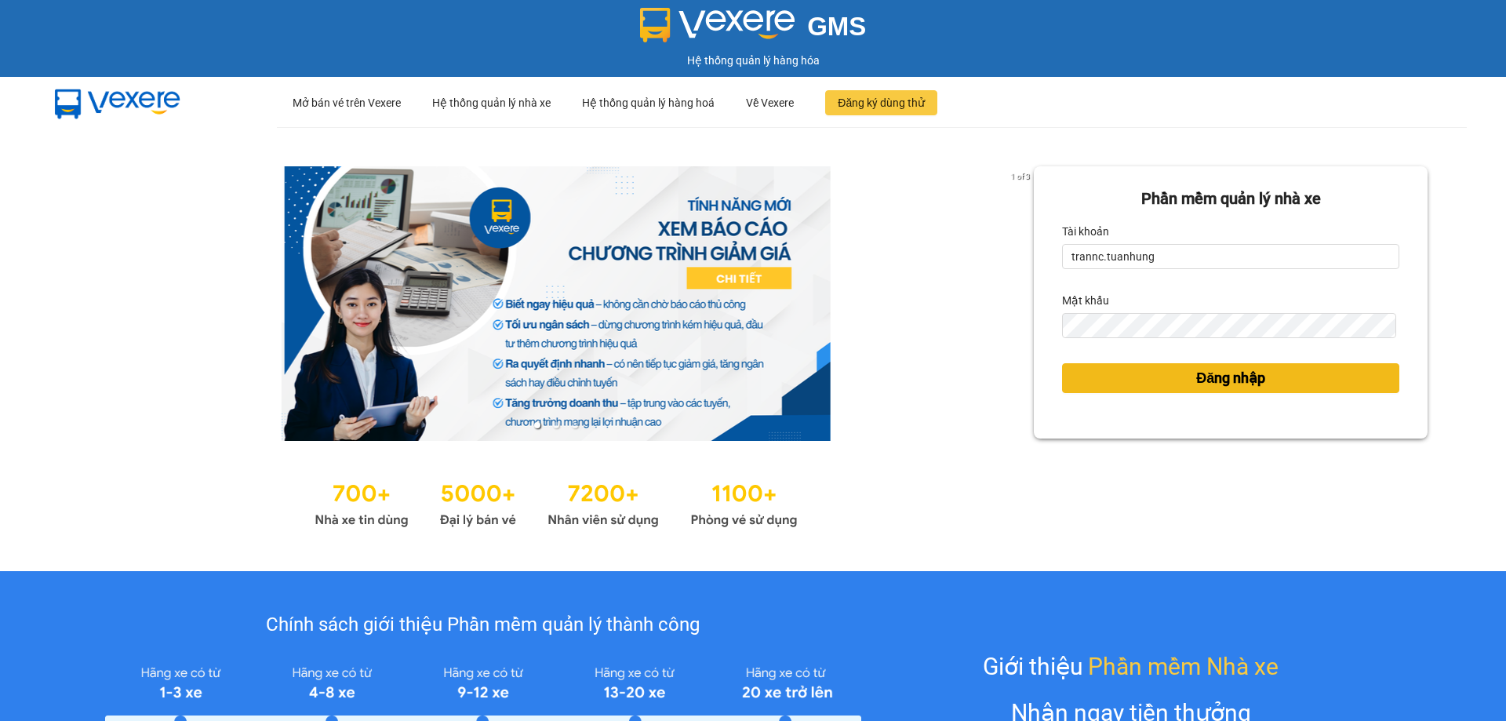
click at [1075, 381] on button "Đăng nhập" at bounding box center [1230, 378] width 337 height 30
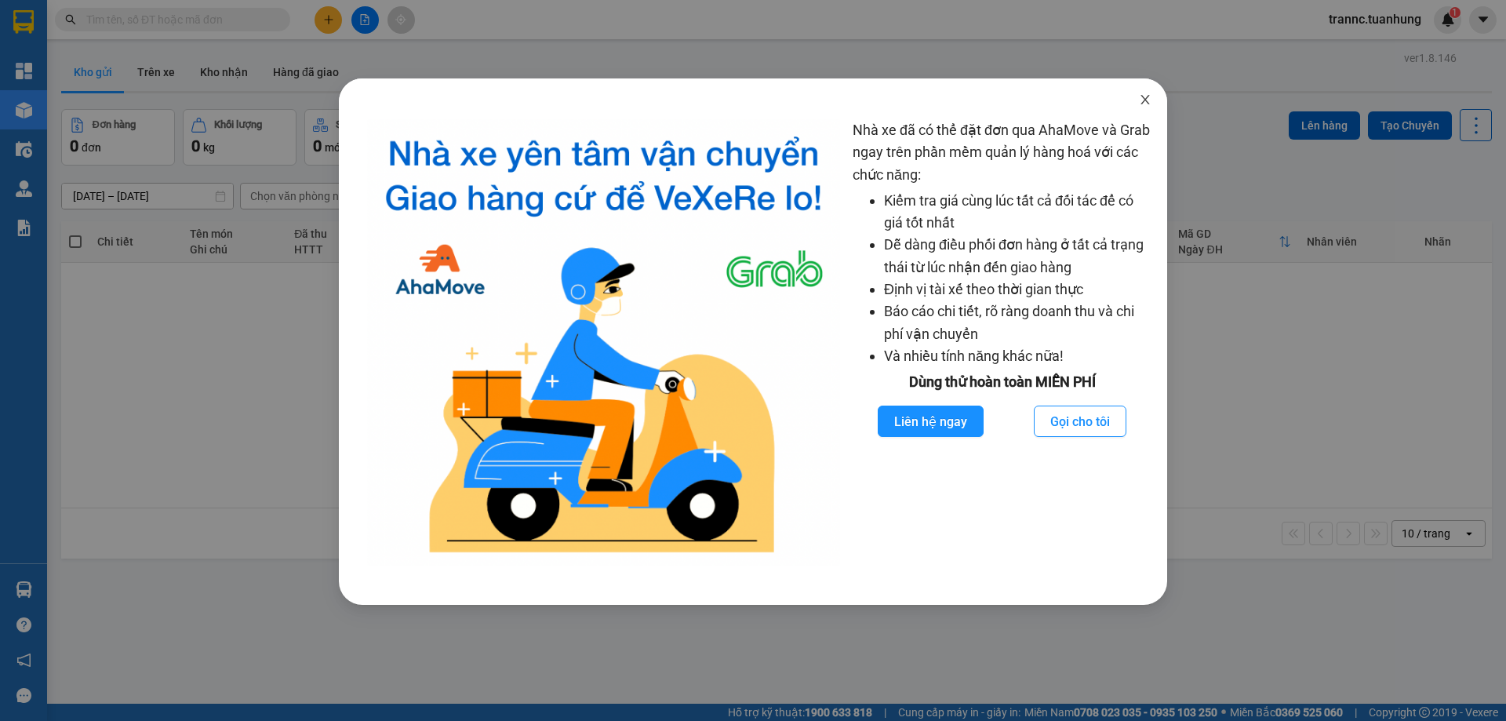
click at [1145, 98] on icon "close" at bounding box center [1145, 99] width 13 height 13
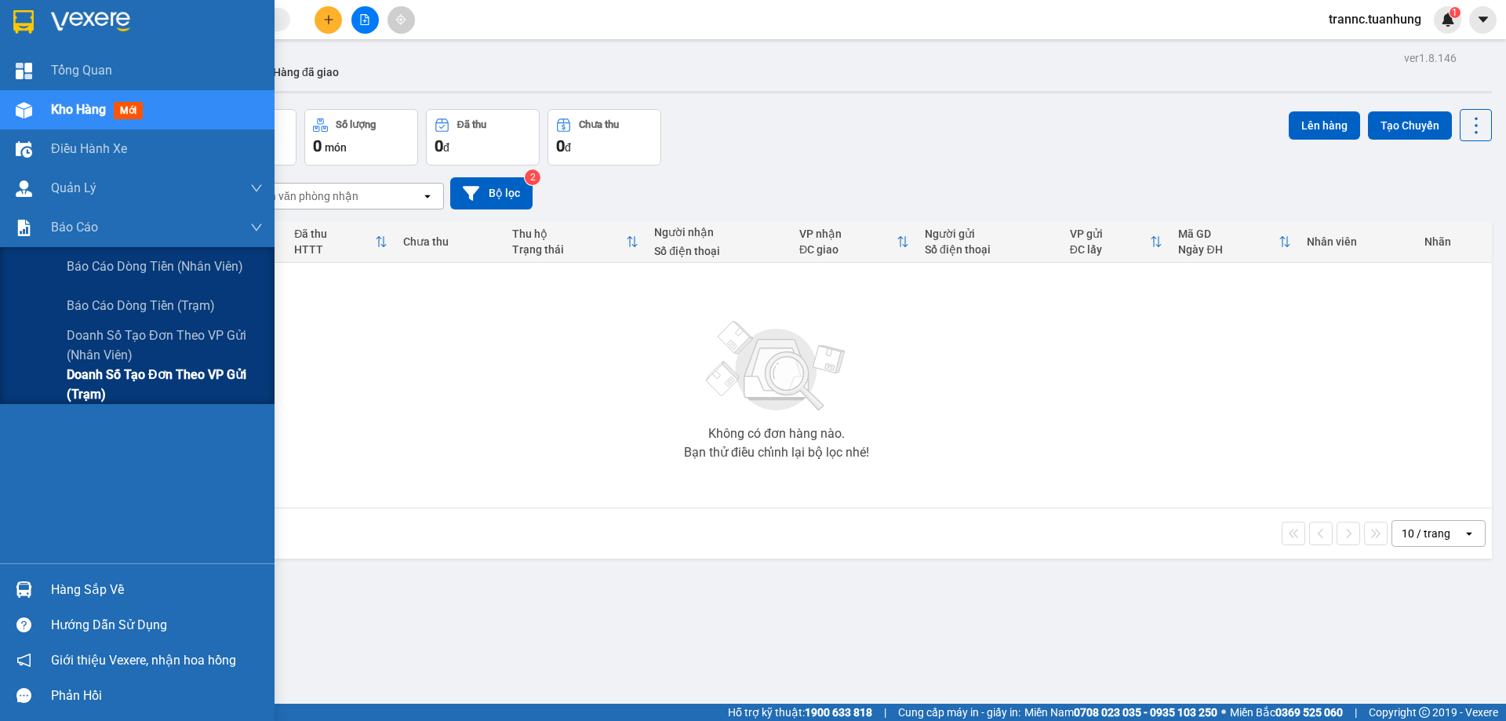
click at [249, 377] on span "Doanh số tạo đơn theo VP gửi (trạm)" at bounding box center [165, 384] width 196 height 39
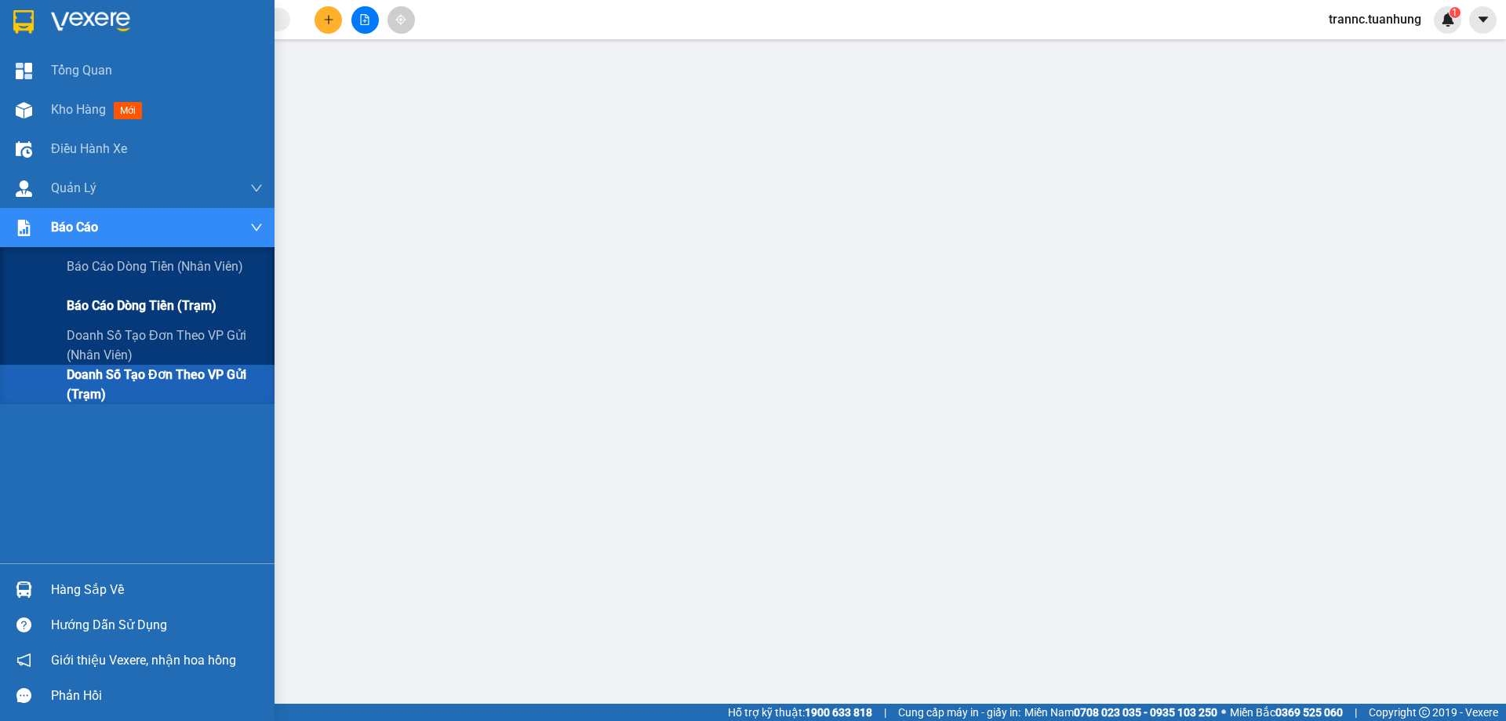
click at [216, 309] on span "Báo cáo dòng tiền (trạm)" at bounding box center [142, 306] width 150 height 20
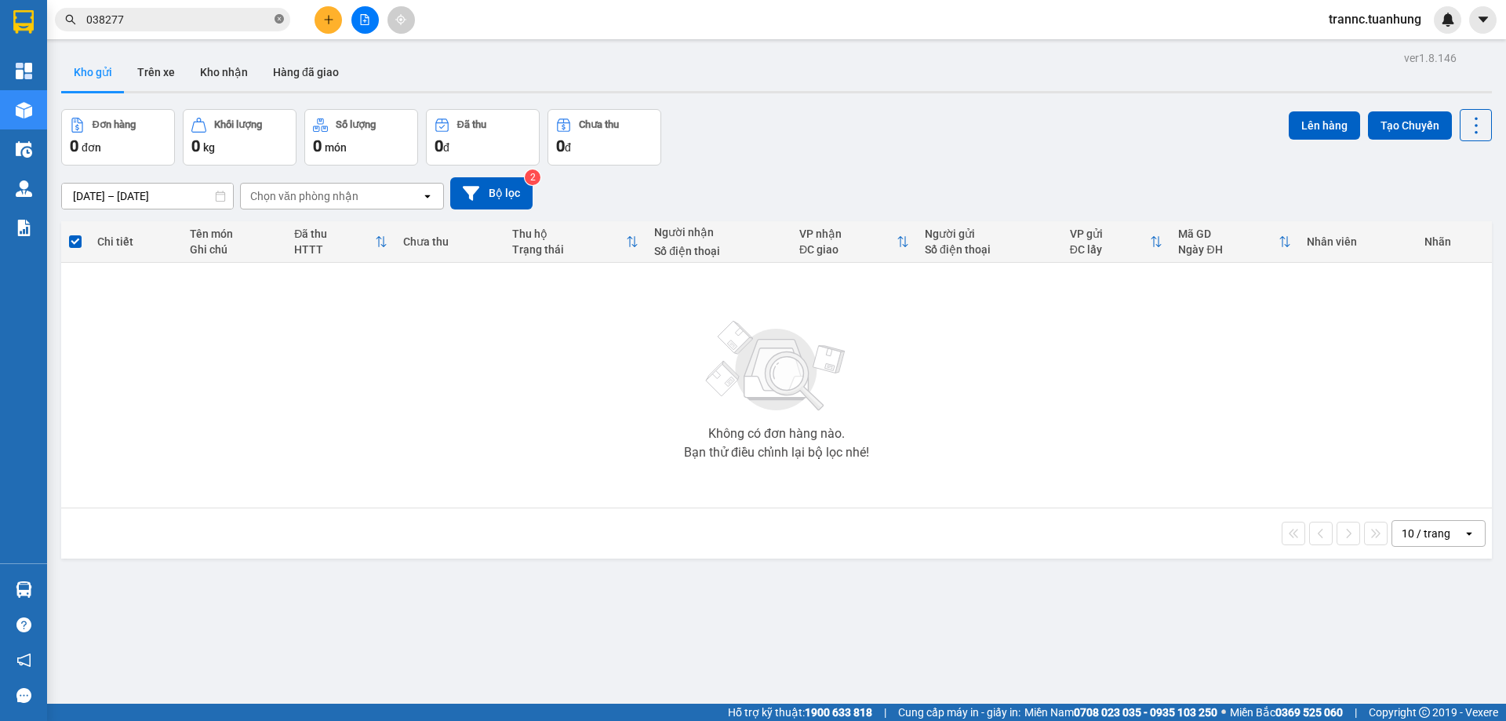
click at [276, 18] on icon "close-circle" at bounding box center [279, 18] width 9 height 9
click at [228, 13] on input "text" at bounding box center [178, 19] width 185 height 17
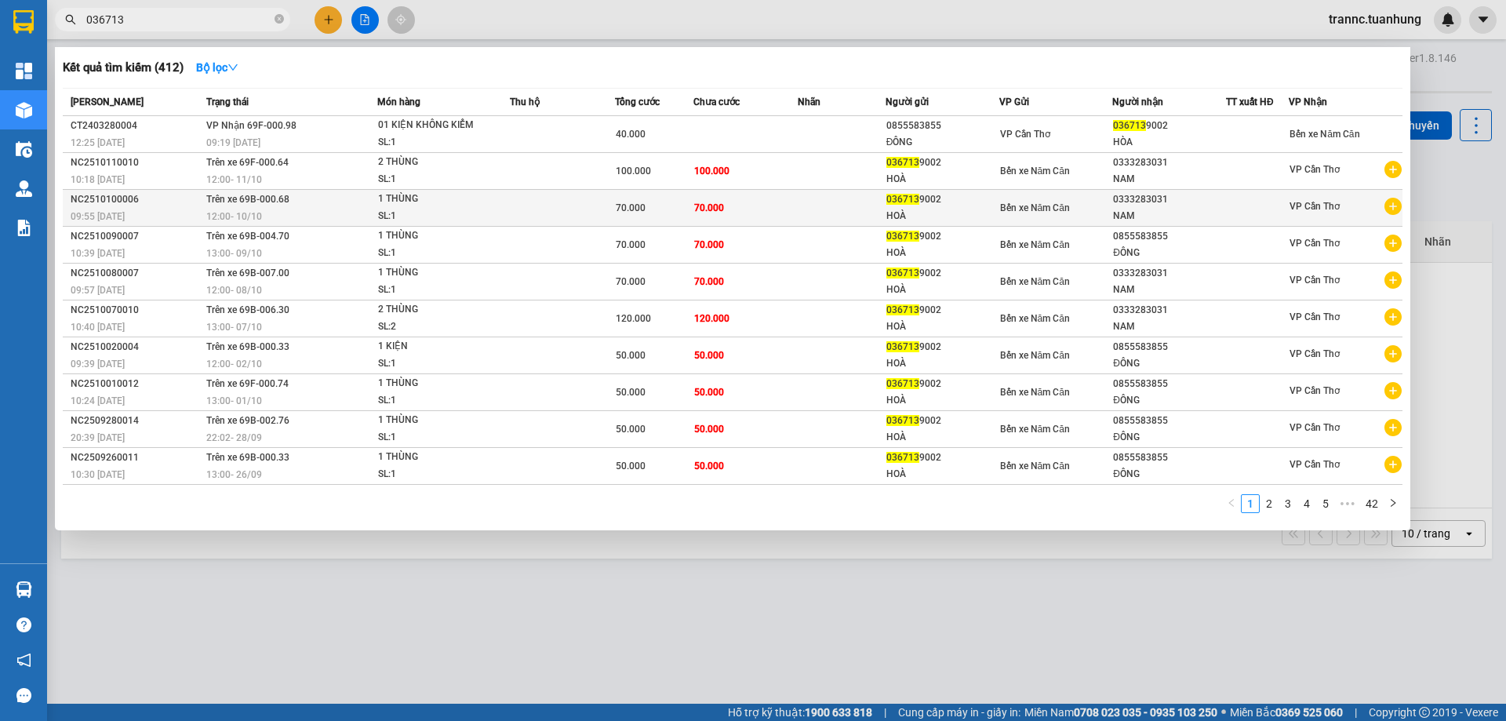
type input "036713"
click at [1394, 206] on icon "plus-circle" at bounding box center [1393, 206] width 17 height 17
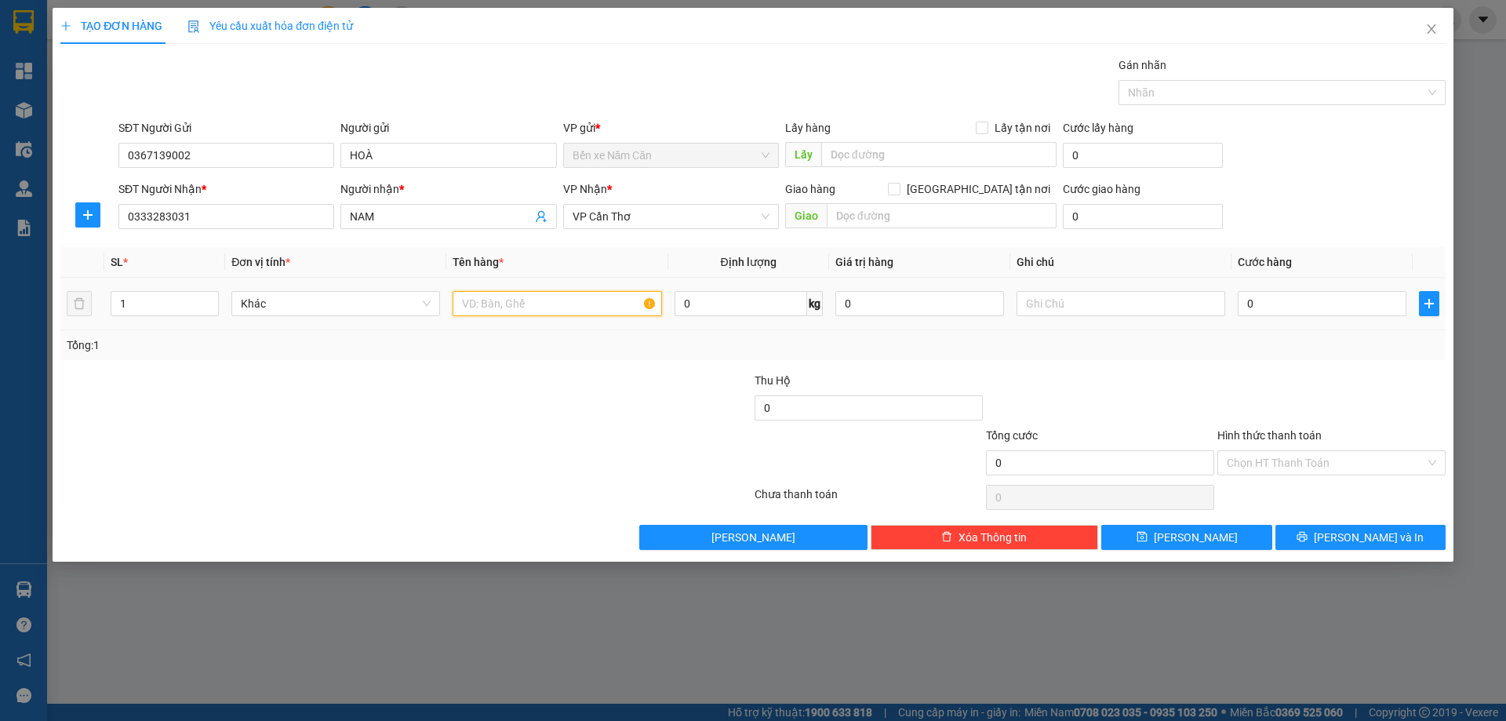
click at [595, 301] on input "text" at bounding box center [557, 303] width 209 height 25
type input "1 THÙNG"
click at [1293, 314] on input "0" at bounding box center [1322, 303] width 169 height 25
type input "5"
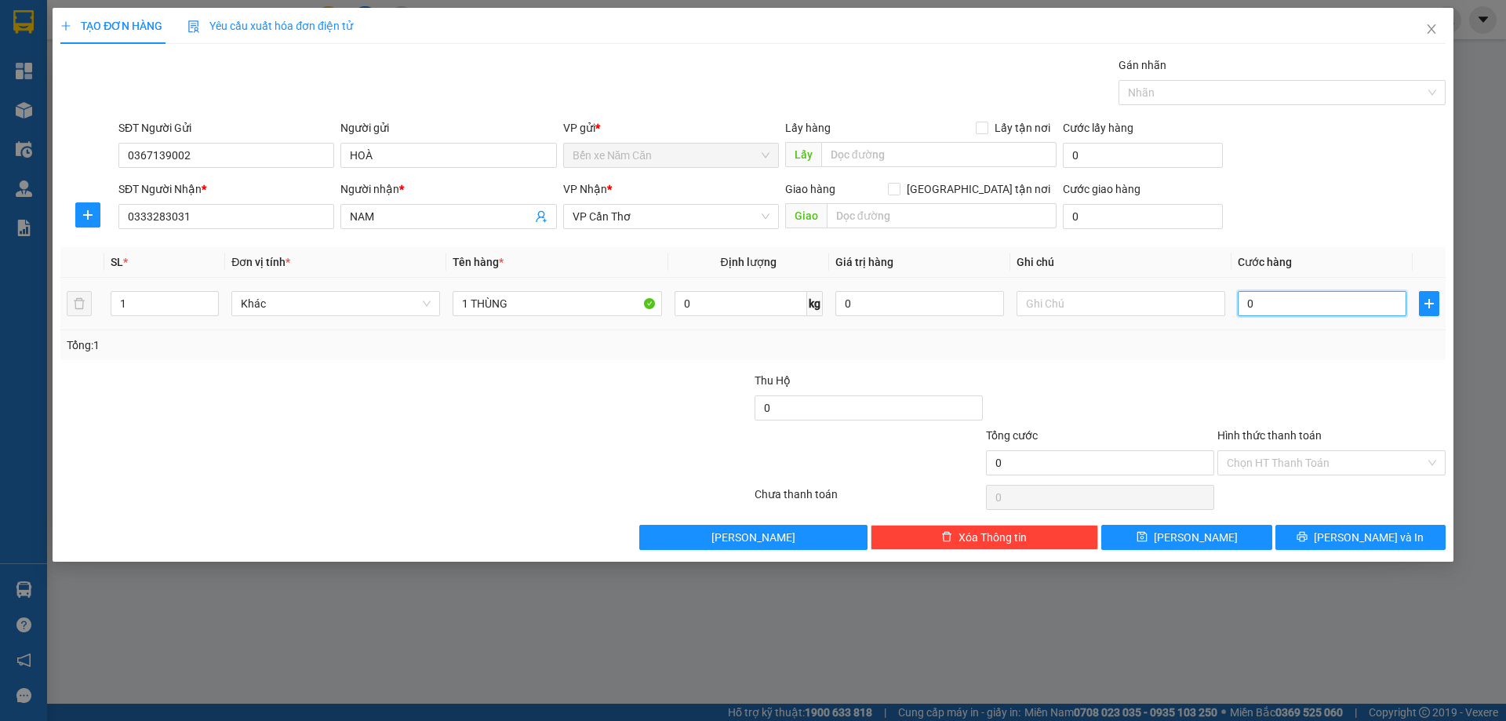
type input "5"
type input "50"
type input "50.000"
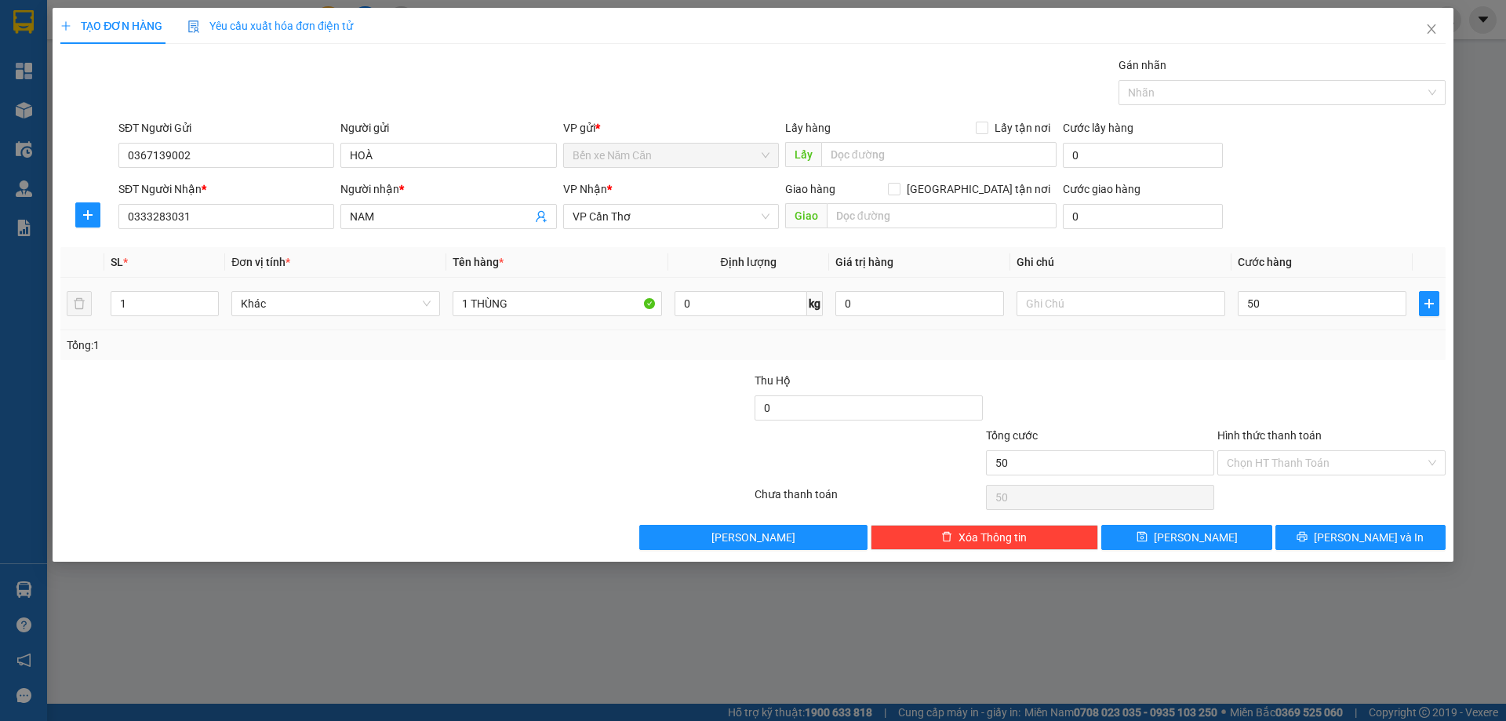
type input "50.000"
click at [1293, 337] on div "Tổng: 1" at bounding box center [753, 345] width 1373 height 17
click at [1308, 537] on icon "printer" at bounding box center [1302, 537] width 10 height 10
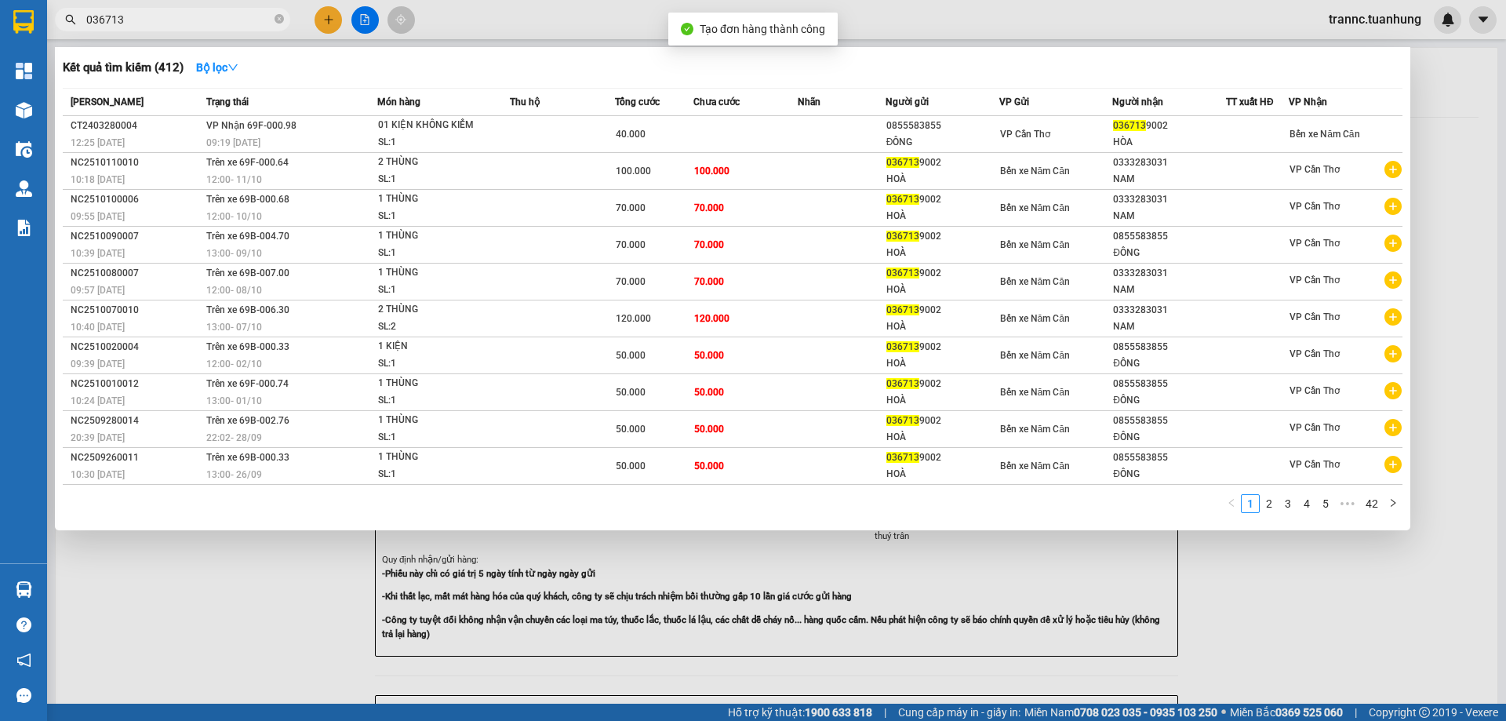
click at [1331, 584] on div at bounding box center [753, 360] width 1506 height 721
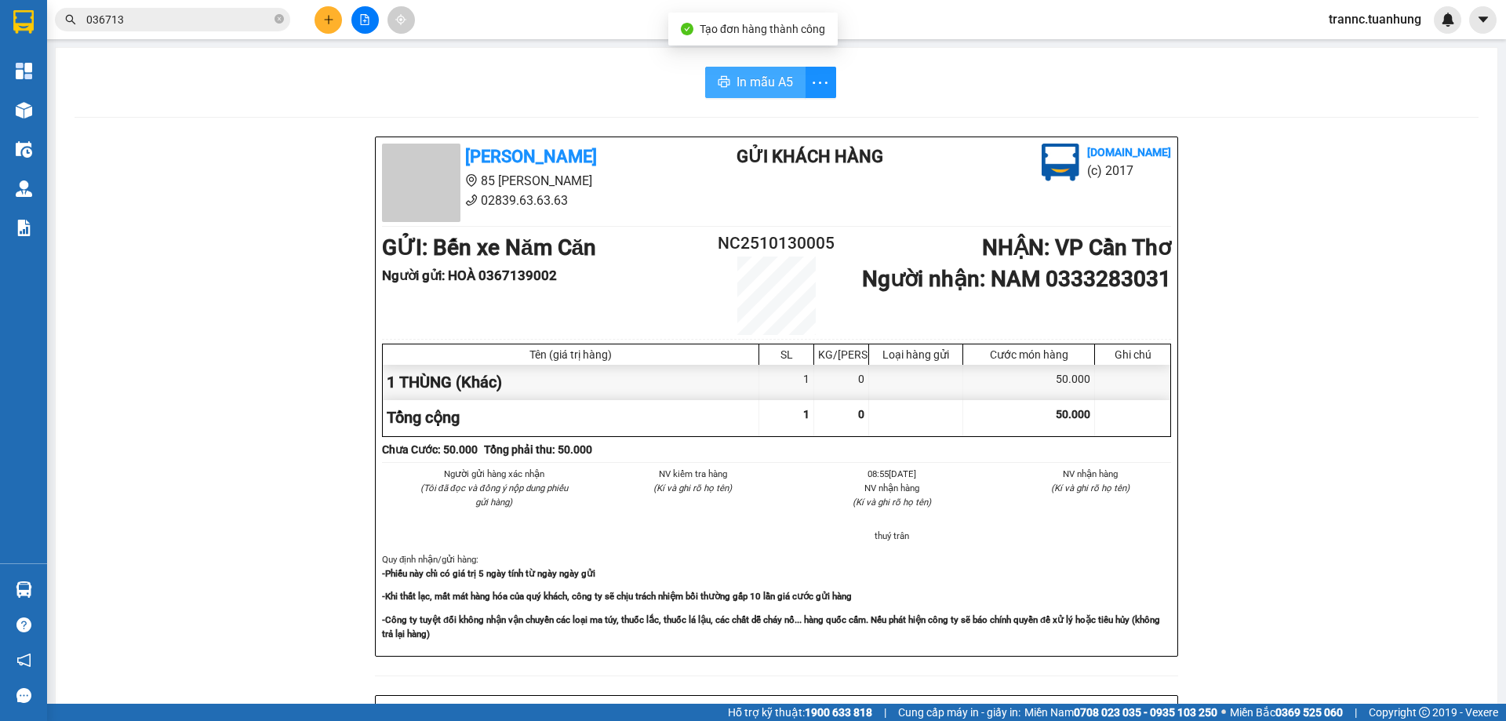
click at [777, 73] on span "In mẫu A5" at bounding box center [765, 82] width 56 height 20
click at [1349, 570] on div "Tuấn Hưng 85 Lý Chiêu Hoàng 02839.63.63.63 Gửi khách hàng Vexere.com (c) 2017 G…" at bounding box center [777, 683] width 1404 height 1094
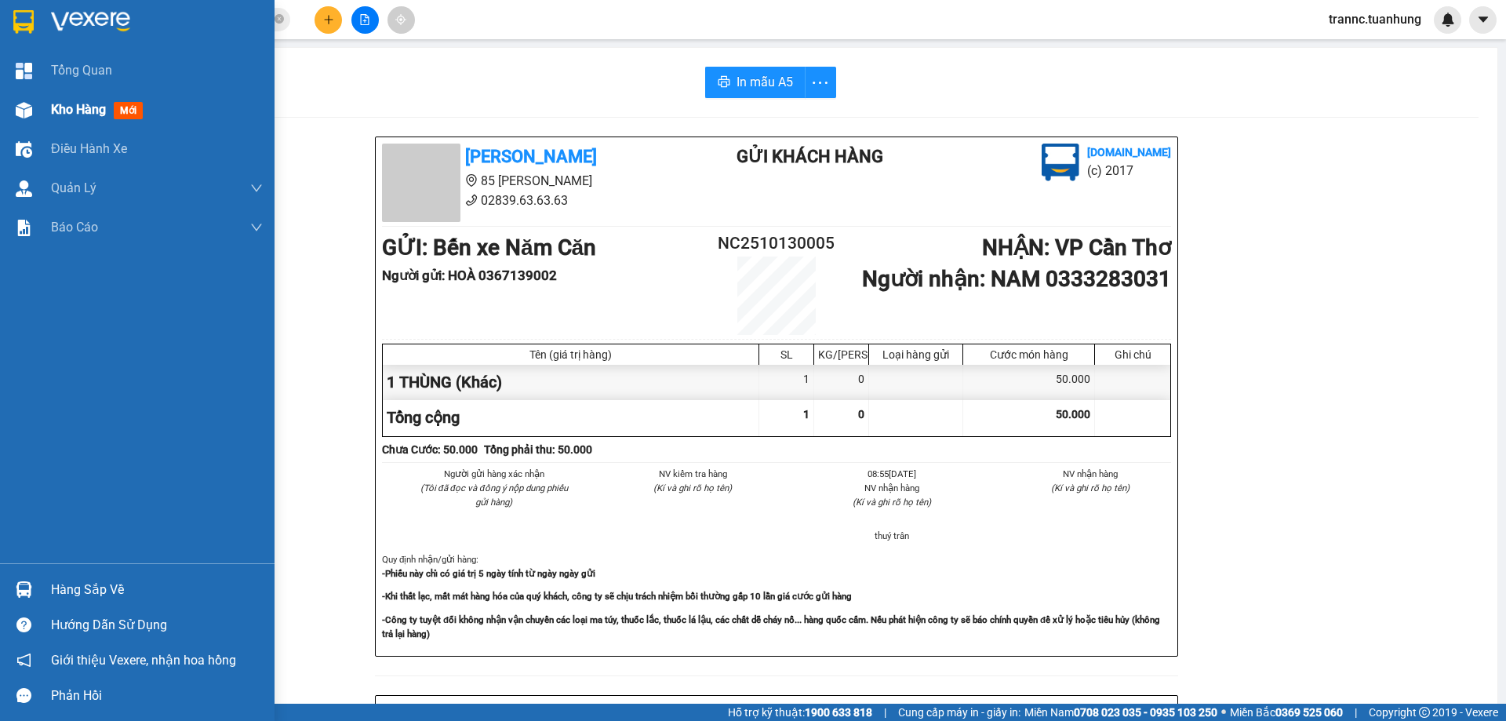
click at [130, 105] on span "mới" at bounding box center [128, 110] width 29 height 17
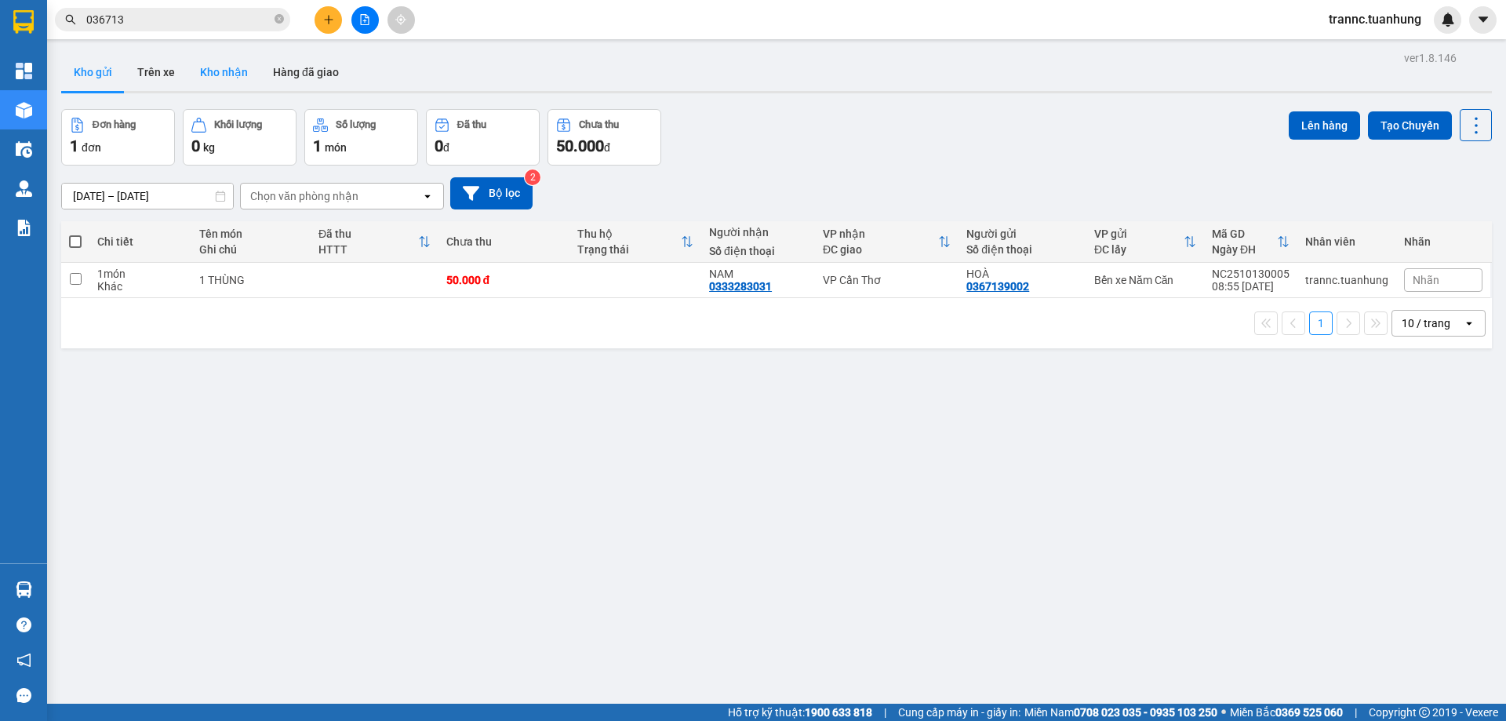
click at [234, 73] on button "Kho nhận" at bounding box center [223, 72] width 73 height 38
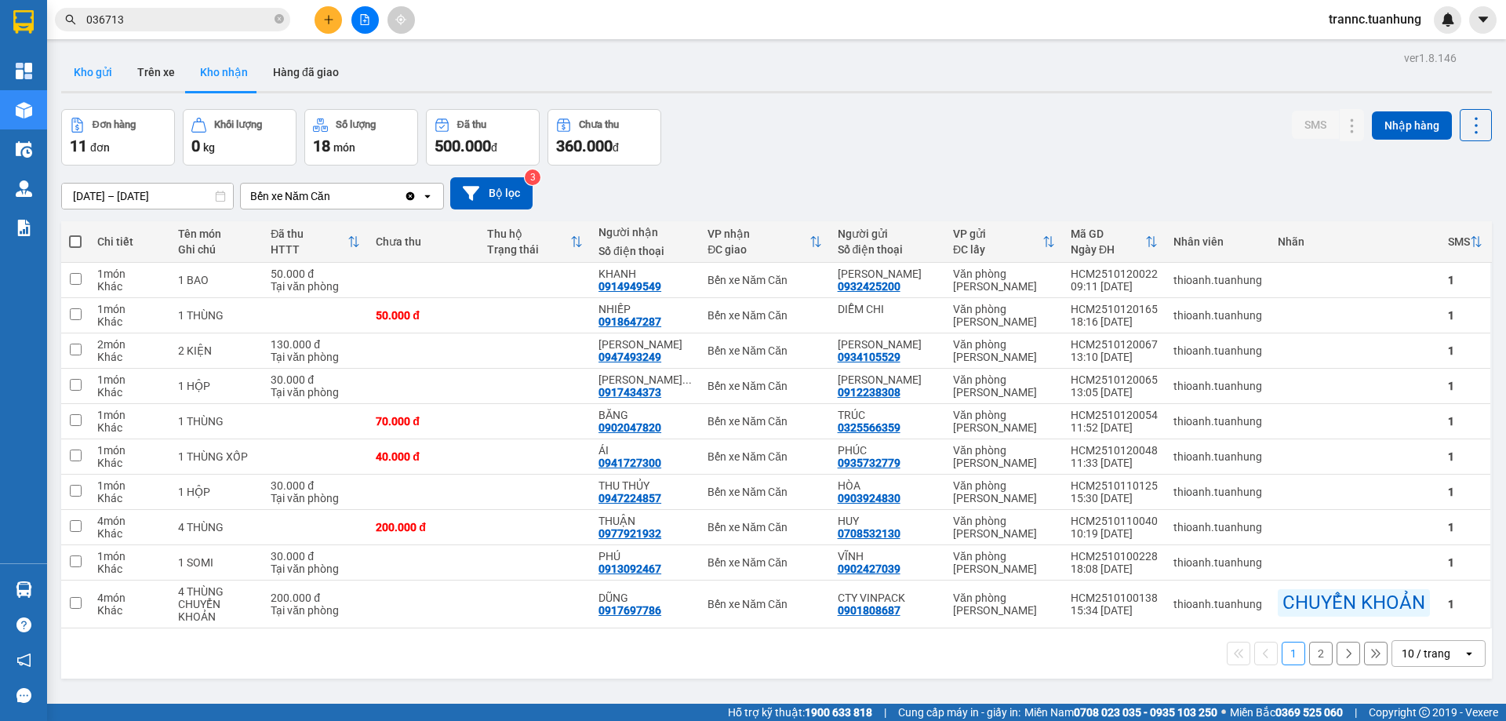
click at [119, 73] on button "Kho gửi" at bounding box center [93, 72] width 64 height 38
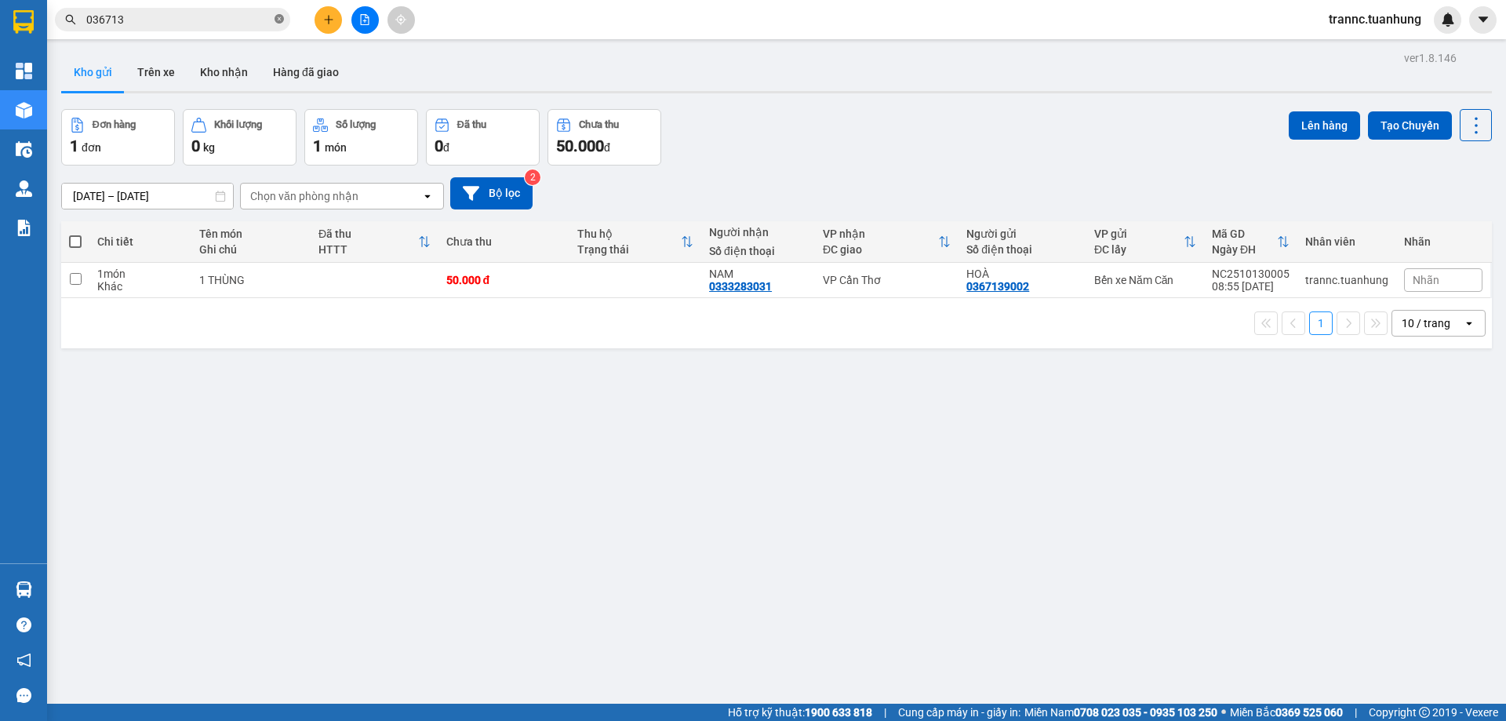
click at [279, 16] on icon "close-circle" at bounding box center [279, 18] width 9 height 9
click at [234, 20] on input "text" at bounding box center [178, 19] width 185 height 17
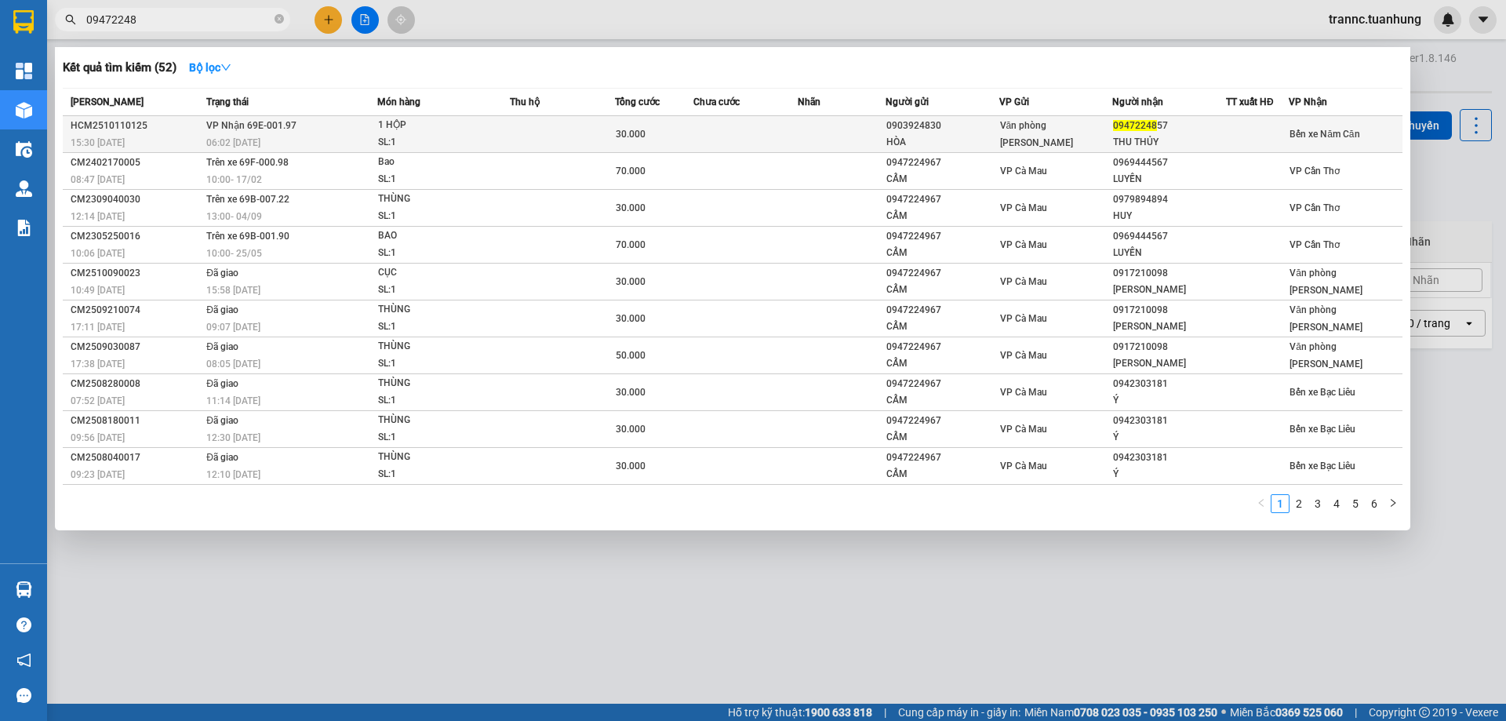
type input "09472248"
click at [398, 131] on div "1 HỘP" at bounding box center [437, 125] width 118 height 17
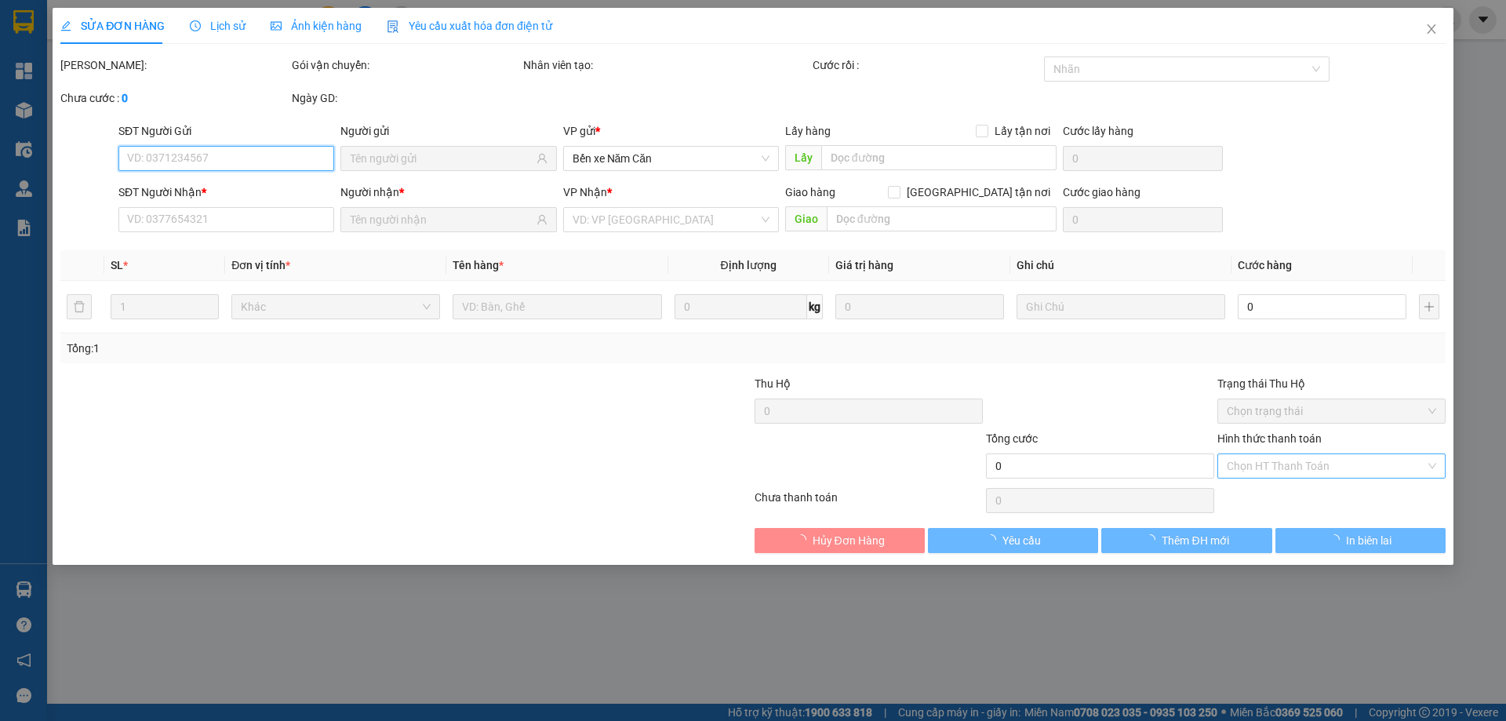
type input "0903924830"
type input "HÒA"
type input "0947224857"
type input "THU THỦY"
type input "30.000"
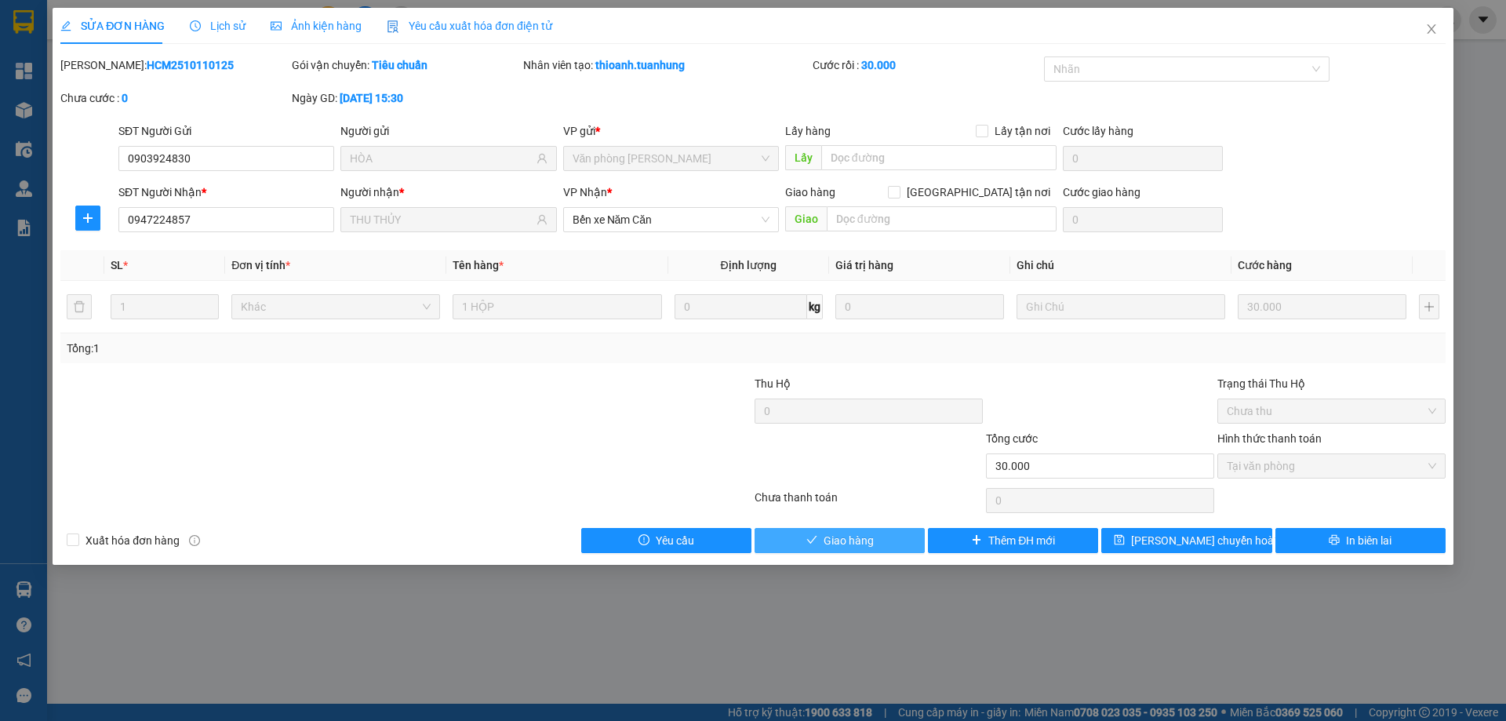
click at [890, 538] on button "Giao hàng" at bounding box center [840, 540] width 170 height 25
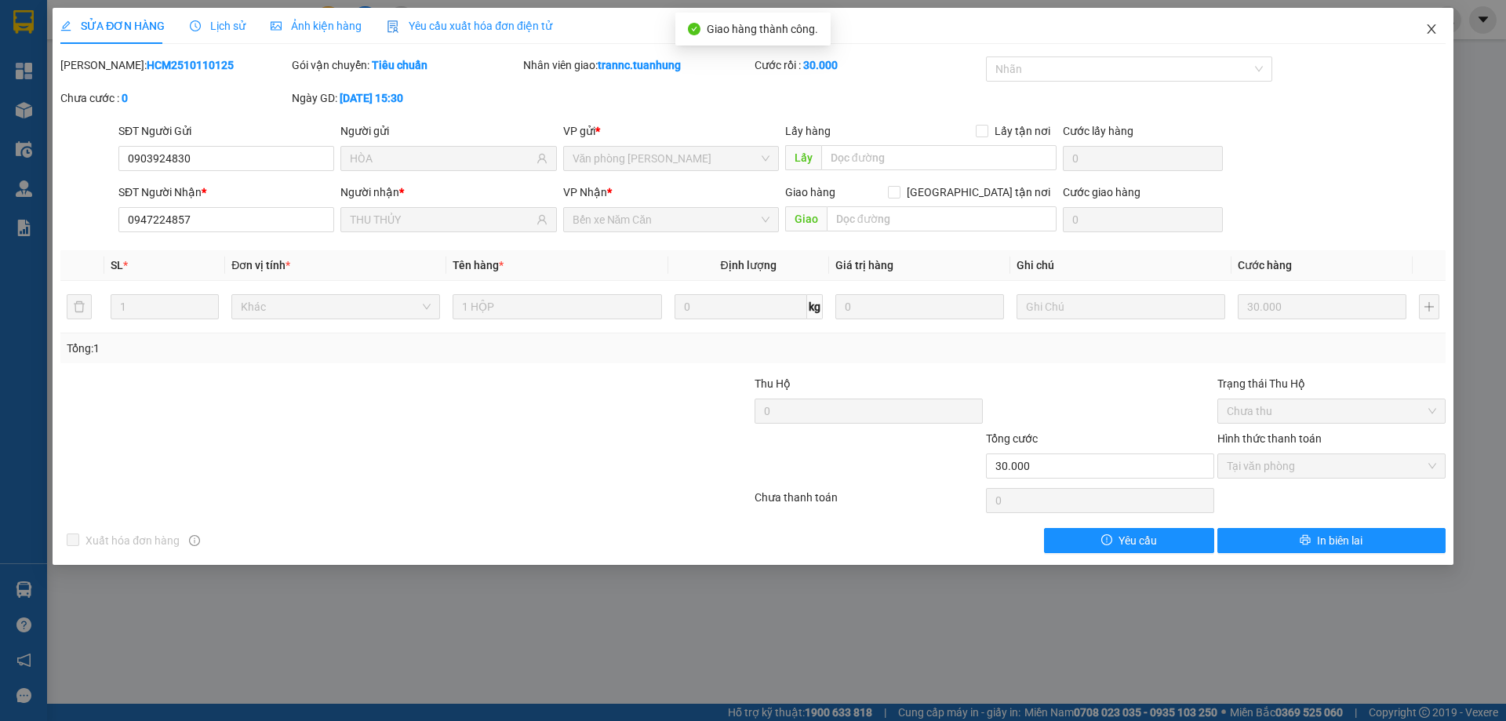
click at [1428, 27] on icon "close" at bounding box center [1431, 29] width 13 height 13
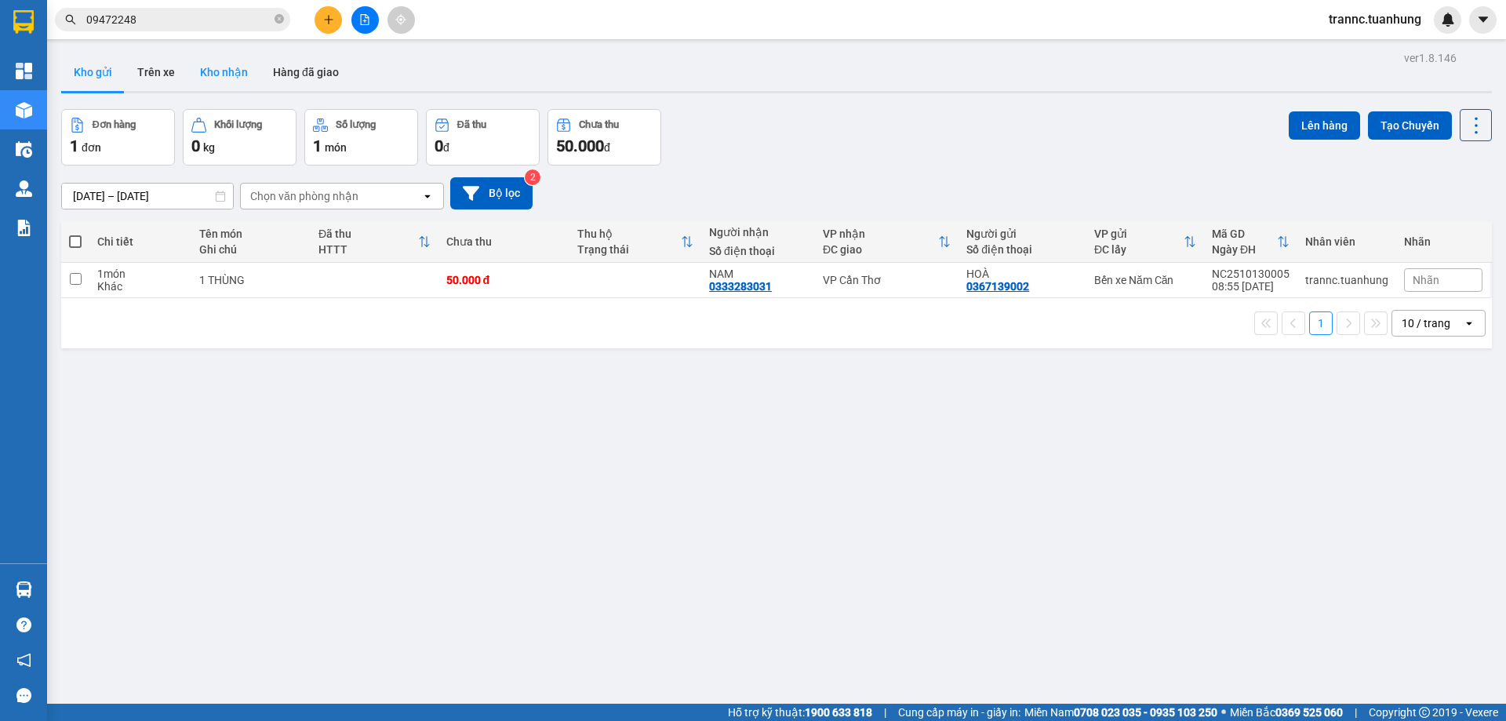
click at [219, 70] on button "Kho nhận" at bounding box center [223, 72] width 73 height 38
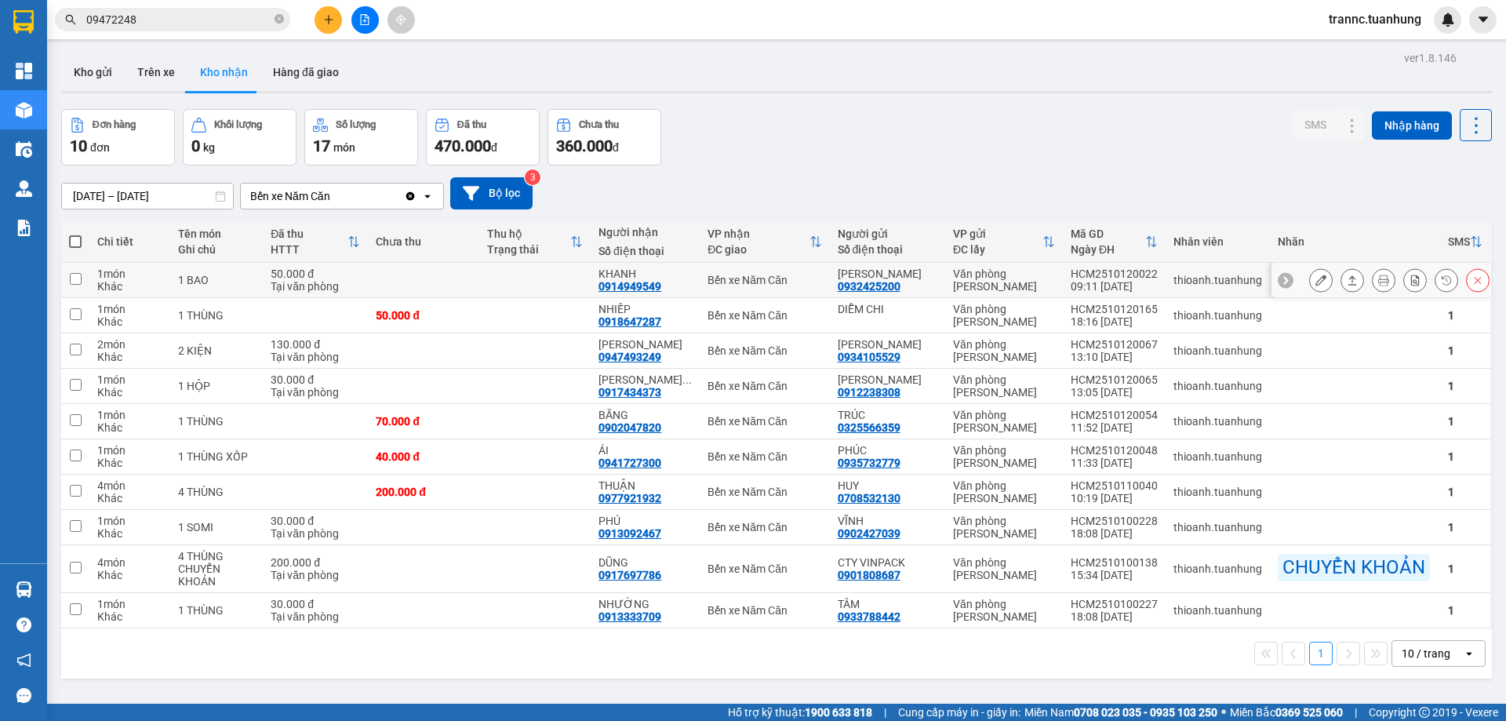
click at [566, 278] on td at bounding box center [534, 280] width 111 height 35
checkbox input "true"
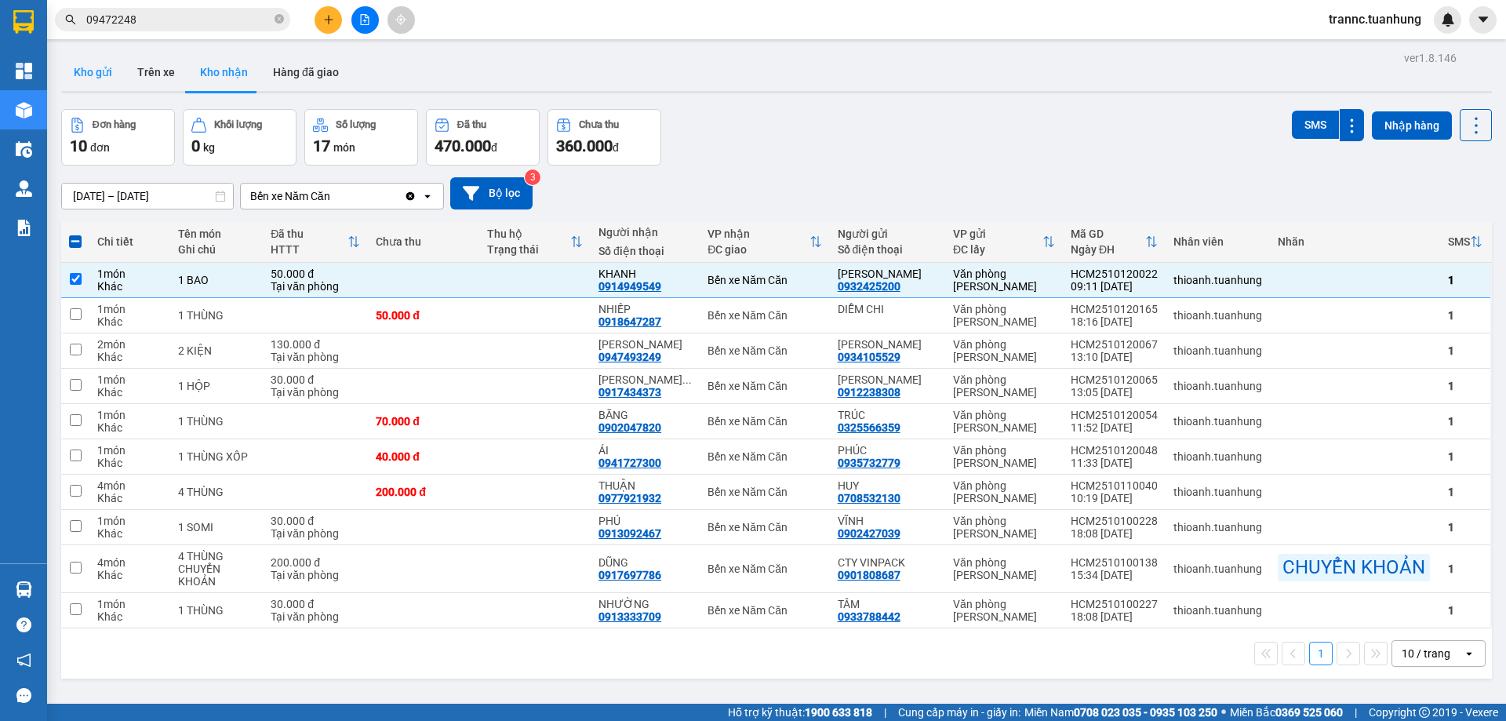
click at [92, 82] on button "Kho gửi" at bounding box center [93, 72] width 64 height 38
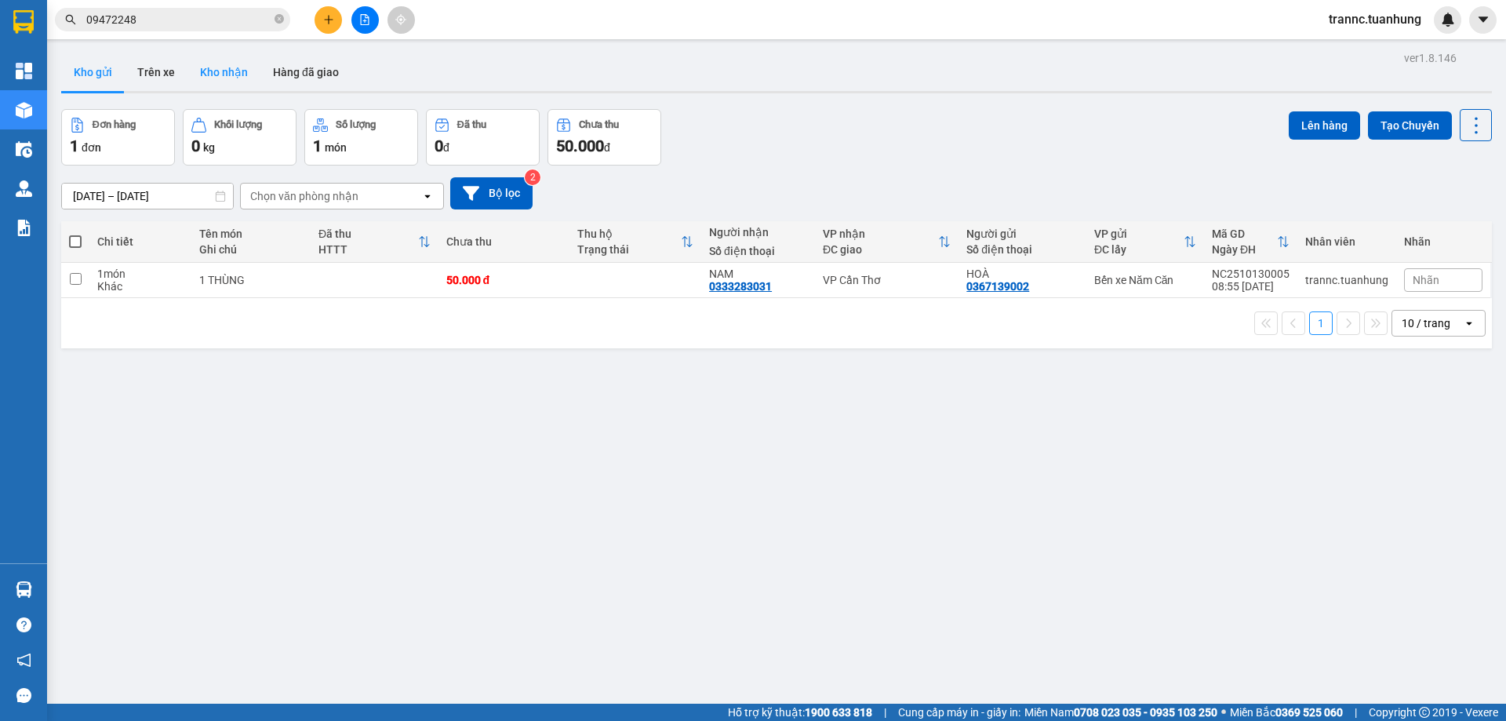
click at [219, 71] on button "Kho nhận" at bounding box center [223, 72] width 73 height 38
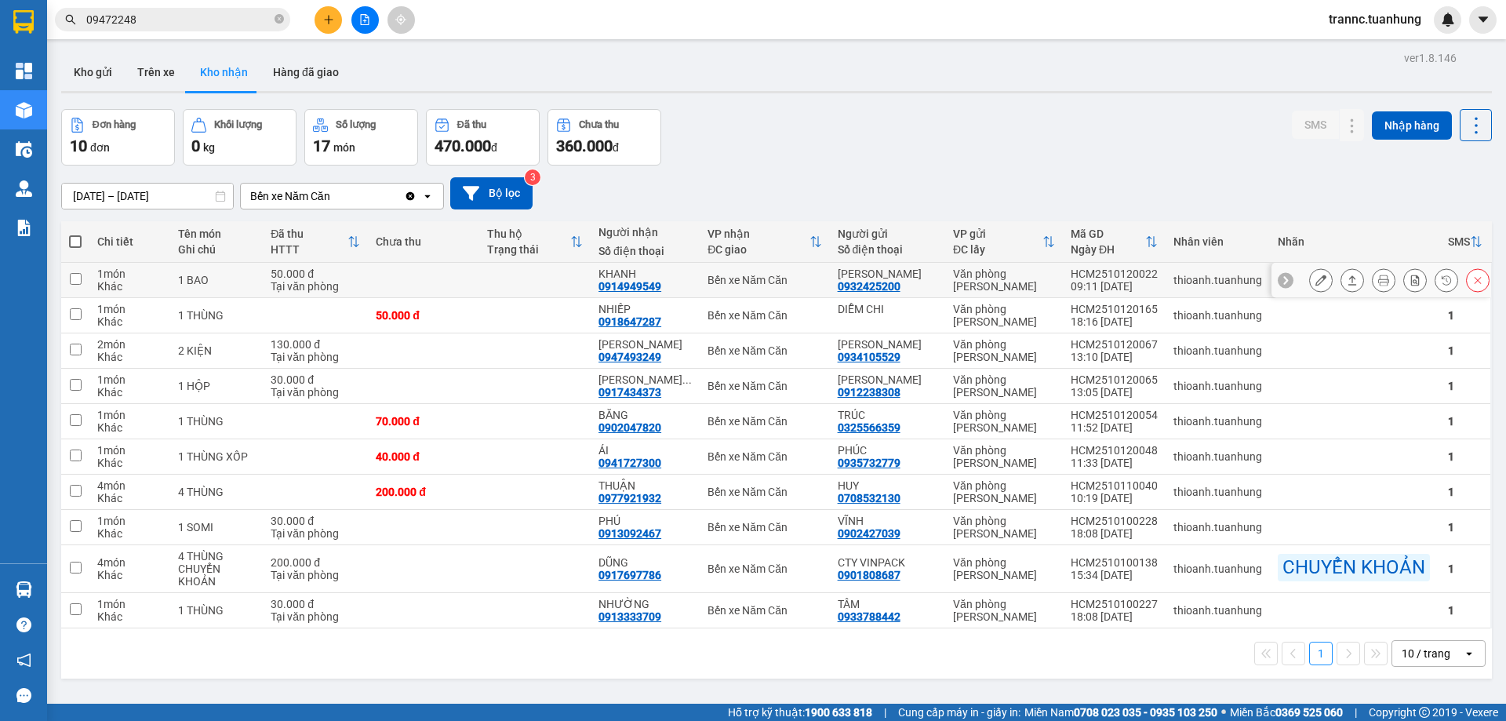
click at [689, 280] on div "KHANH 0914949549" at bounding box center [645, 279] width 93 height 25
checkbox input "true"
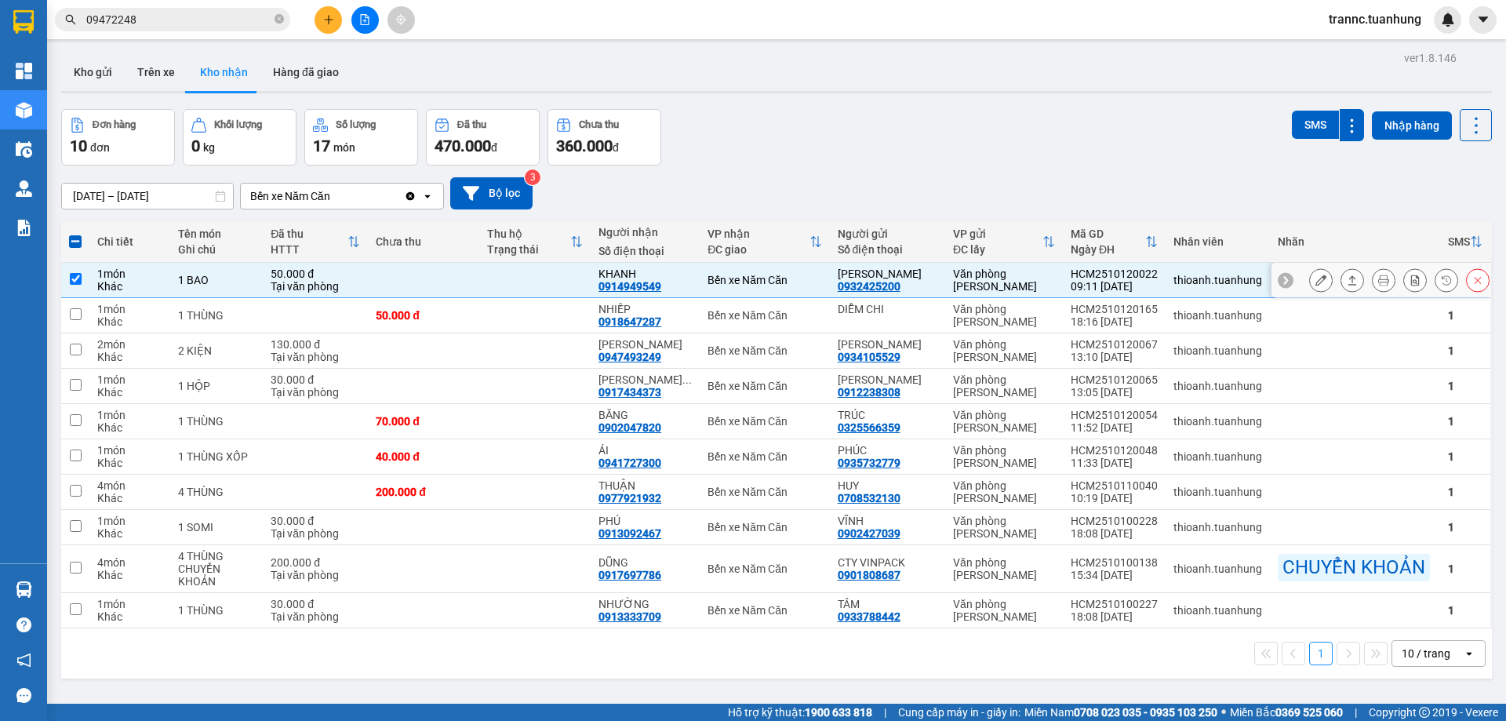
click at [1316, 282] on icon at bounding box center [1321, 280] width 11 height 11
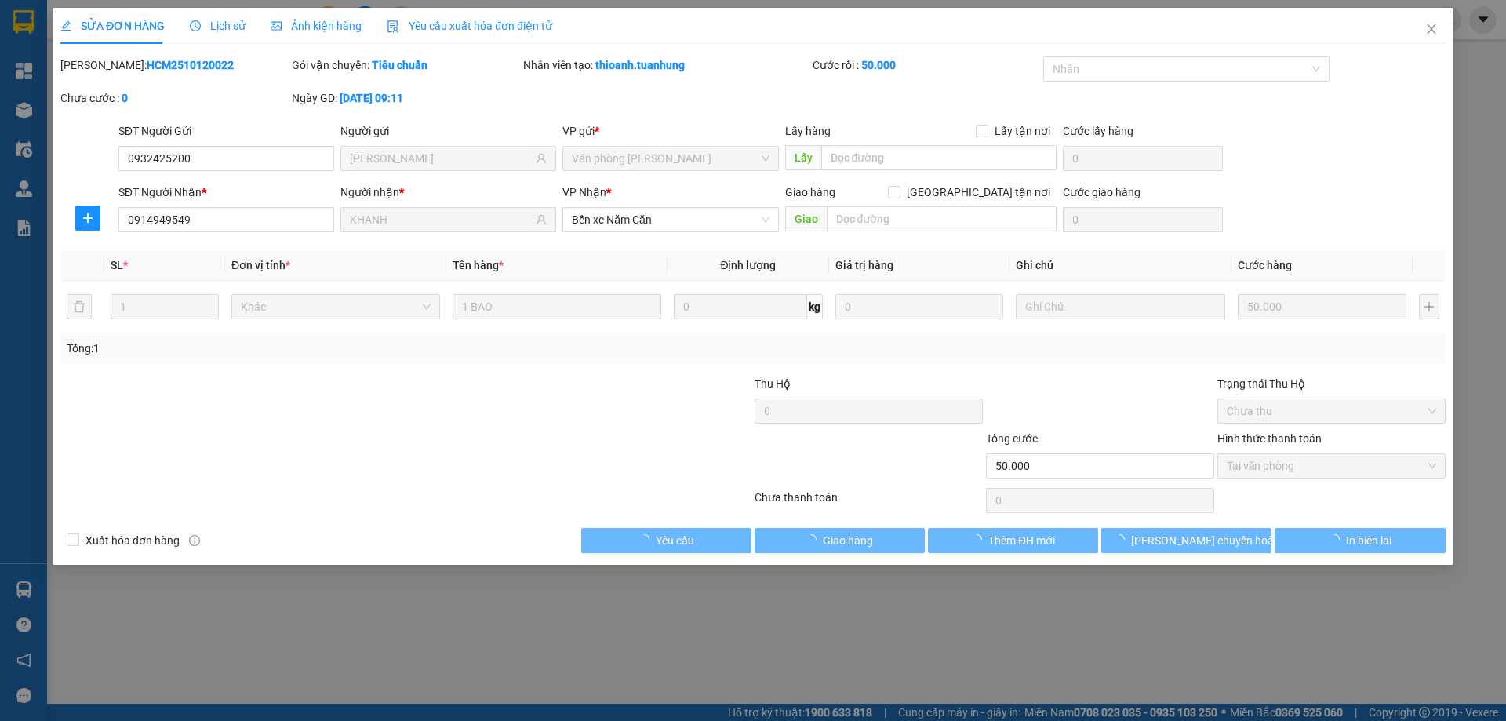
type input "0932425200"
type input "QUỲNH LAN"
type input "0914949549"
type input "KHANH"
type input "50.000"
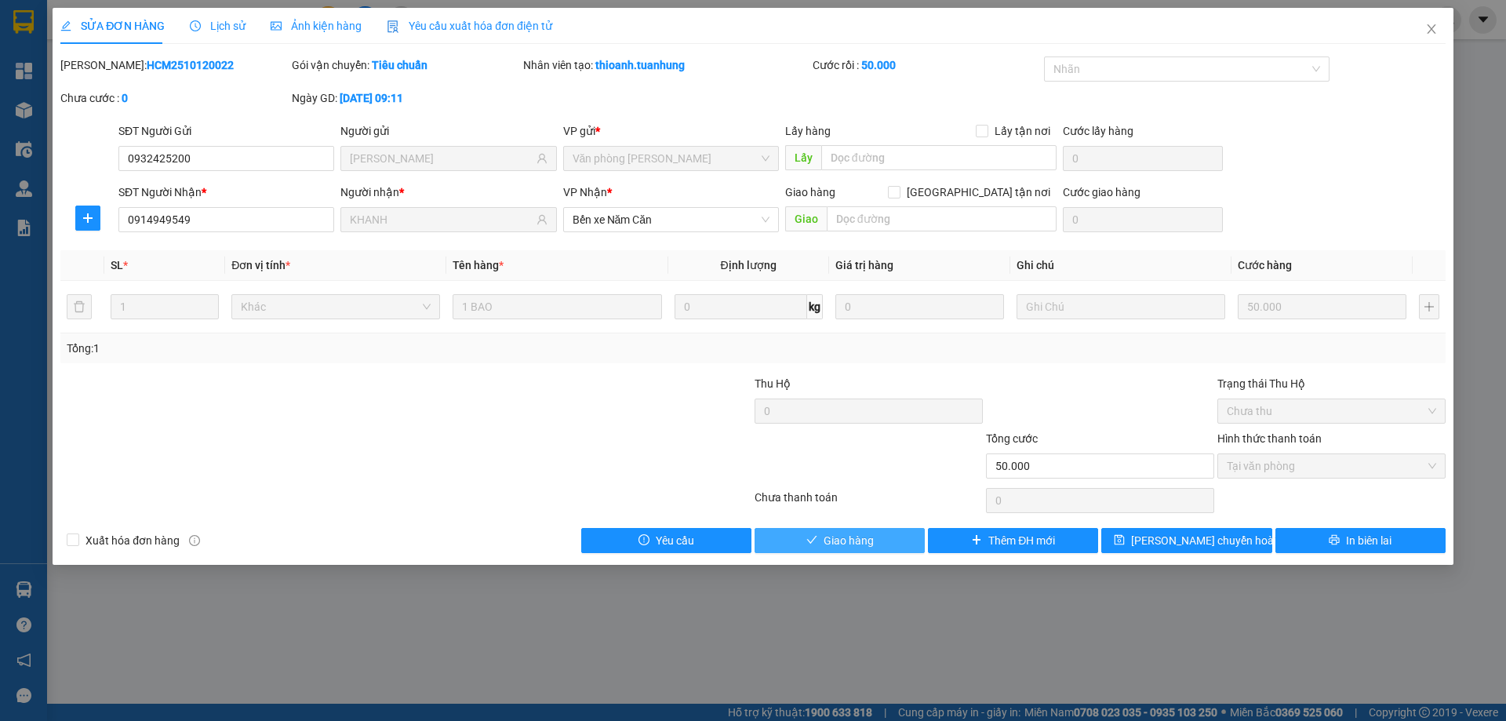
click at [886, 533] on button "Giao hàng" at bounding box center [840, 540] width 170 height 25
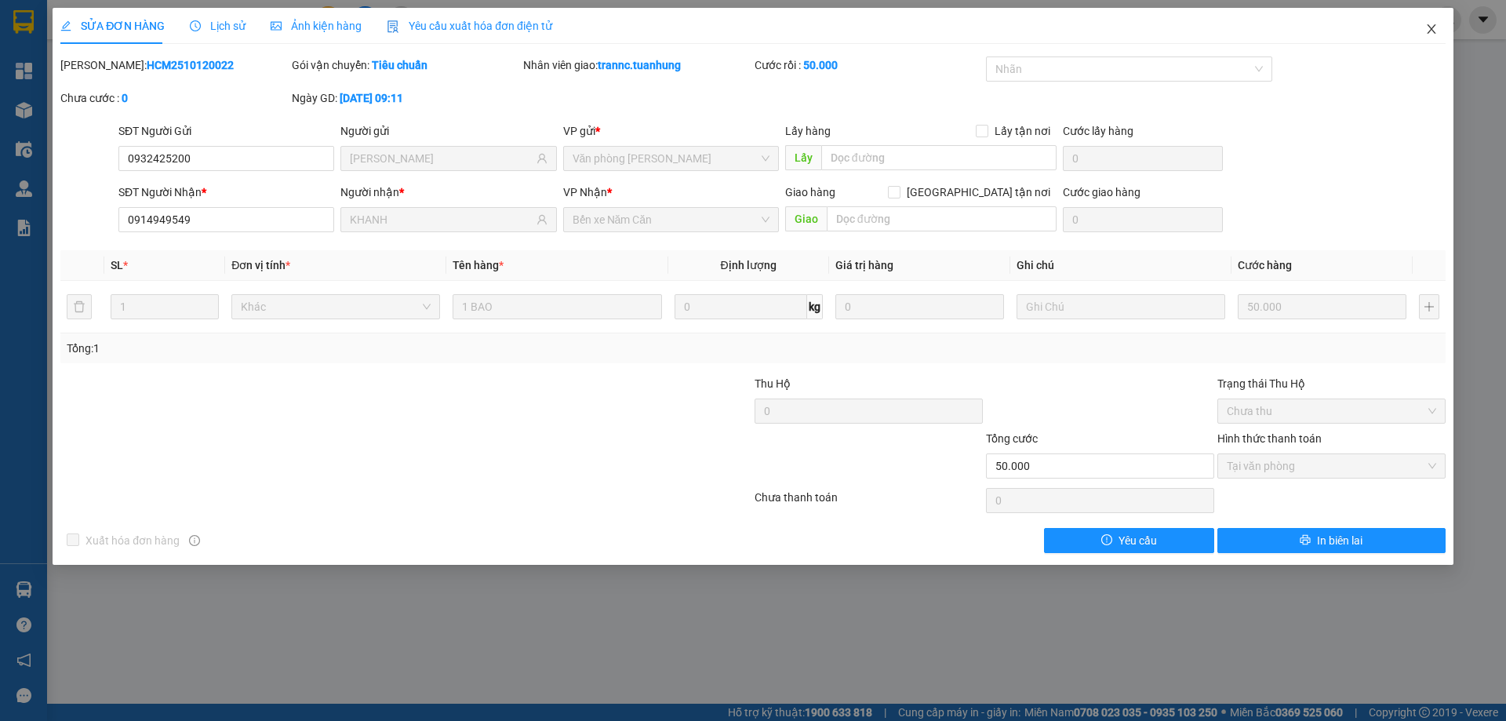
click at [1428, 28] on icon "close" at bounding box center [1431, 29] width 13 height 13
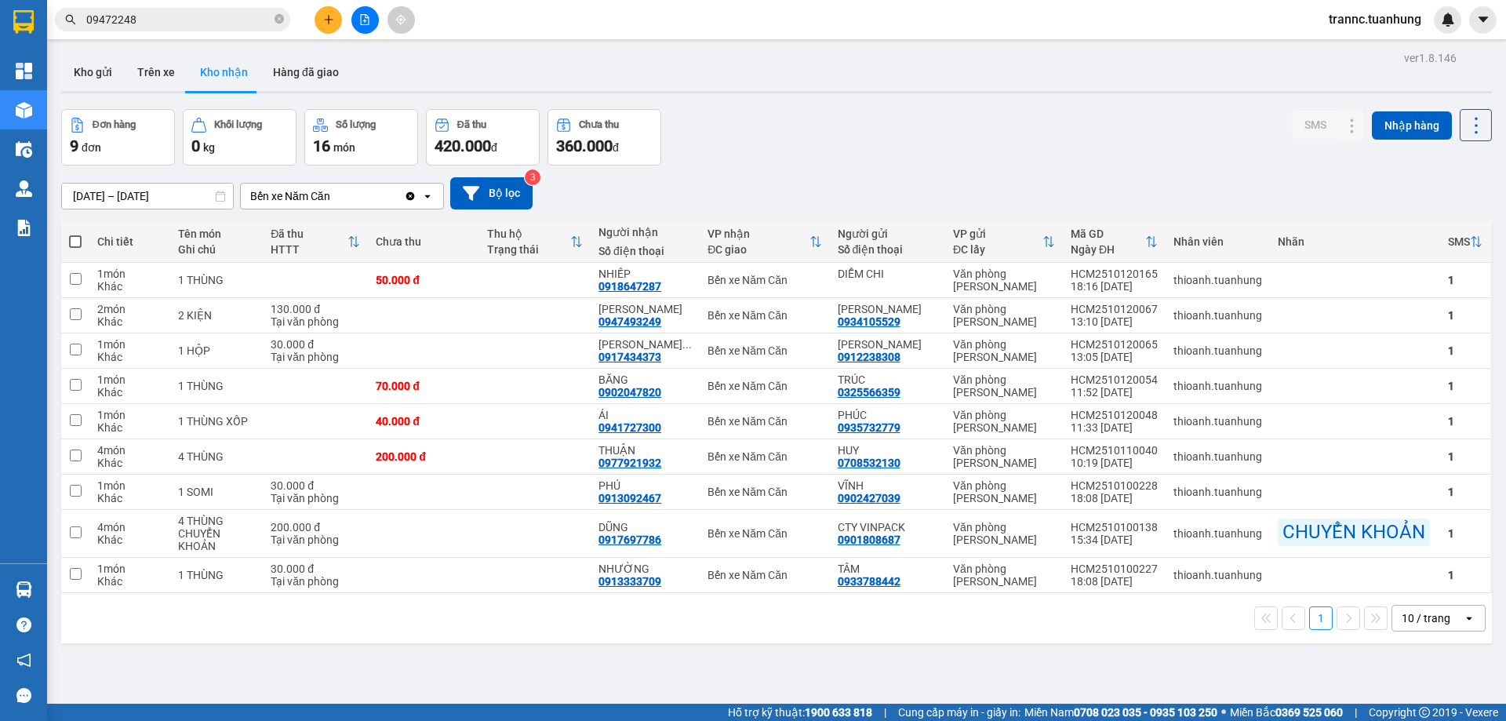
click at [285, 17] on span "09472248" at bounding box center [172, 20] width 235 height 24
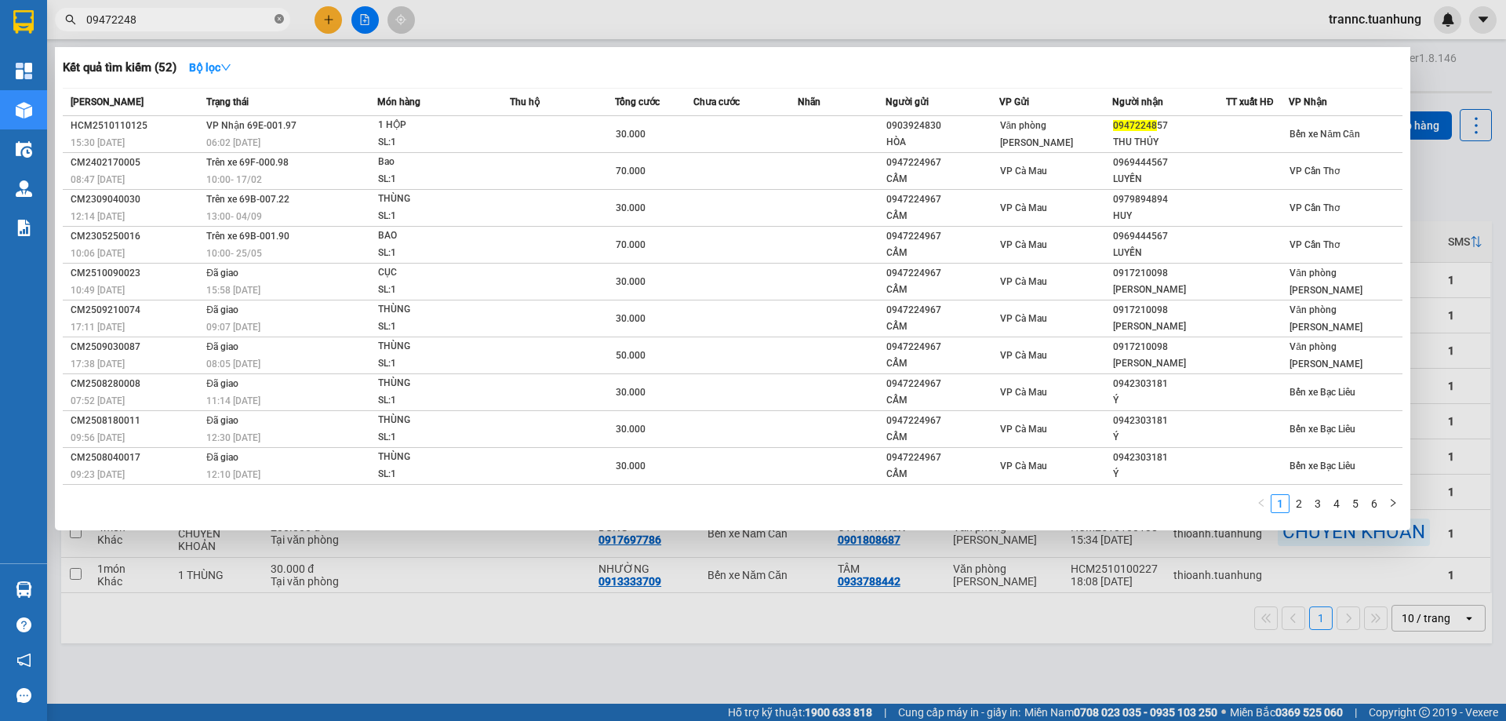
click at [277, 17] on icon "close-circle" at bounding box center [279, 18] width 9 height 9
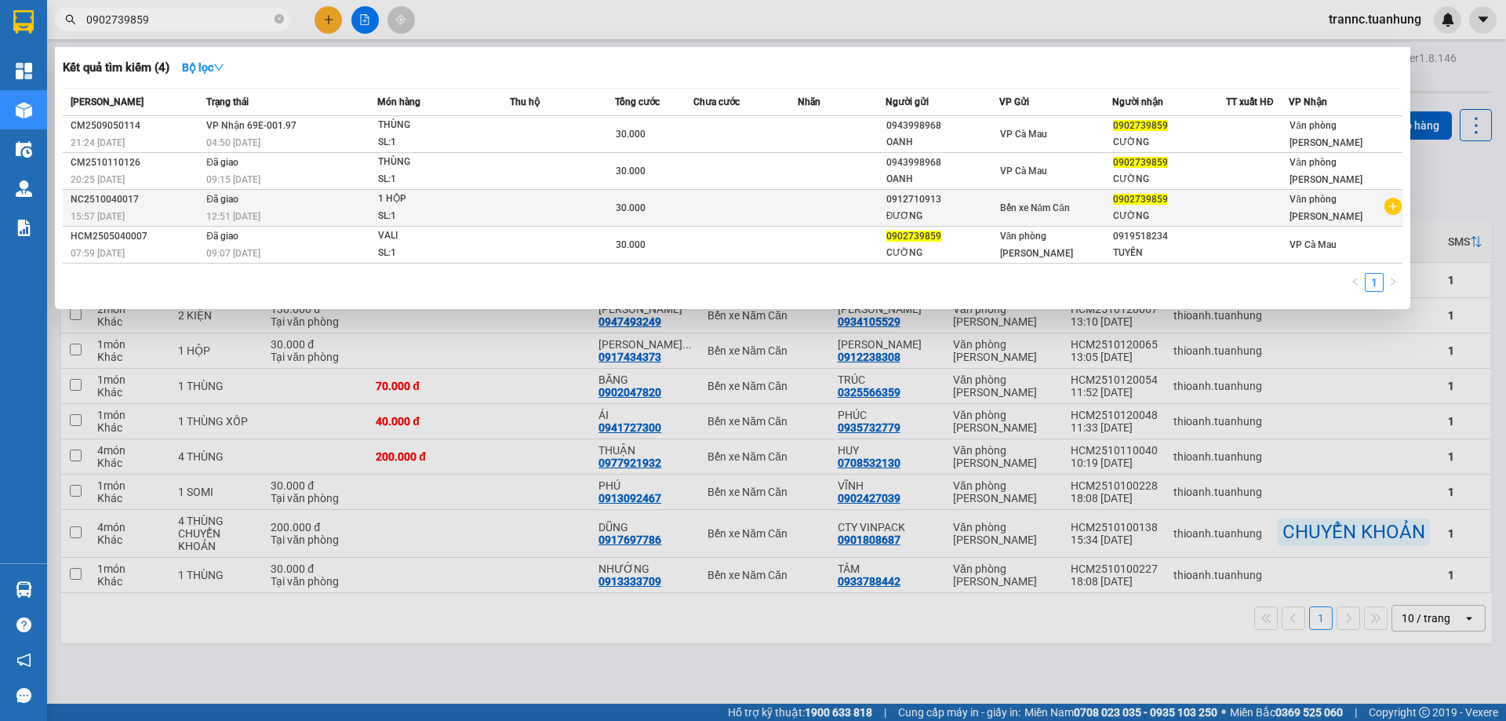
type input "0902739859"
click at [1391, 209] on icon "plus-circle" at bounding box center [1393, 206] width 17 height 17
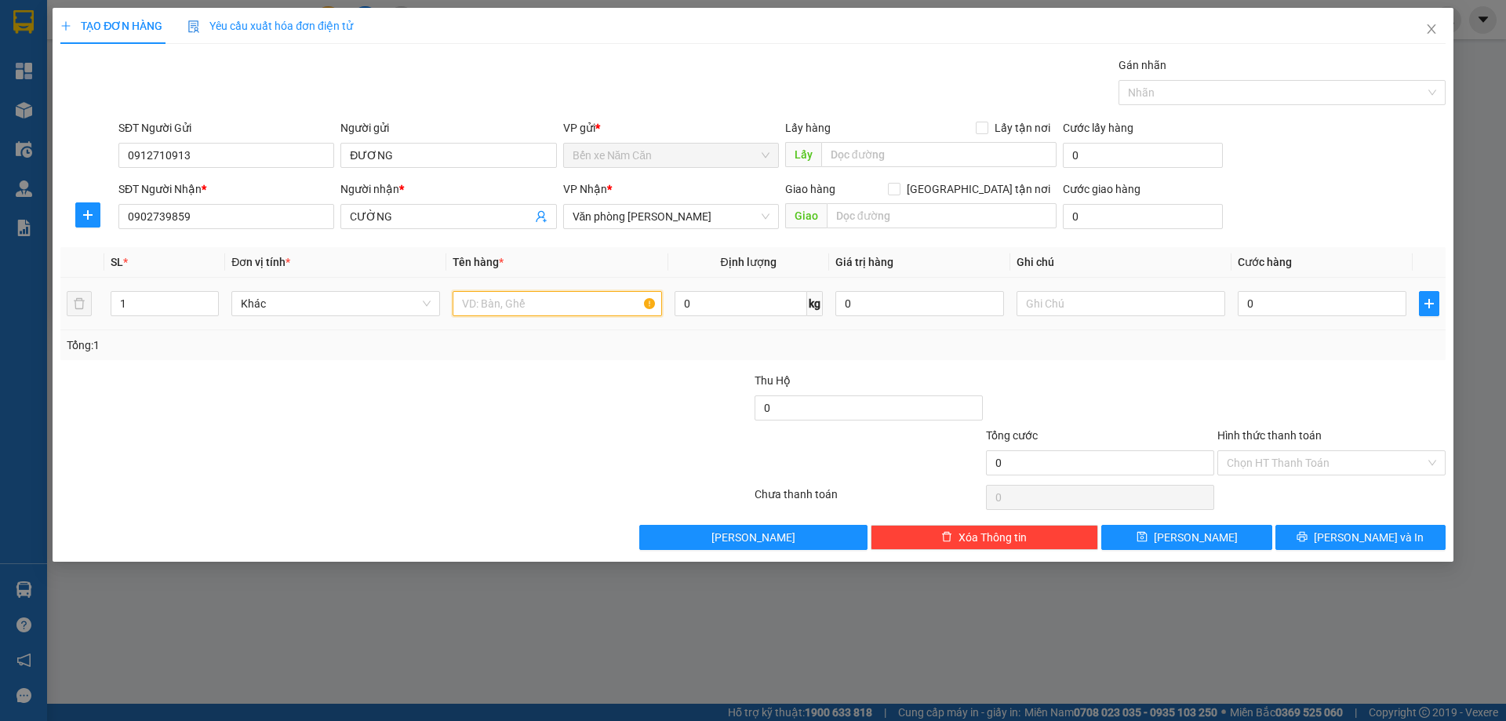
click at [541, 309] on input "text" at bounding box center [557, 303] width 209 height 25
type input "1 THÙNG"
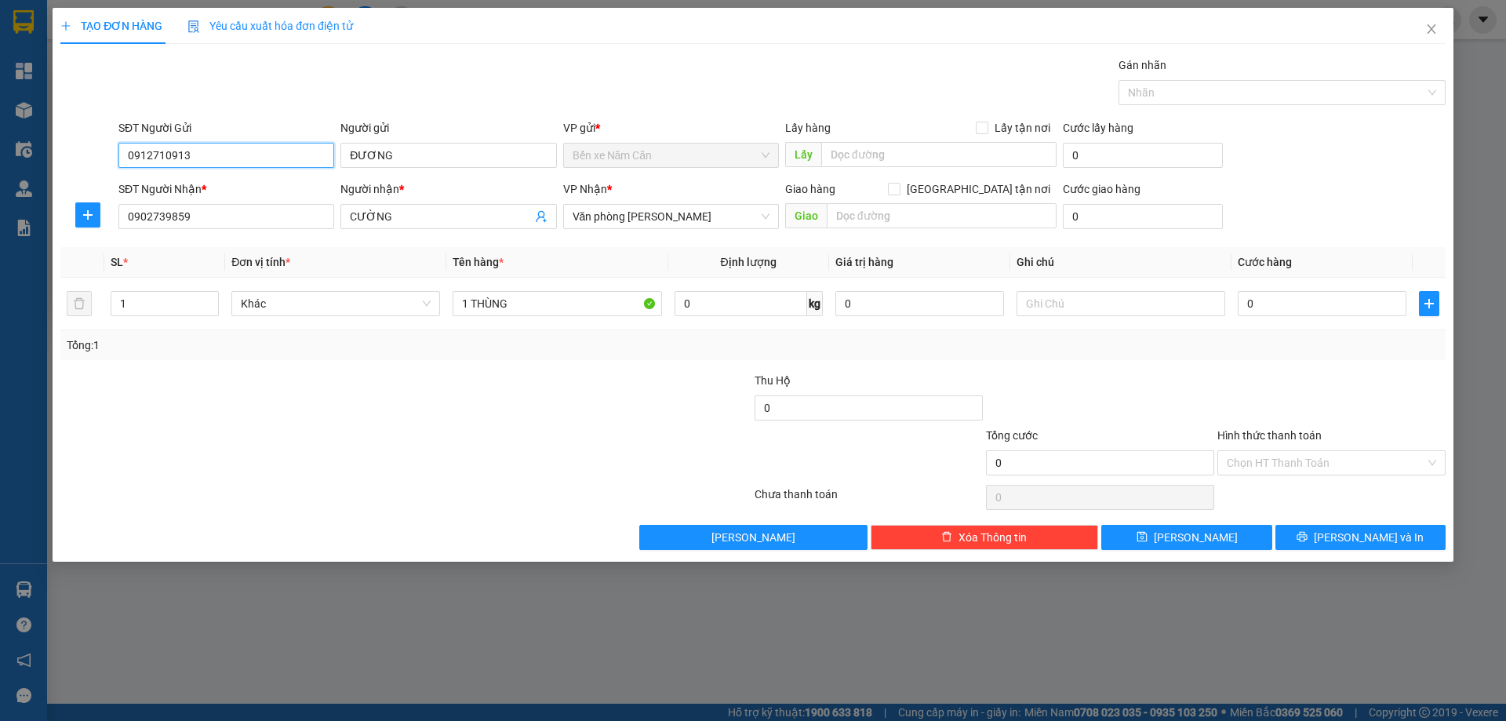
click at [276, 154] on input "0912710913" at bounding box center [226, 155] width 216 height 25
type input "0"
click at [404, 151] on input "ĐƯƠNG" at bounding box center [448, 155] width 216 height 25
type input "Đ"
click at [298, 166] on input "SĐT Người Gửi" at bounding box center [226, 155] width 216 height 25
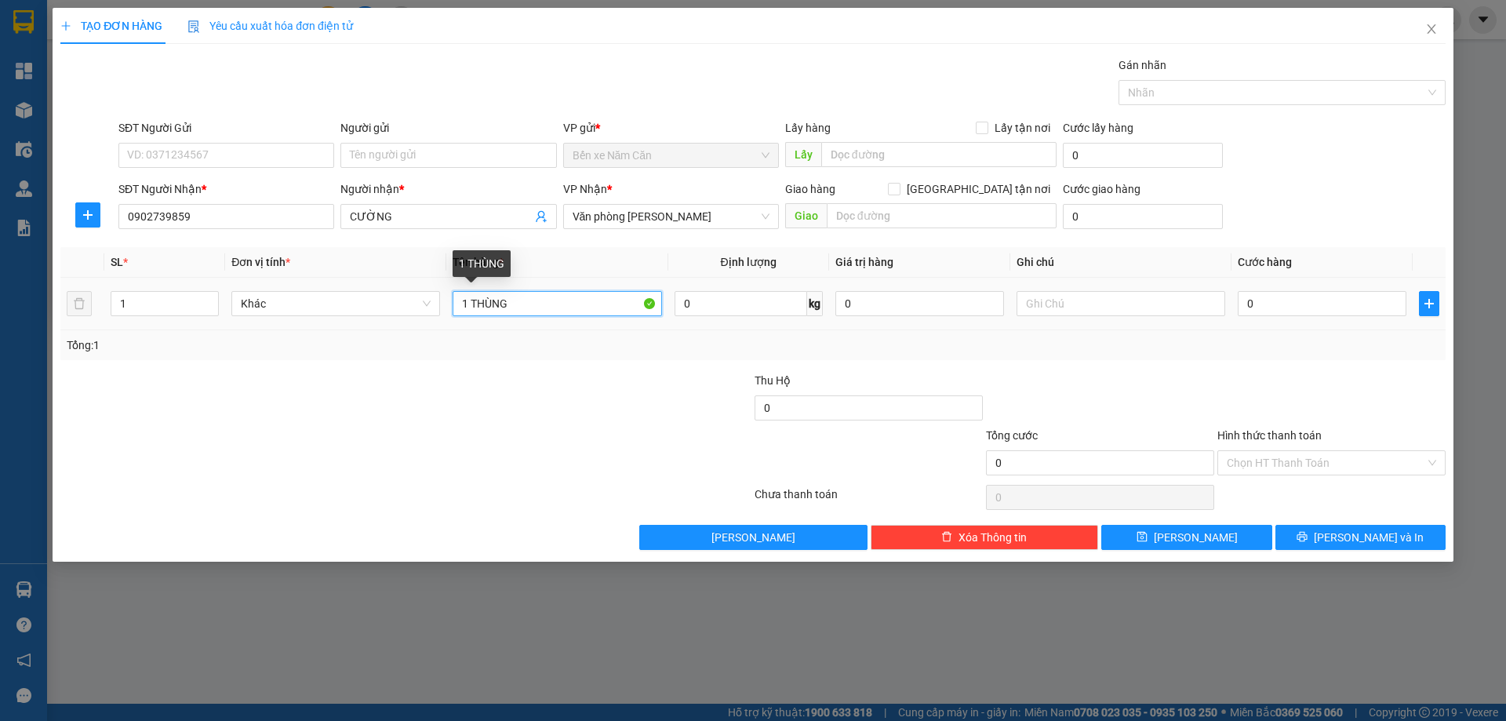
click at [542, 299] on input "1 THÙNG" at bounding box center [557, 303] width 209 height 25
type input "1 THÙNG GIẤY"
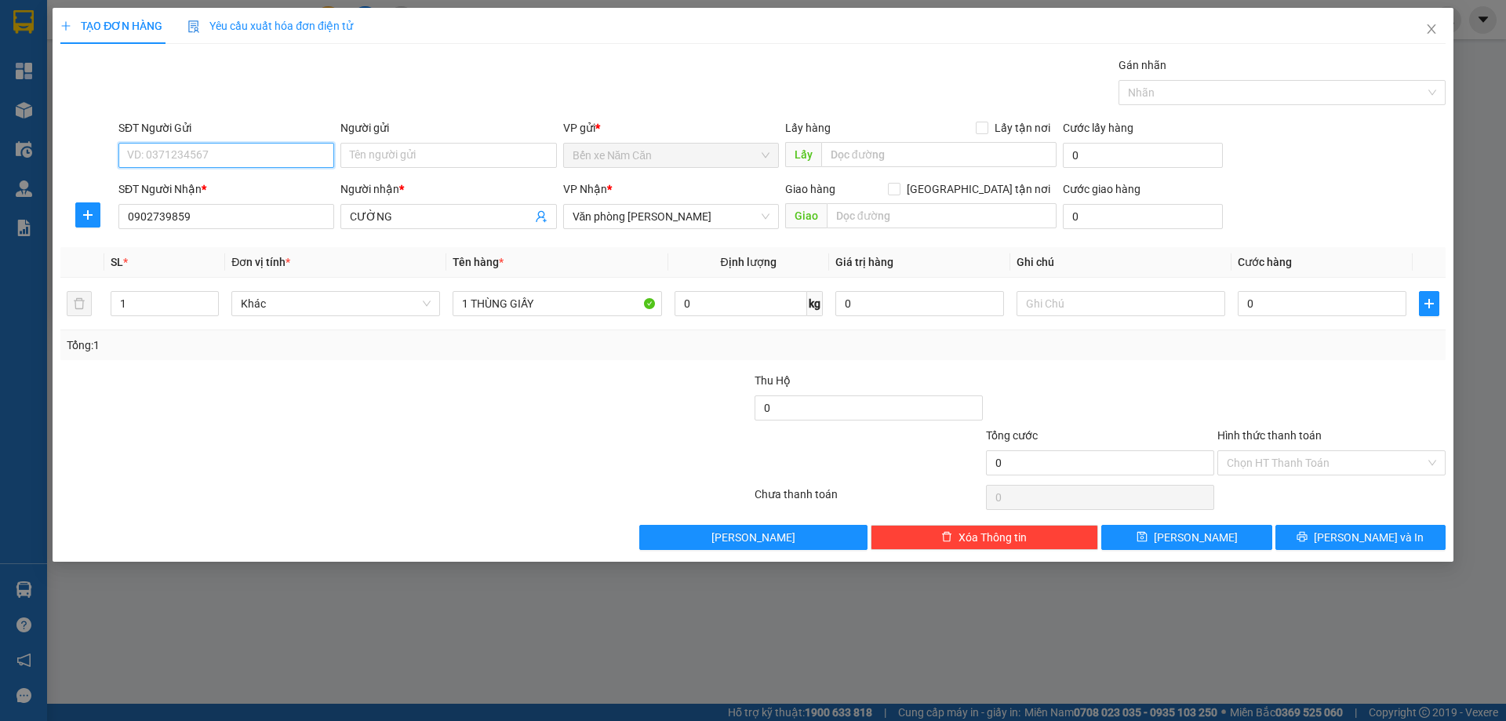
click at [224, 158] on input "SĐT Người Gửi" at bounding box center [226, 155] width 216 height 25
click at [1435, 29] on icon "close" at bounding box center [1431, 29] width 13 height 13
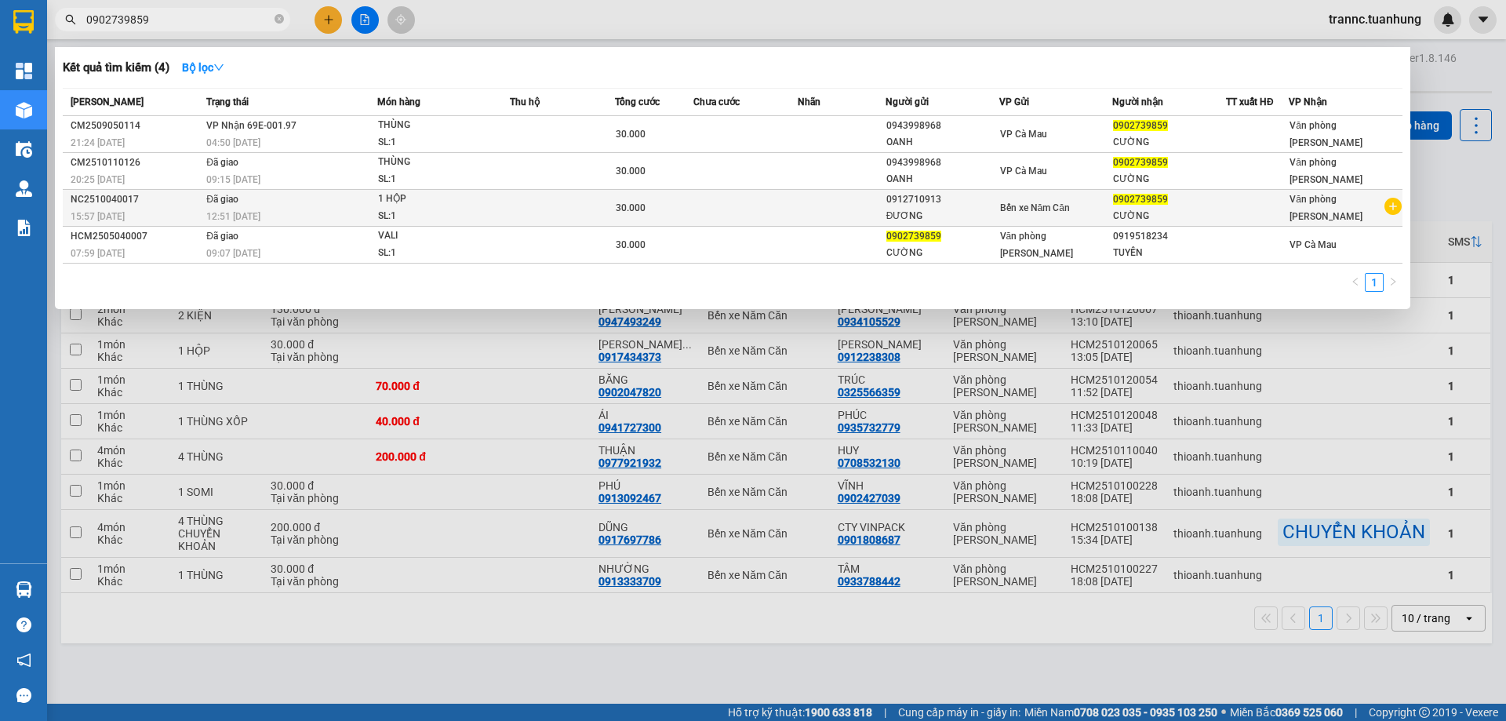
click at [1395, 208] on icon "plus-circle" at bounding box center [1393, 206] width 17 height 17
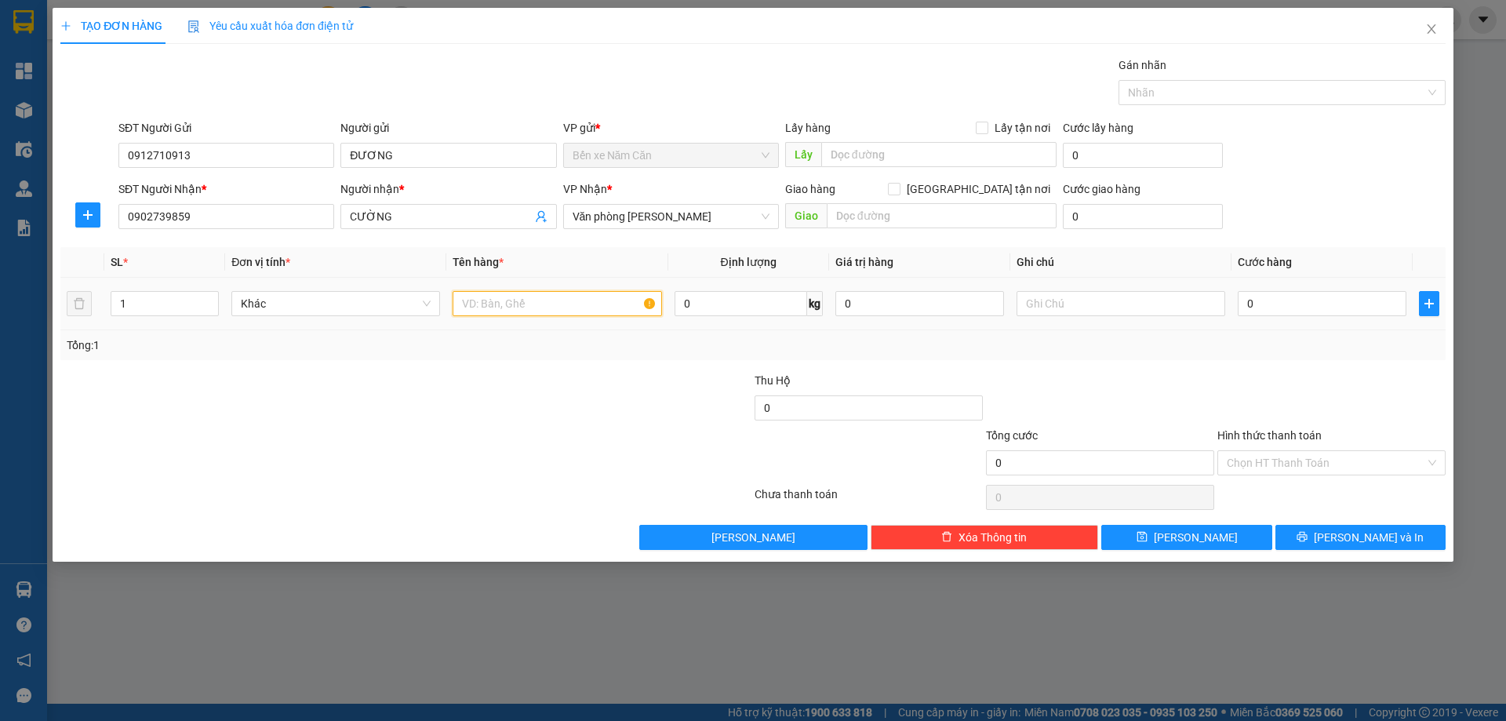
click at [546, 307] on input "text" at bounding box center [557, 303] width 209 height 25
type input "1 THÙNG"
click at [1271, 302] on input "0" at bounding box center [1322, 303] width 169 height 25
type input "4"
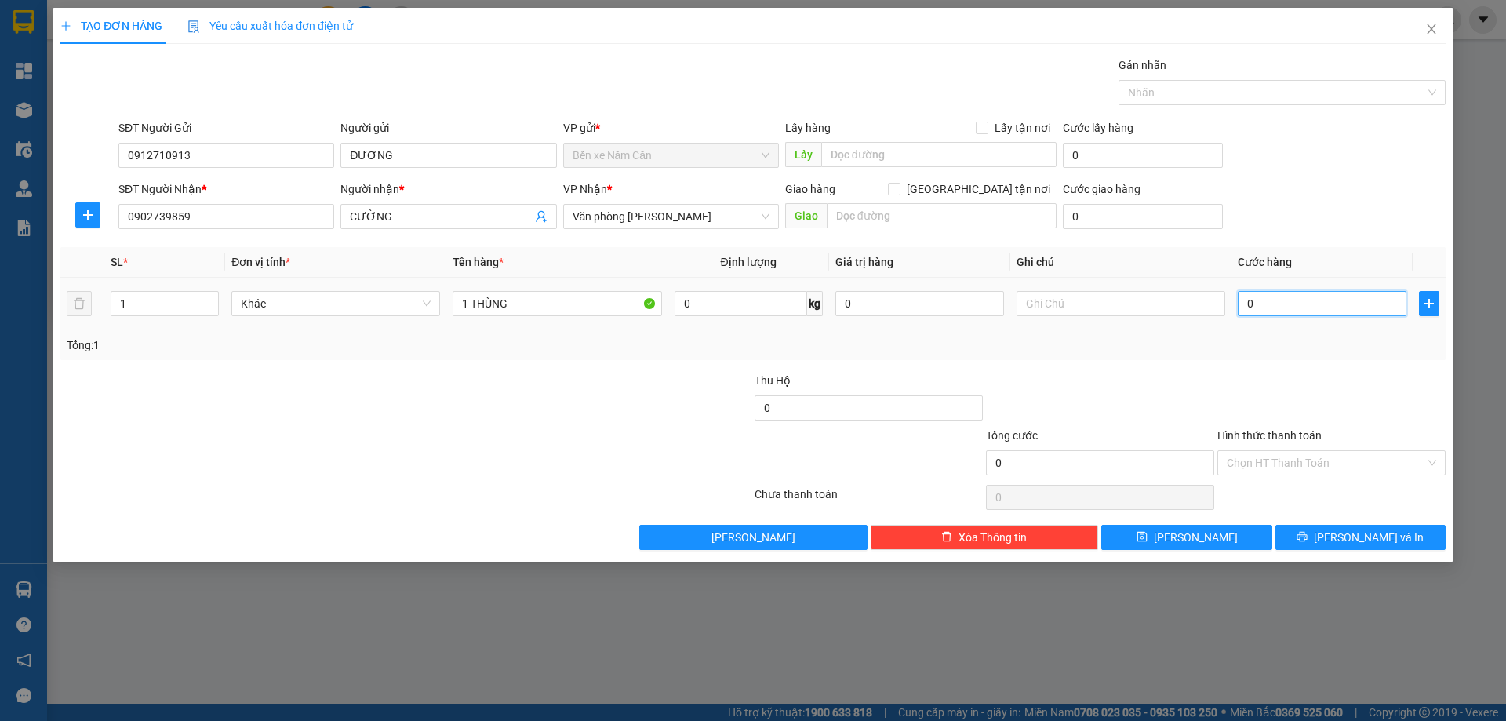
type input "4"
type input "40"
type input "40.000"
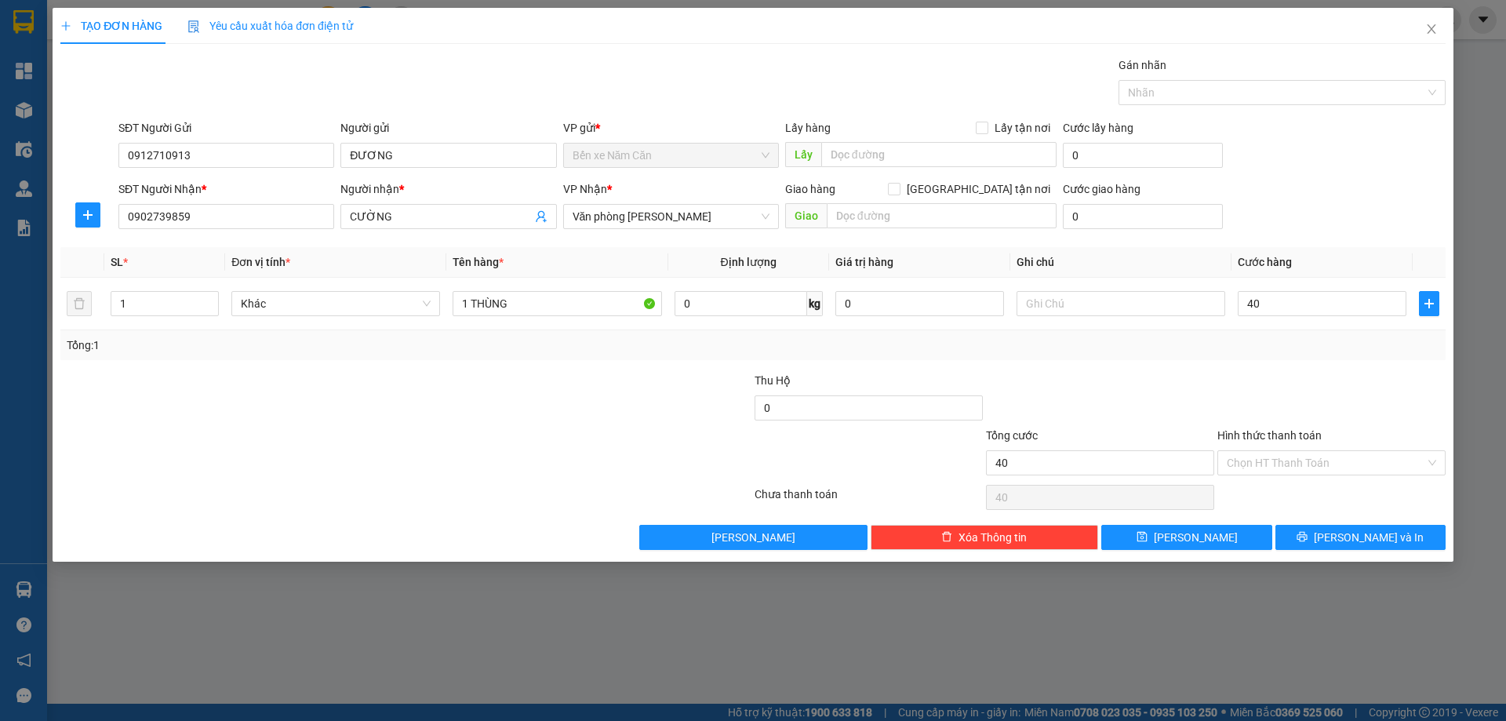
type input "40.000"
click at [1257, 377] on div at bounding box center [1331, 399] width 231 height 55
click at [1356, 543] on span "Lưu và In" at bounding box center [1369, 537] width 110 height 17
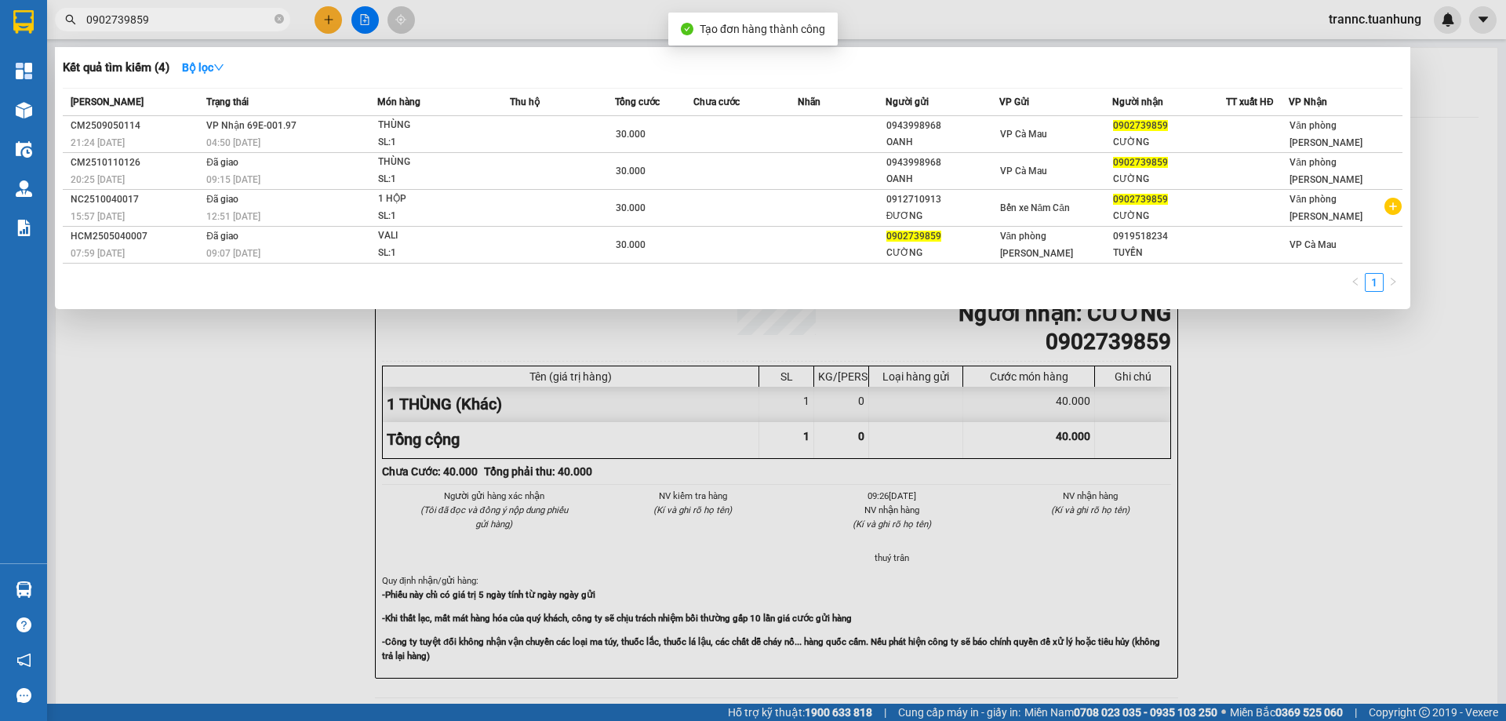
drag, startPoint x: 1402, startPoint y: 587, endPoint x: 1286, endPoint y: 530, distance: 129.5
click at [1403, 584] on div at bounding box center [753, 360] width 1506 height 721
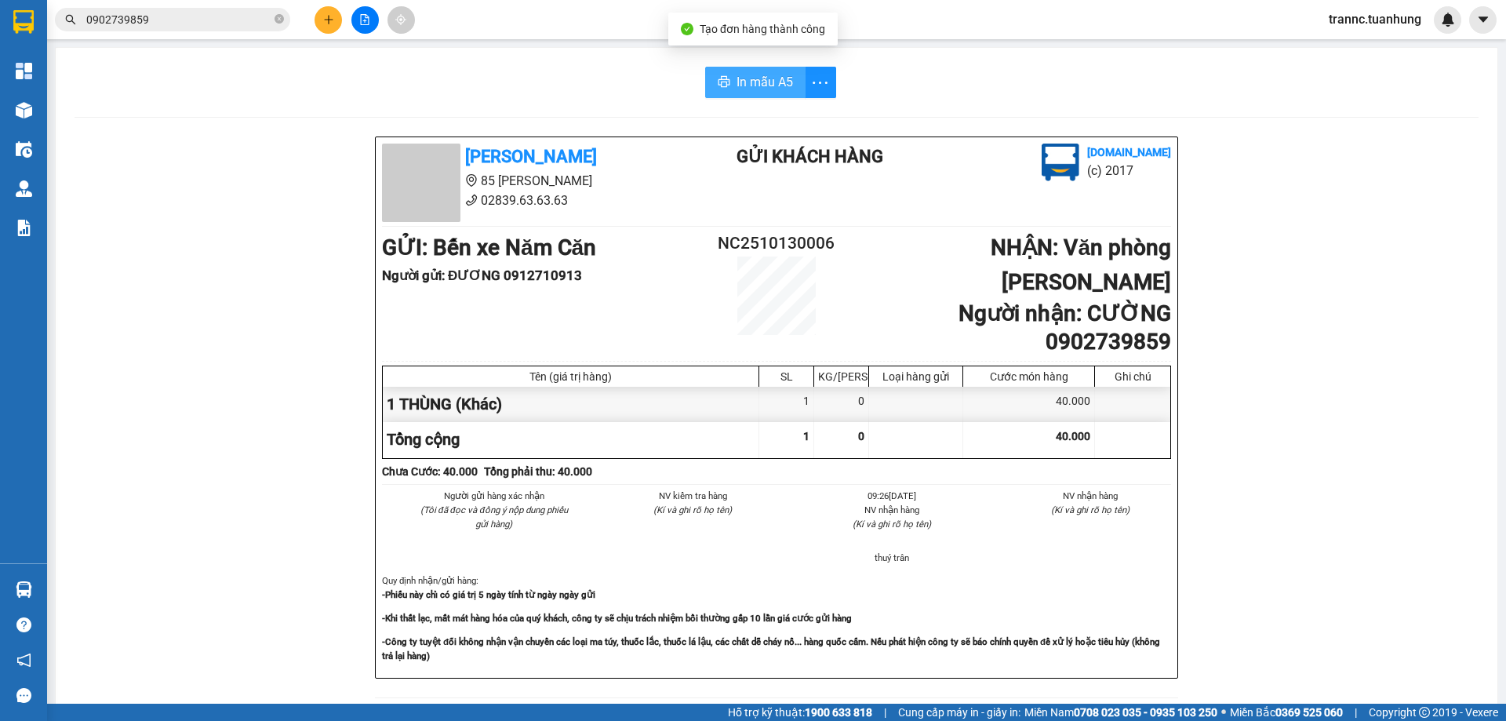
click at [771, 85] on span "In mẫu A5" at bounding box center [765, 82] width 56 height 20
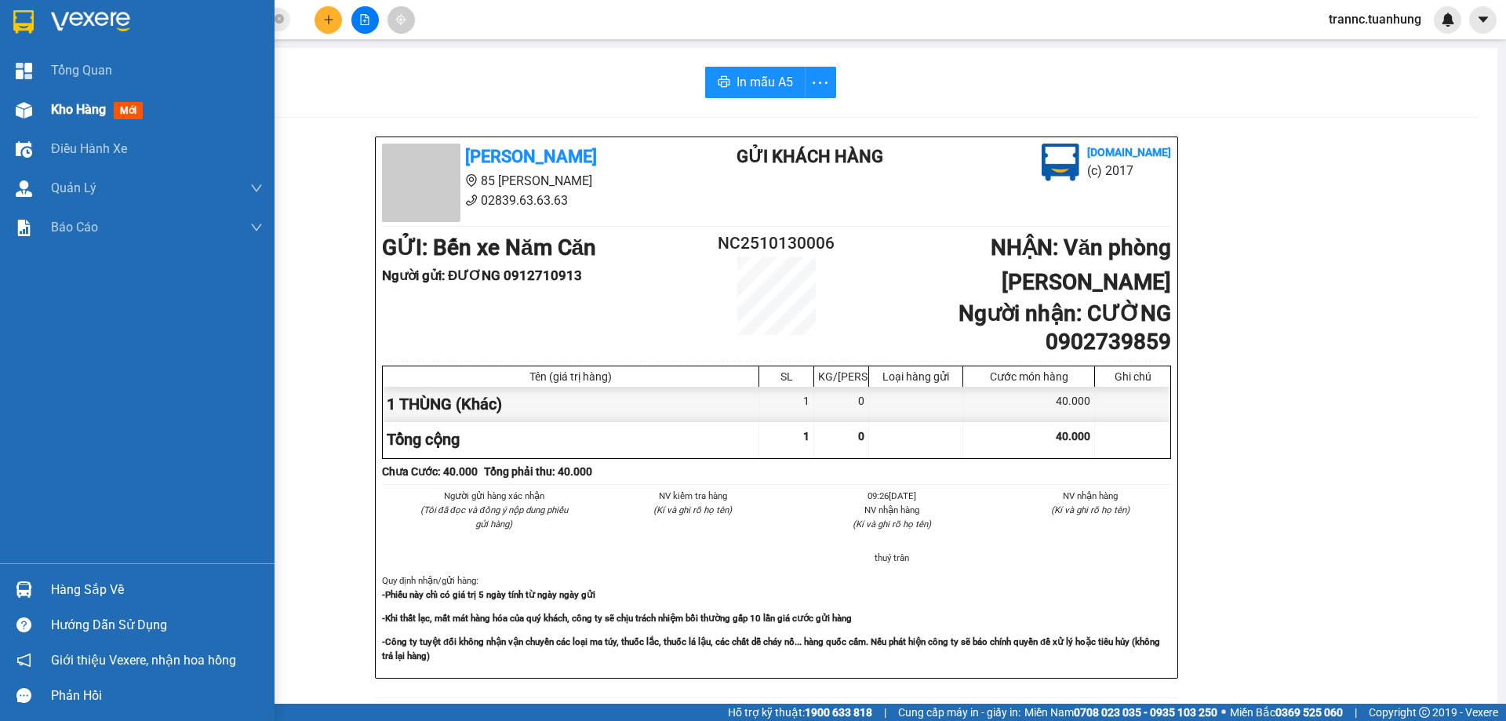
click at [123, 107] on span "mới" at bounding box center [128, 110] width 29 height 17
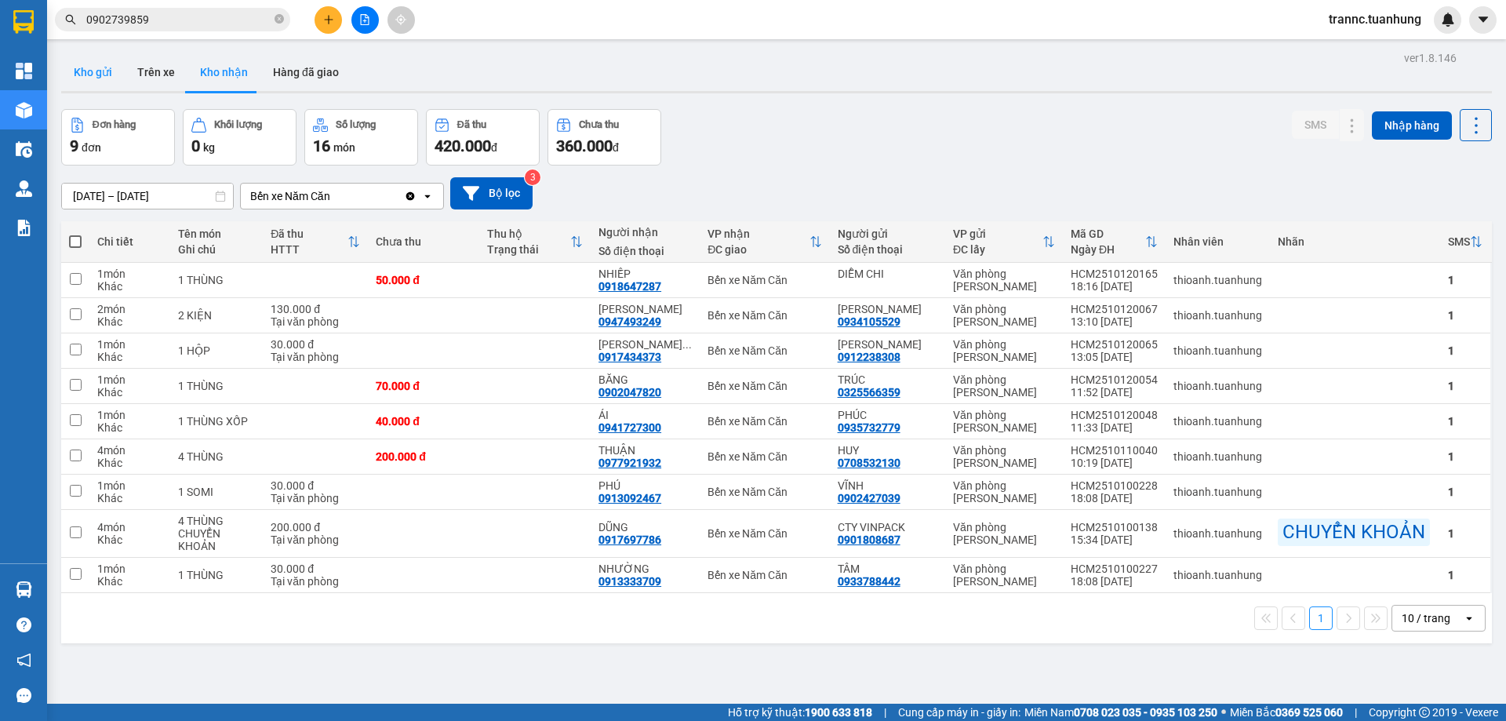
click at [101, 79] on button "Kho gửi" at bounding box center [93, 72] width 64 height 38
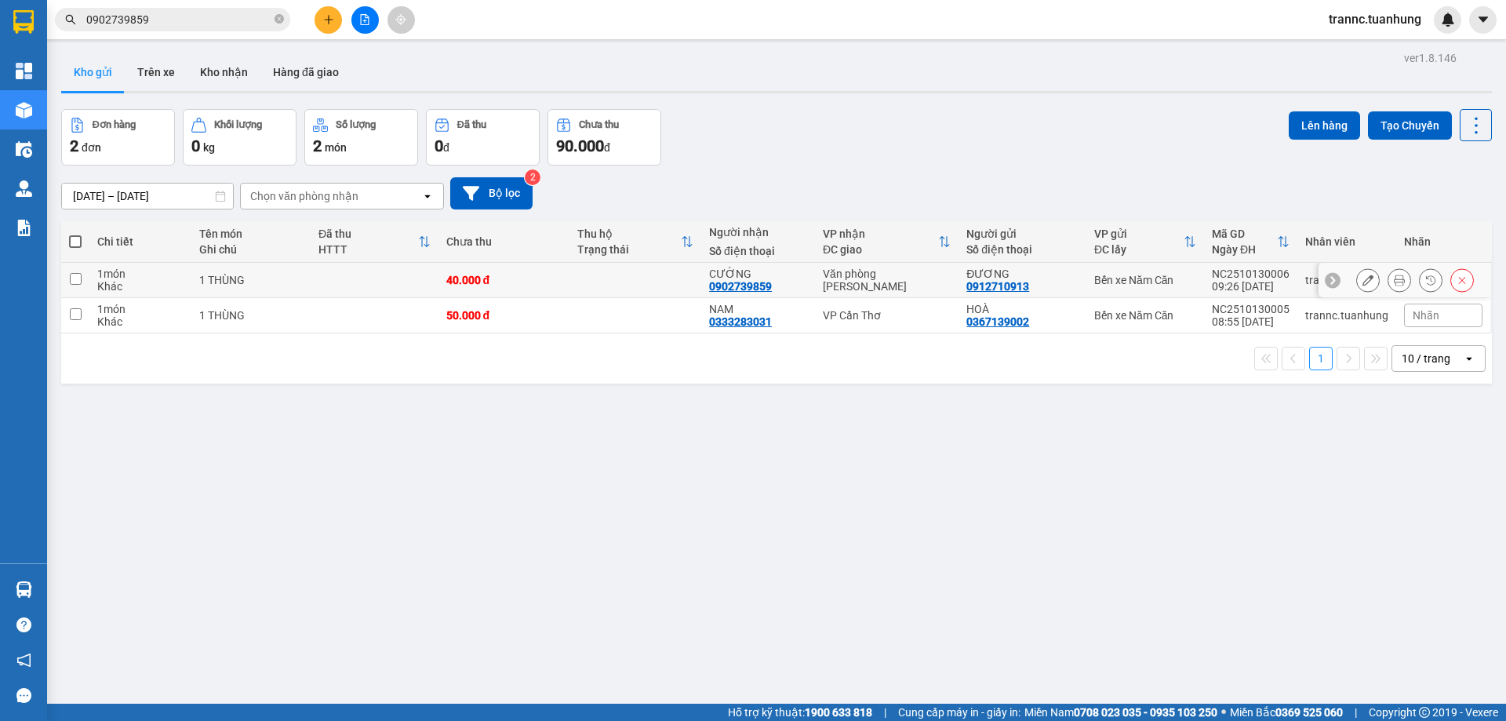
click at [769, 278] on div "CƯỜNG" at bounding box center [758, 273] width 98 height 13
checkbox input "true"
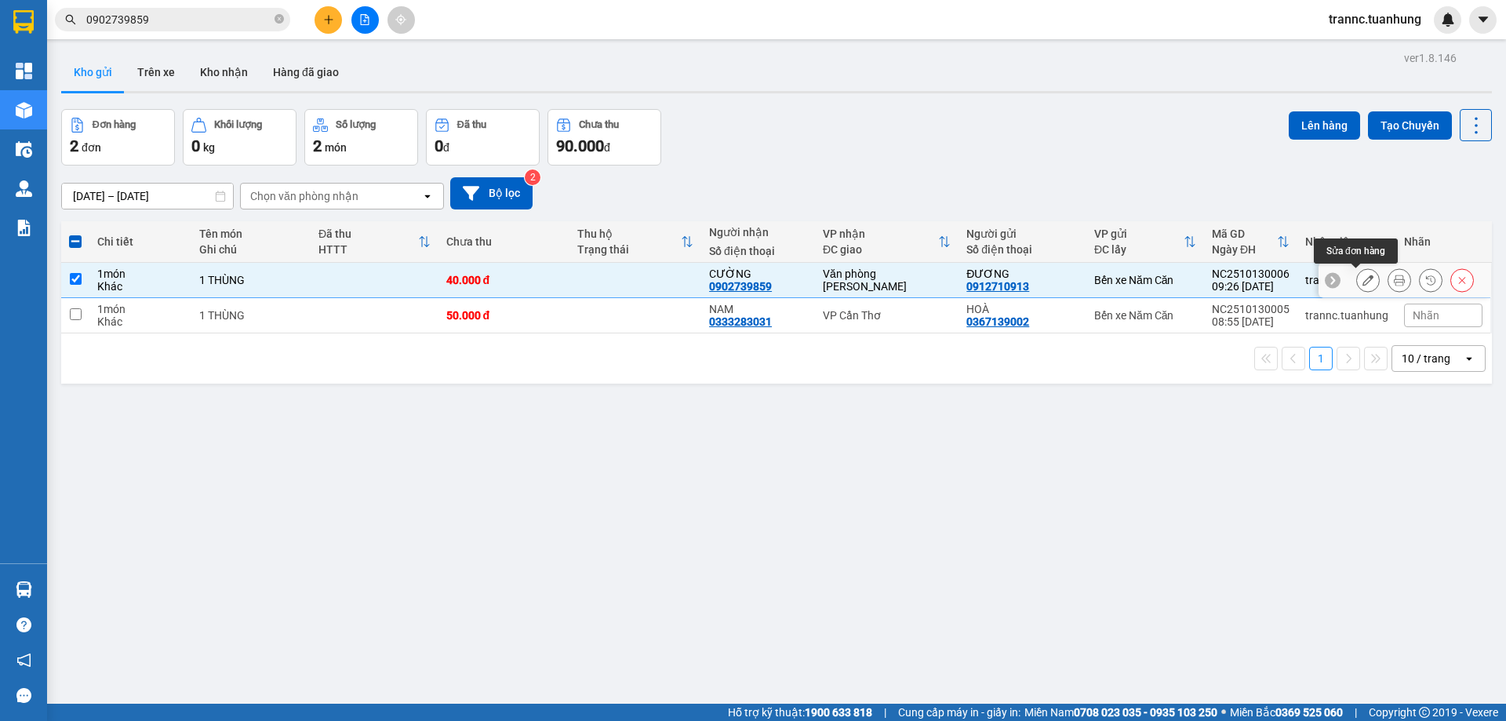
click at [1362, 283] on button at bounding box center [1368, 280] width 22 height 27
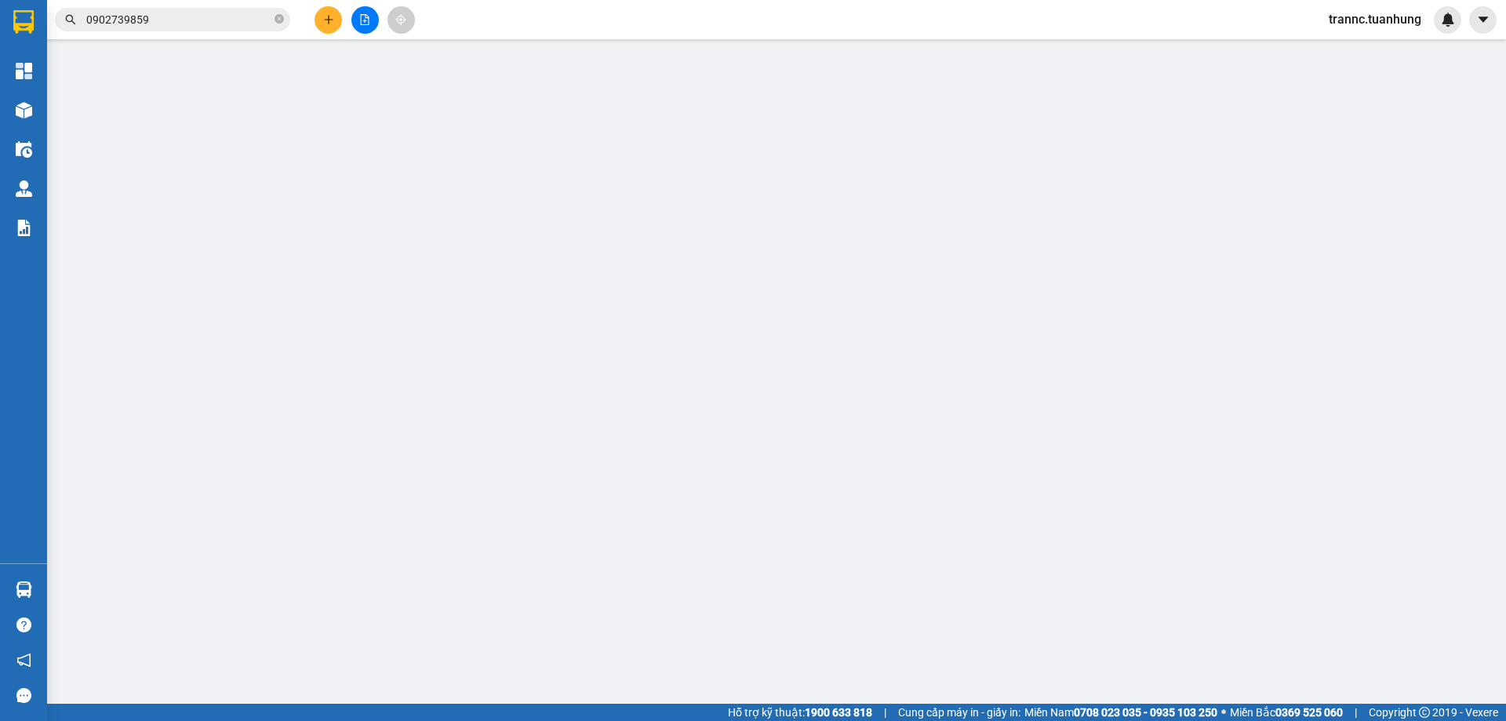
type input "0912710913"
type input "0902739859"
type input "40.000"
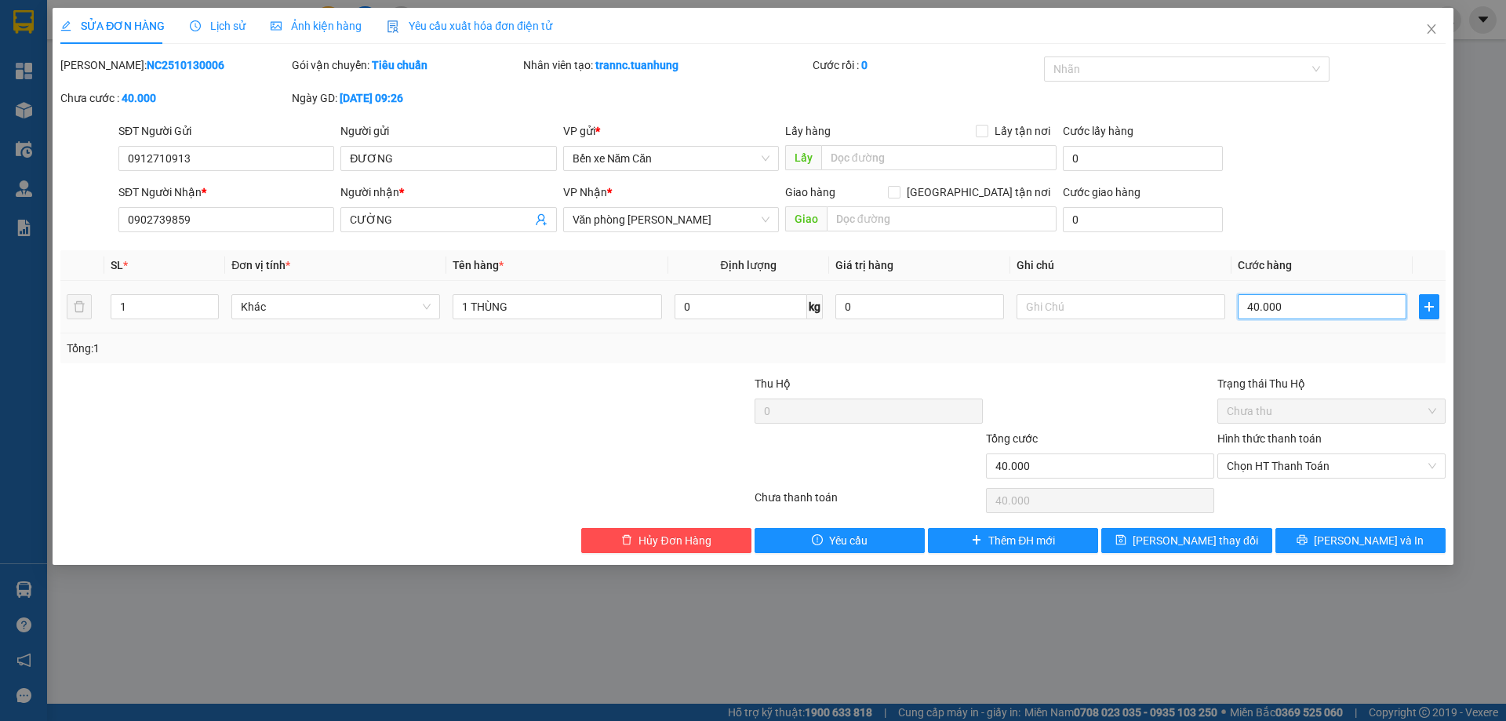
click at [1305, 304] on input "40.000" at bounding box center [1322, 306] width 169 height 25
type input "0"
type input "3"
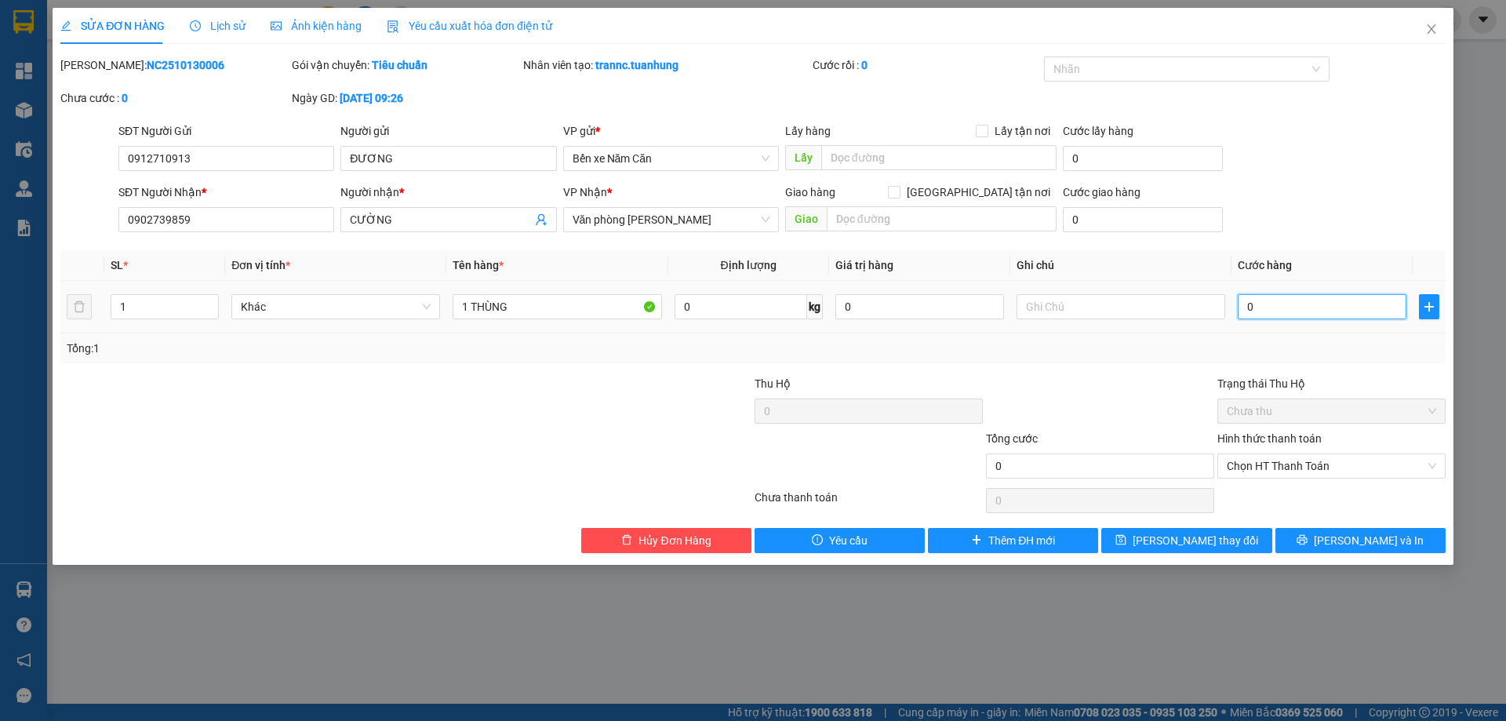
type input "3"
type input "03"
type input "30"
type input "030"
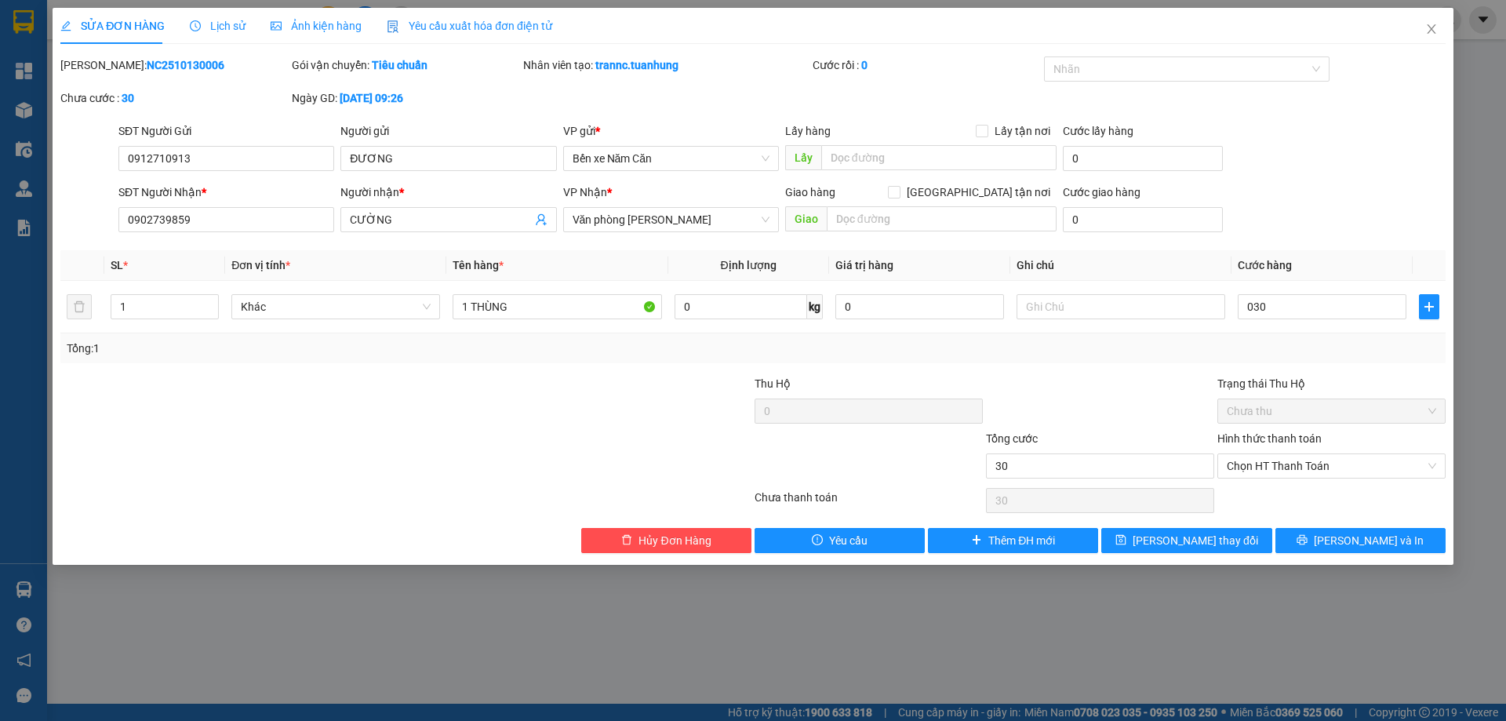
type input "30.000"
click at [1136, 384] on div at bounding box center [1099, 402] width 231 height 55
click at [1197, 539] on span "Lưu thay đổi" at bounding box center [1196, 540] width 126 height 17
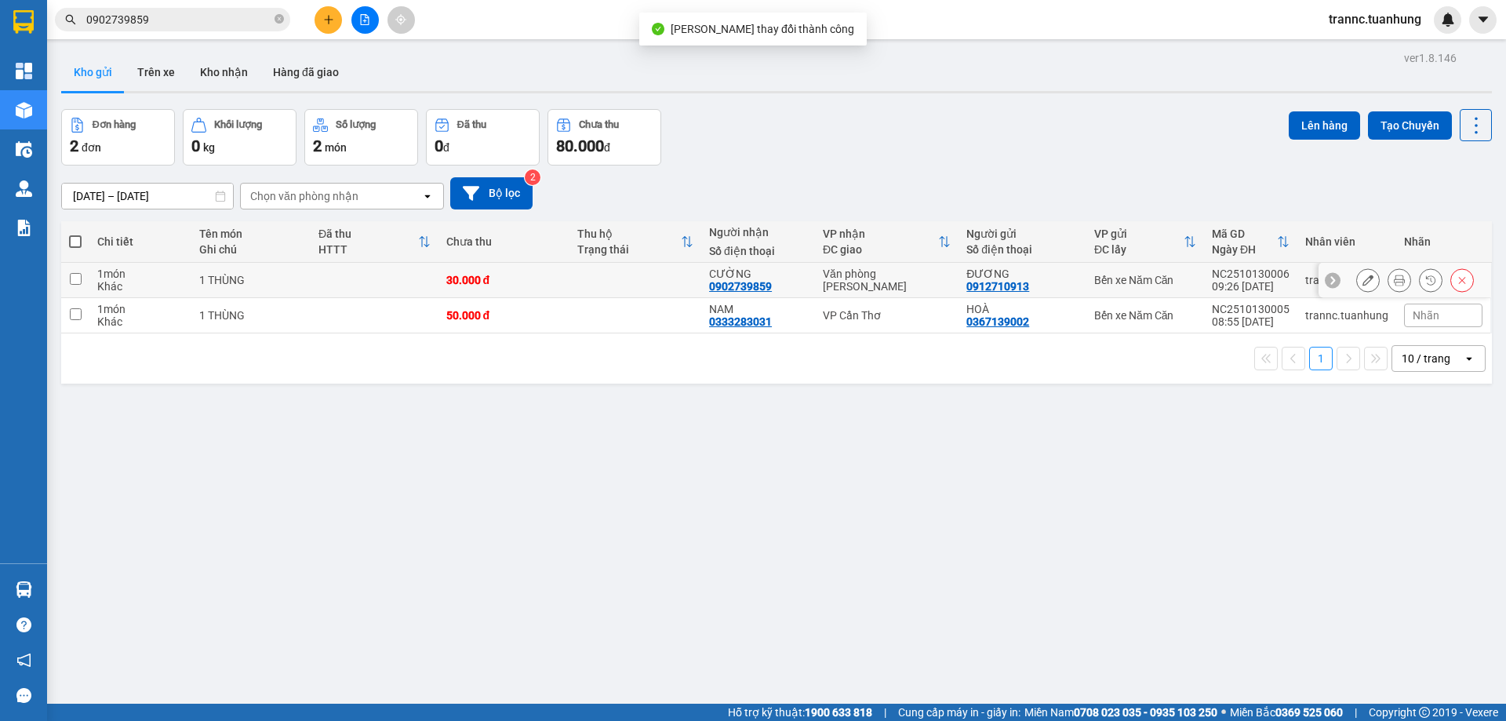
click at [767, 285] on div "CƯỜNG 0902739859" at bounding box center [758, 279] width 98 height 25
checkbox input "true"
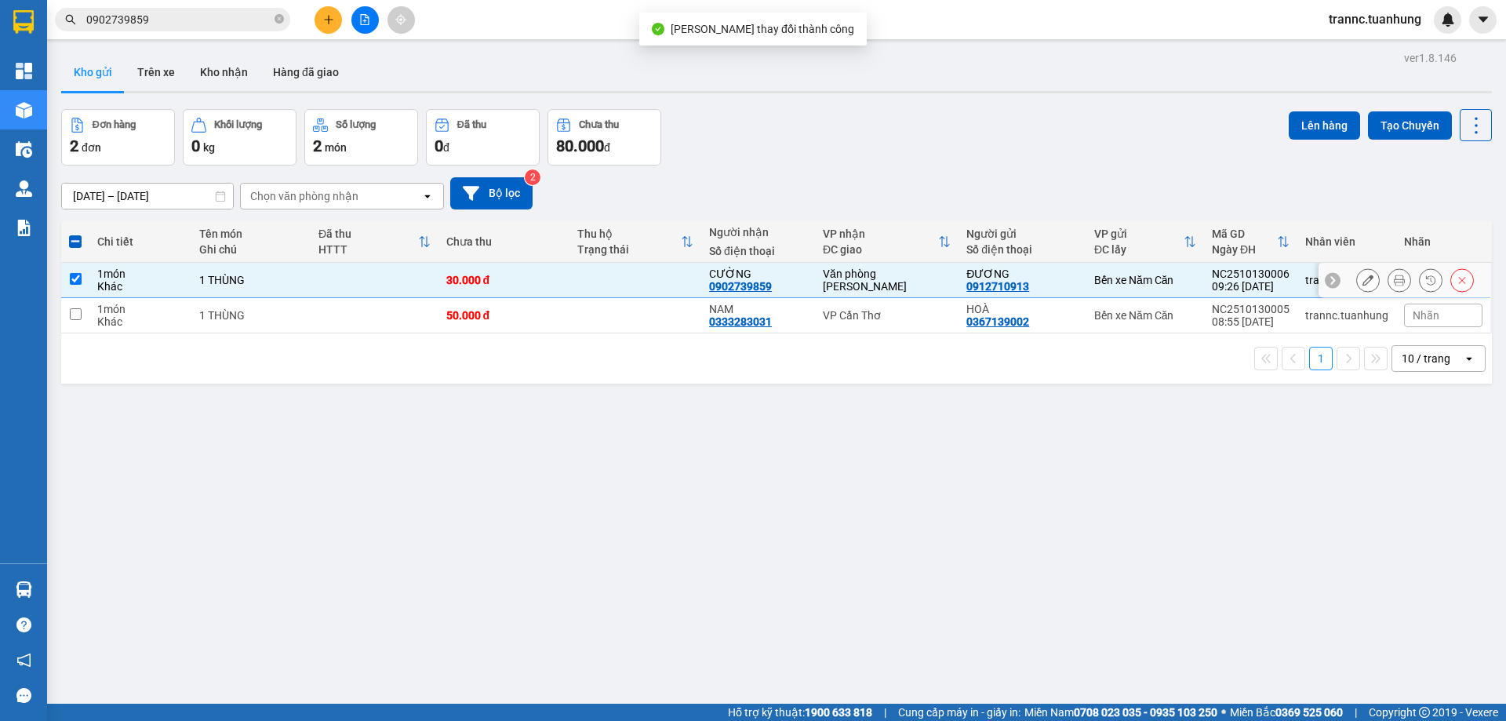
click at [1363, 282] on icon at bounding box center [1368, 280] width 11 height 11
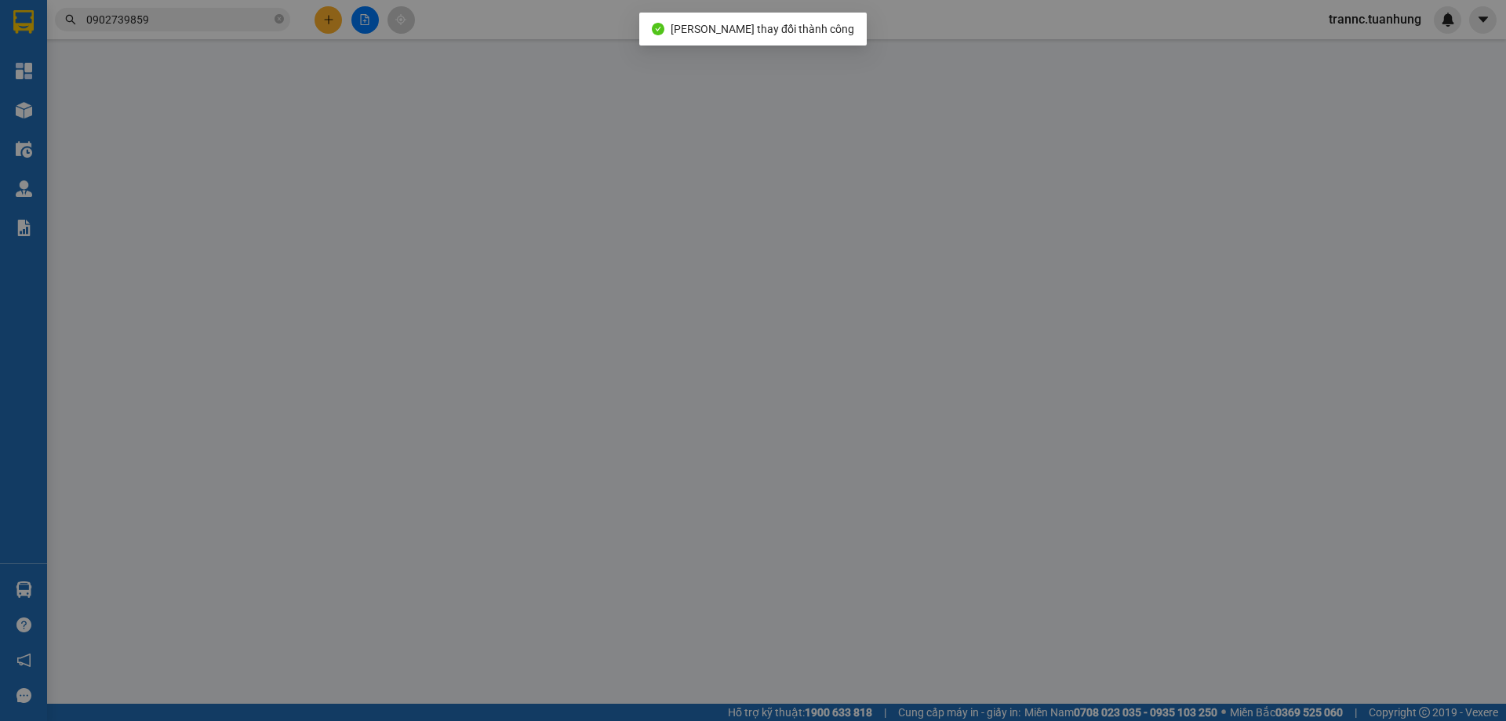
type input "0912710913"
type input "0902739859"
type input "30.000"
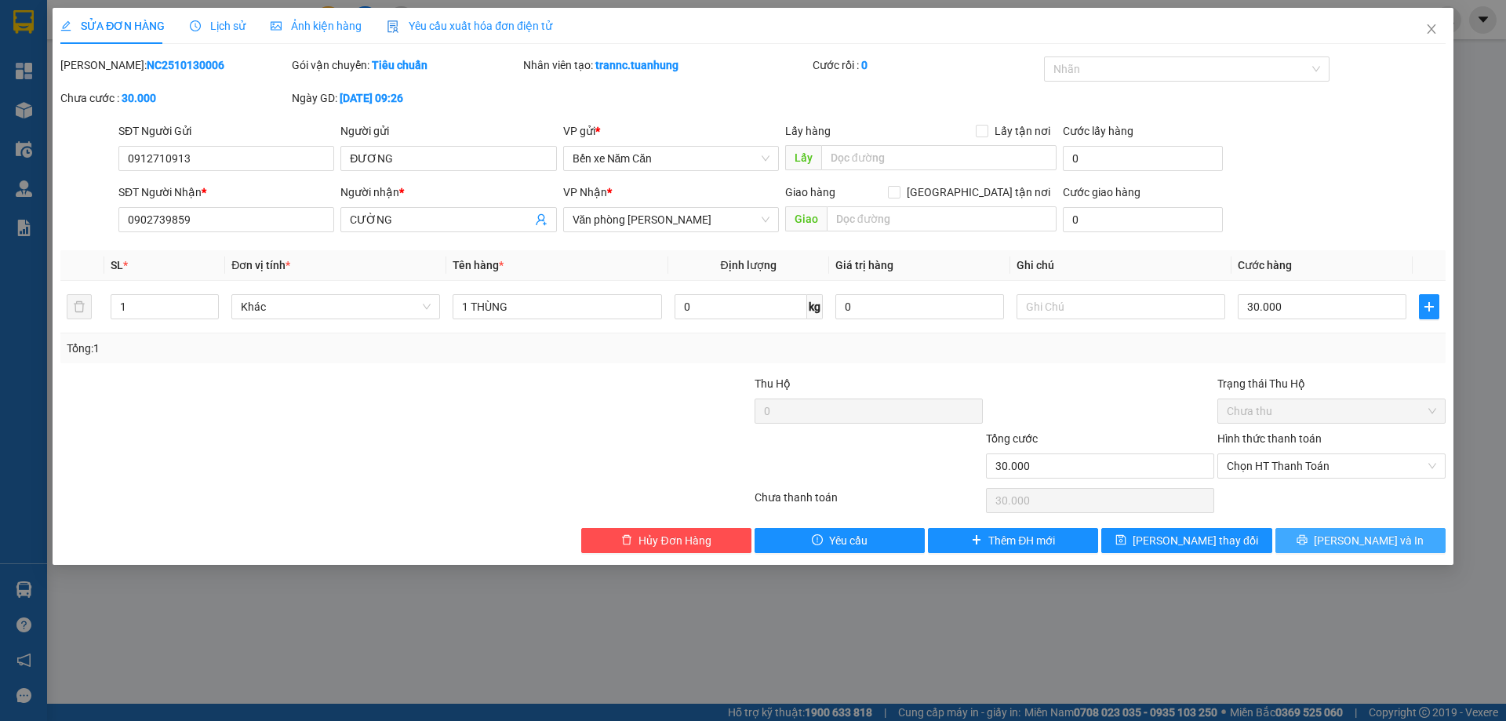
click at [1305, 546] on button "Lưu và In" at bounding box center [1361, 540] width 170 height 25
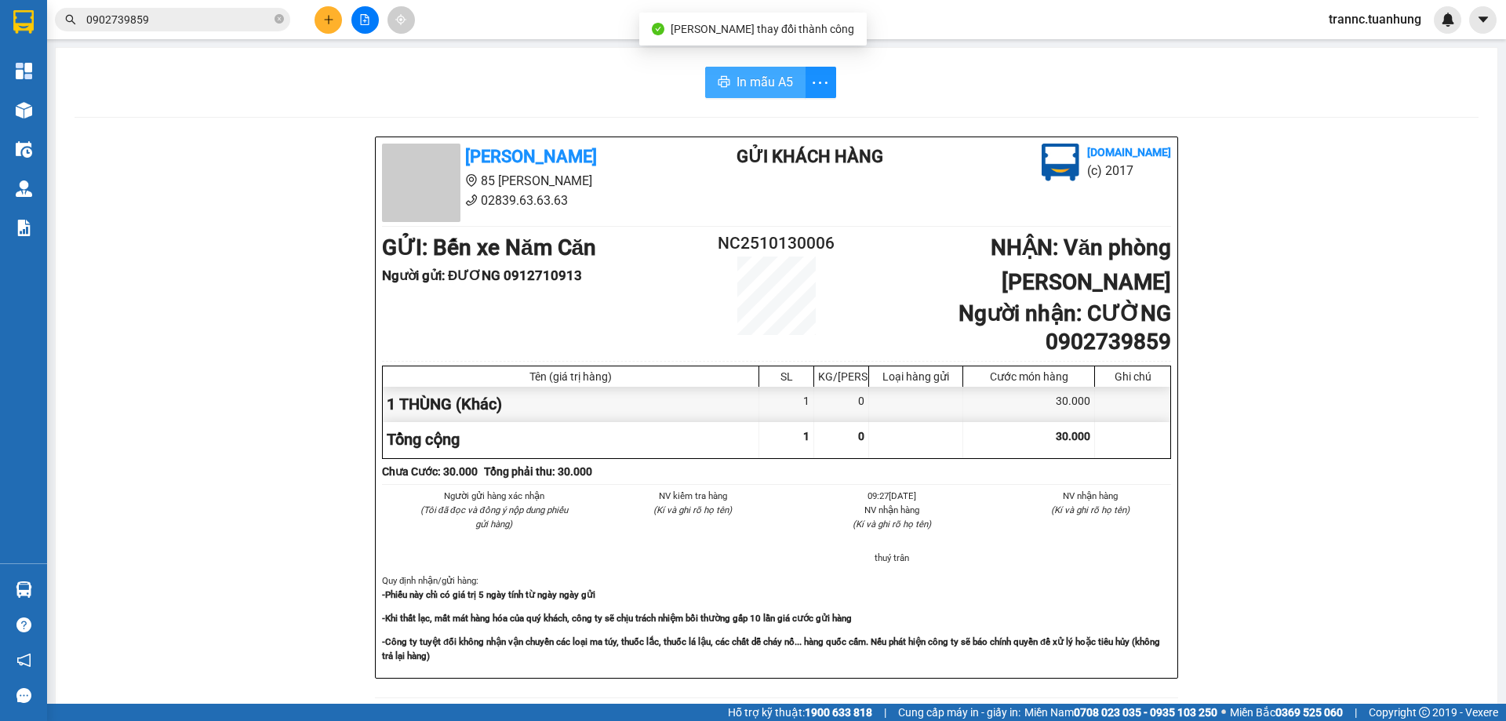
click at [749, 83] on span "In mẫu A5" at bounding box center [765, 82] width 56 height 20
click at [238, 16] on input "0902739859" at bounding box center [178, 19] width 185 height 17
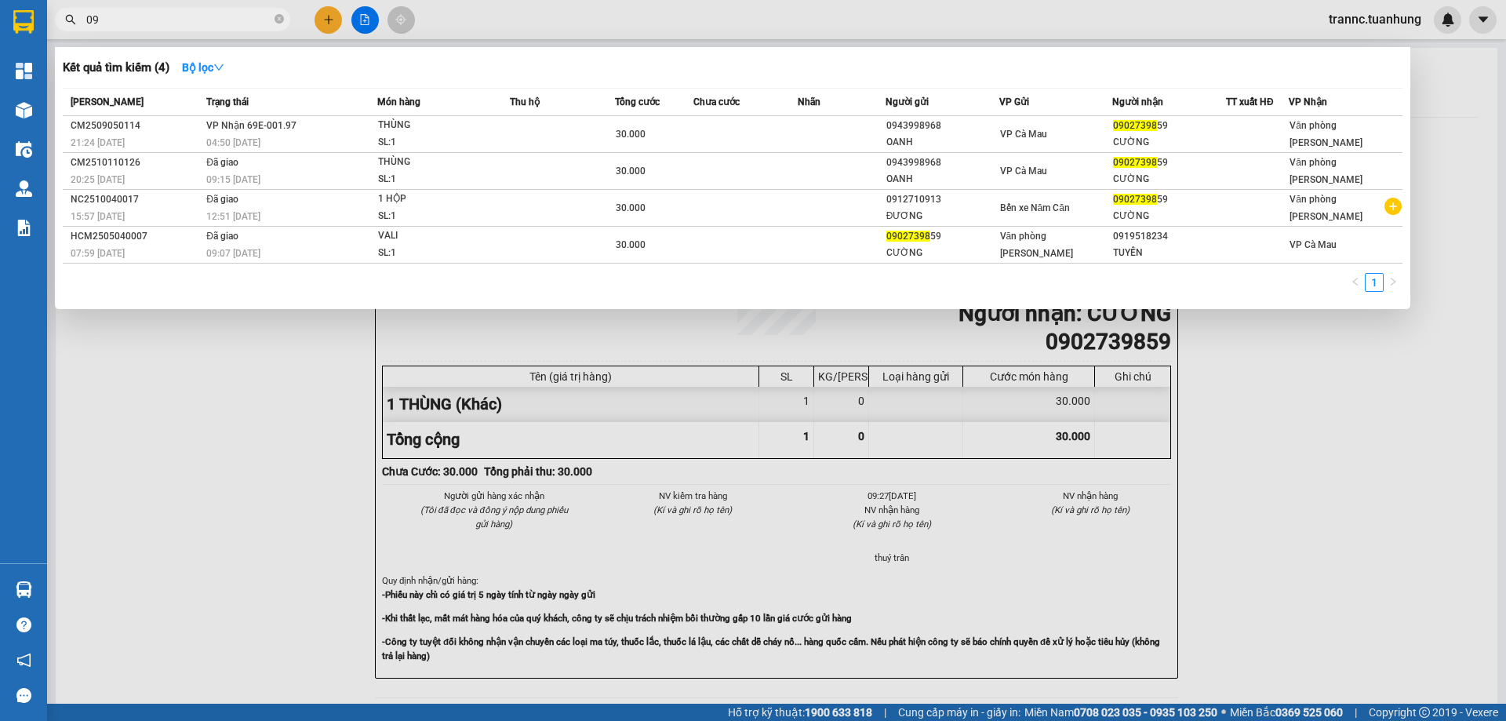
type input "0"
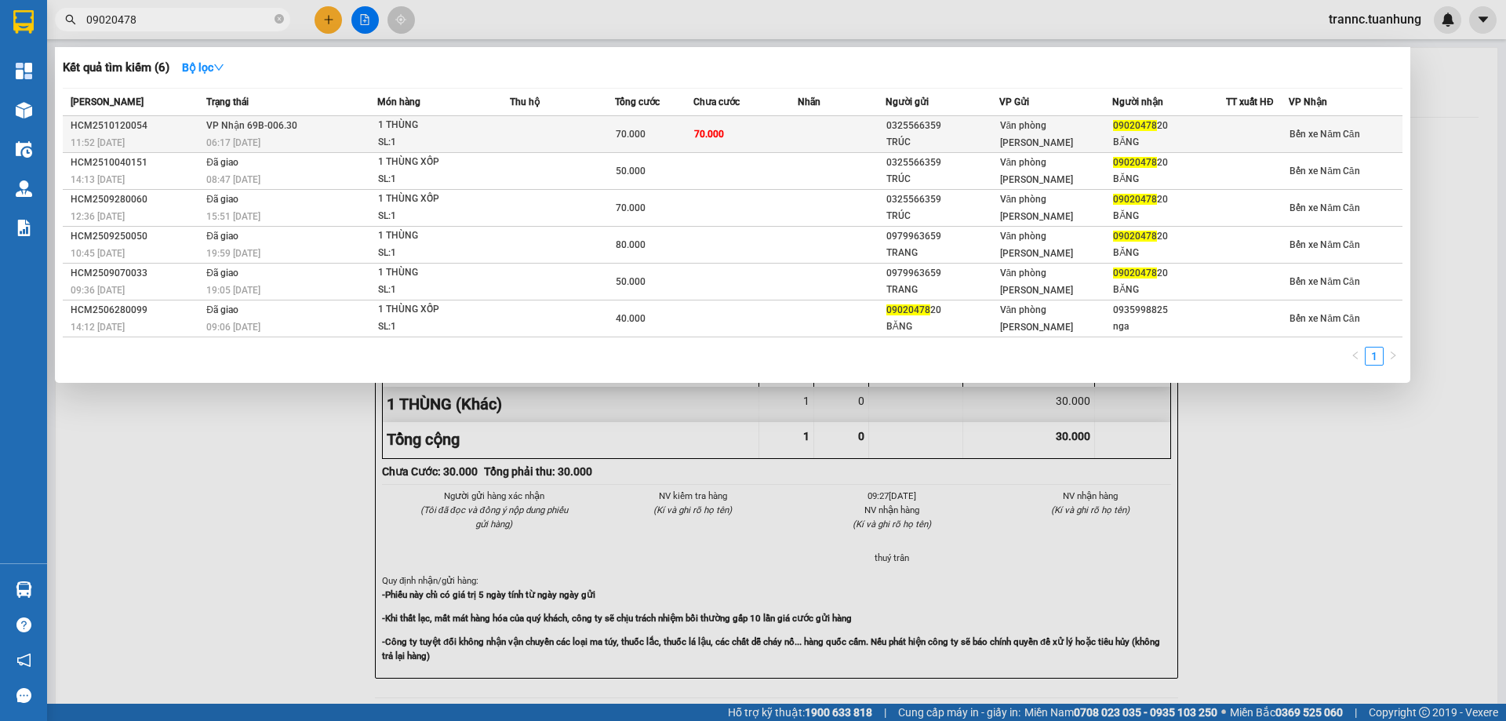
type input "09020478"
click at [372, 137] on div "06:17 - 13/10" at bounding box center [291, 142] width 170 height 17
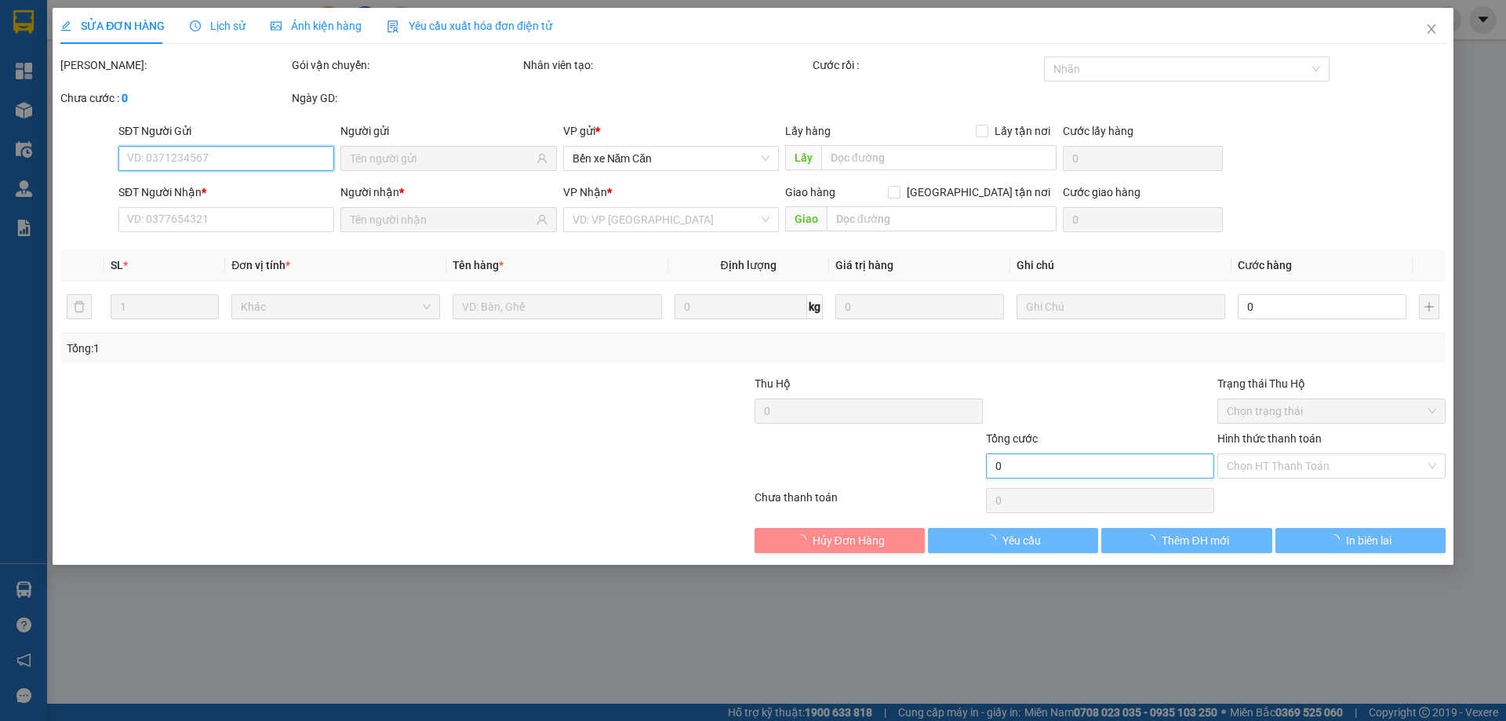
type input "0325566359"
type input "TRÚC"
type input "0902047820"
type input "BĂNG"
type input "70.000"
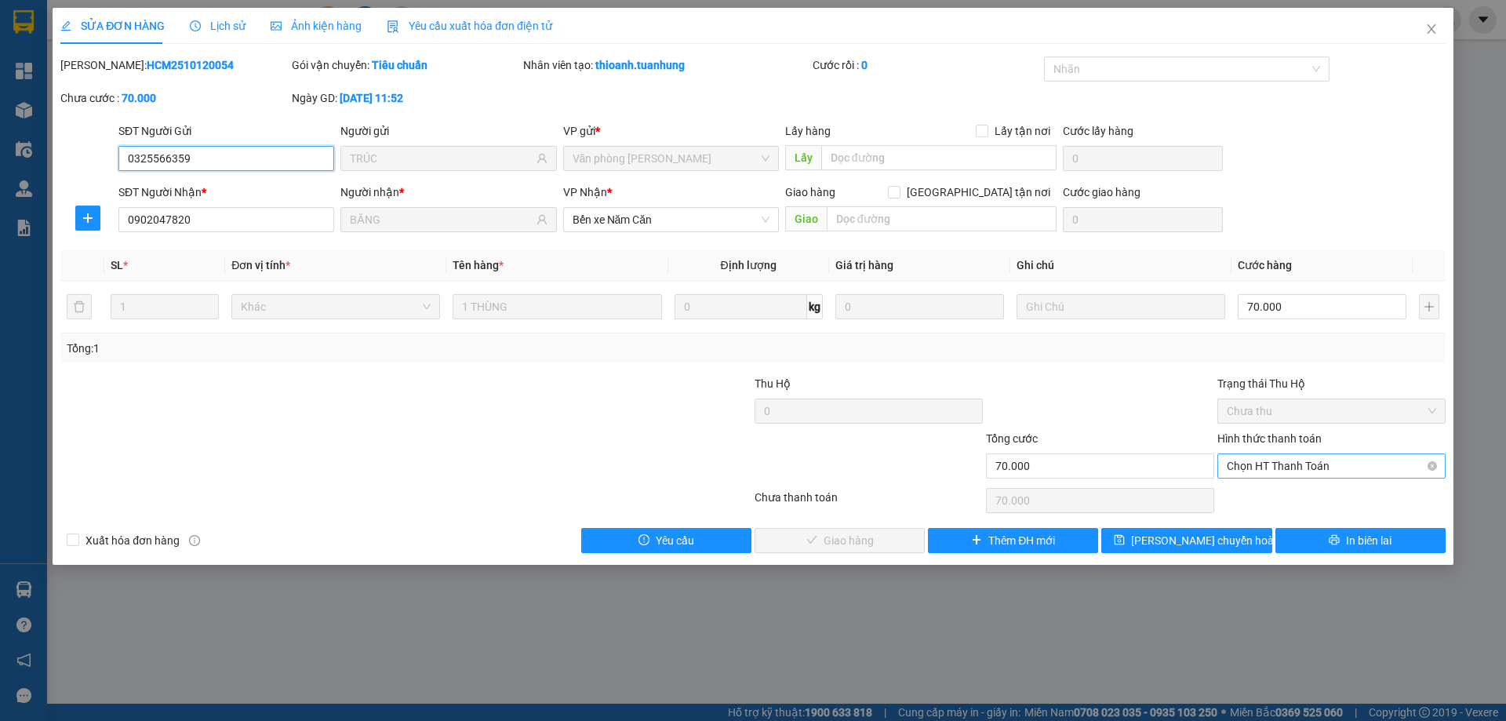
click at [1269, 472] on span "Chọn HT Thanh Toán" at bounding box center [1331, 466] width 209 height 24
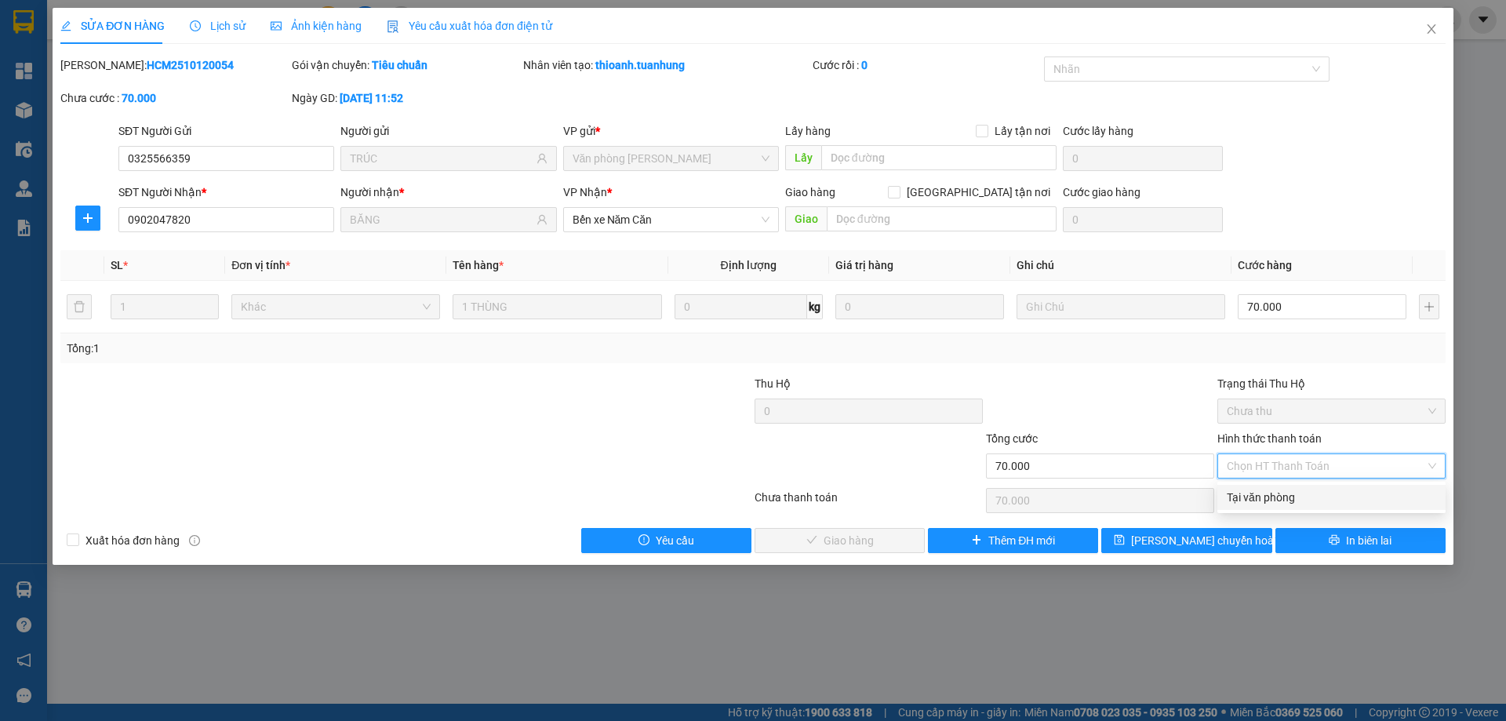
click at [1262, 493] on div "Tại văn phòng" at bounding box center [1331, 497] width 209 height 17
type input "0"
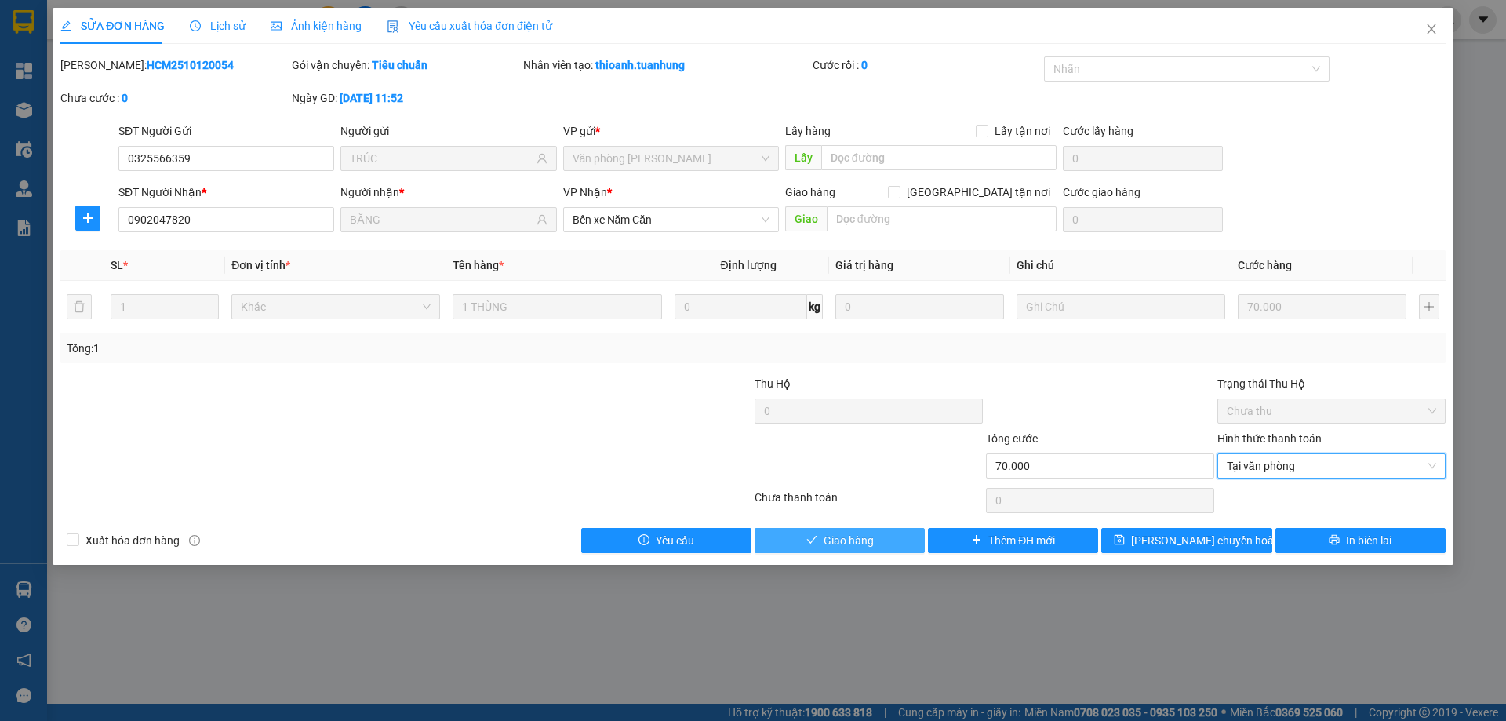
click at [835, 544] on span "Giao hàng" at bounding box center [849, 540] width 50 height 17
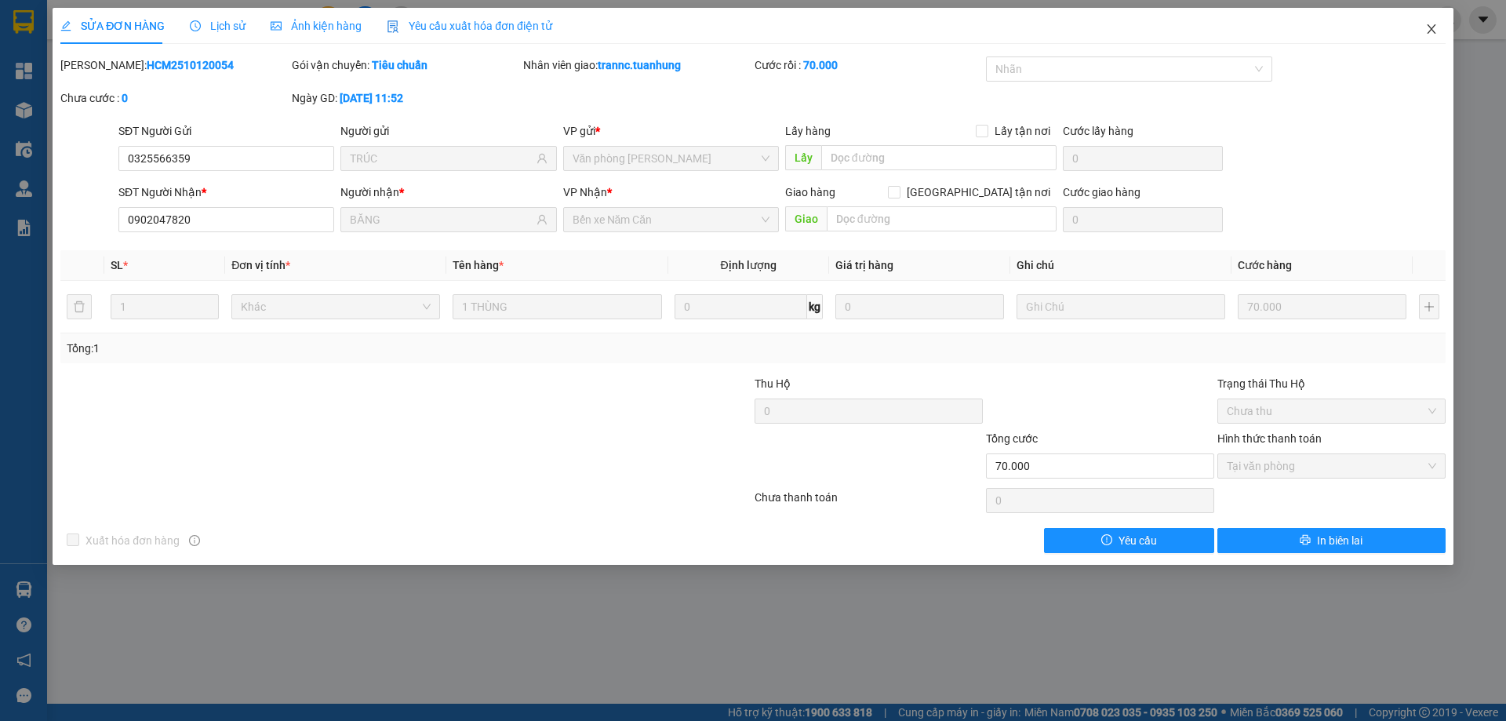
click at [1429, 27] on icon "close" at bounding box center [1431, 28] width 9 height 9
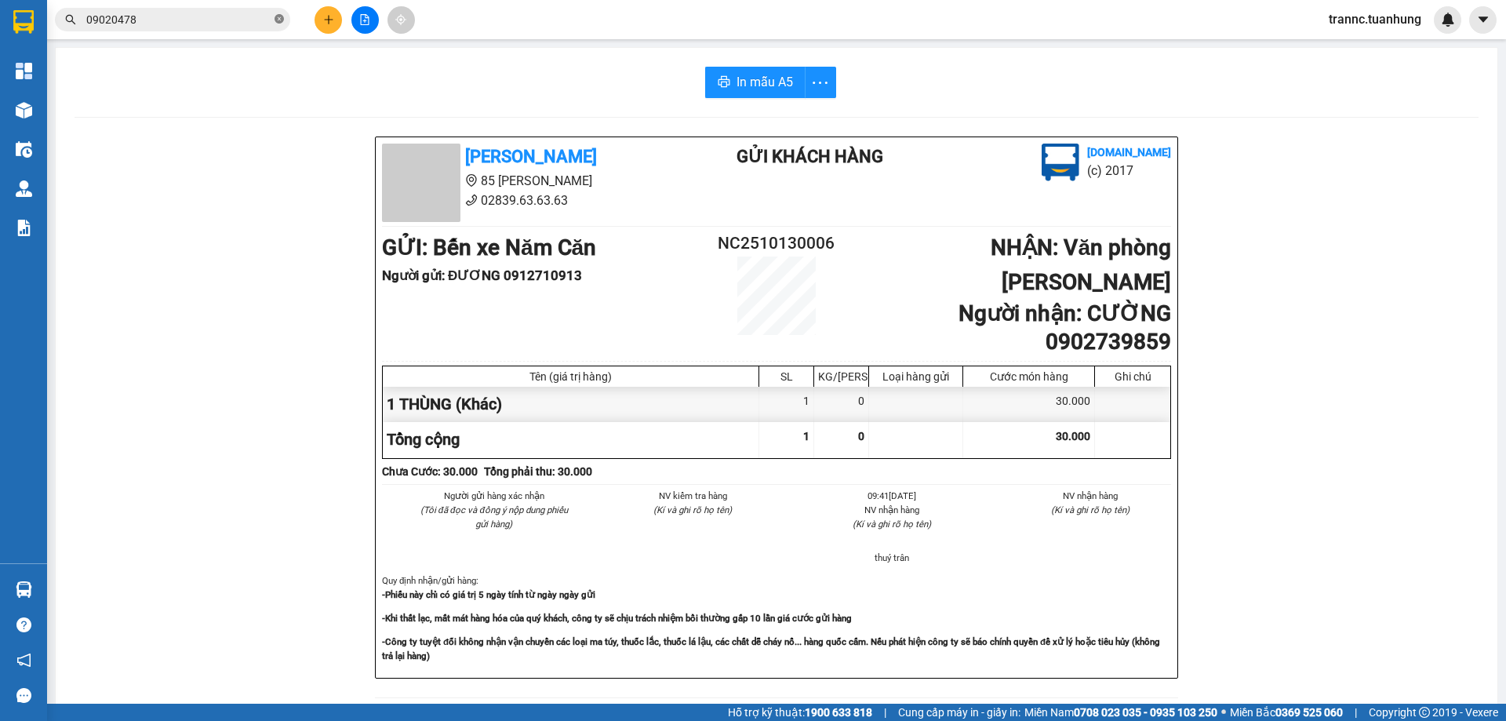
click at [282, 20] on icon "close-circle" at bounding box center [279, 18] width 9 height 9
click at [238, 20] on input "text" at bounding box center [178, 19] width 185 height 17
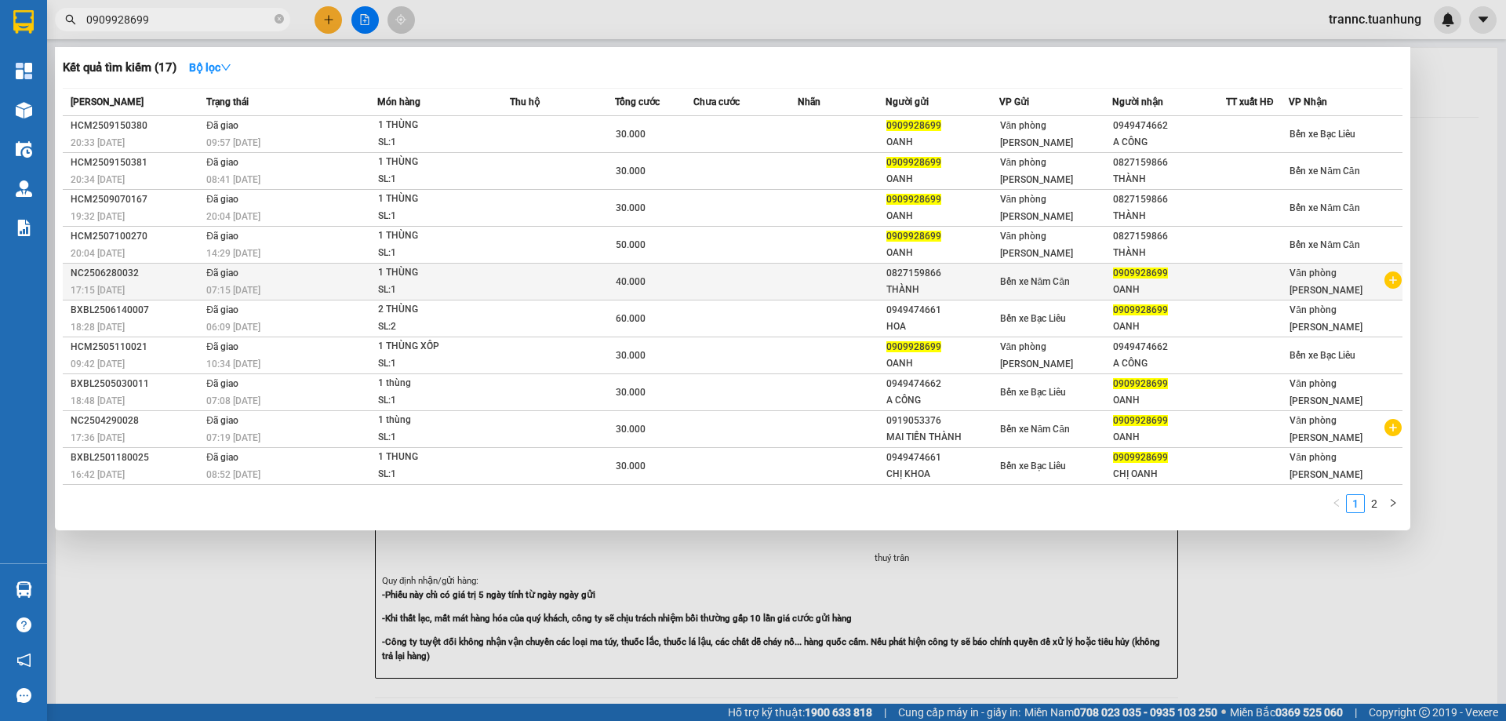
type input "0909928699"
click at [1394, 281] on icon "plus-circle" at bounding box center [1393, 279] width 17 height 17
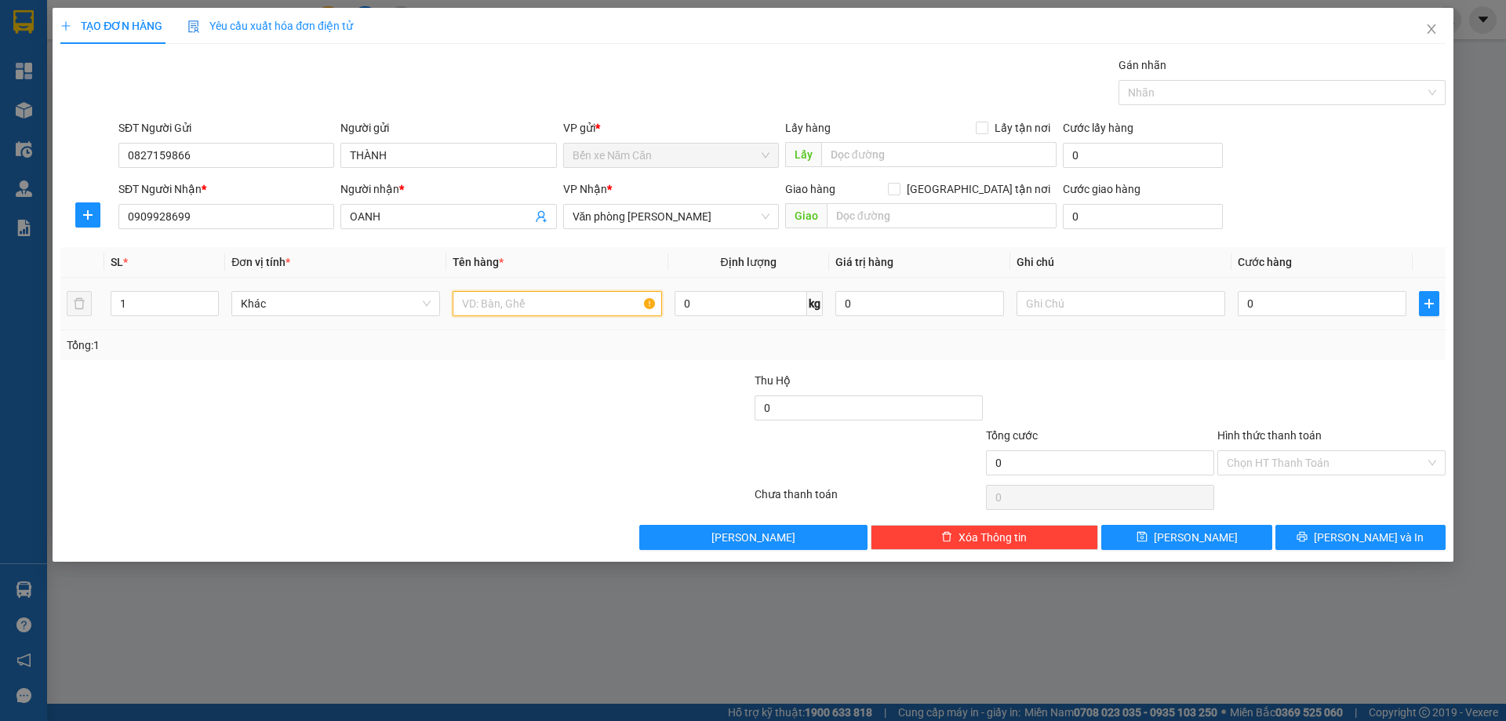
click at [516, 308] on input "text" at bounding box center [557, 303] width 209 height 25
type input "1 THÙNG"
click at [1290, 297] on input "0" at bounding box center [1322, 303] width 169 height 25
type input "4"
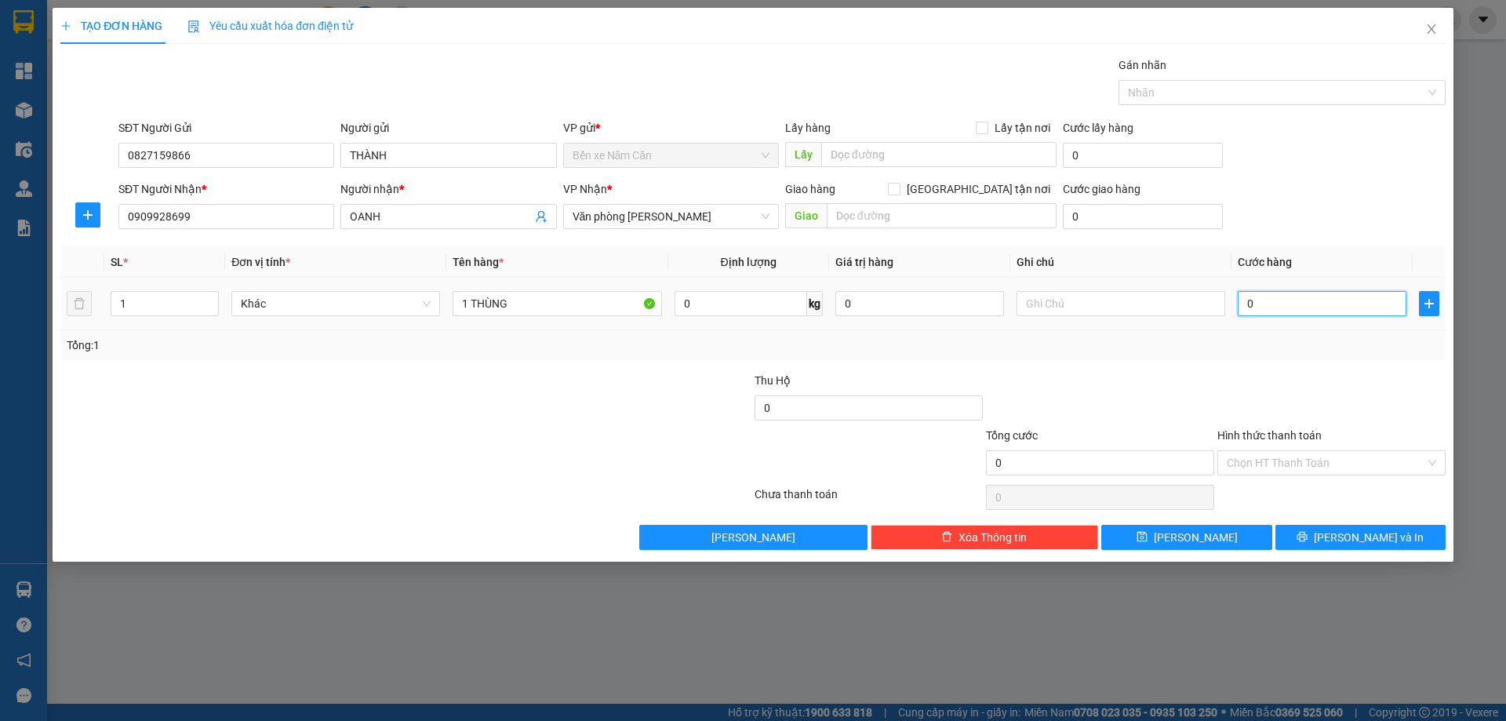
type input "4"
type input "40"
type input "40.000"
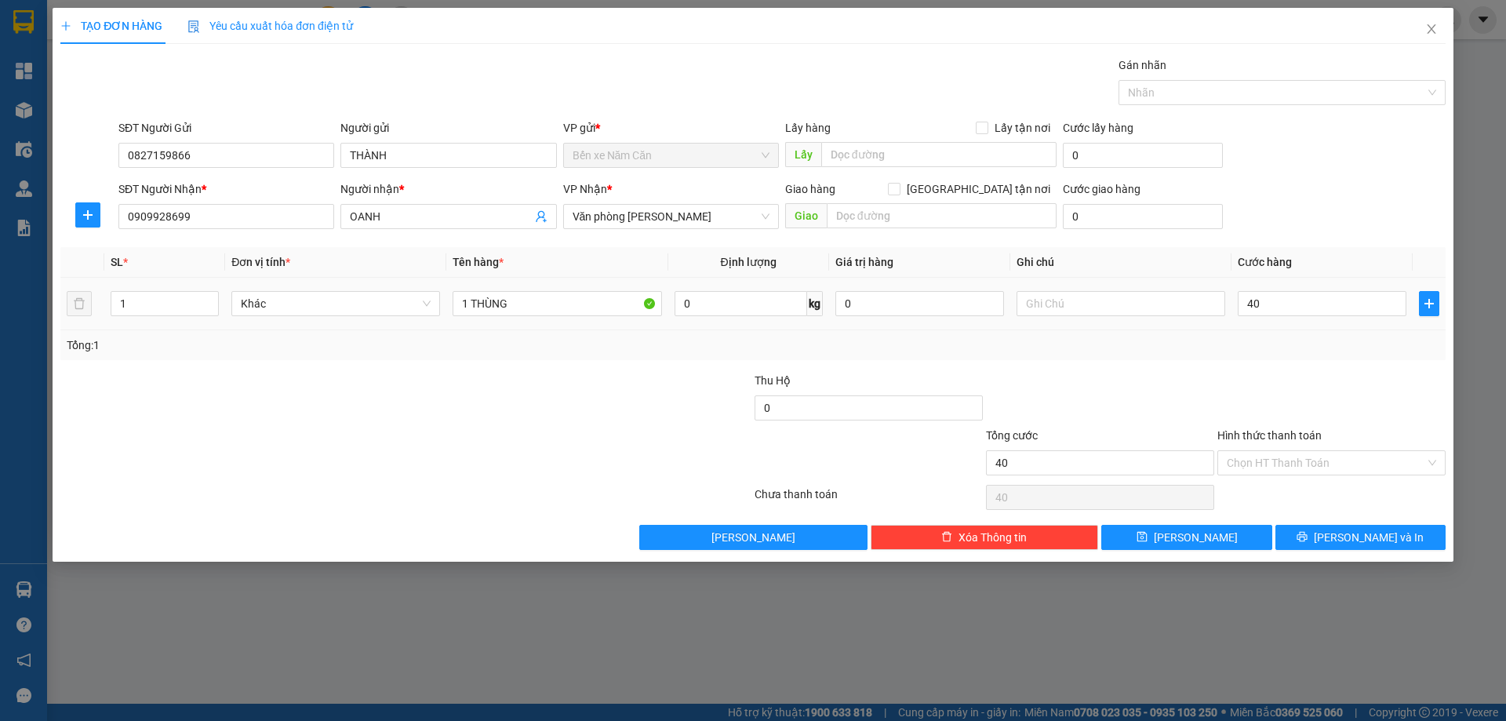
type input "40.000"
click at [1297, 372] on div at bounding box center [1331, 399] width 231 height 55
click at [1313, 458] on input "Hình thức thanh toán" at bounding box center [1326, 463] width 198 height 24
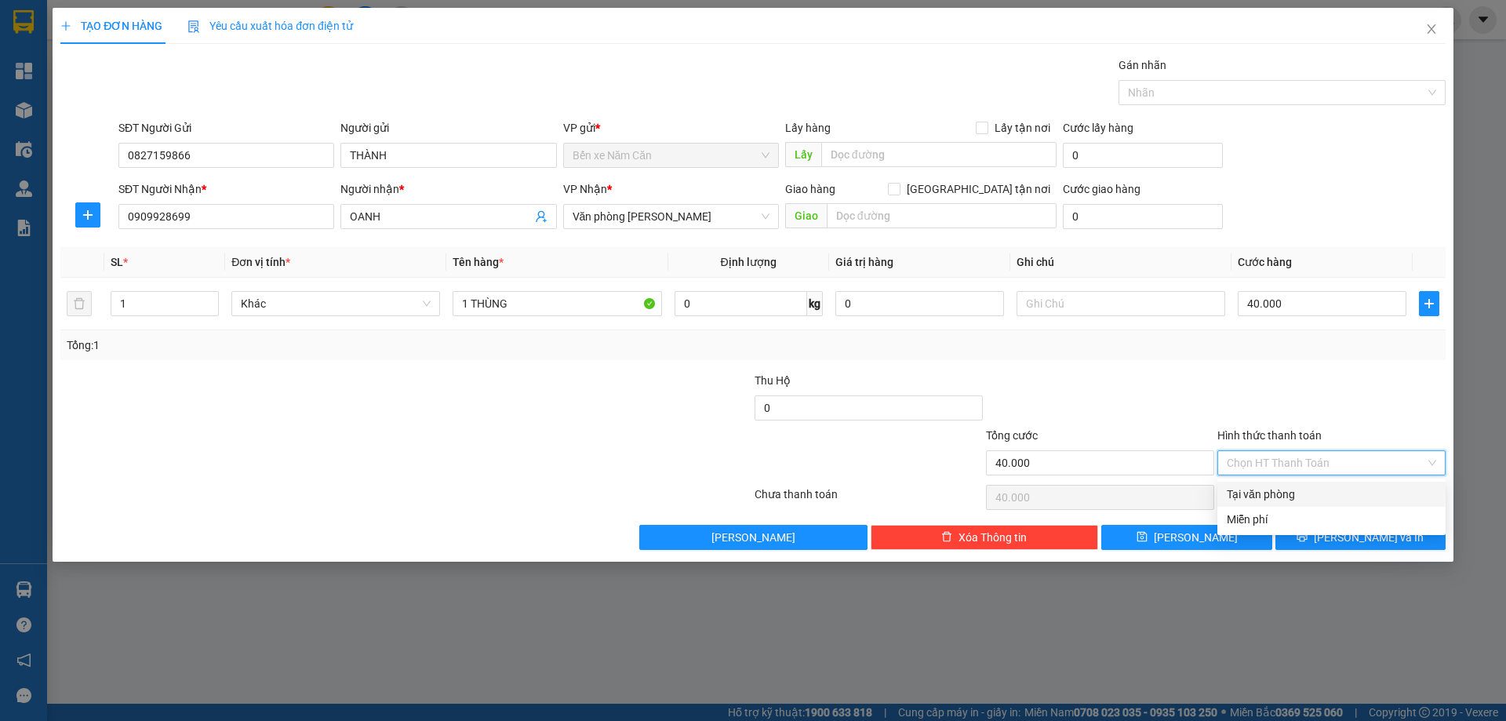
click at [1316, 485] on div "Tại văn phòng" at bounding box center [1331, 494] width 228 height 25
type input "0"
click at [1353, 540] on span "Lưu và In" at bounding box center [1369, 537] width 110 height 17
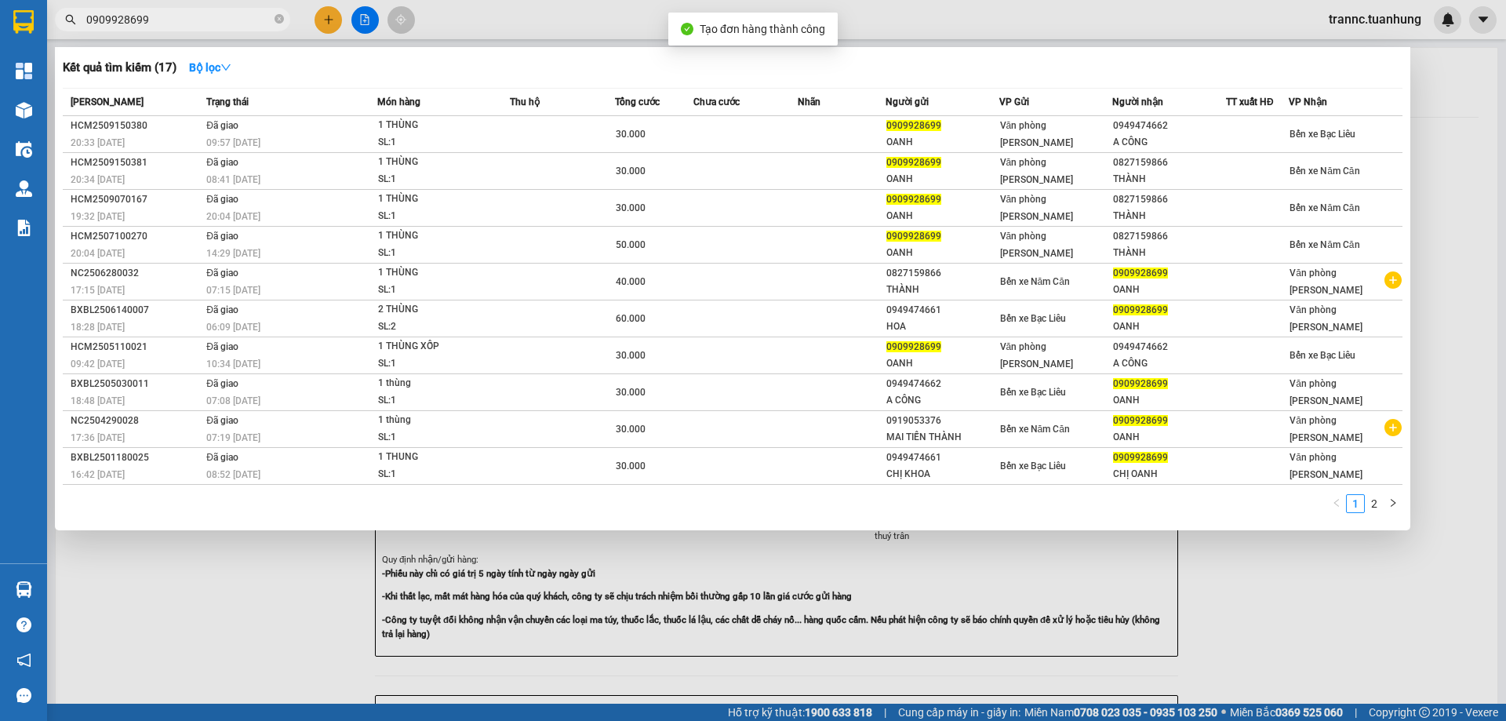
drag, startPoint x: 1310, startPoint y: 573, endPoint x: 1145, endPoint y: 461, distance: 200.0
click at [1307, 573] on div at bounding box center [753, 360] width 1506 height 721
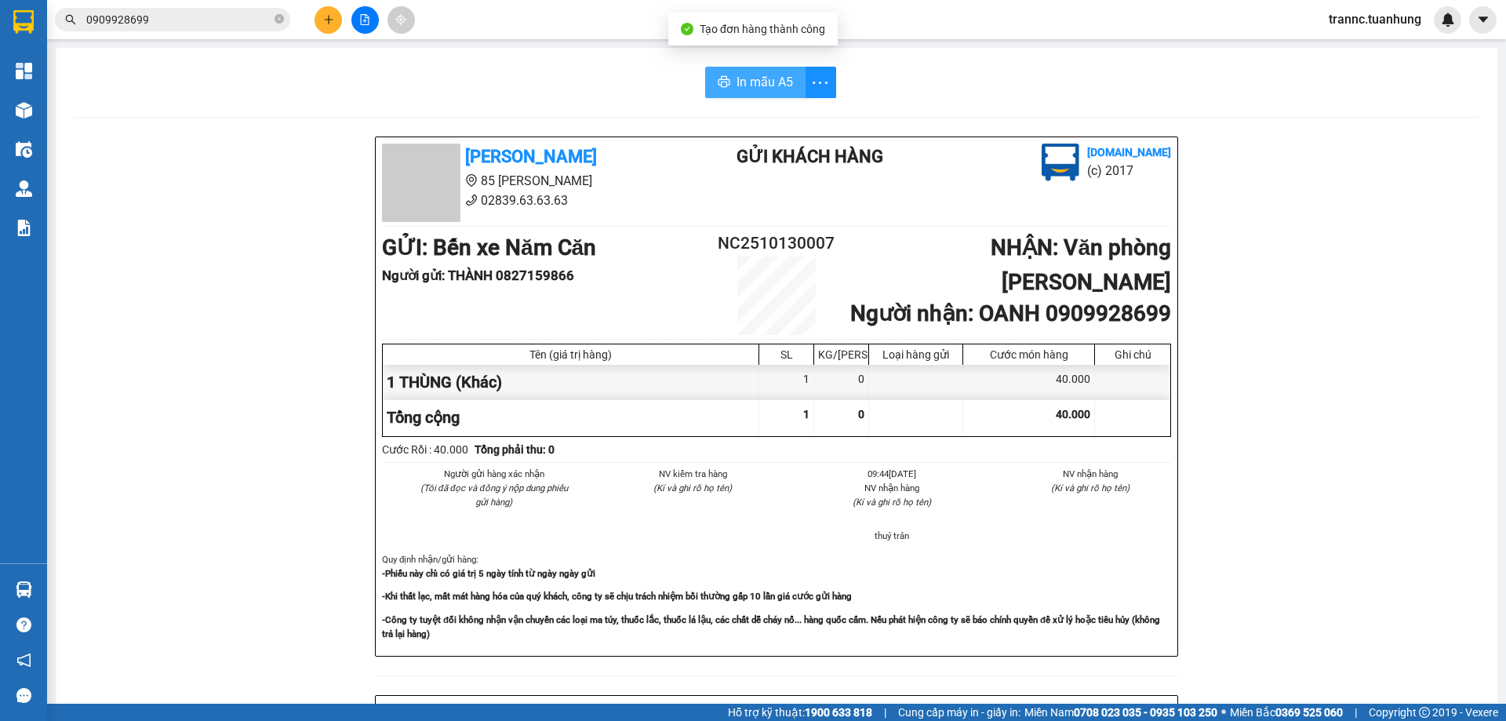
click at [770, 73] on span "In mẫu A5" at bounding box center [765, 82] width 56 height 20
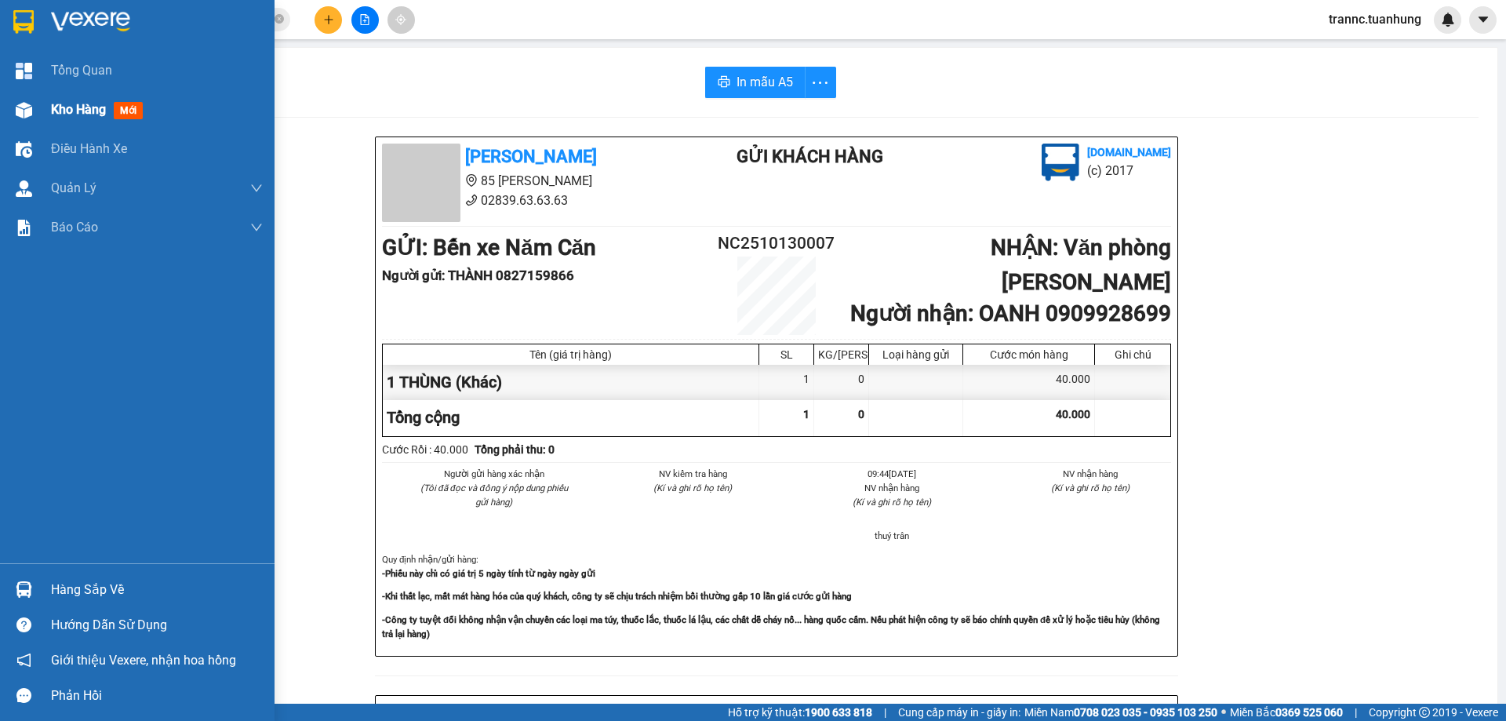
click at [148, 107] on div "Kho hàng mới" at bounding box center [100, 110] width 98 height 20
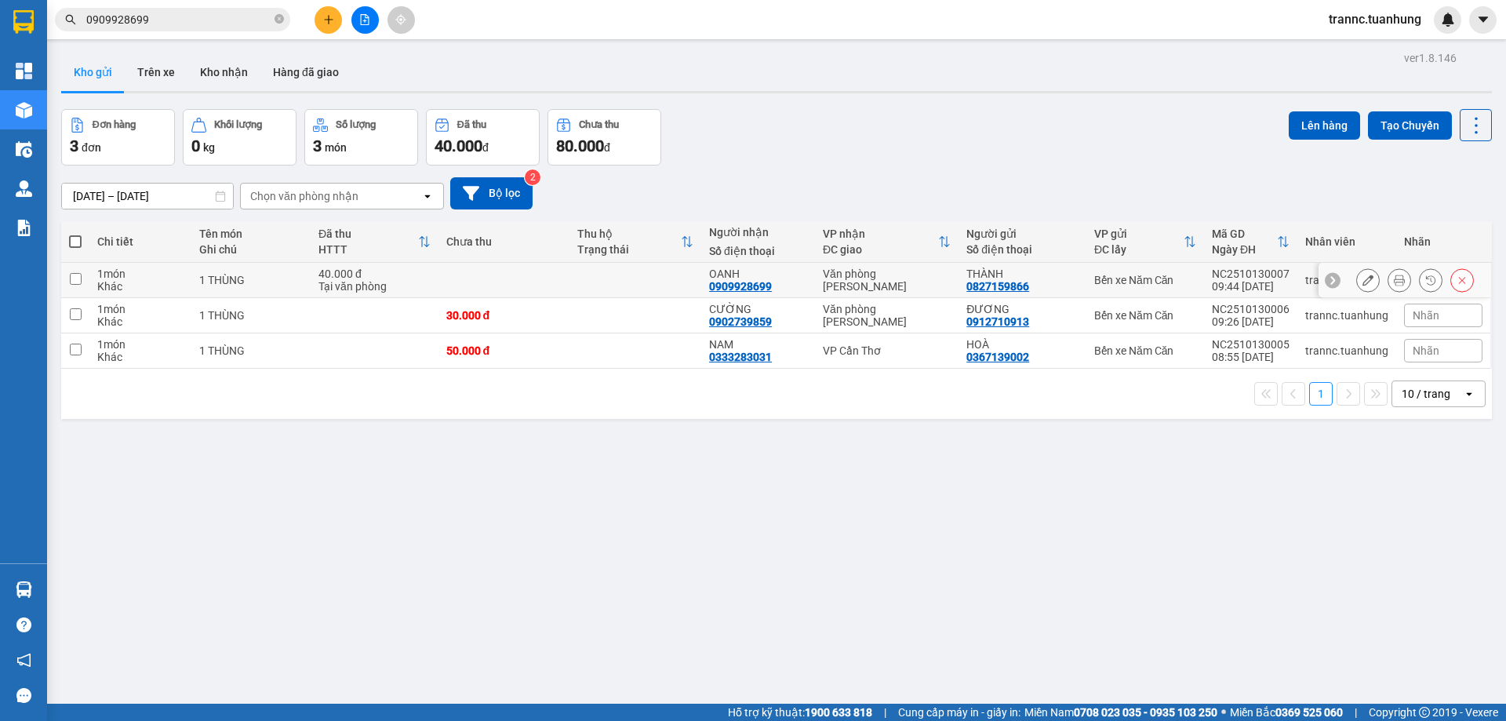
click at [348, 284] on div "Tại văn phòng" at bounding box center [374, 286] width 112 height 13
checkbox input "true"
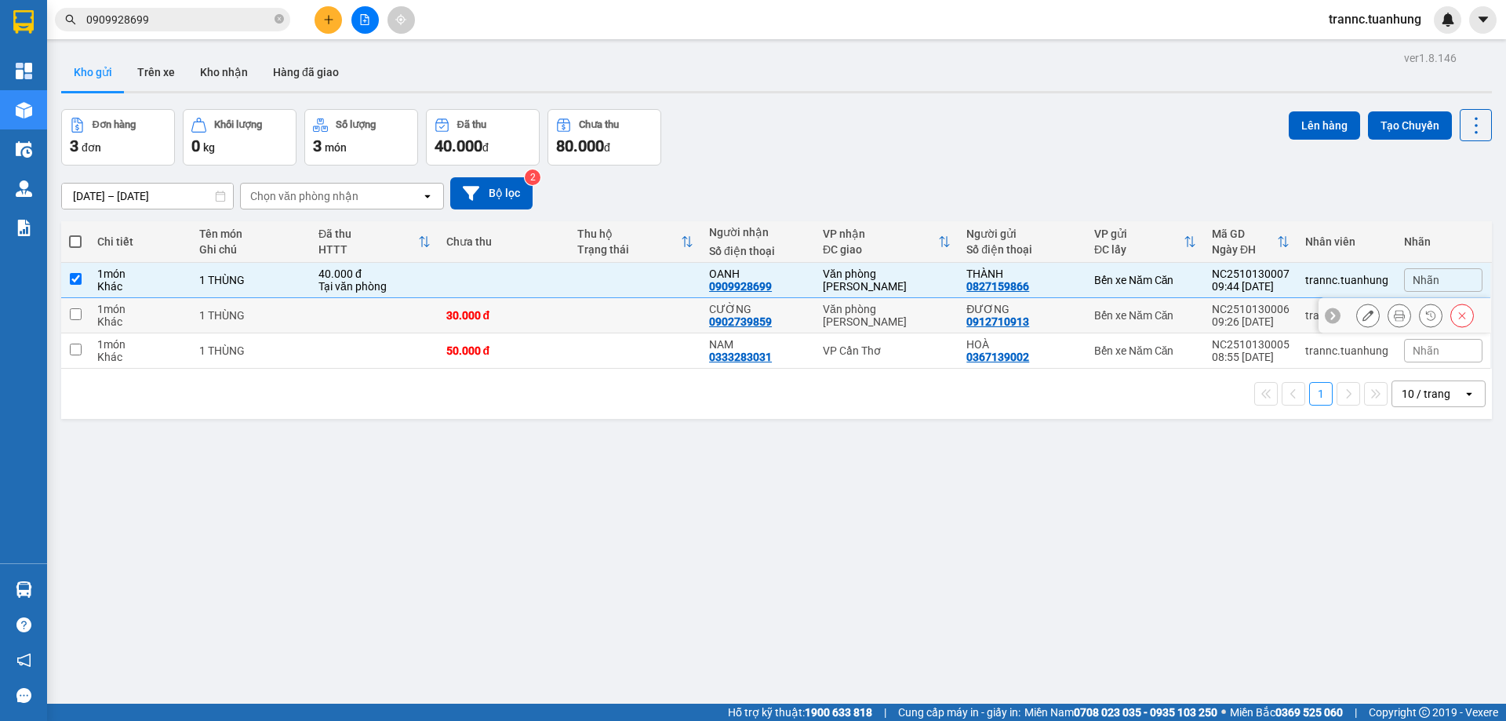
click at [324, 319] on td at bounding box center [375, 315] width 128 height 35
checkbox input "true"
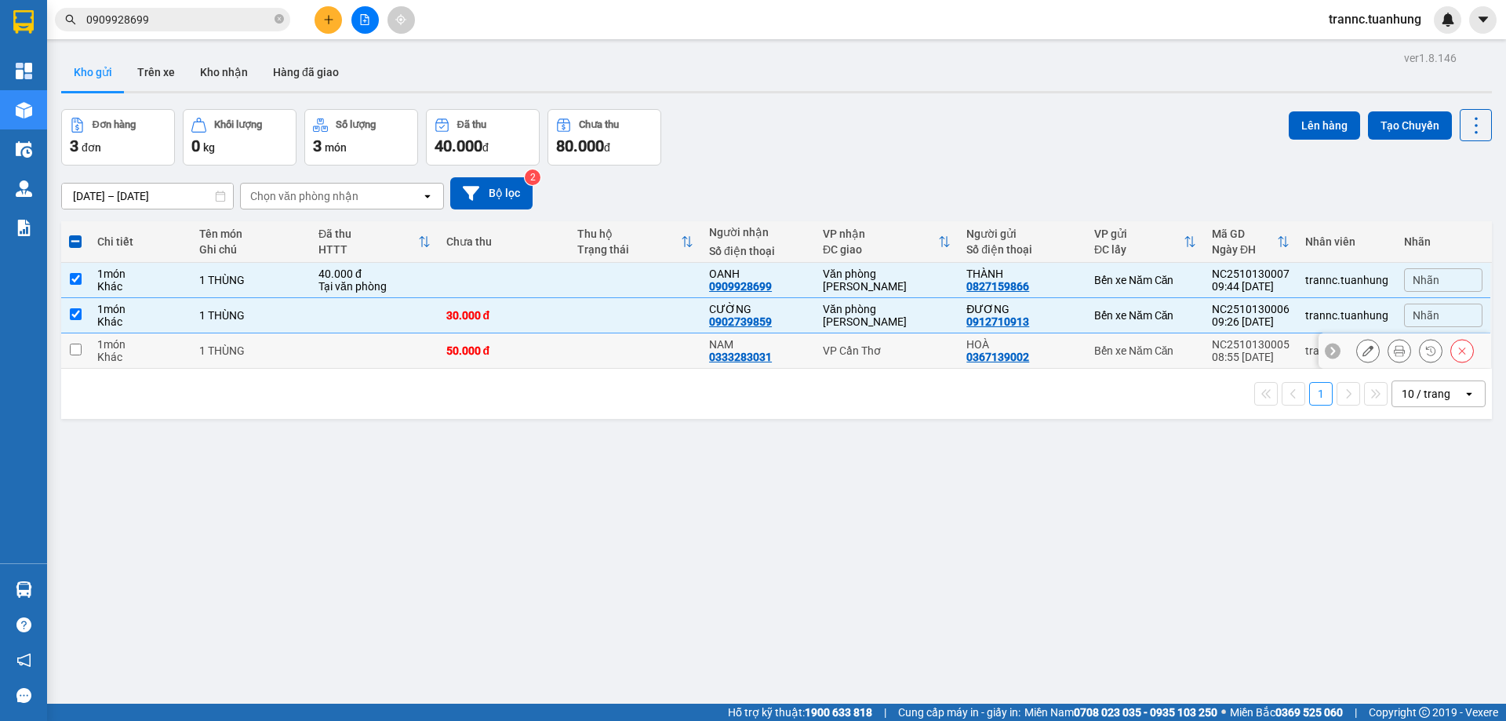
click at [326, 353] on td at bounding box center [375, 350] width 128 height 35
checkbox input "true"
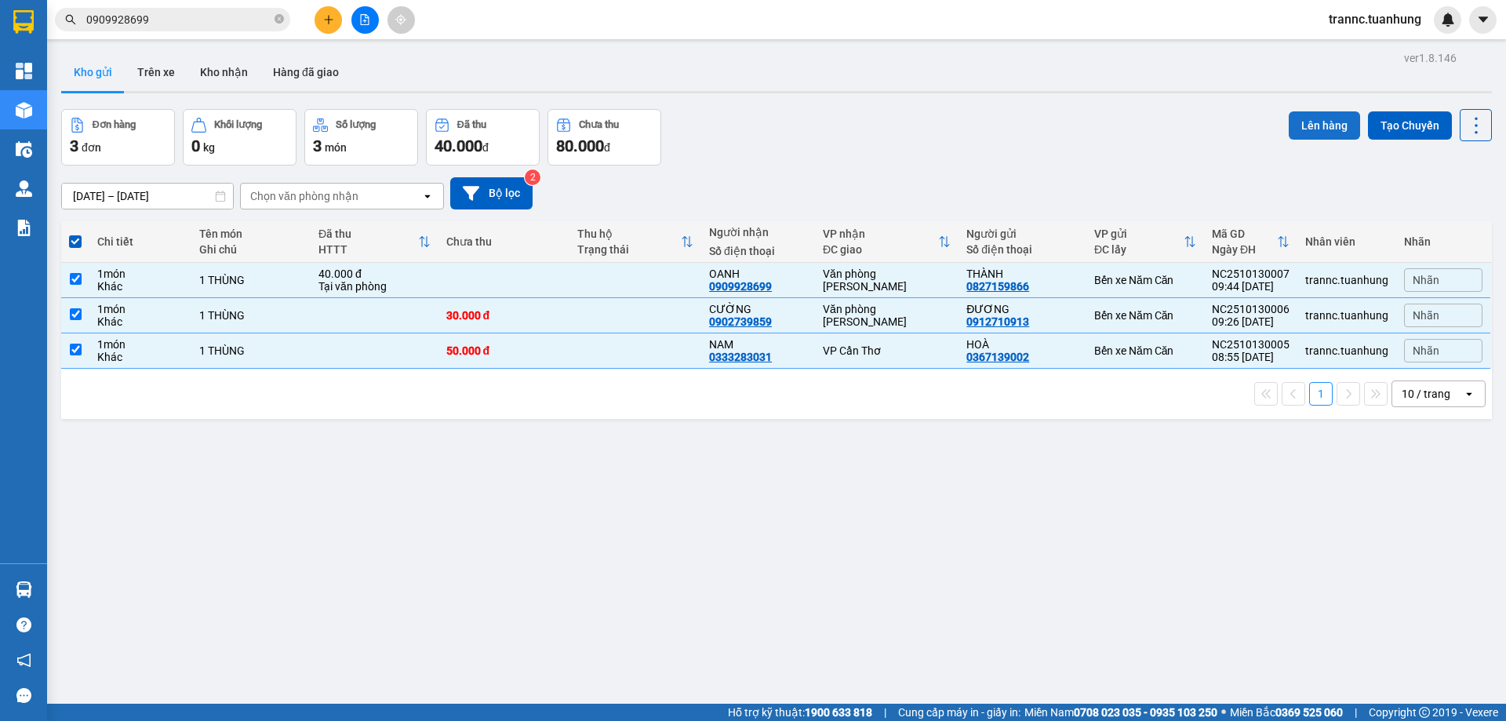
click at [1323, 122] on button "Lên hàng" at bounding box center [1324, 125] width 71 height 28
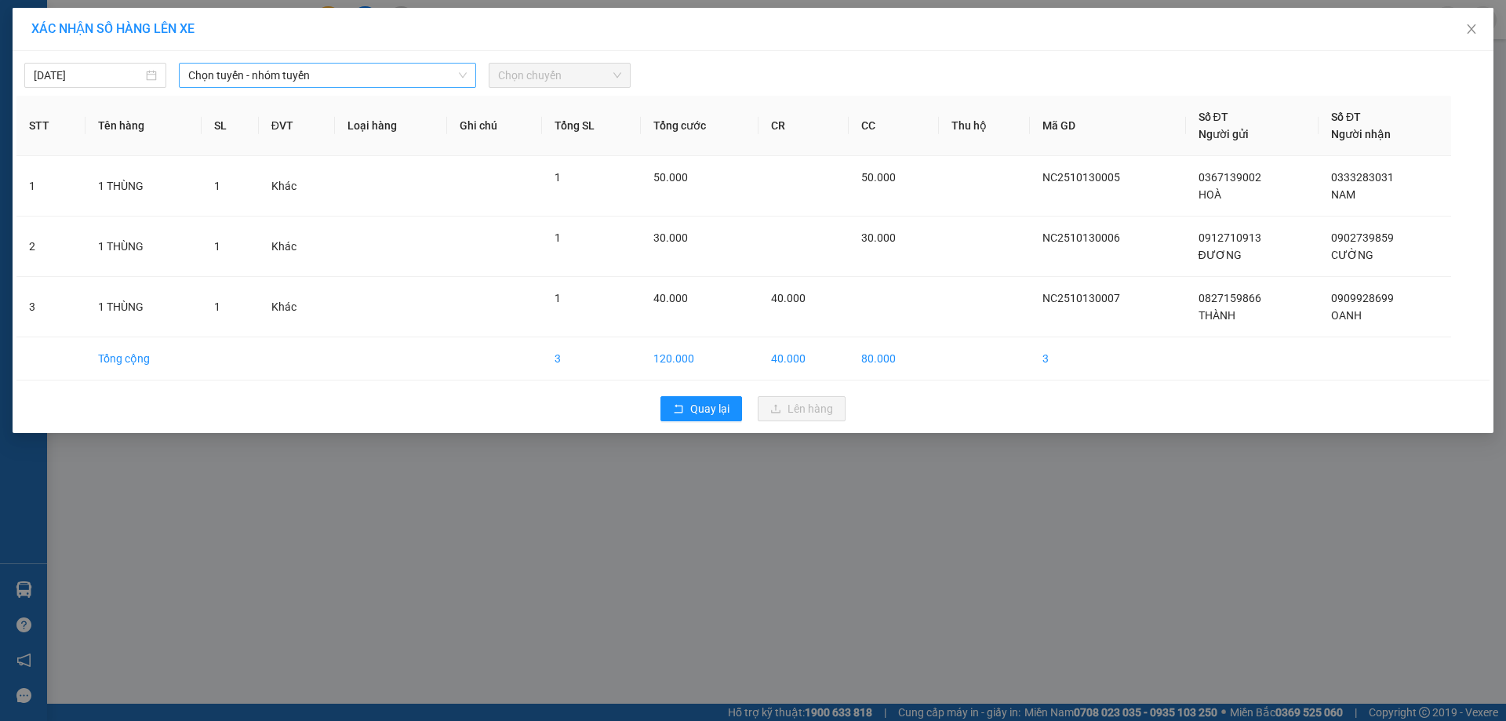
click at [380, 68] on span "Chọn tuyến - nhóm tuyến" at bounding box center [327, 76] width 278 height 24
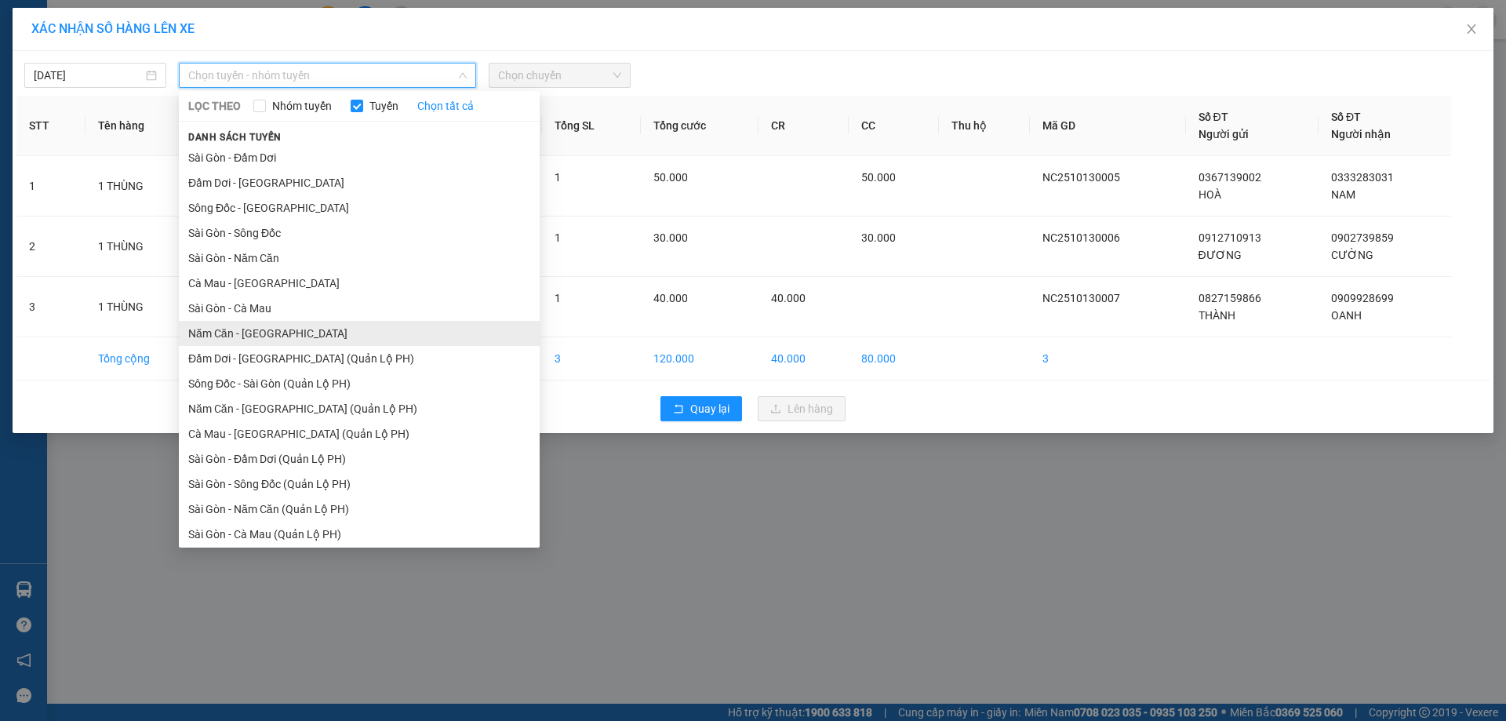
click at [264, 330] on li "Năm Căn - Sài Gòn" at bounding box center [359, 333] width 361 height 25
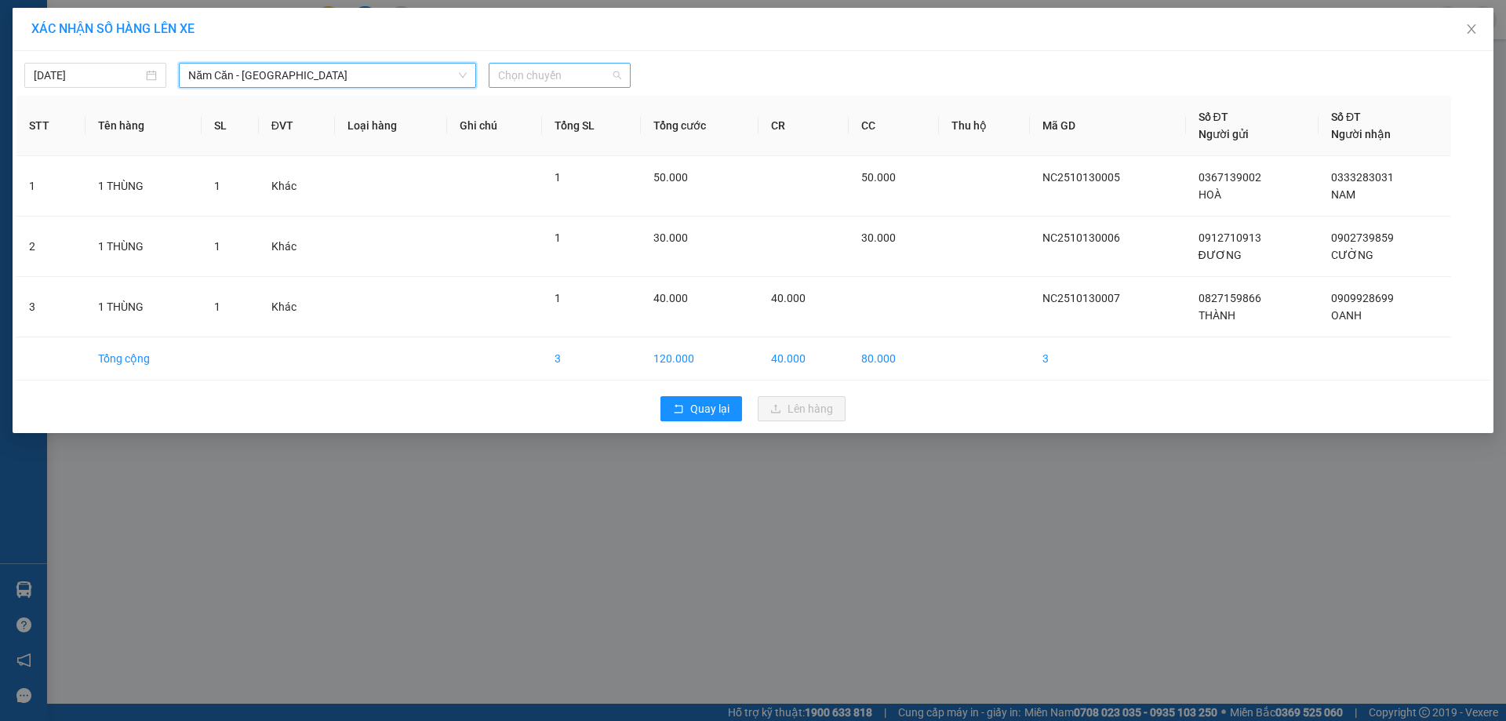
click at [621, 78] on span "Chọn chuyến" at bounding box center [559, 76] width 123 height 24
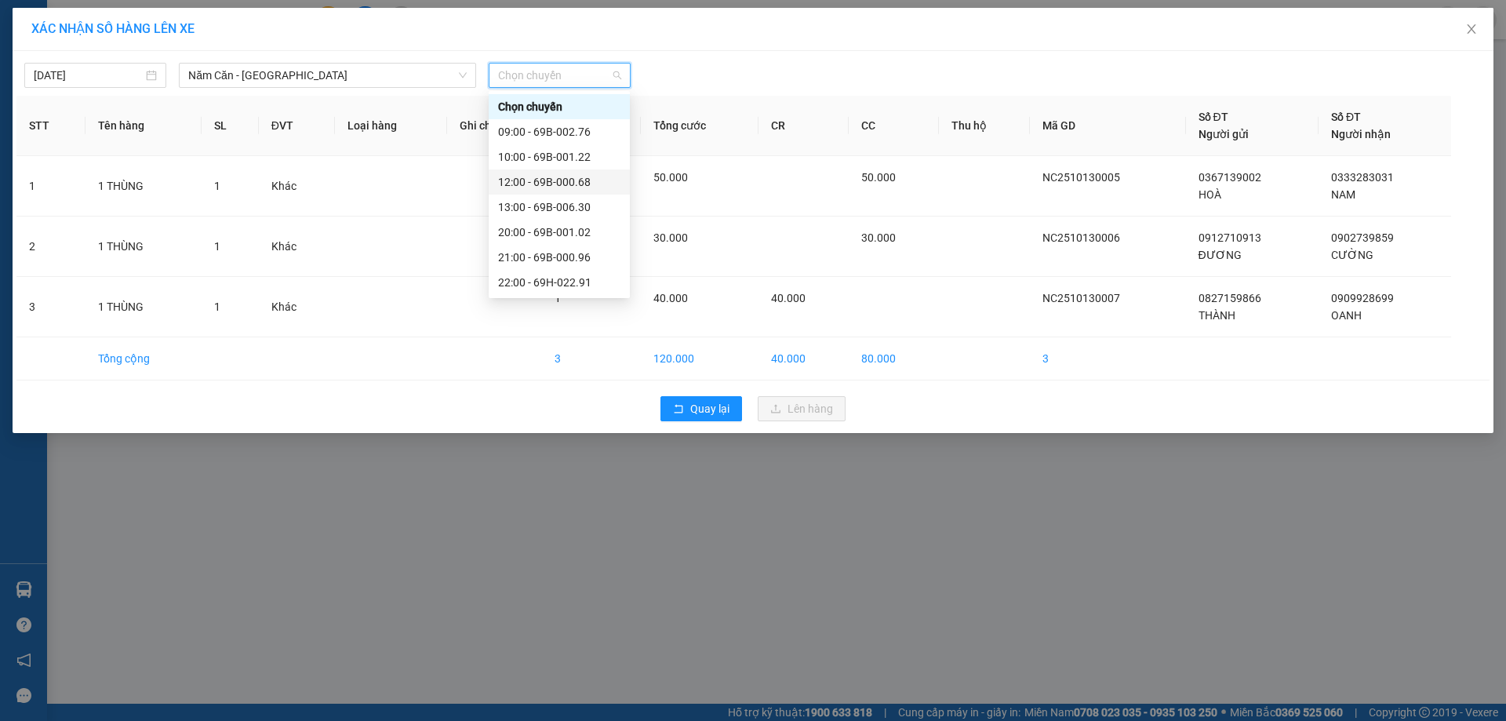
click at [568, 177] on div "12:00 - 69B-000.68" at bounding box center [559, 181] width 122 height 17
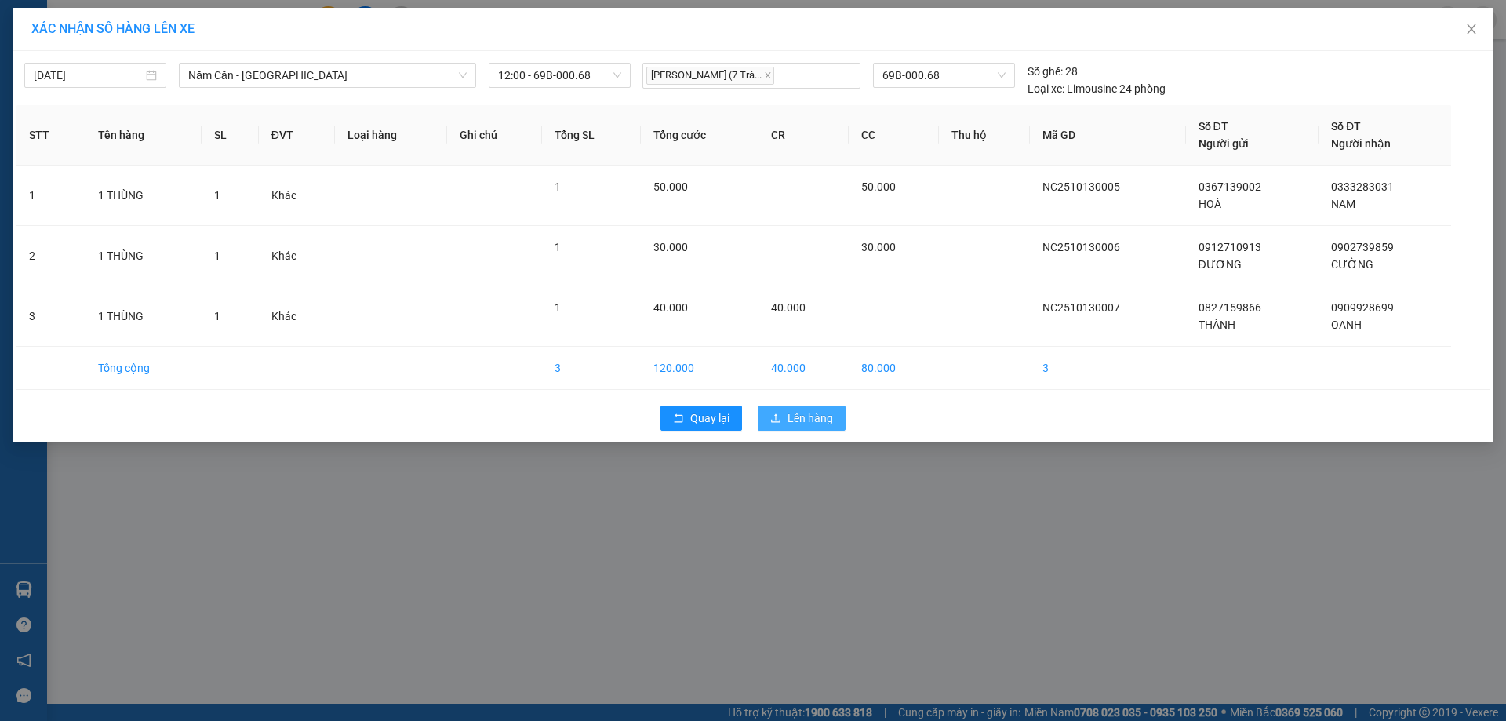
click at [793, 413] on span "Lên hàng" at bounding box center [810, 417] width 45 height 17
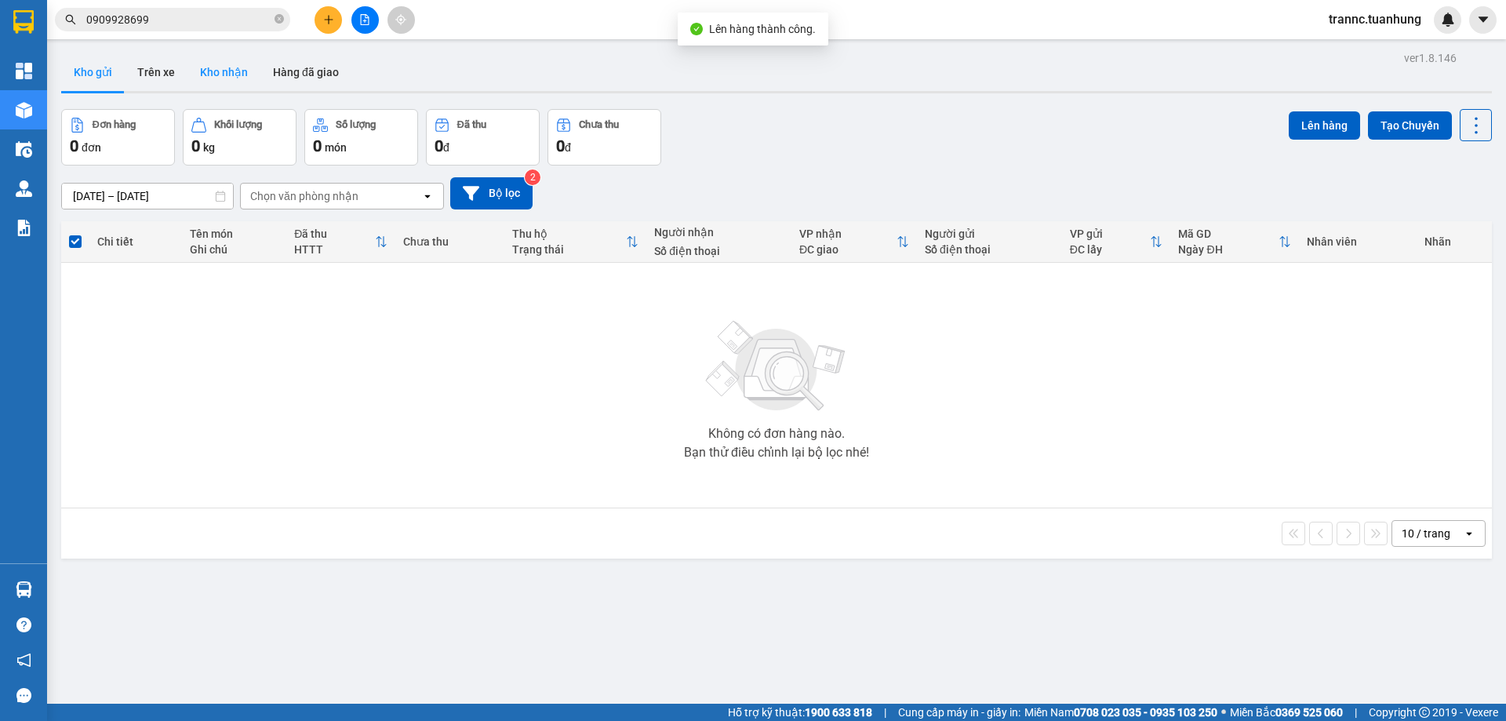
click at [220, 76] on button "Kho nhận" at bounding box center [223, 72] width 73 height 38
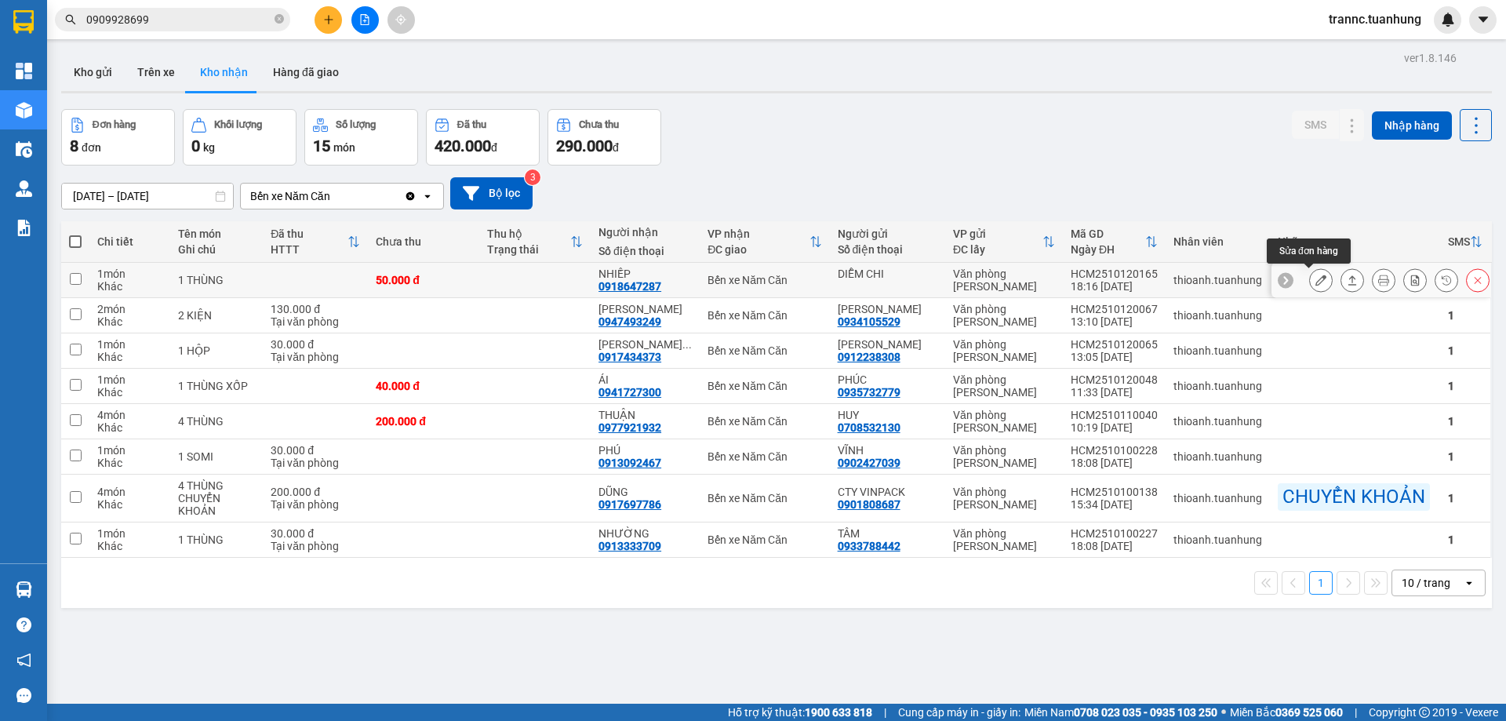
click at [1310, 273] on button at bounding box center [1321, 280] width 22 height 27
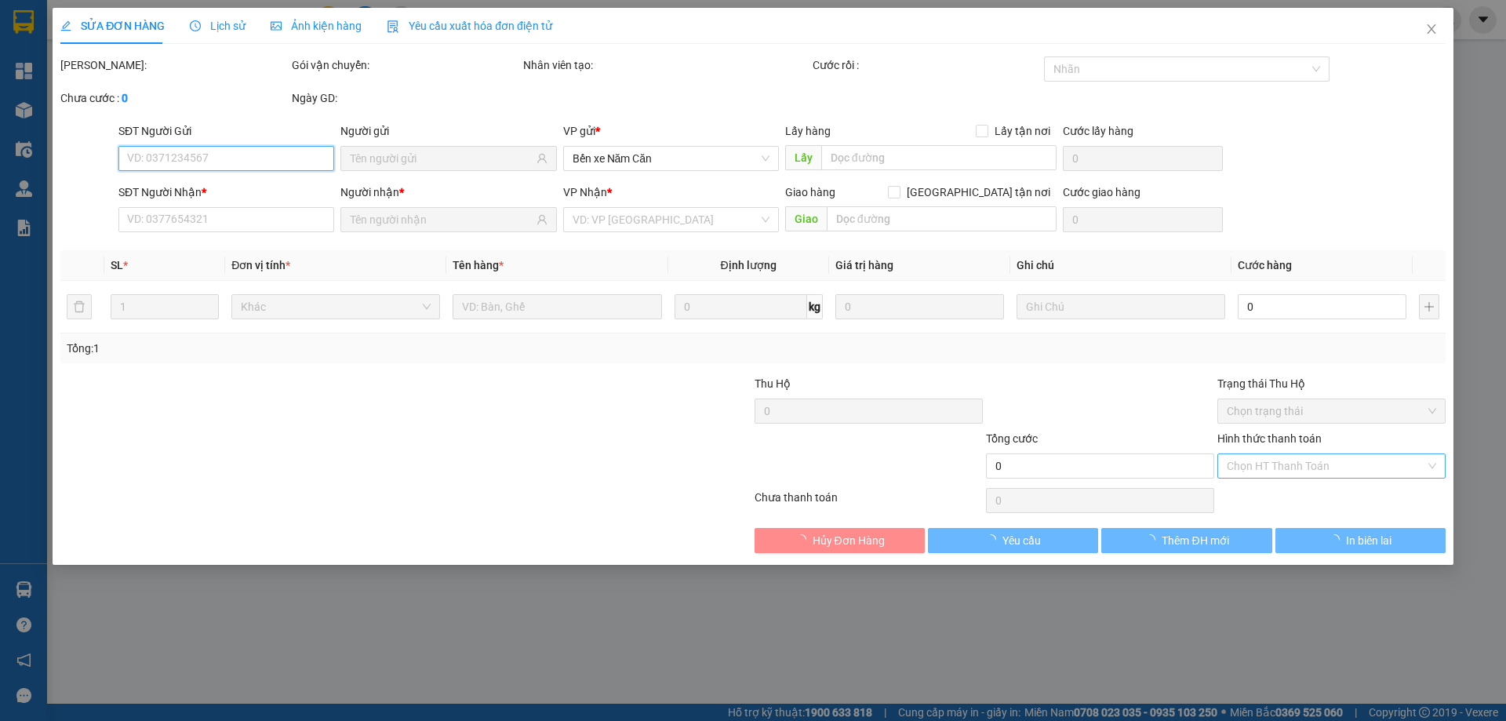
type input "DIỄM CHI"
type input "0918647287"
type input "NHIẾP"
type input "50.000"
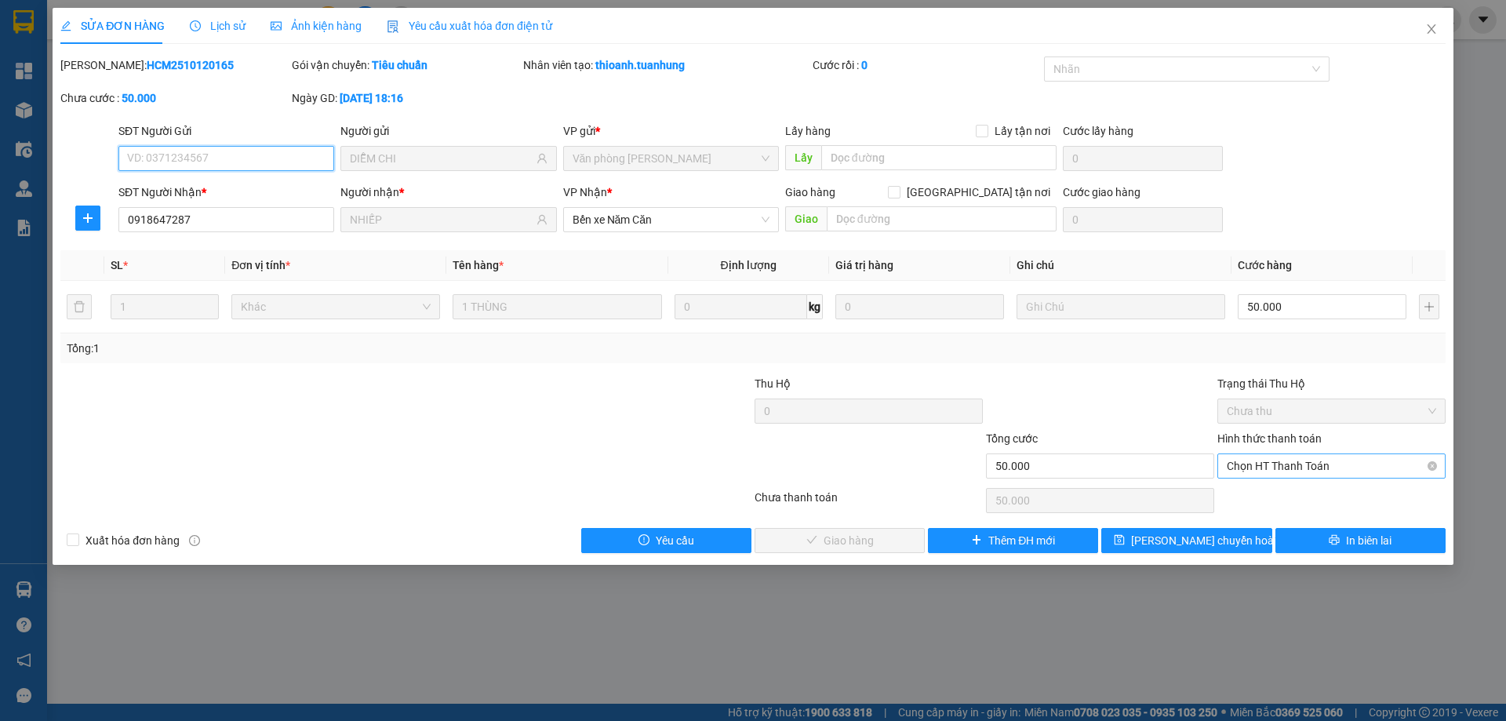
click at [1265, 462] on span "Chọn HT Thanh Toán" at bounding box center [1331, 466] width 209 height 24
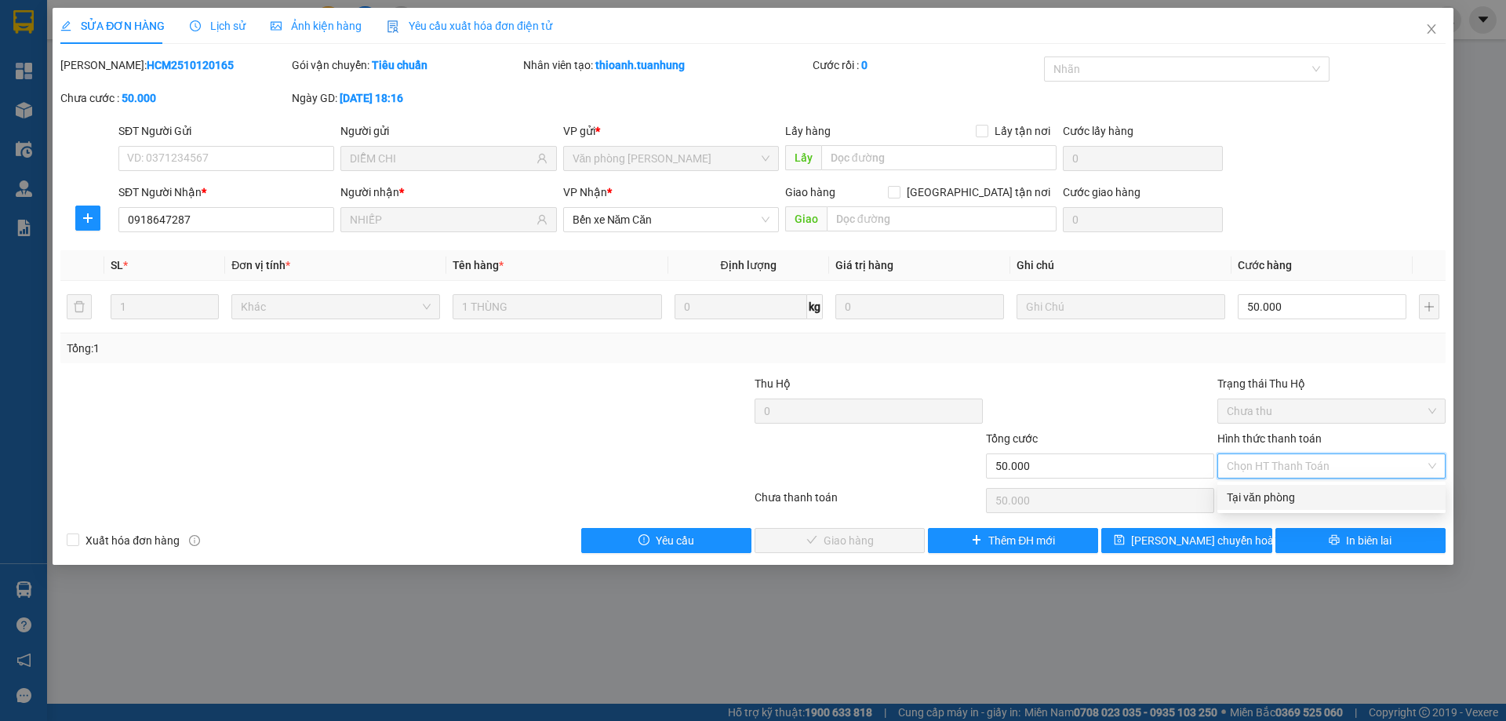
click at [1250, 499] on div "Tại văn phòng" at bounding box center [1331, 497] width 209 height 17
type input "0"
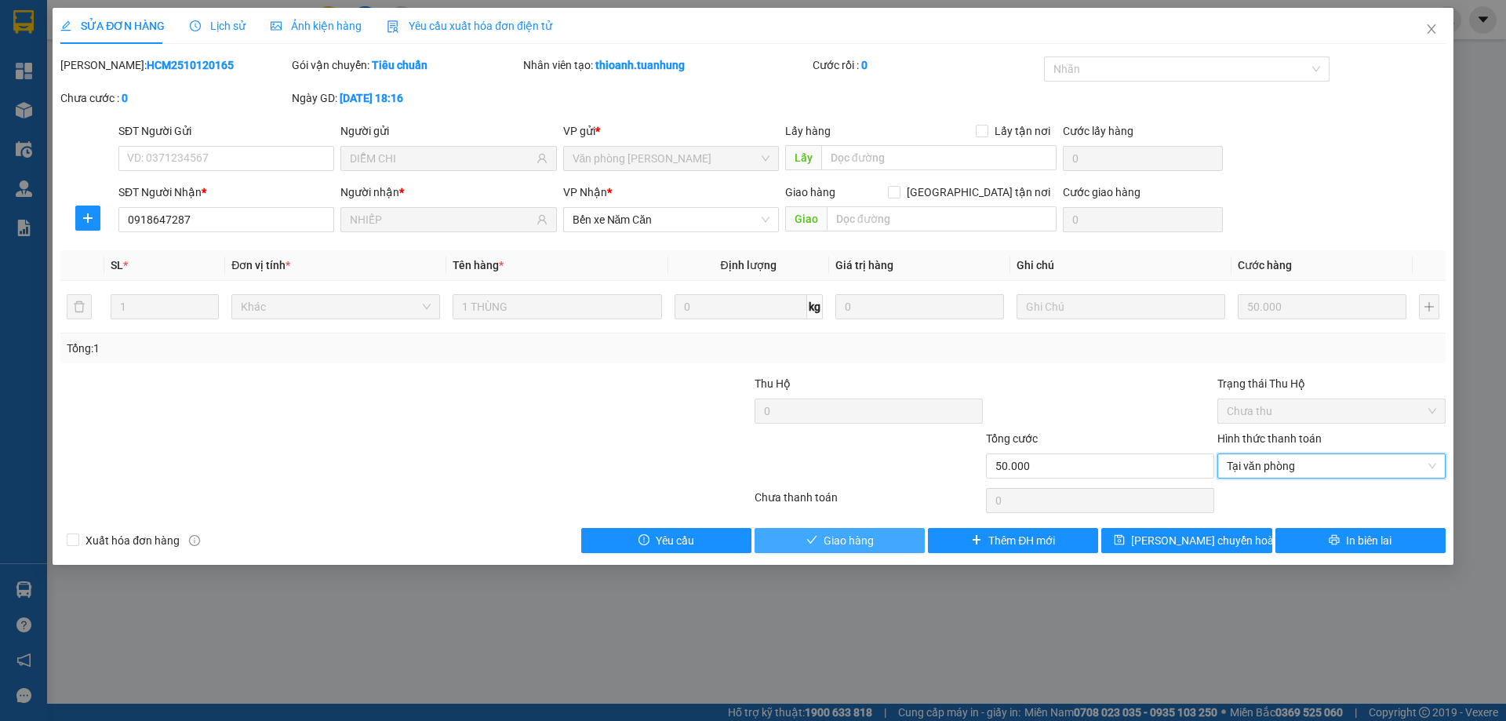
click at [786, 540] on button "Giao hàng" at bounding box center [840, 540] width 170 height 25
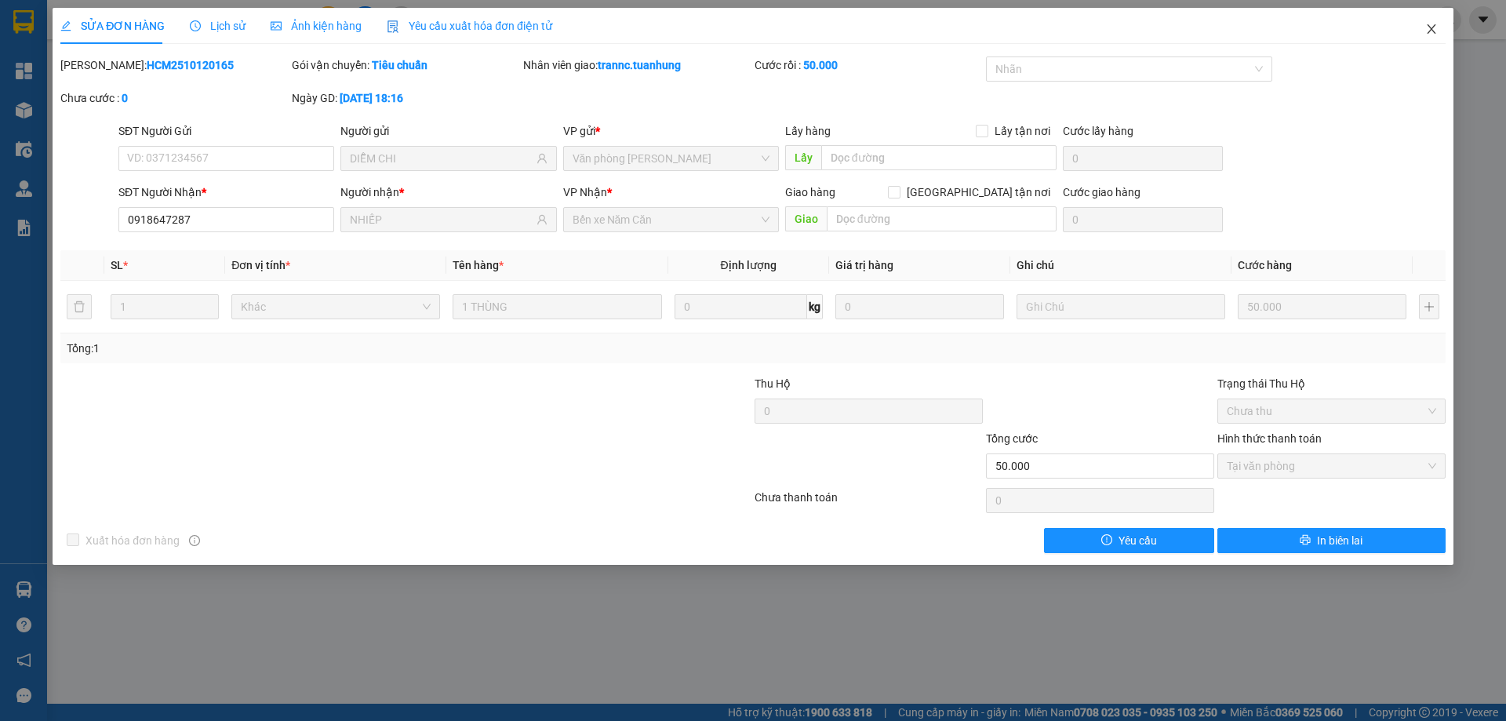
click at [1437, 35] on icon "close" at bounding box center [1431, 29] width 13 height 13
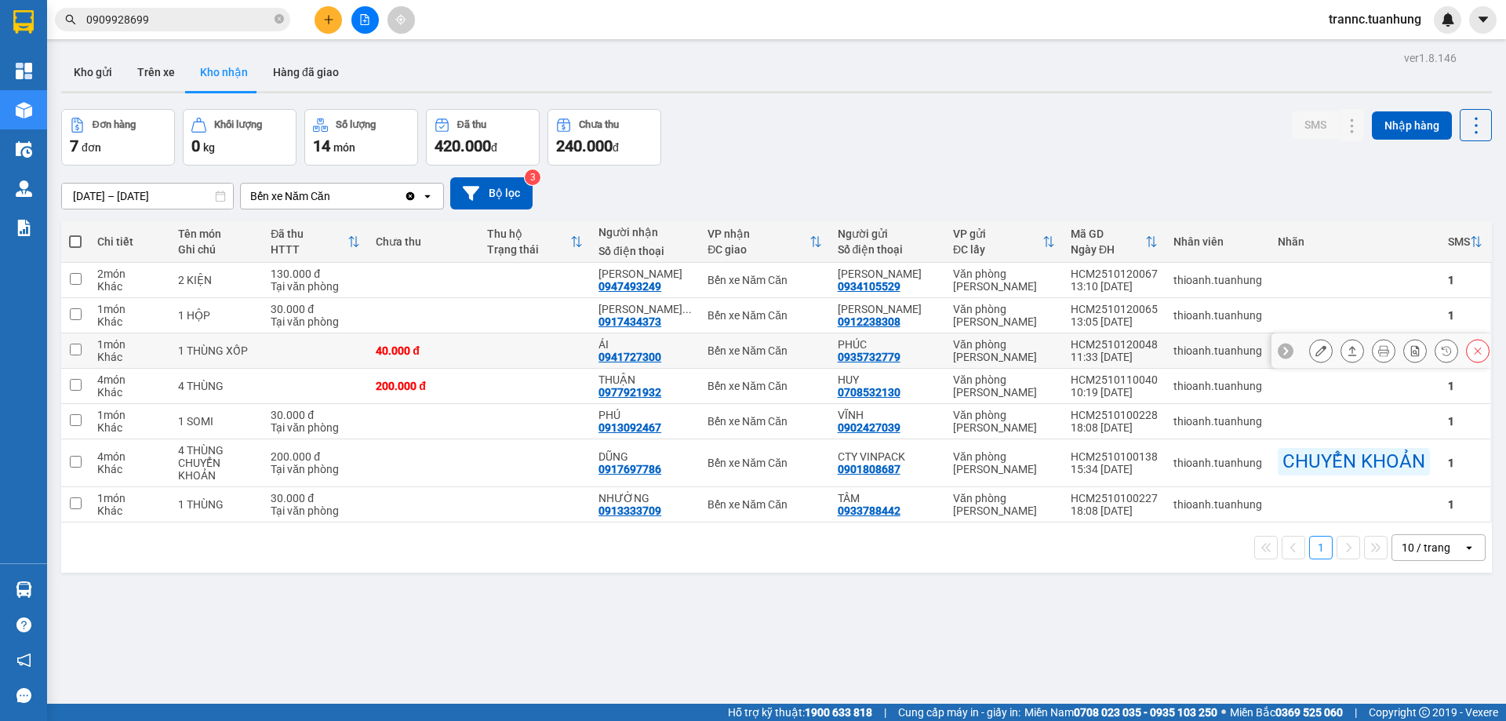
click at [1316, 356] on icon at bounding box center [1321, 350] width 11 height 11
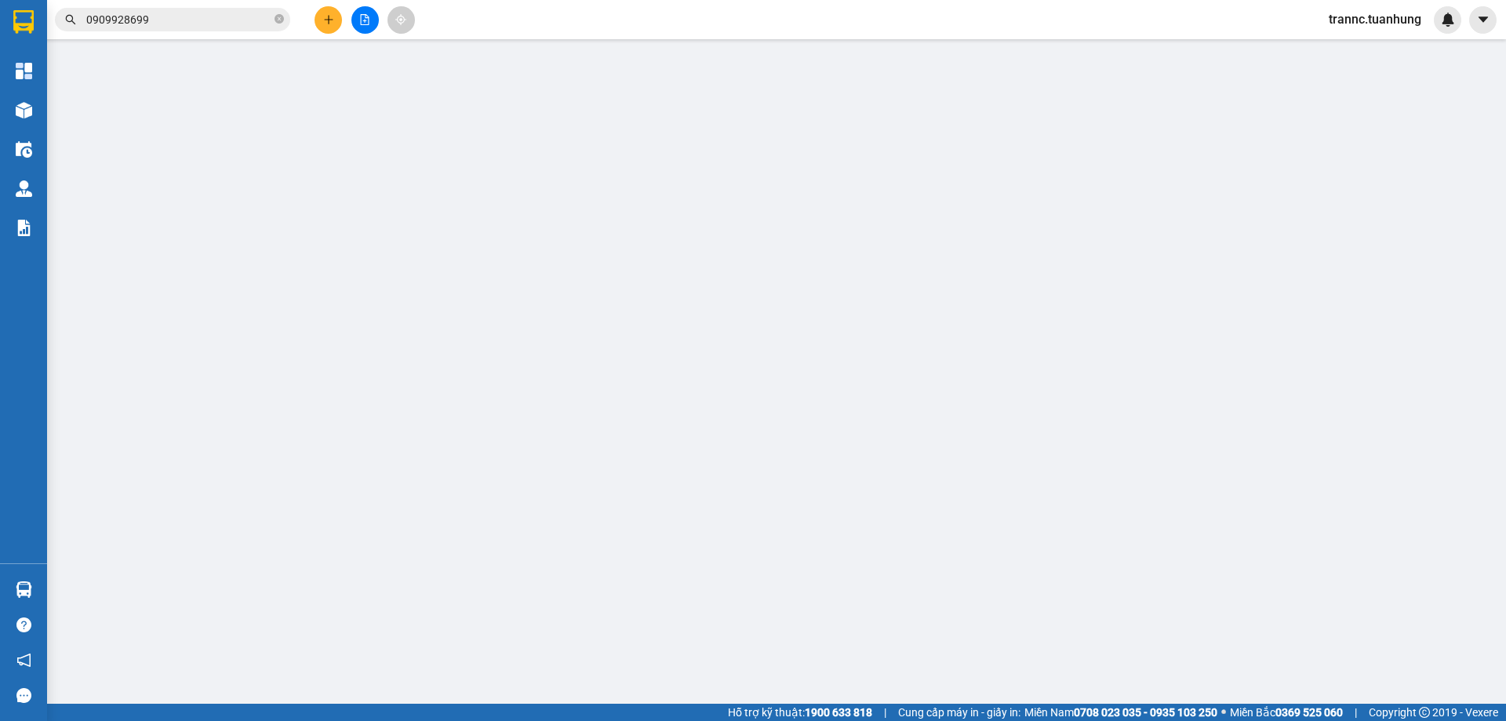
type input "0935732779"
type input "PHÚC"
type input "0941727300"
type input "ÁI"
type input "40.000"
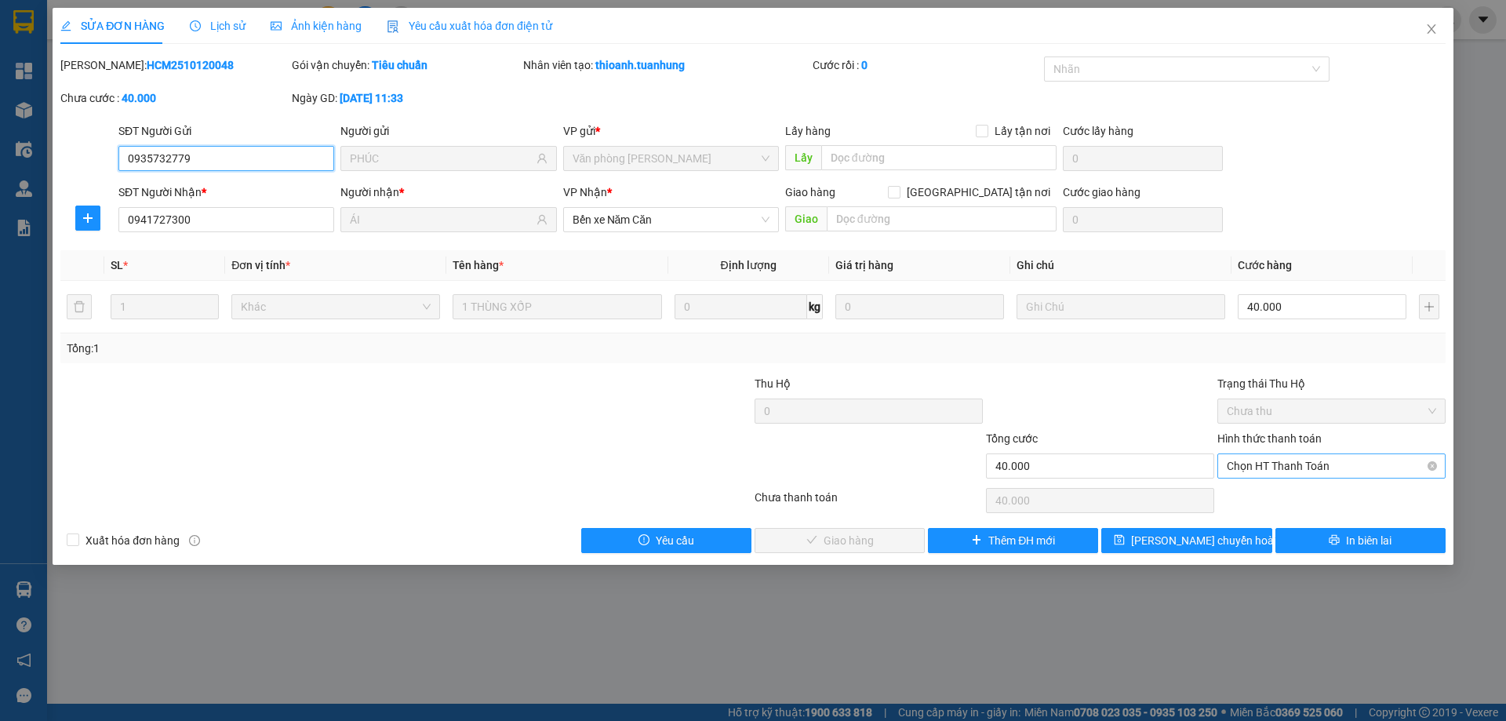
click at [1273, 472] on span "Chọn HT Thanh Toán" at bounding box center [1331, 466] width 209 height 24
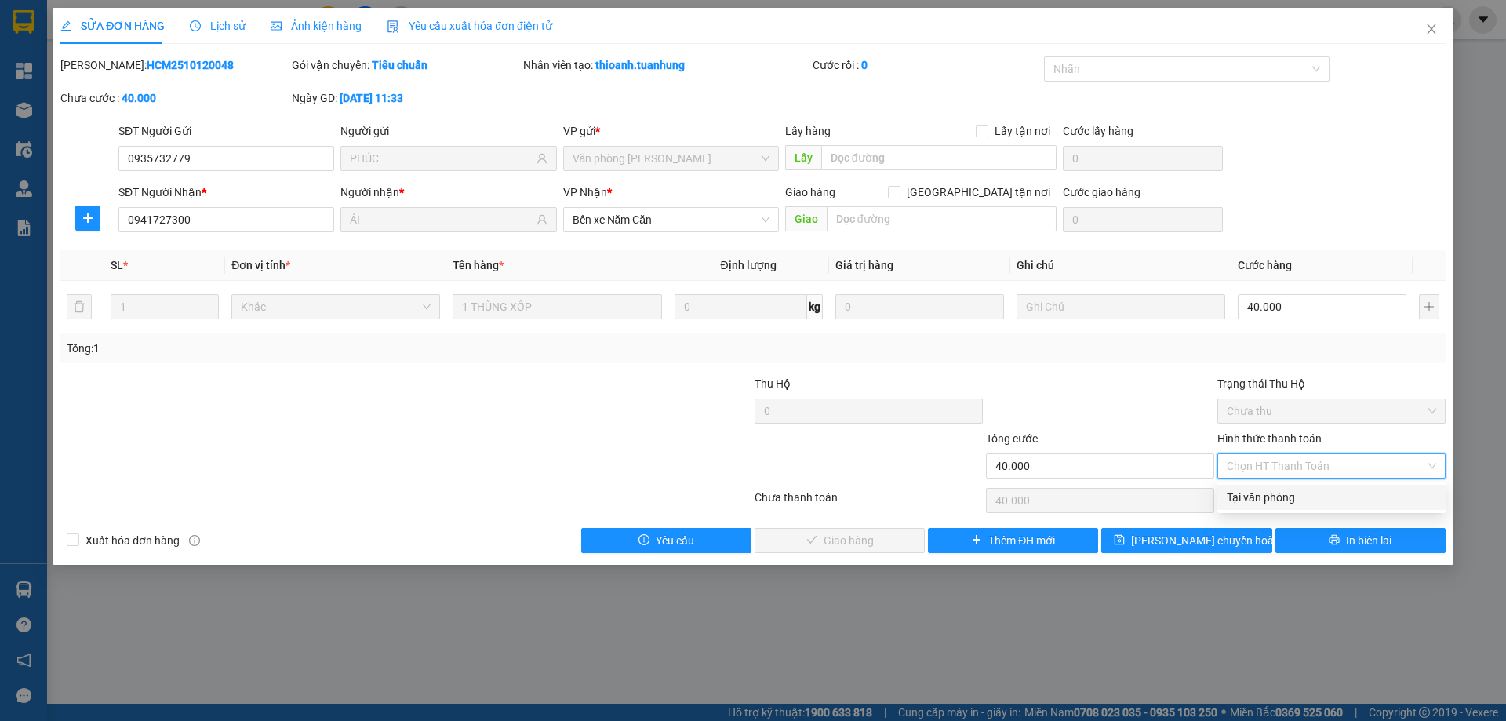
click at [1276, 488] on div "Tại văn phòng" at bounding box center [1331, 497] width 228 height 25
type input "0"
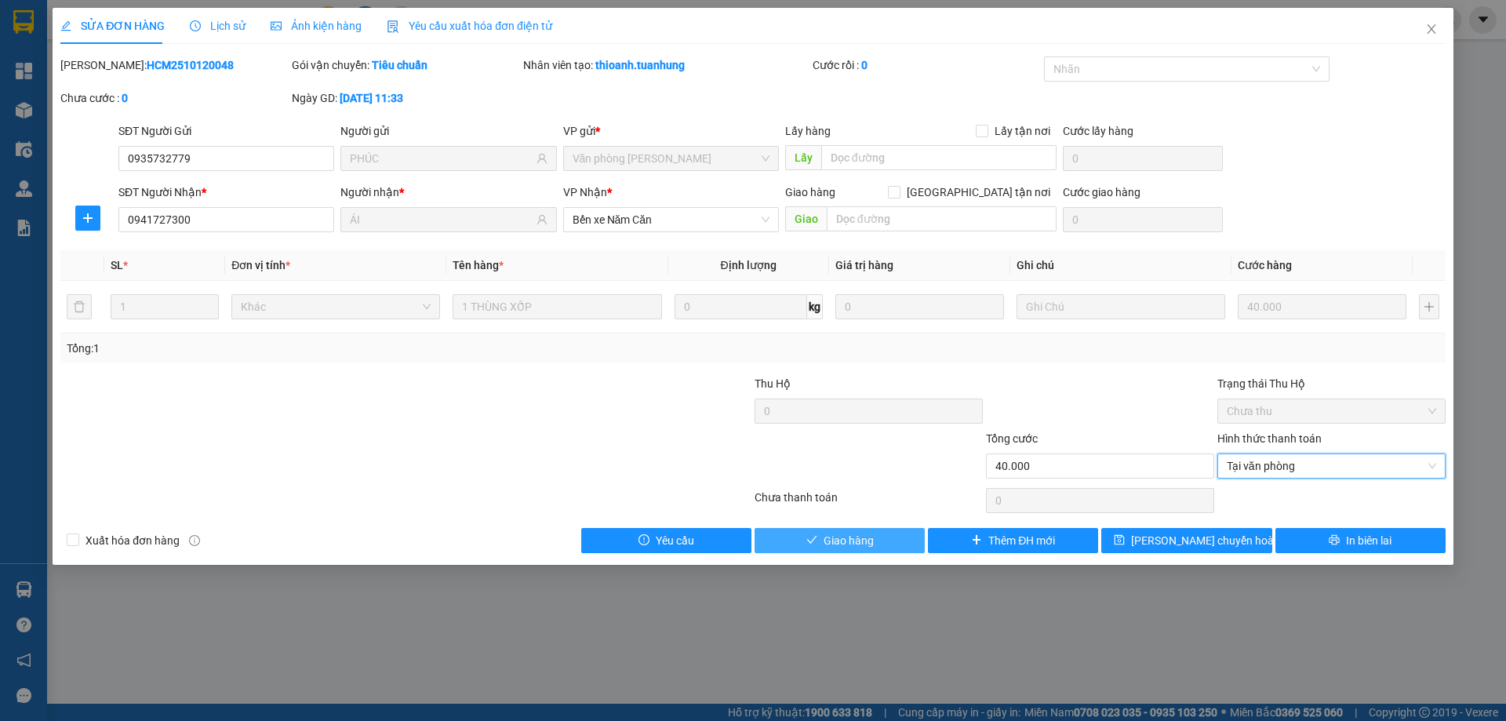
click at [917, 543] on button "Giao hàng" at bounding box center [840, 540] width 170 height 25
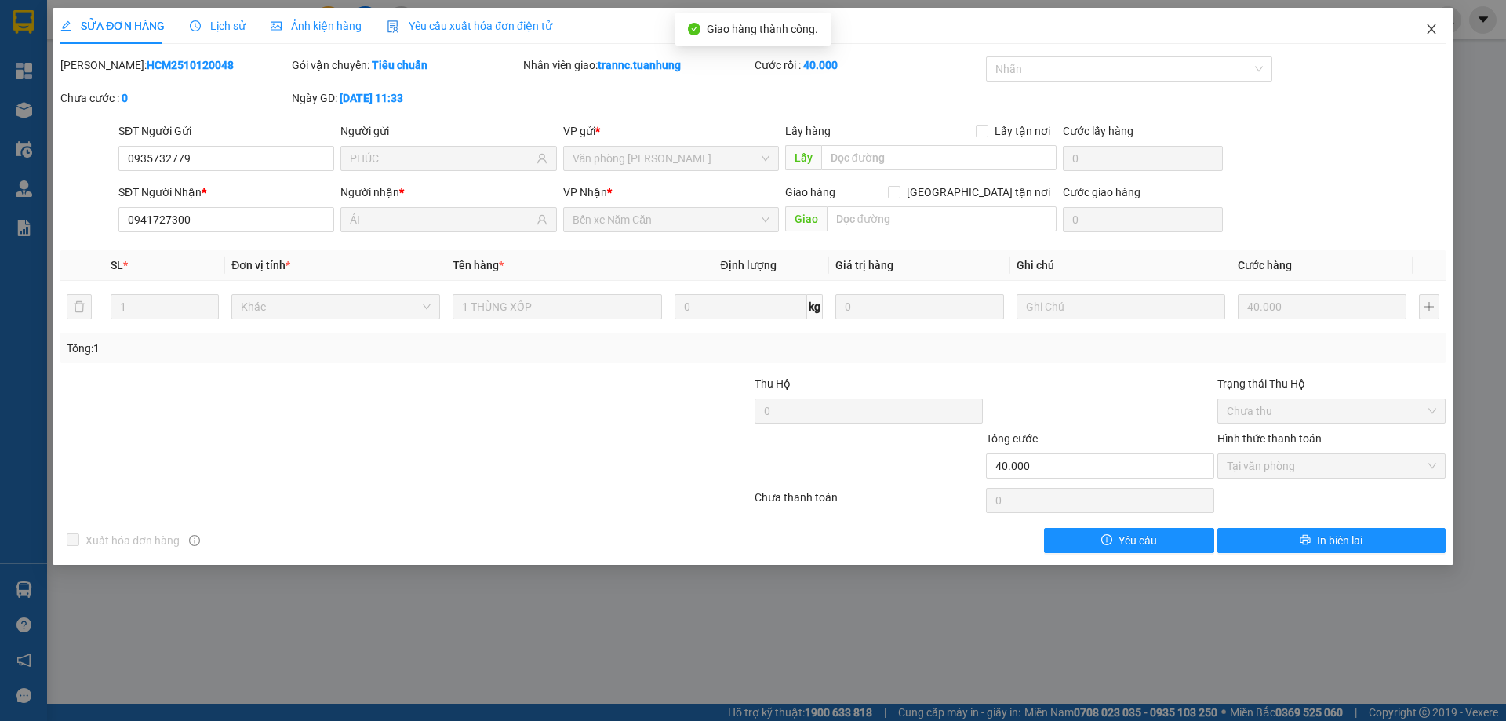
click at [1433, 28] on icon "close" at bounding box center [1431, 28] width 9 height 9
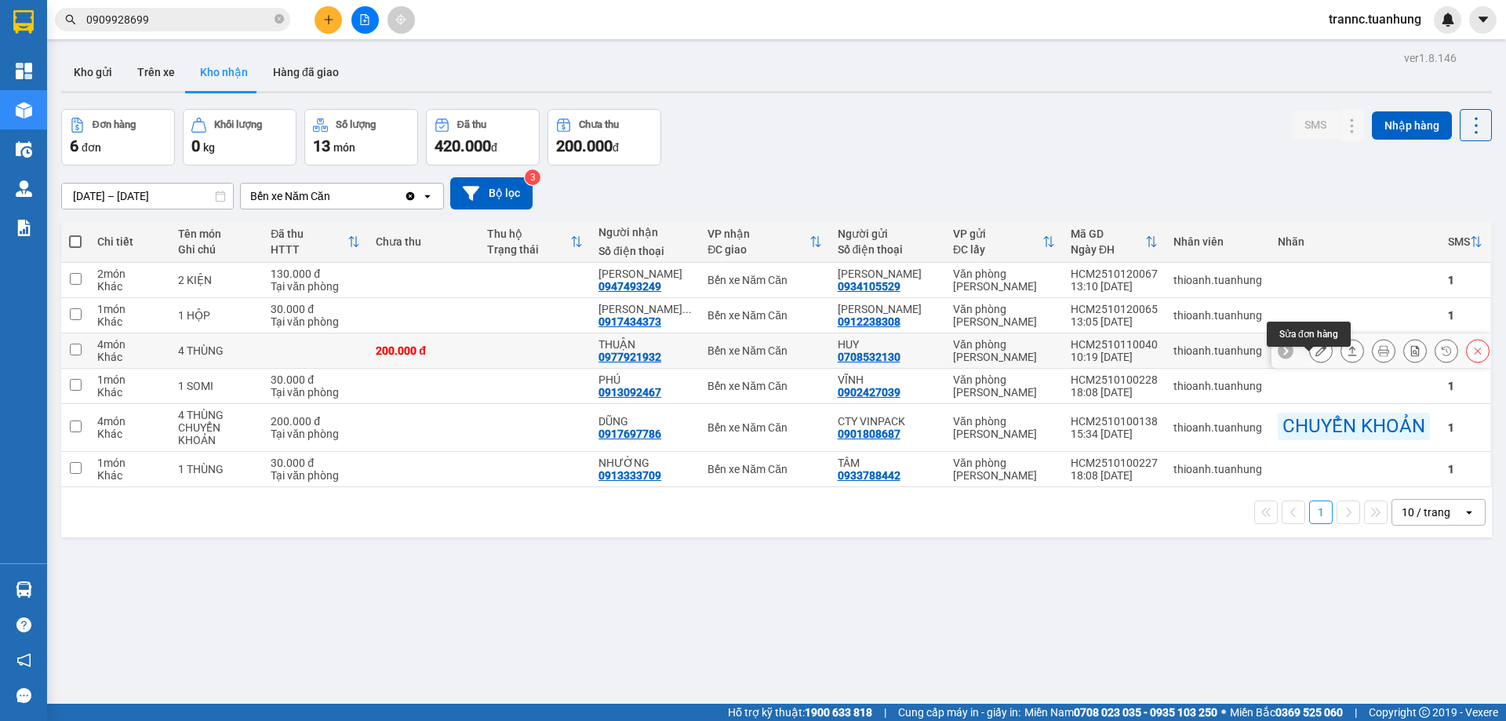
click at [1316, 356] on icon at bounding box center [1321, 350] width 11 height 11
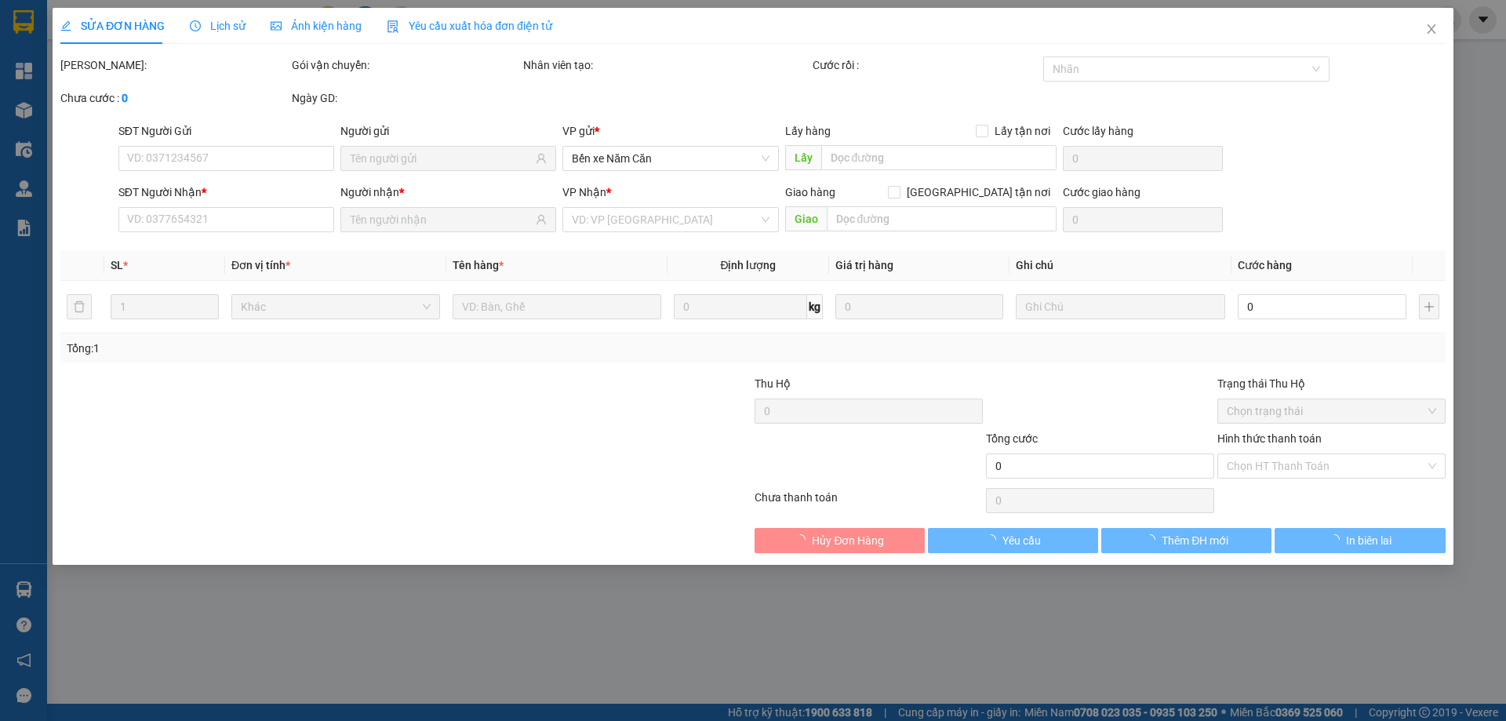
type input "0708532130"
type input "HUY"
type input "0977921932"
type input "THUẬN"
type input "200.000"
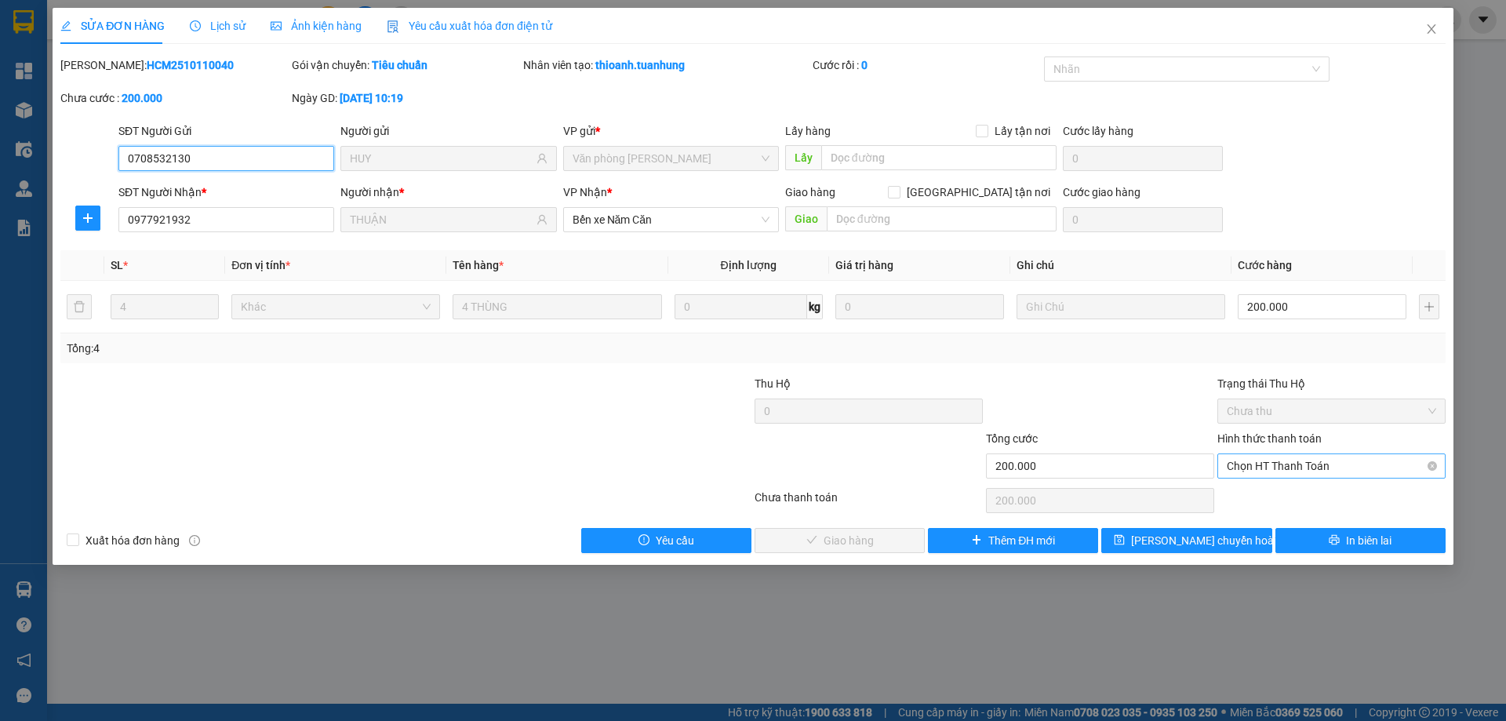
click at [1276, 467] on span "Chọn HT Thanh Toán" at bounding box center [1331, 466] width 209 height 24
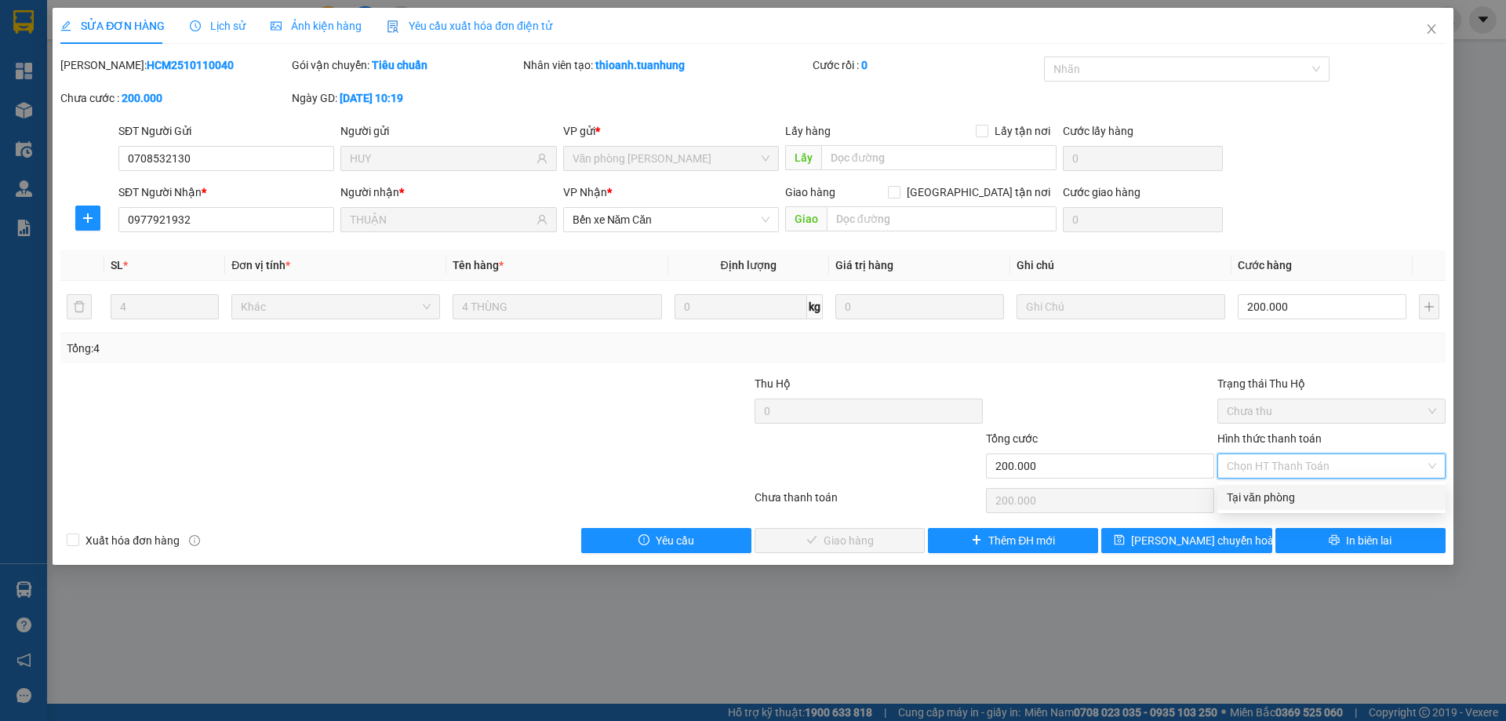
drag, startPoint x: 1258, startPoint y: 494, endPoint x: 990, endPoint y: 537, distance: 271.7
click at [1258, 495] on div "Tại văn phòng" at bounding box center [1331, 497] width 209 height 17
type input "0"
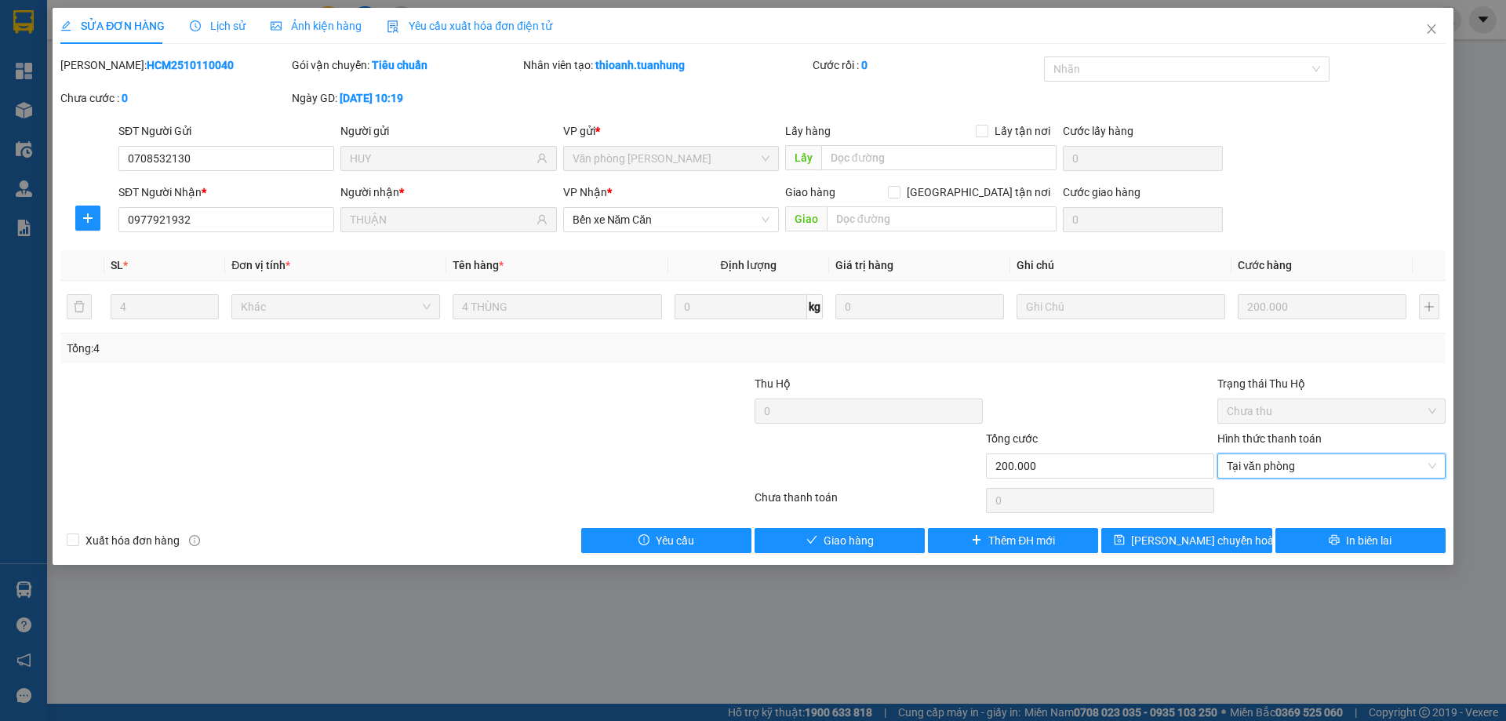
click at [852, 554] on div "SỬA ĐƠN HÀNG Lịch sử Ảnh kiện hàng Yêu cầu xuất hóa đơn điện tử Total Paid Fee …" at bounding box center [753, 286] width 1401 height 557
click at [856, 543] on span "Giao hàng" at bounding box center [849, 540] width 50 height 17
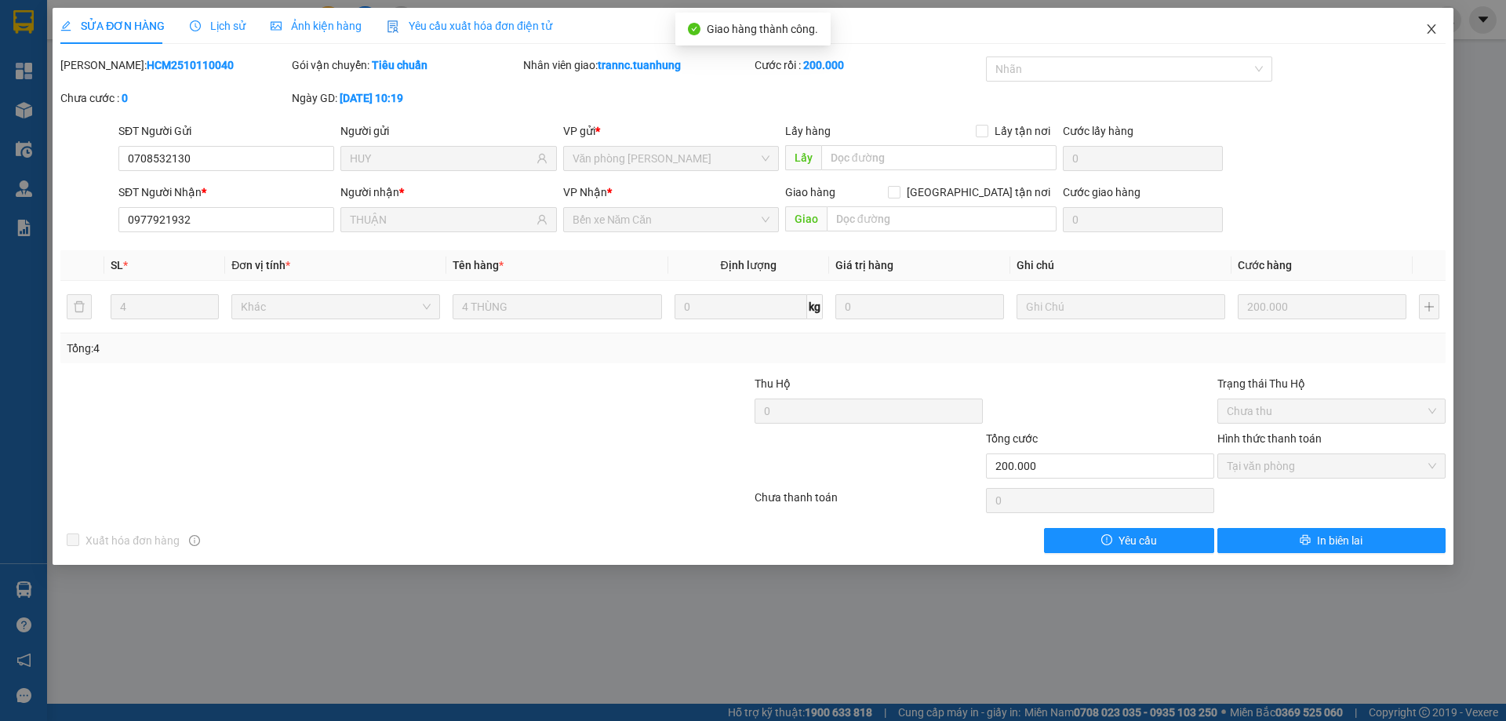
click at [1436, 31] on icon "close" at bounding box center [1431, 29] width 13 height 13
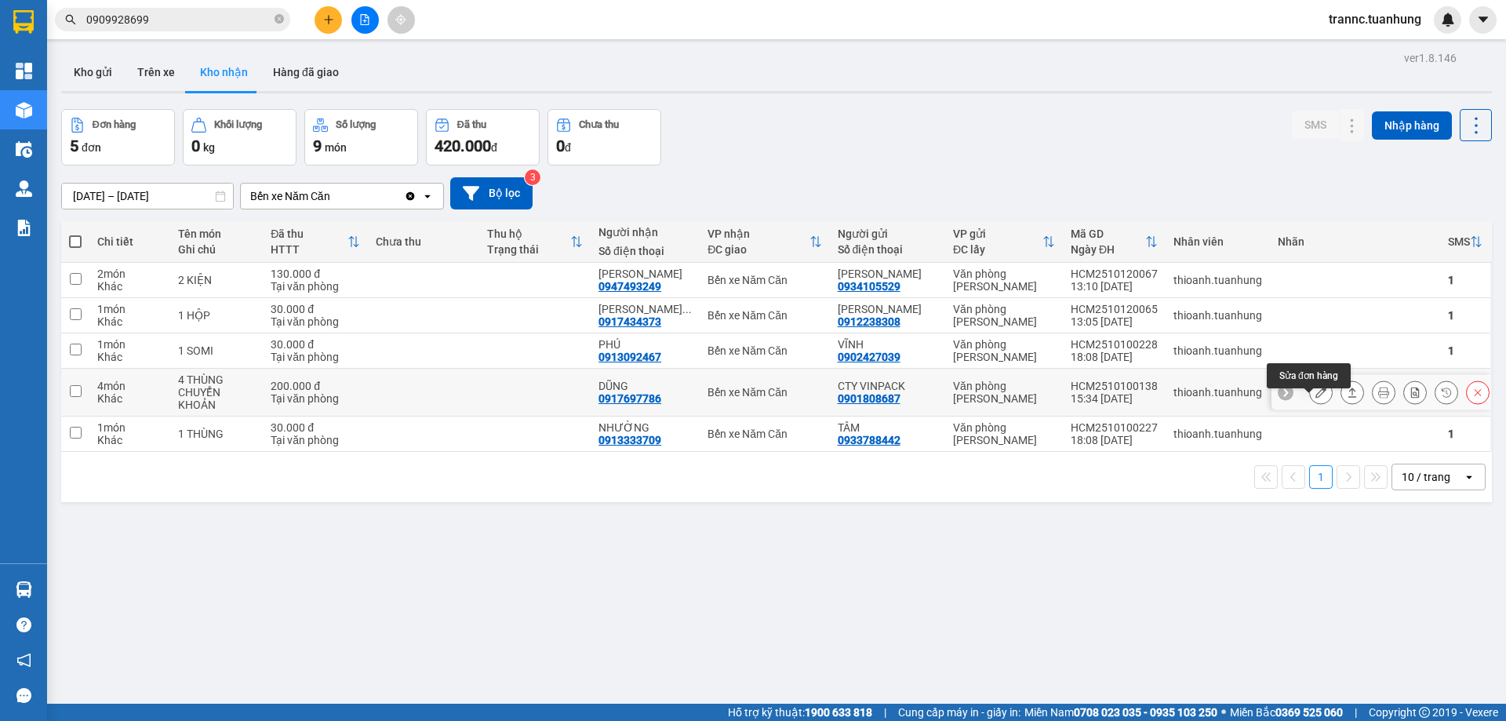
click at [1316, 403] on button at bounding box center [1321, 392] width 22 height 27
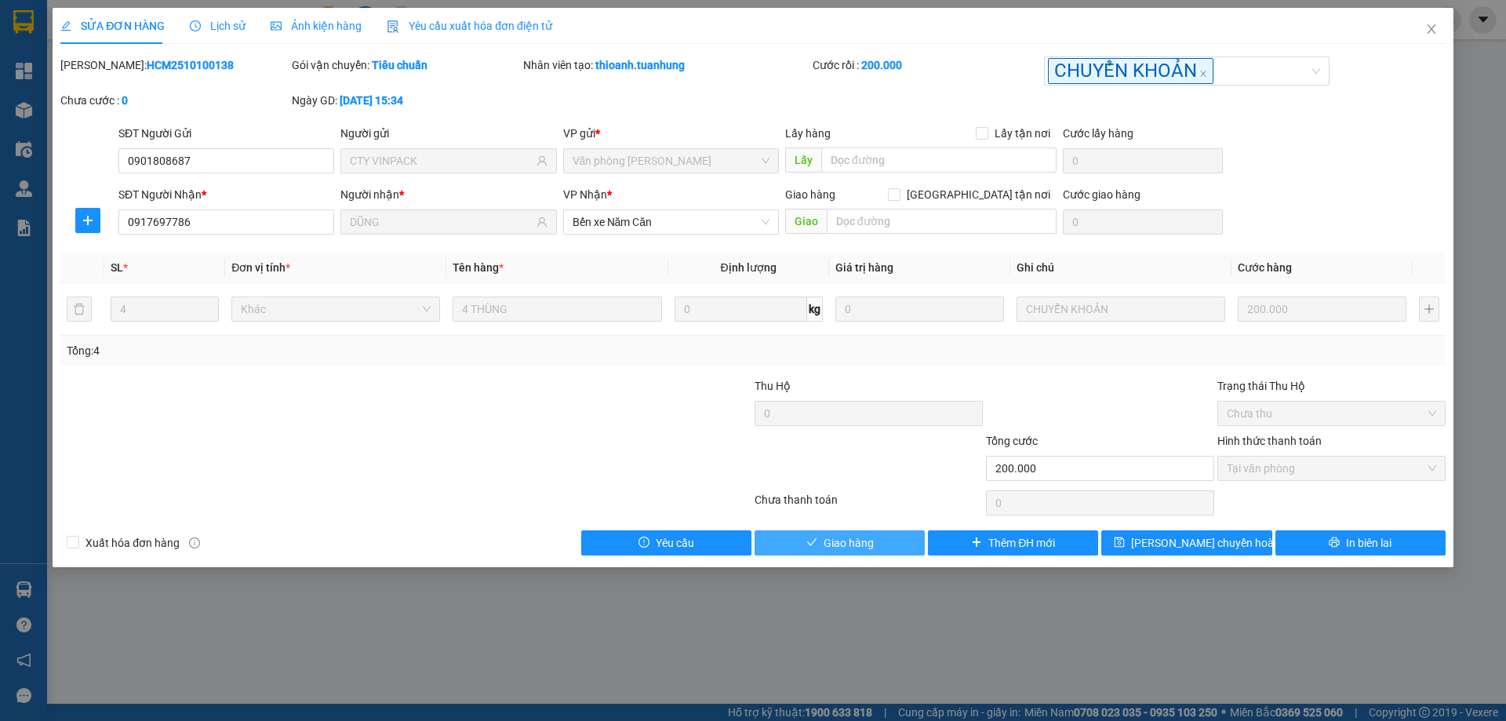
click at [873, 542] on span "Giao hàng" at bounding box center [849, 542] width 50 height 17
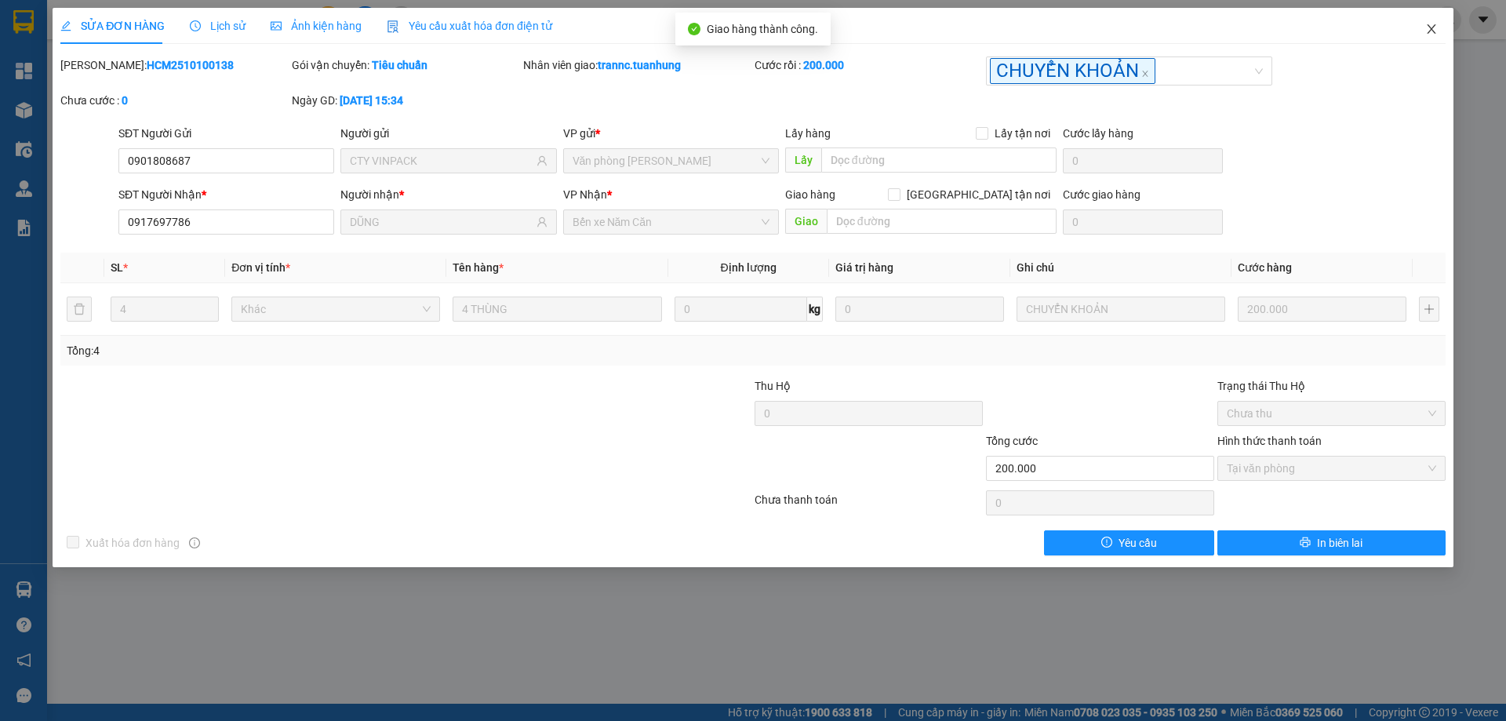
click at [1428, 30] on icon "close" at bounding box center [1431, 29] width 13 height 13
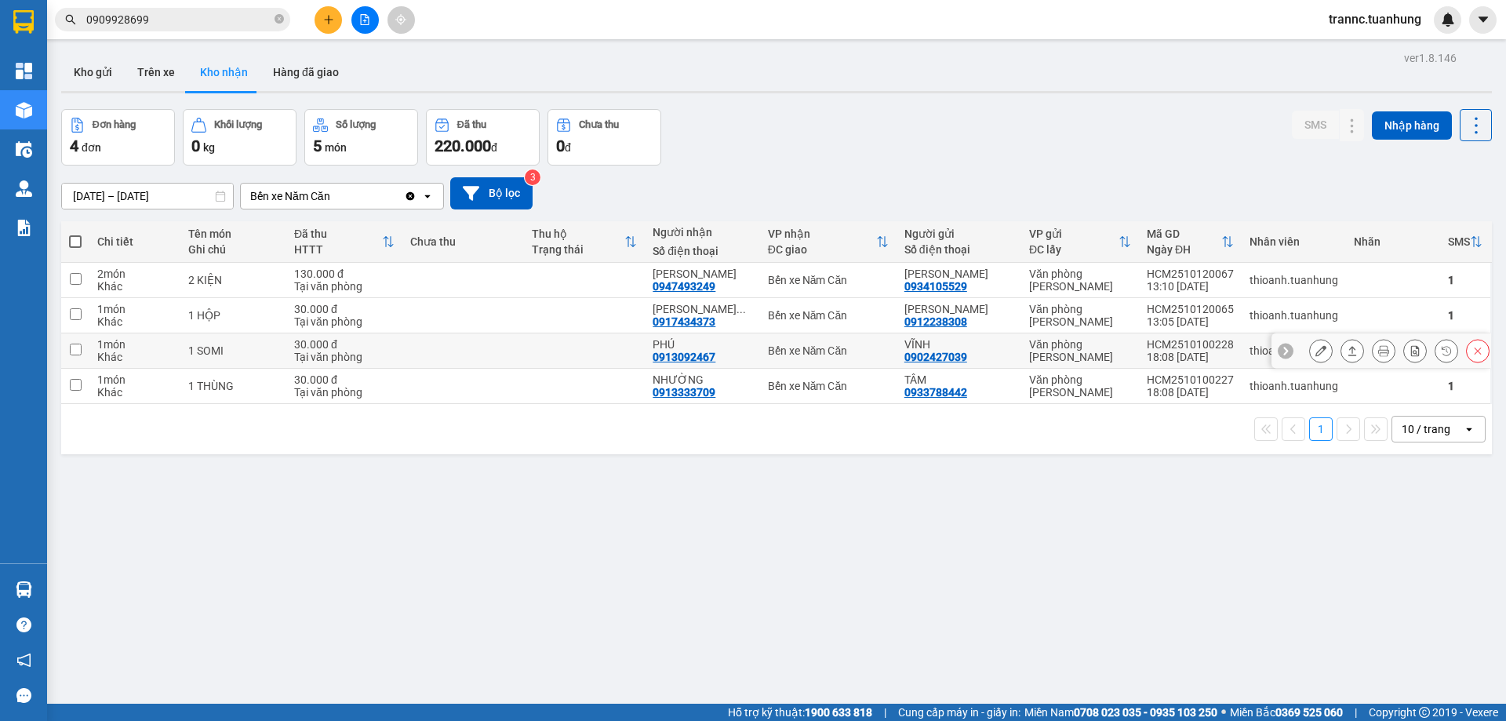
click at [1316, 348] on icon at bounding box center [1321, 350] width 11 height 11
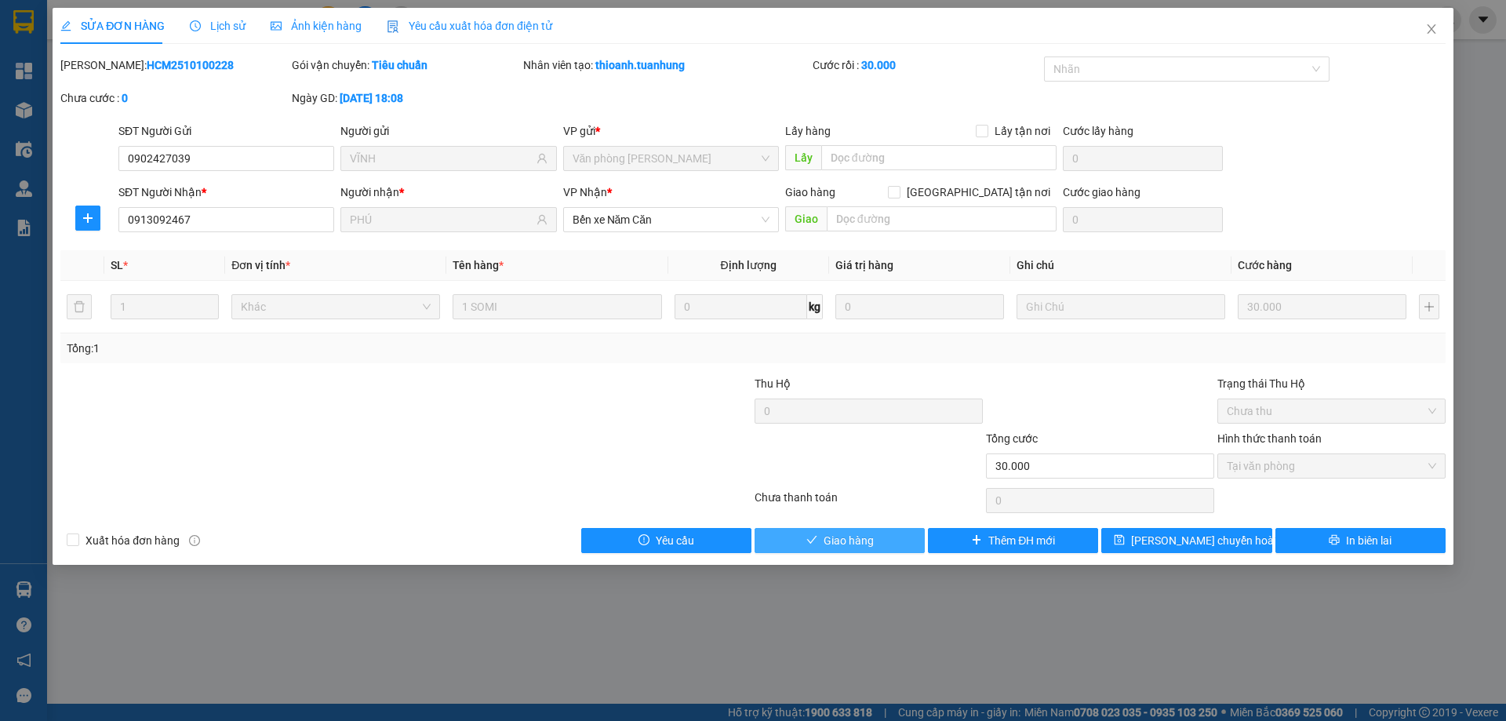
click at [771, 531] on button "Giao hàng" at bounding box center [840, 540] width 170 height 25
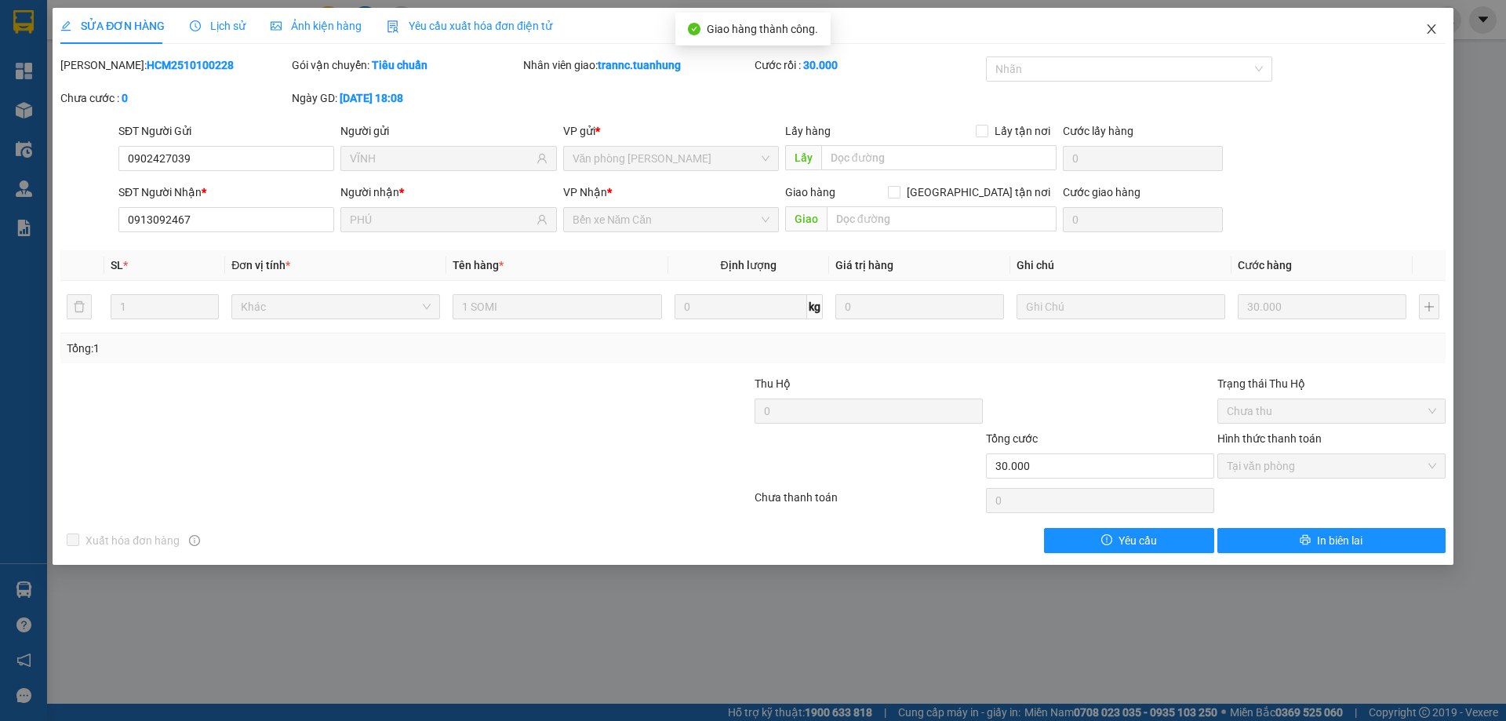
click at [1421, 27] on span "Close" at bounding box center [1432, 30] width 44 height 44
